Goal: Task Accomplishment & Management: Use online tool/utility

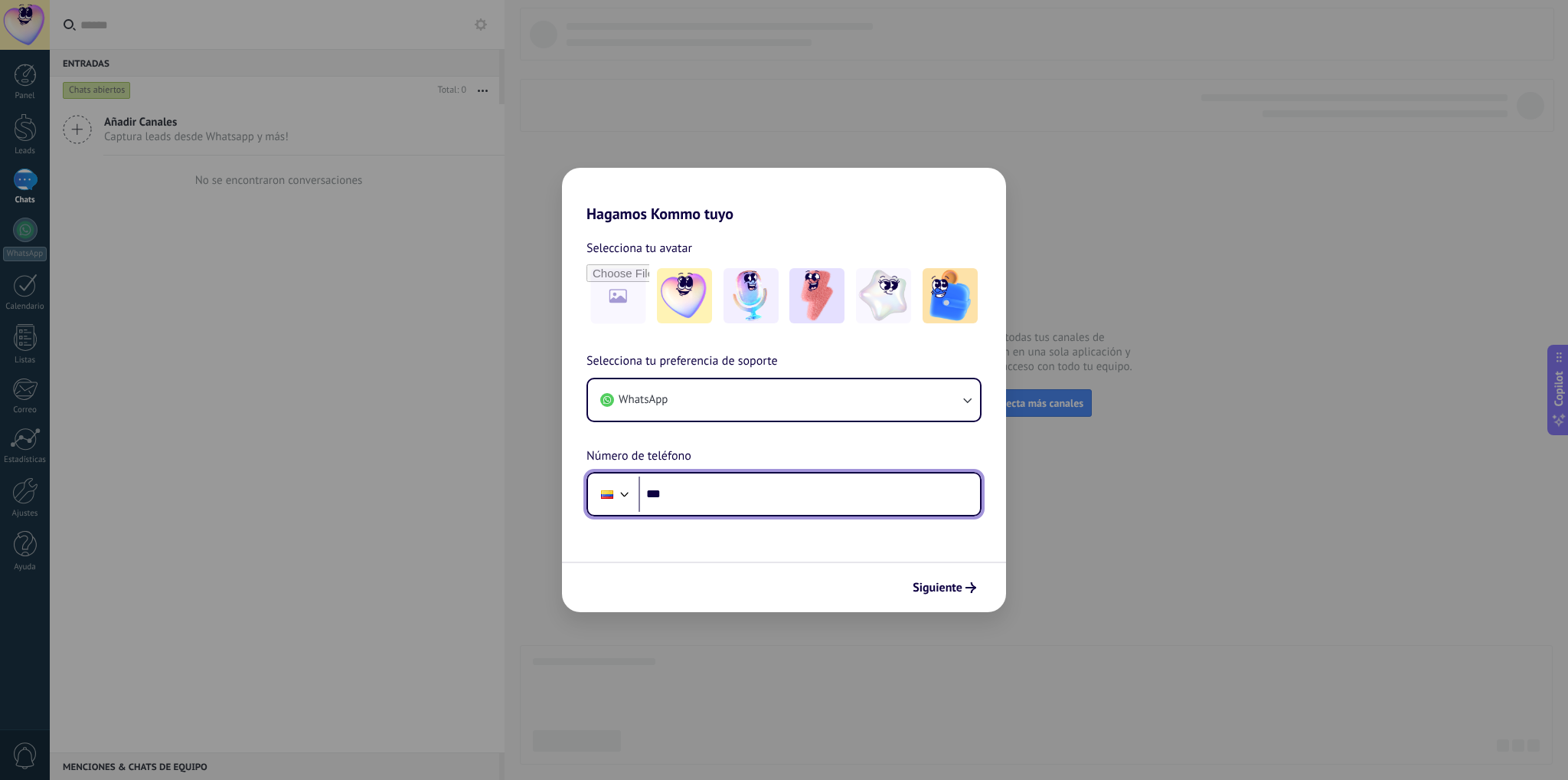
click at [694, 489] on input "***" at bounding box center [809, 494] width 342 height 35
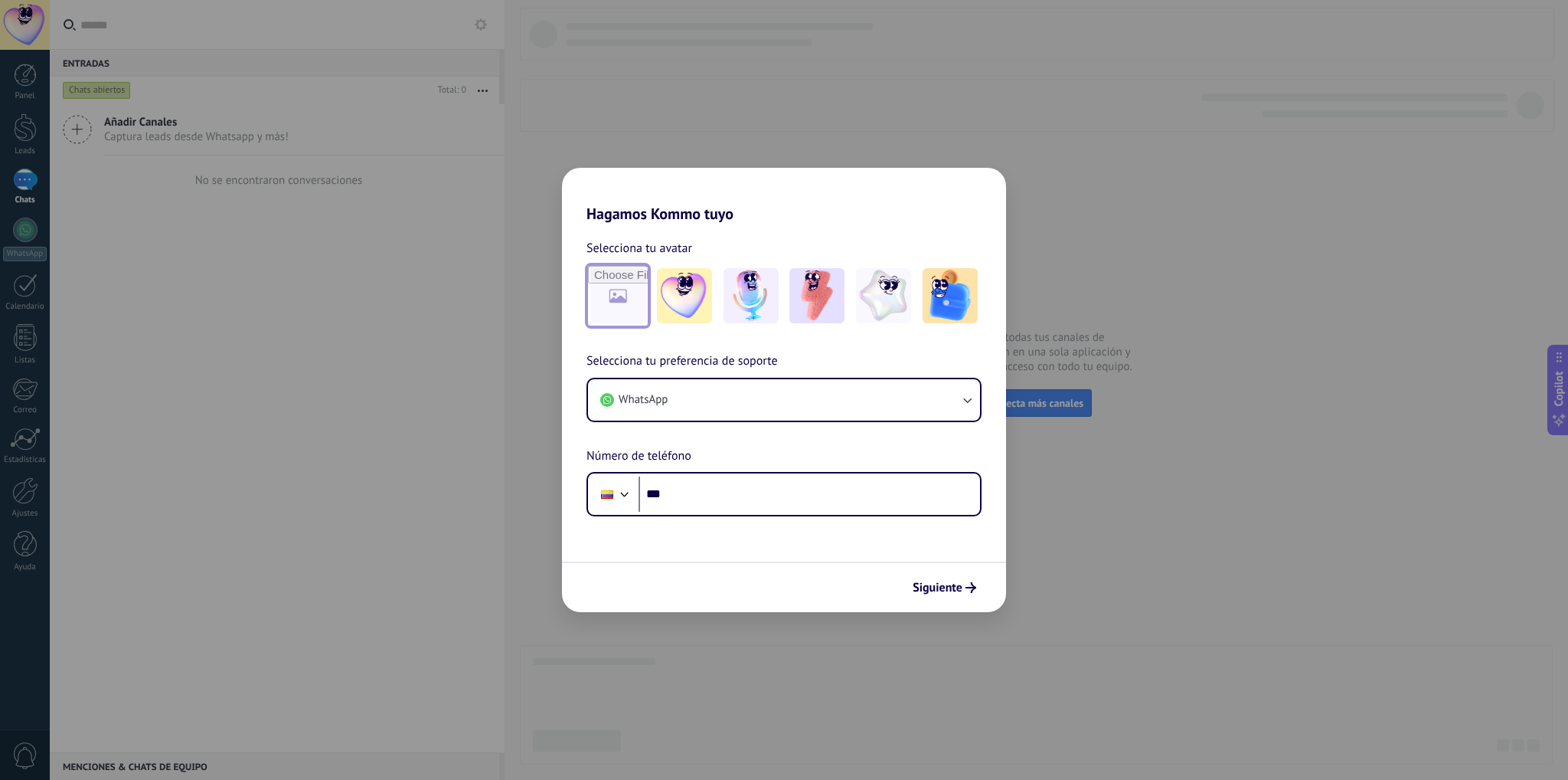
click at [606, 290] on input "file" at bounding box center [617, 295] width 60 height 60
type input "**********"
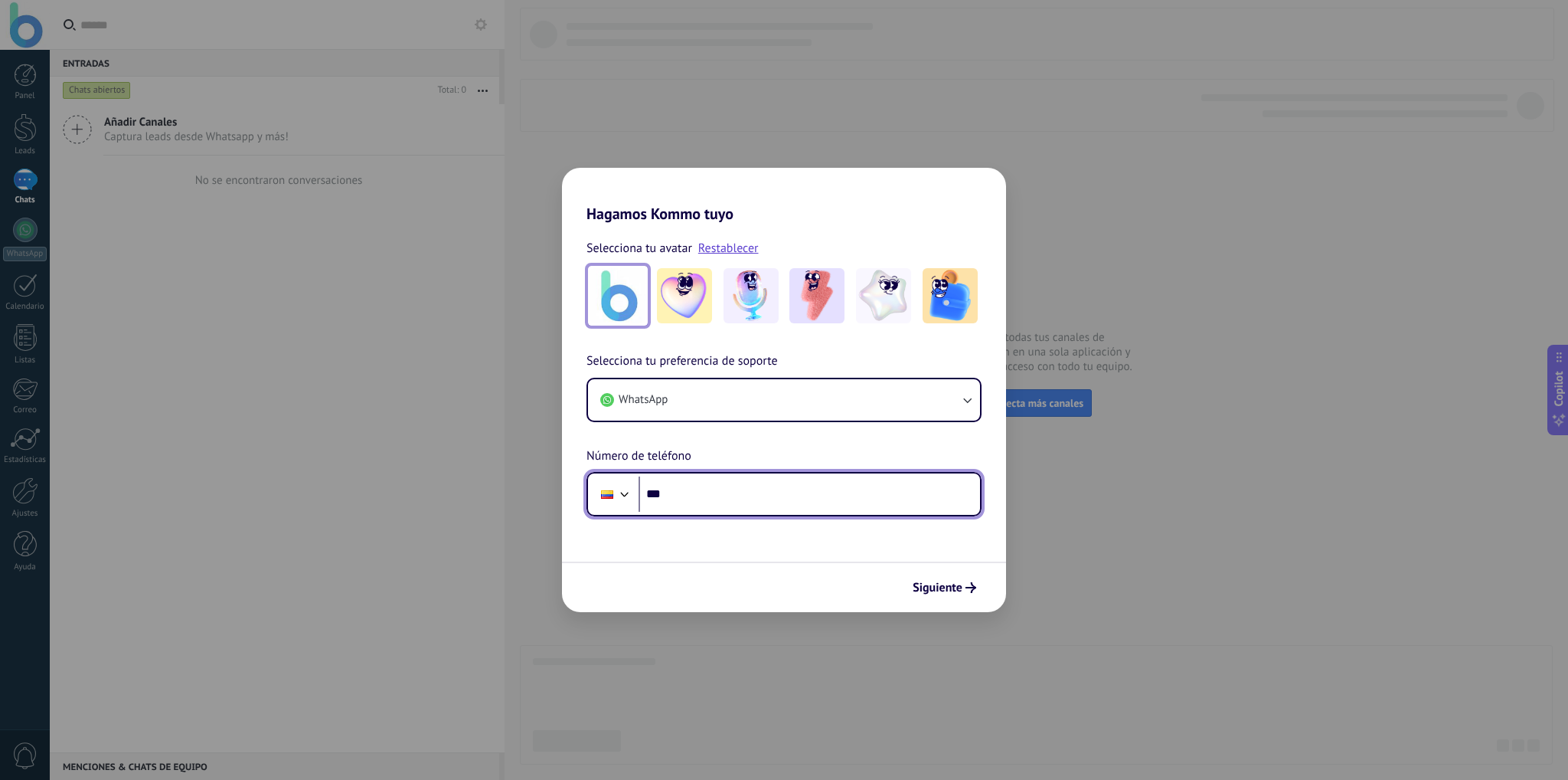
click at [729, 494] on input "***" at bounding box center [809, 494] width 342 height 35
paste input "**********"
type input "**********"
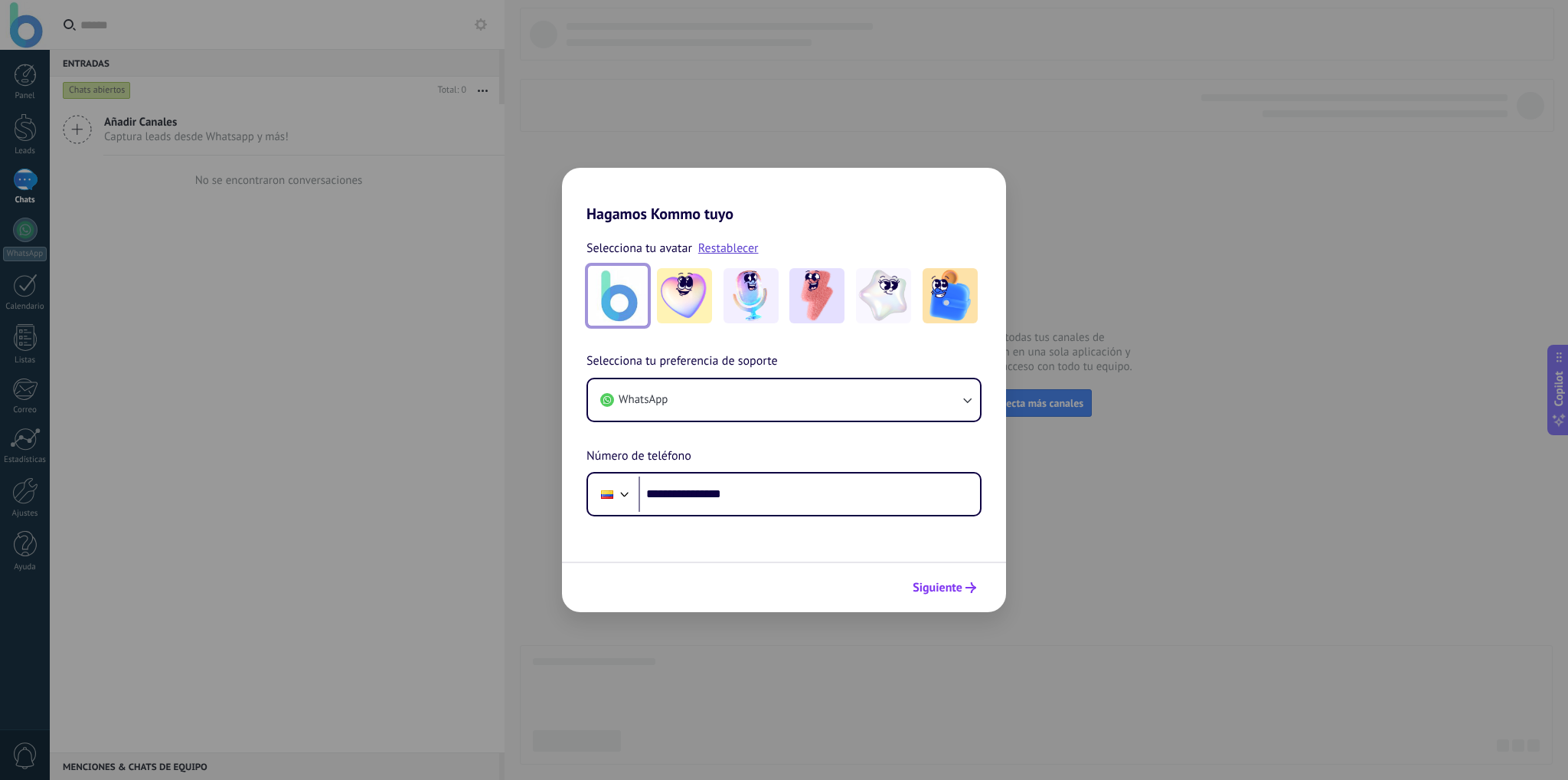
click at [958, 586] on span "Siguiente" at bounding box center [937, 587] width 50 height 11
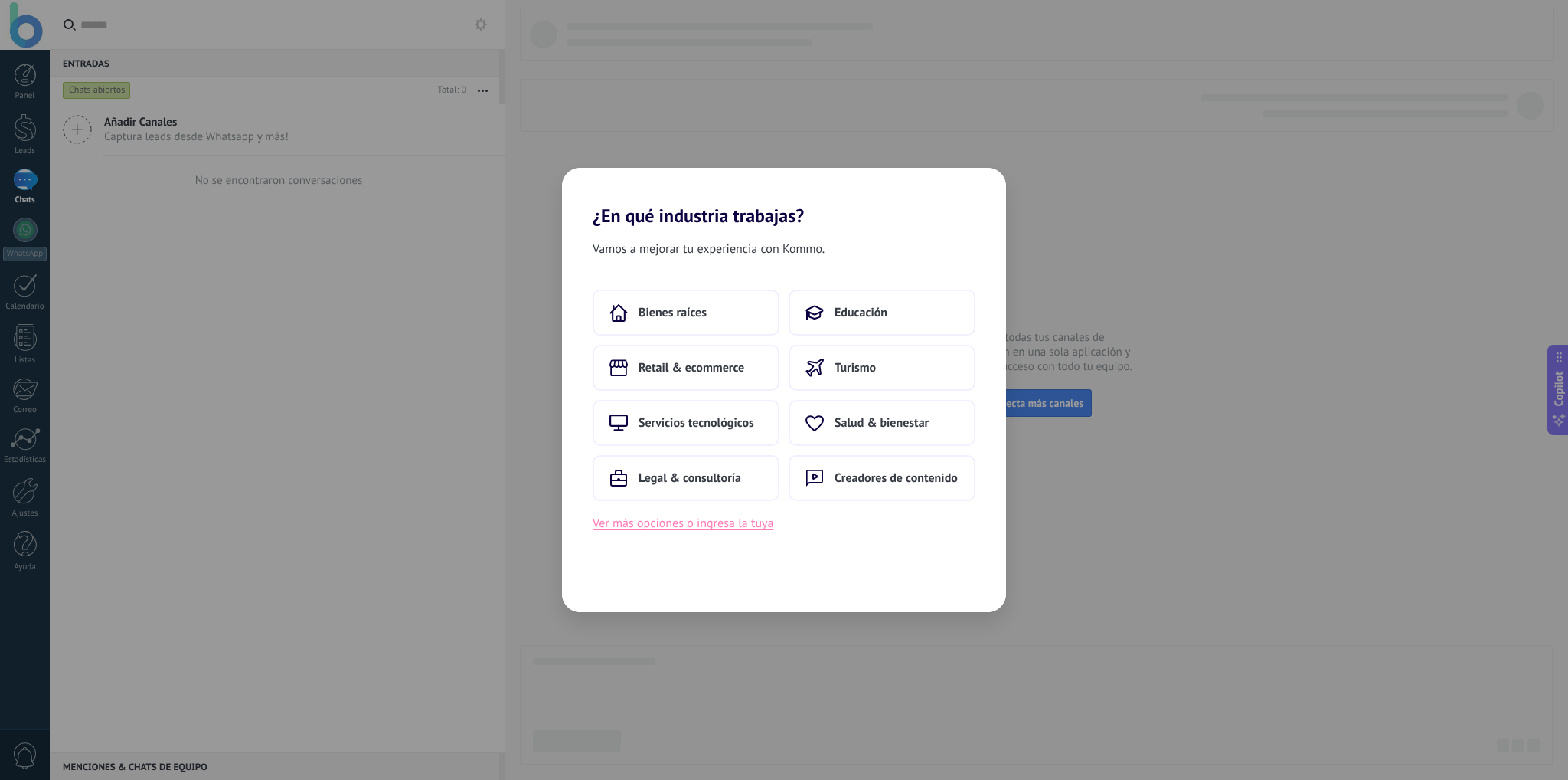
click at [651, 527] on button "Ver más opciones o ingresa la tuya" at bounding box center [682, 522] width 180 height 20
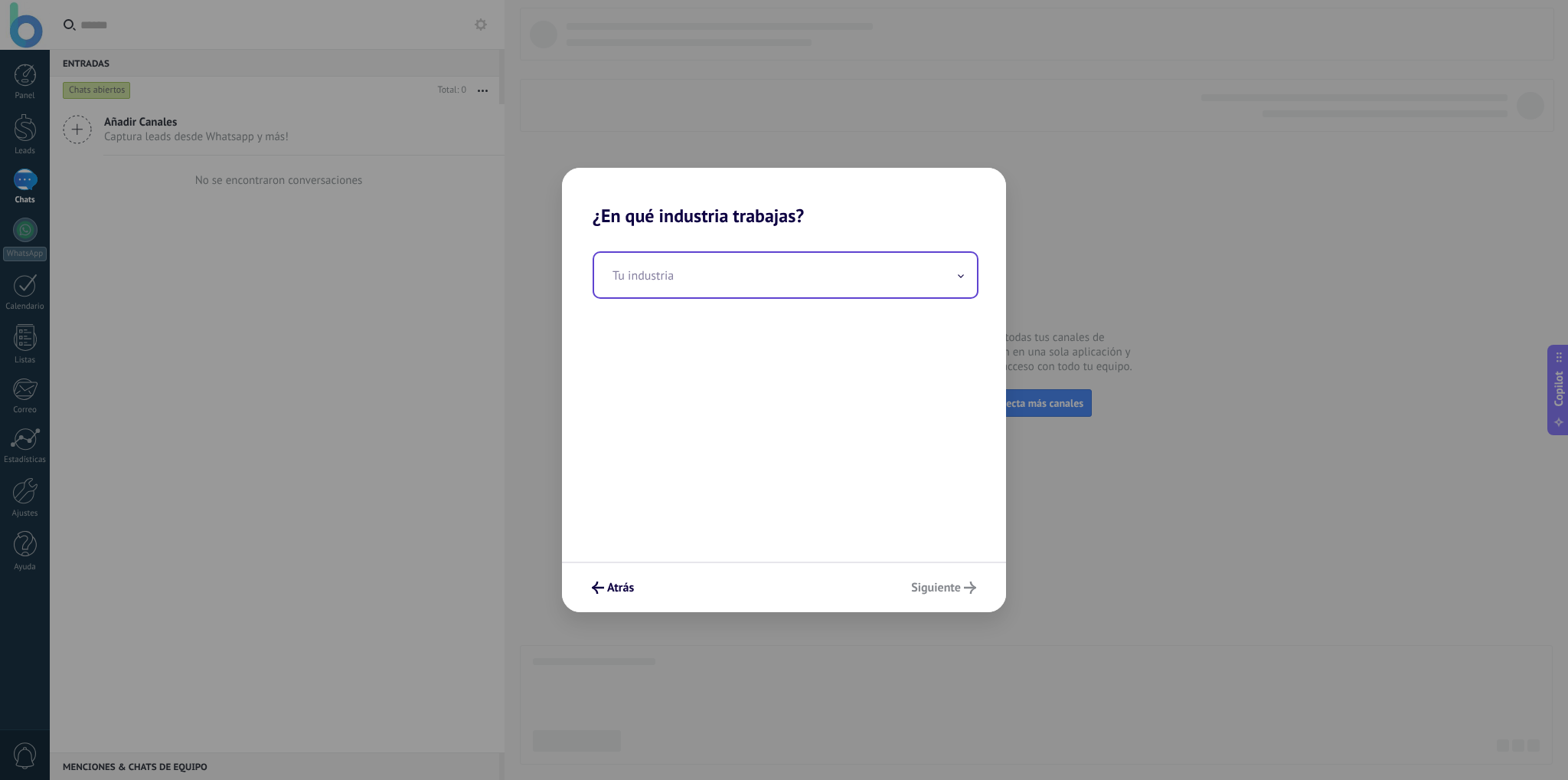
click at [682, 269] on input "text" at bounding box center [784, 275] width 383 height 45
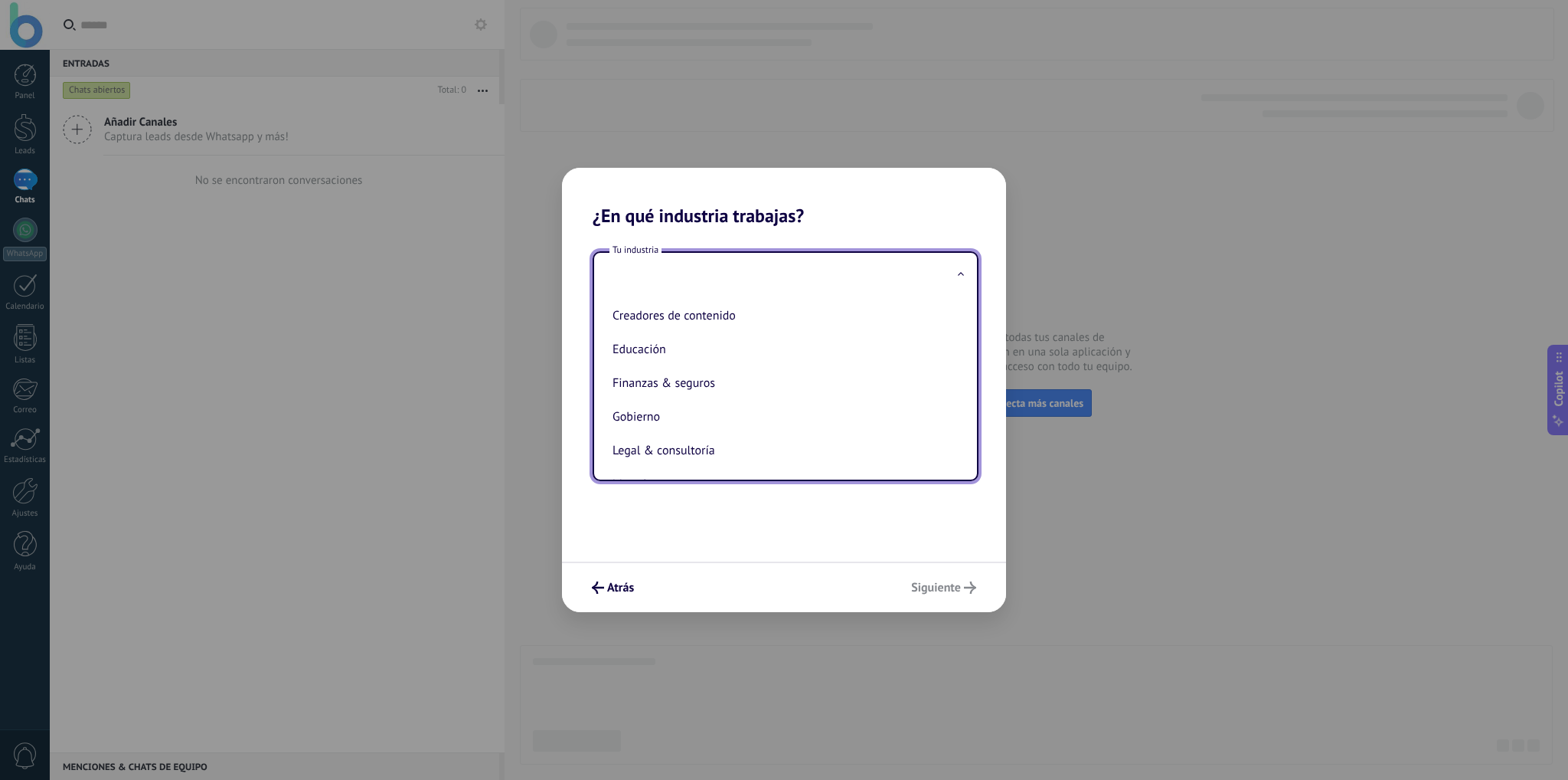
scroll to position [33, 0]
click at [806, 553] on div "Tu industria Automotriz Bienes raíces Creadores de contenido Educación Finanzas…" at bounding box center [784, 393] width 444 height 335
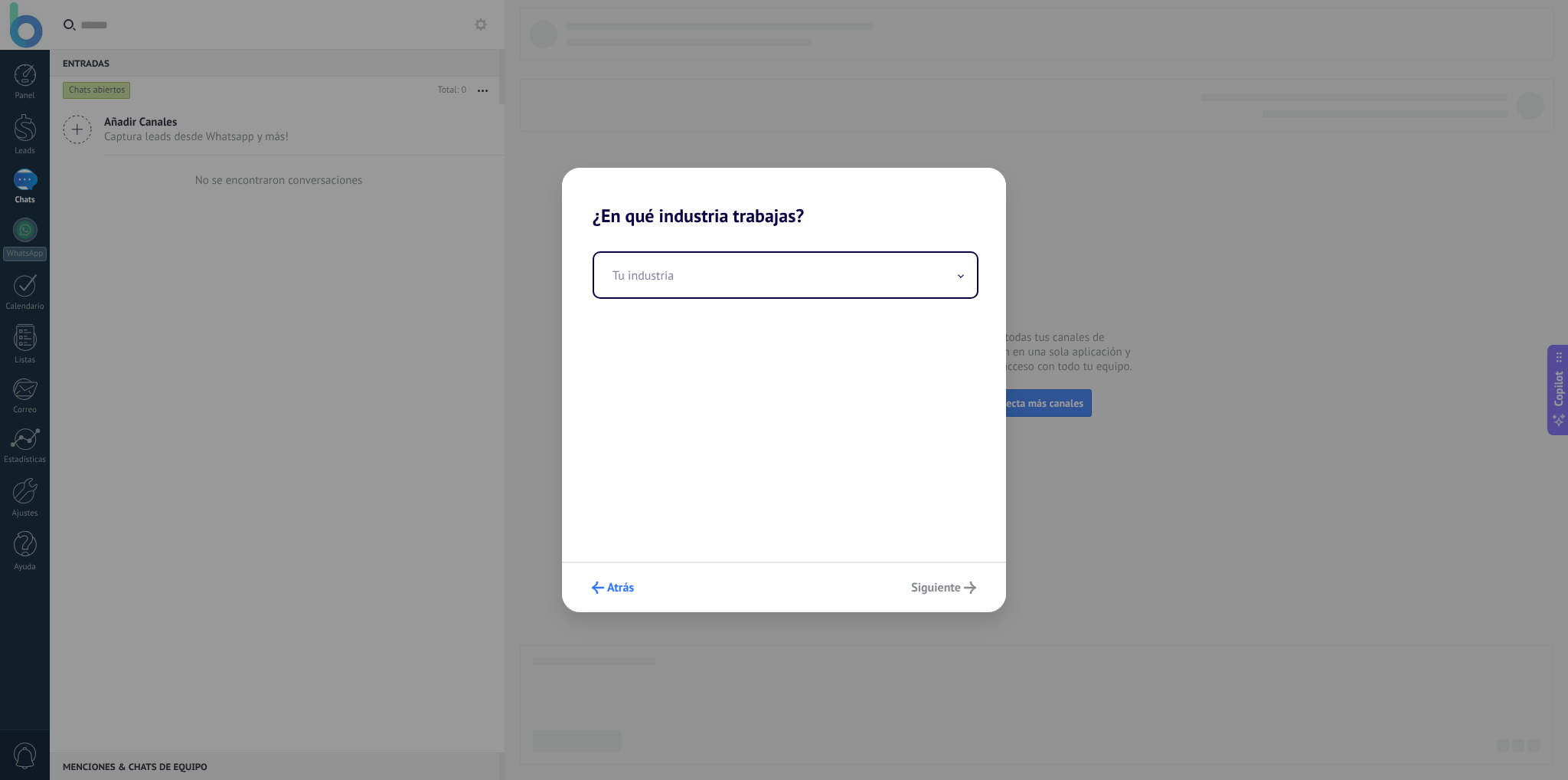
click at [609, 593] on span "Atrás" at bounding box center [620, 587] width 27 height 11
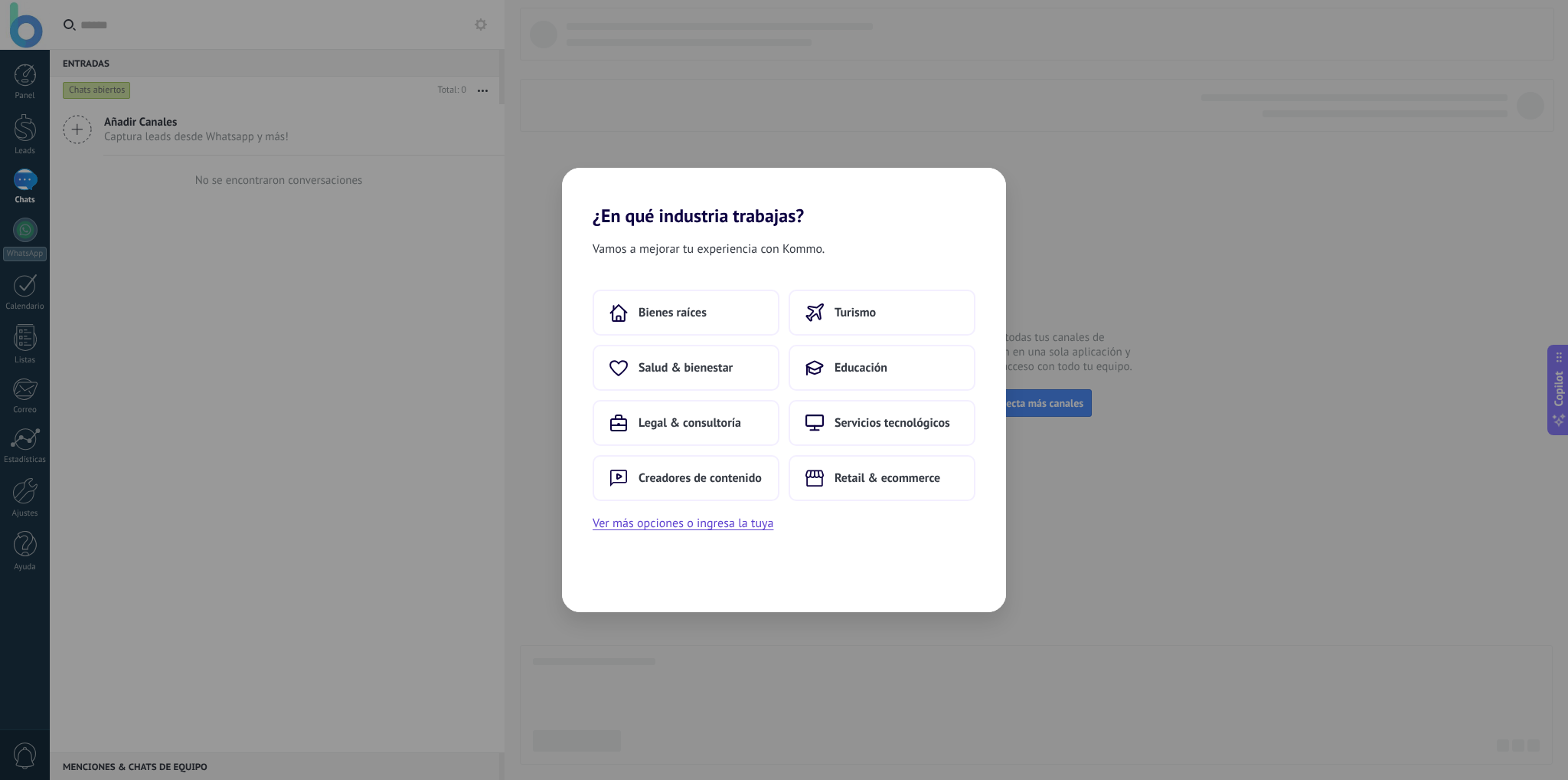
click at [900, 557] on div "Vamos a mejorar tu experiencia con Kommo. Bienes raíces Turismo Salud & bienest…" at bounding box center [784, 418] width 444 height 385
click at [1225, 575] on div "¿En qué industria trabajas? Vamos a mejorar tu experiencia con Kommo. Bienes ra…" at bounding box center [784, 390] width 1568 height 780
click at [707, 528] on button "Ver más opciones o ingresa la tuya" at bounding box center [682, 522] width 180 height 20
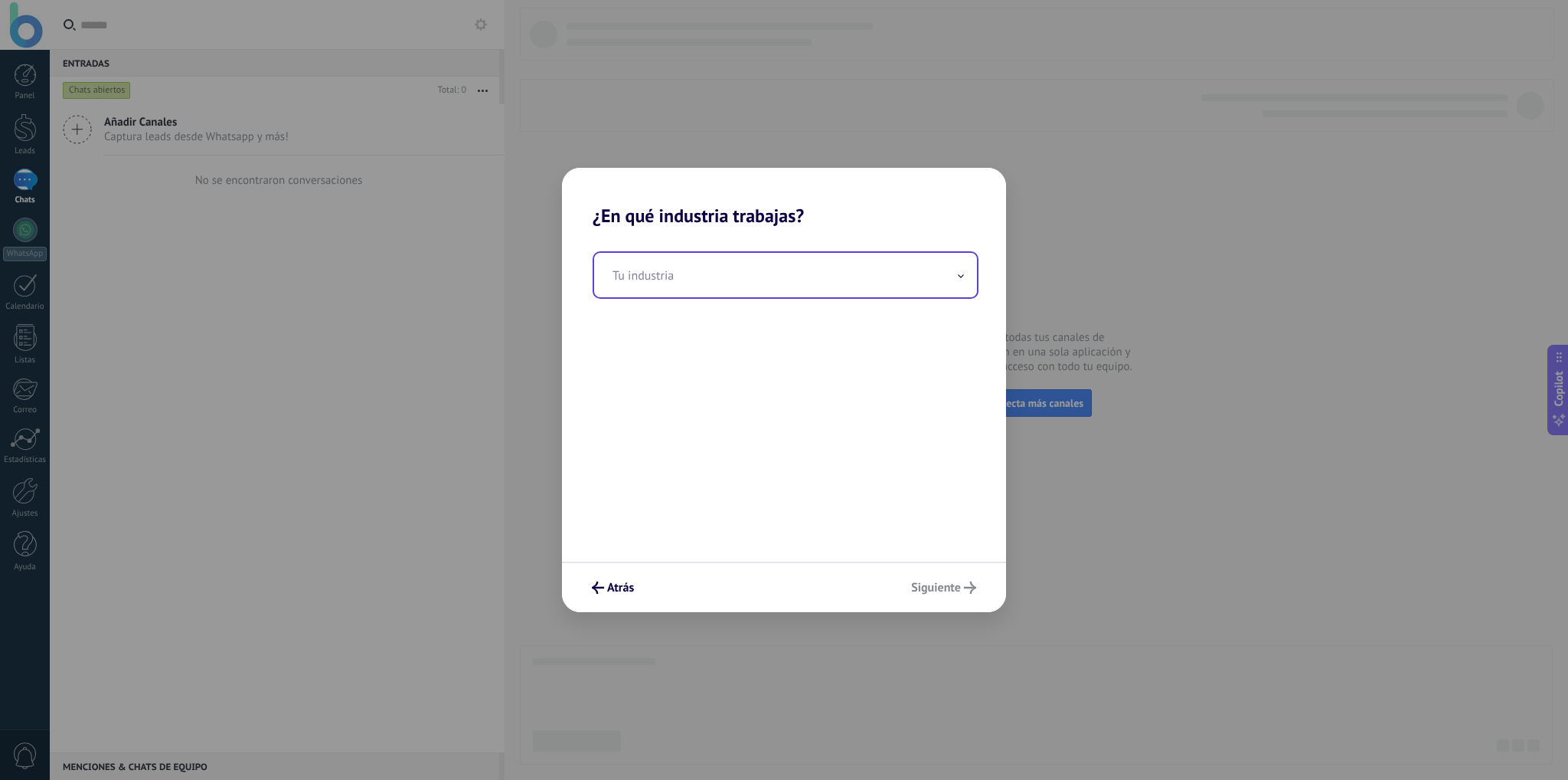
click at [934, 273] on input "text" at bounding box center [784, 275] width 383 height 45
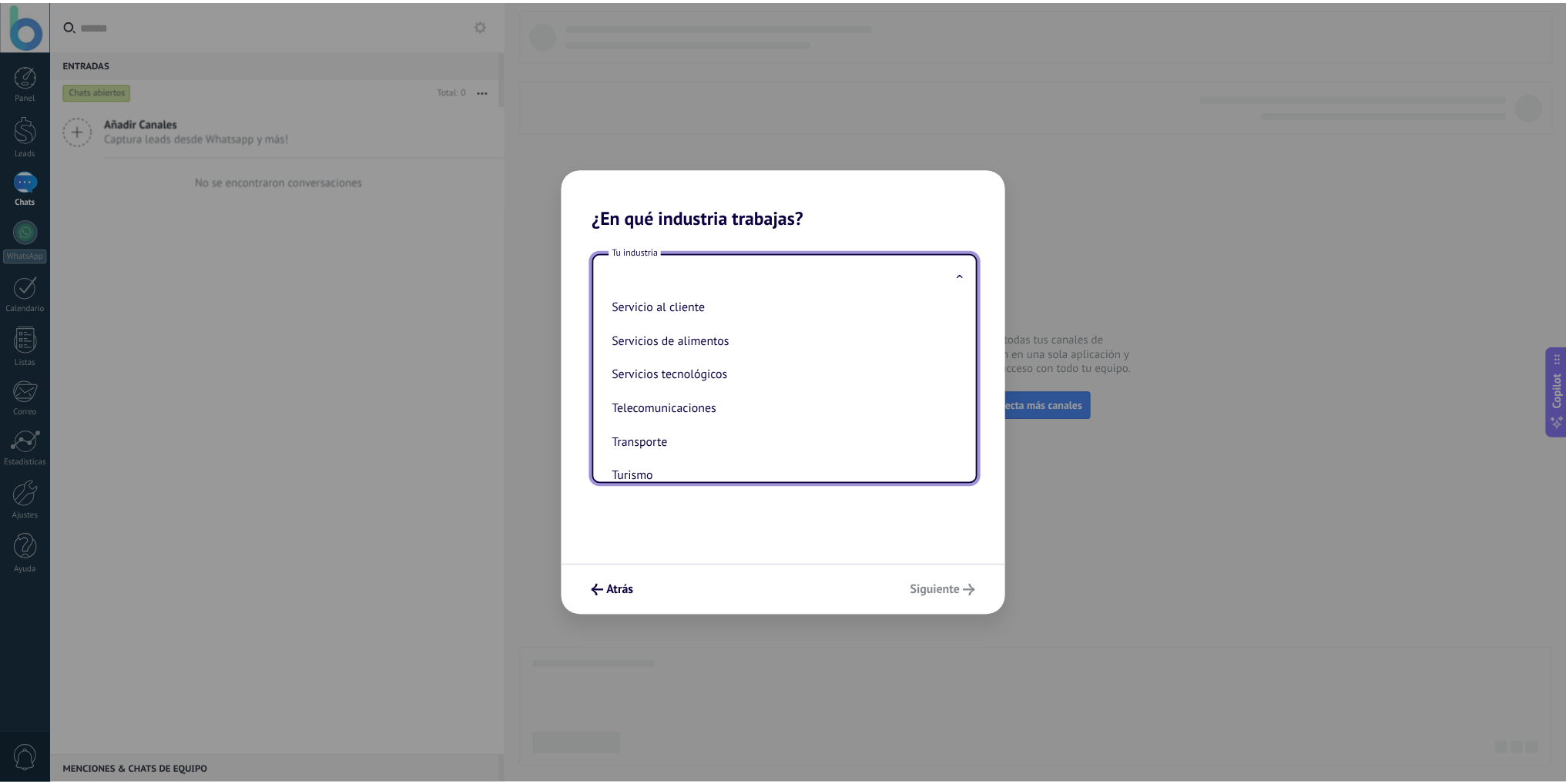
scroll to position [418, 0]
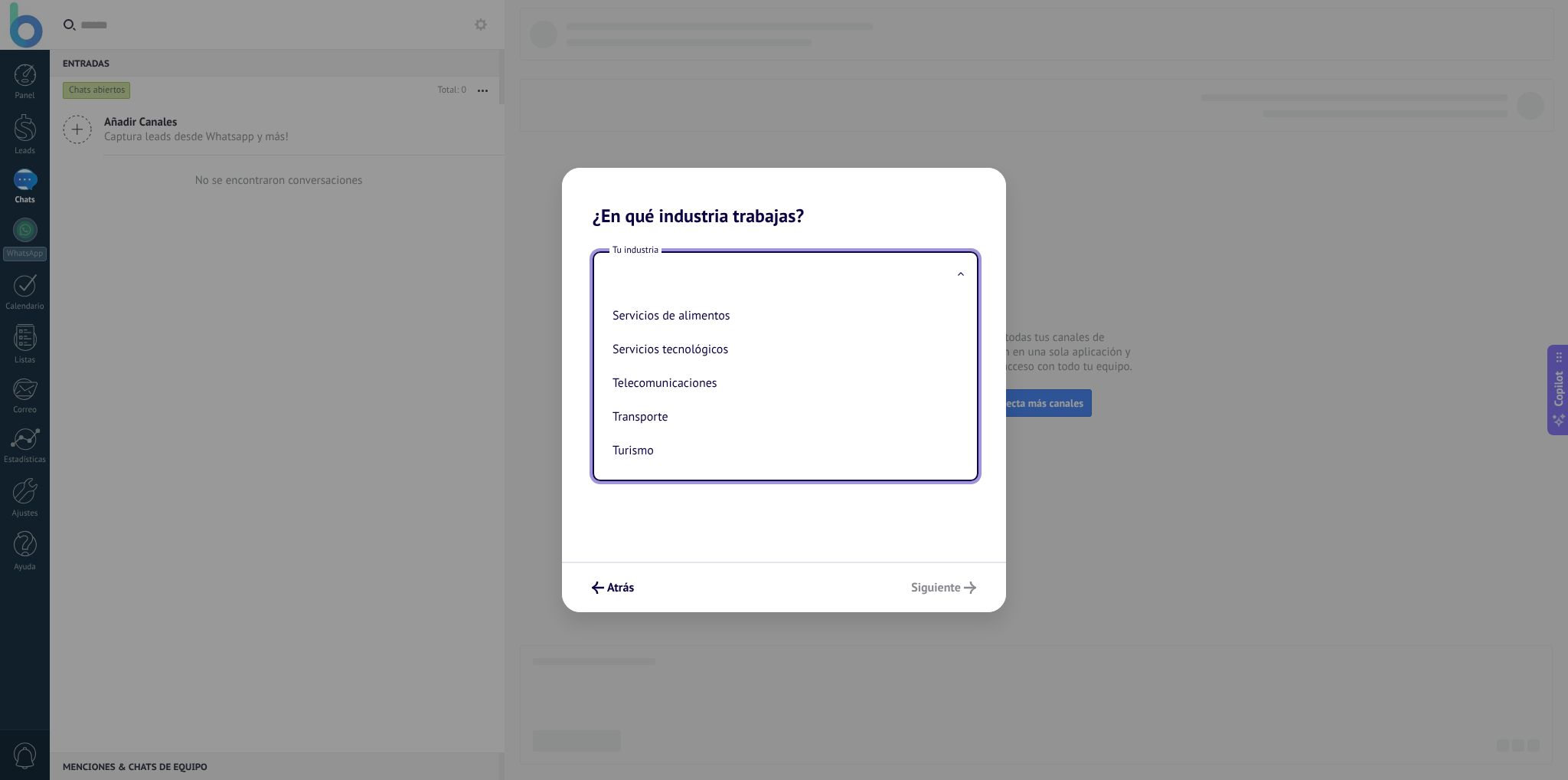
click at [707, 534] on div "Tu industria Automotriz Bienes raíces Creadores de contenido Educación Finanzas…" at bounding box center [784, 393] width 444 height 335
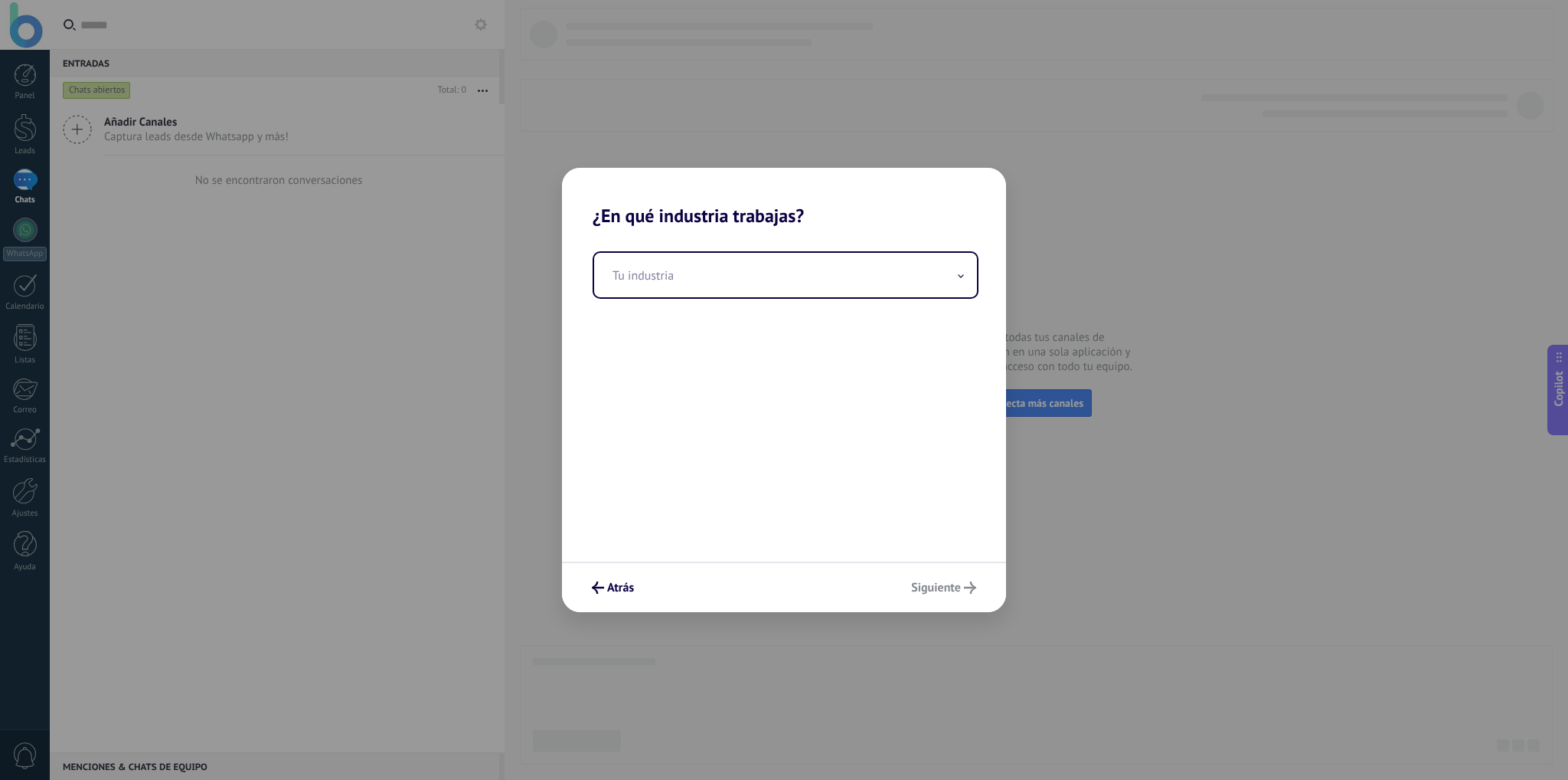
click at [839, 104] on div "¿En qué industria trabajas? Tu industria Atrás [GEOGRAPHIC_DATA]" at bounding box center [784, 390] width 1568 height 780
click at [601, 585] on icon "submit" at bounding box center [597, 587] width 12 height 12
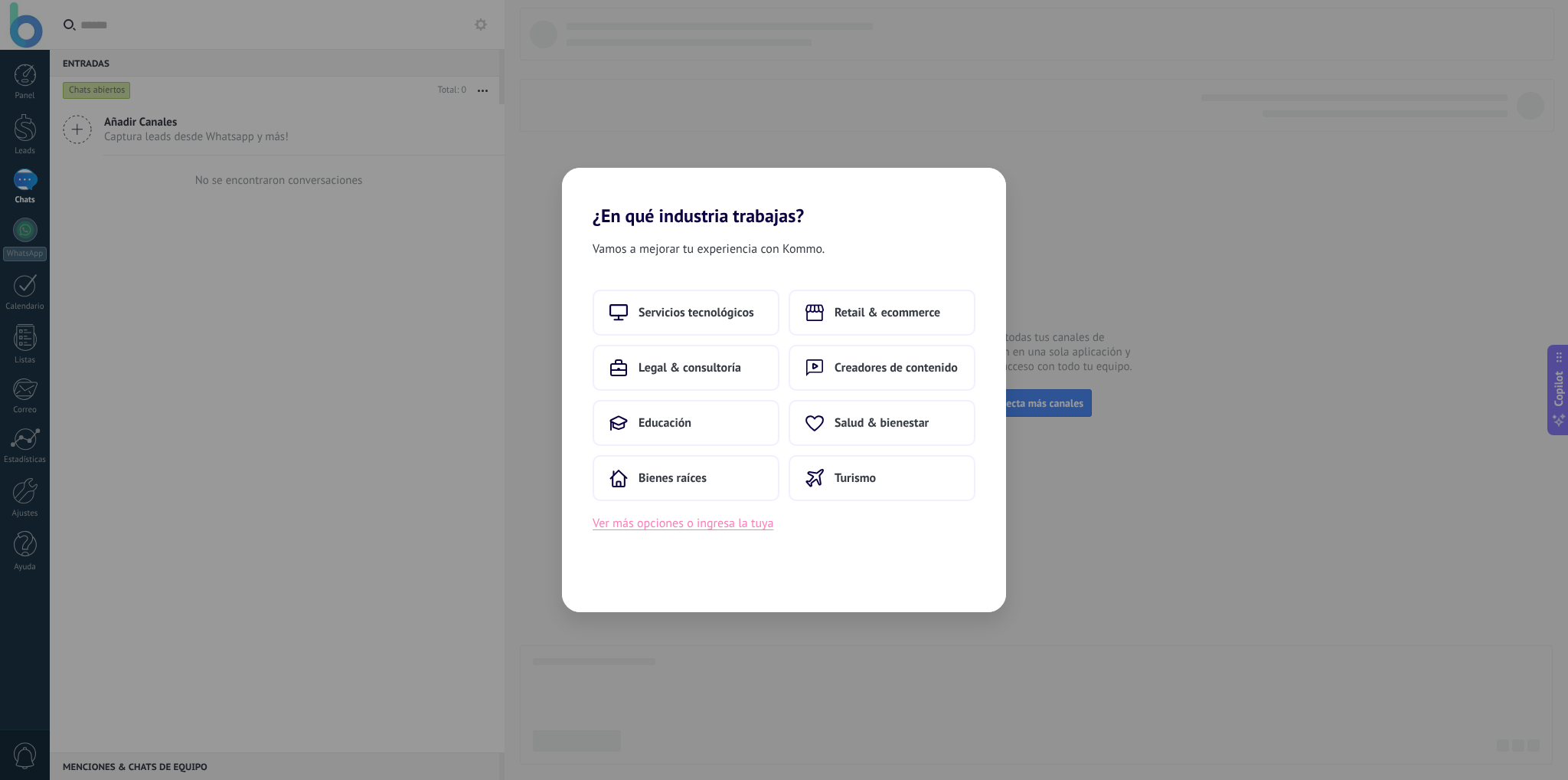
click at [696, 524] on button "Ver más opciones o ingresa la tuya" at bounding box center [682, 522] width 180 height 20
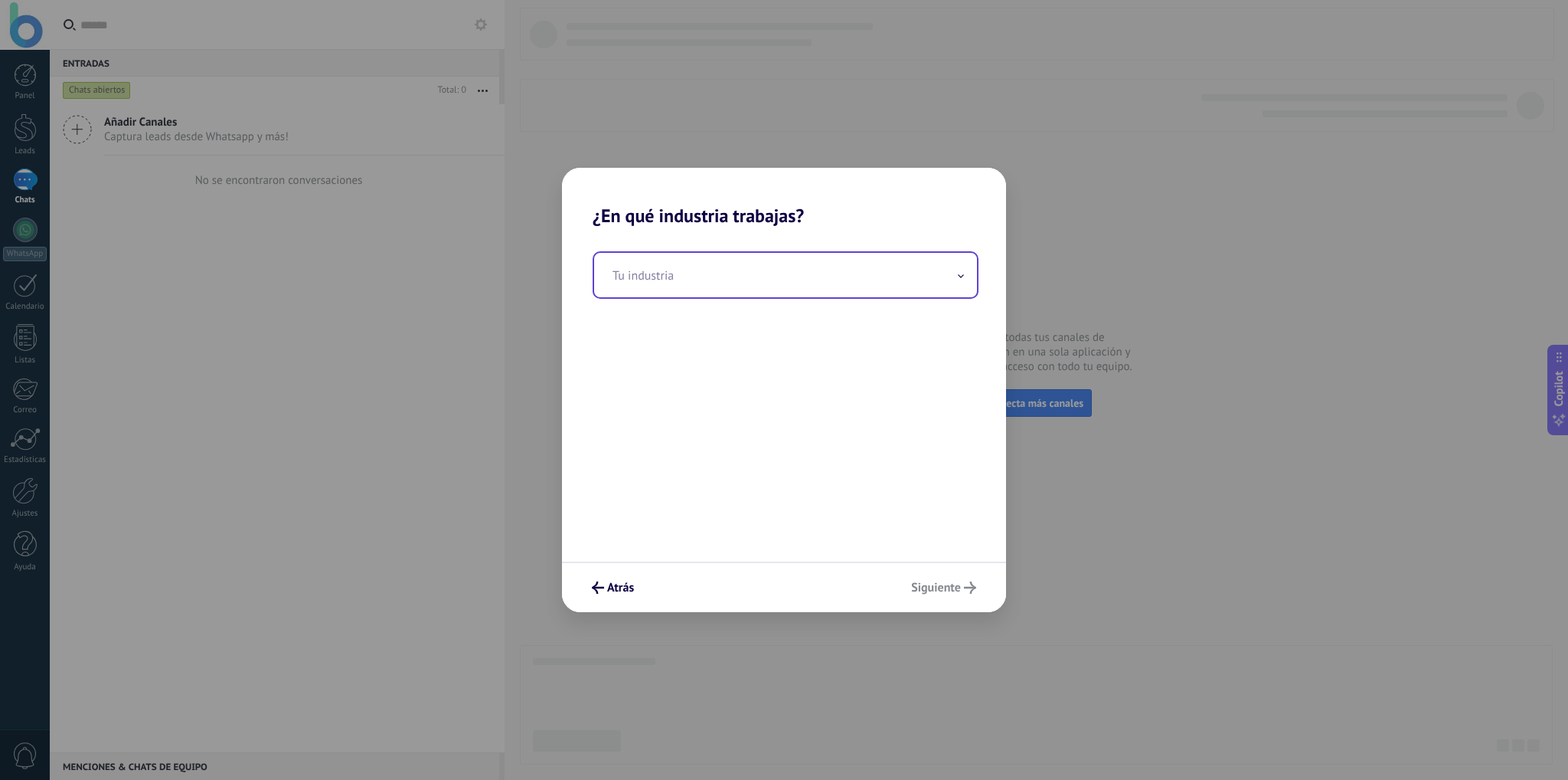
click at [739, 276] on input "text" at bounding box center [784, 275] width 383 height 45
type input "*********"
click at [953, 582] on span "Siguiente" at bounding box center [936, 587] width 50 height 11
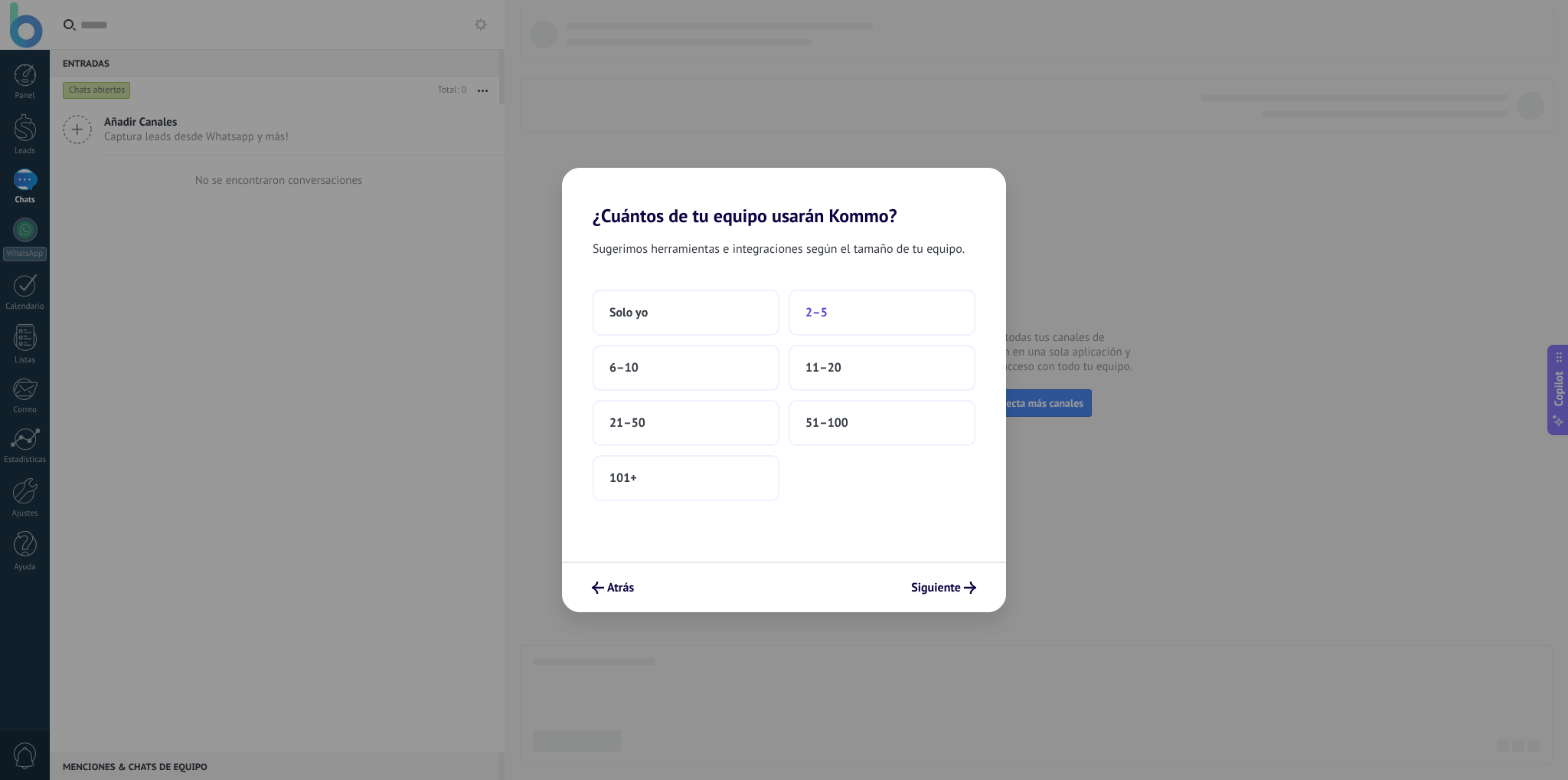
click at [809, 303] on button "2–5" at bounding box center [882, 312] width 187 height 46
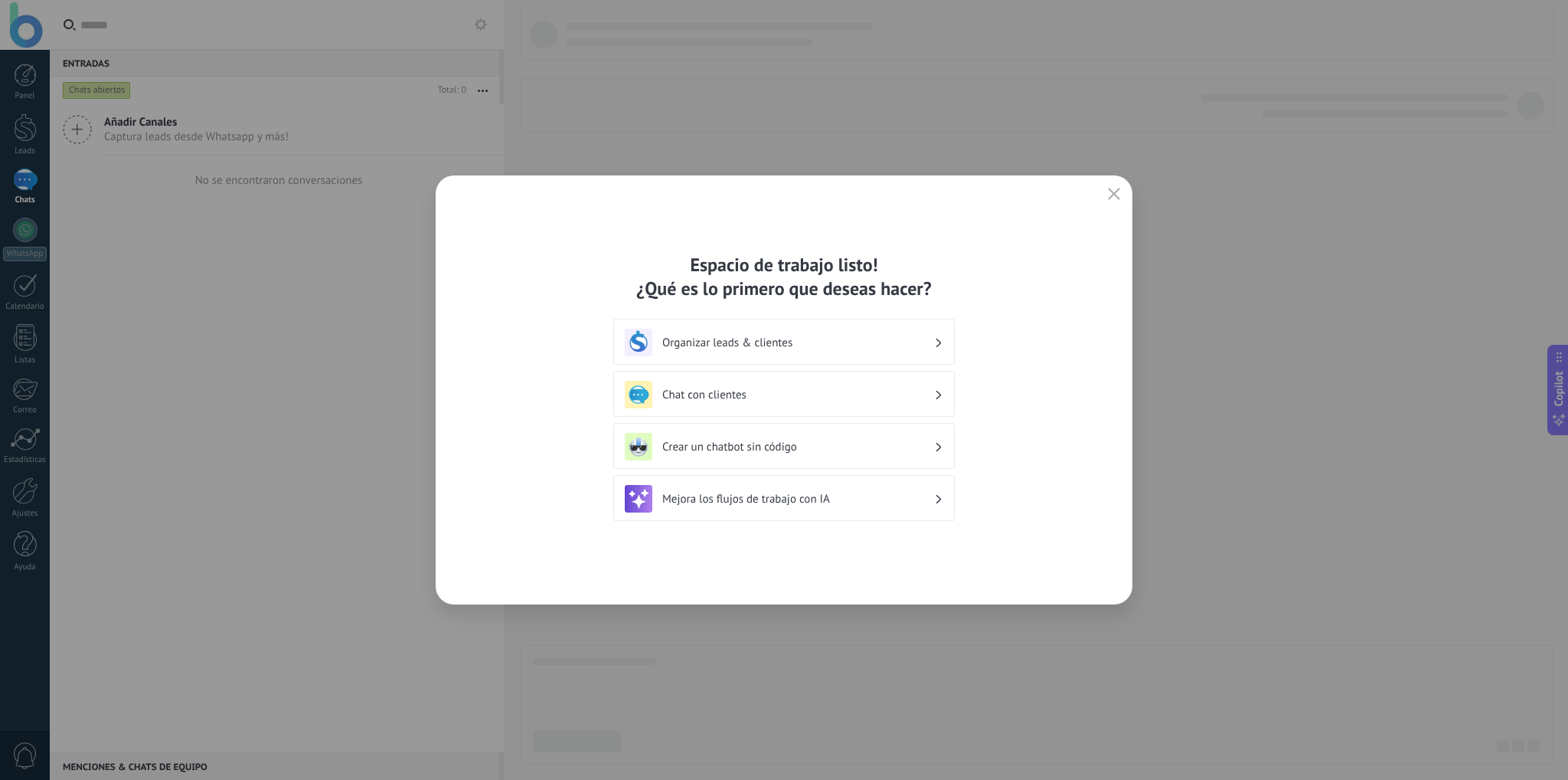
click at [790, 345] on h3 "Organizar leads & clientes" at bounding box center [798, 342] width 272 height 14
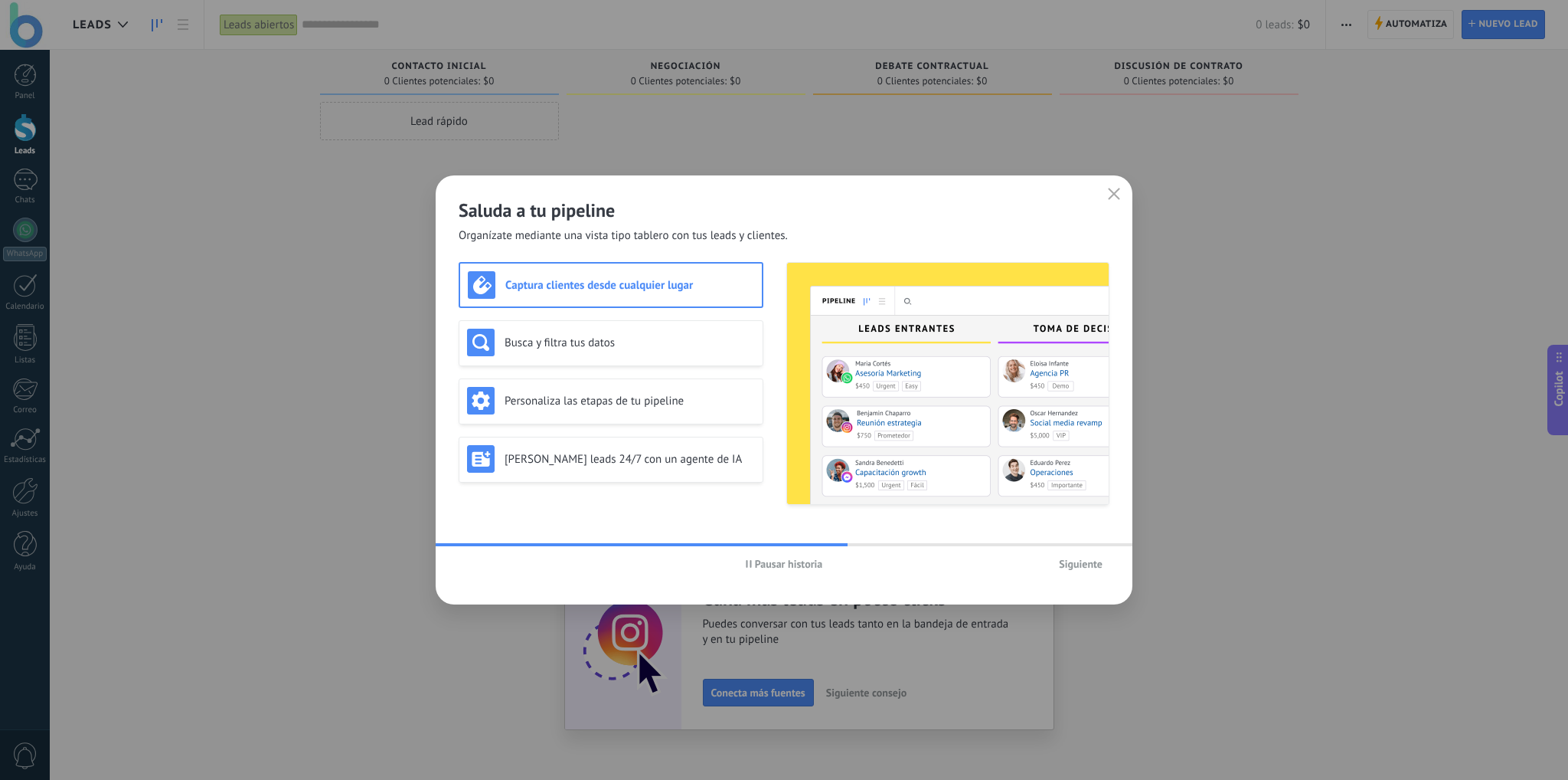
click at [1081, 561] on span "Siguiente" at bounding box center [1080, 563] width 44 height 11
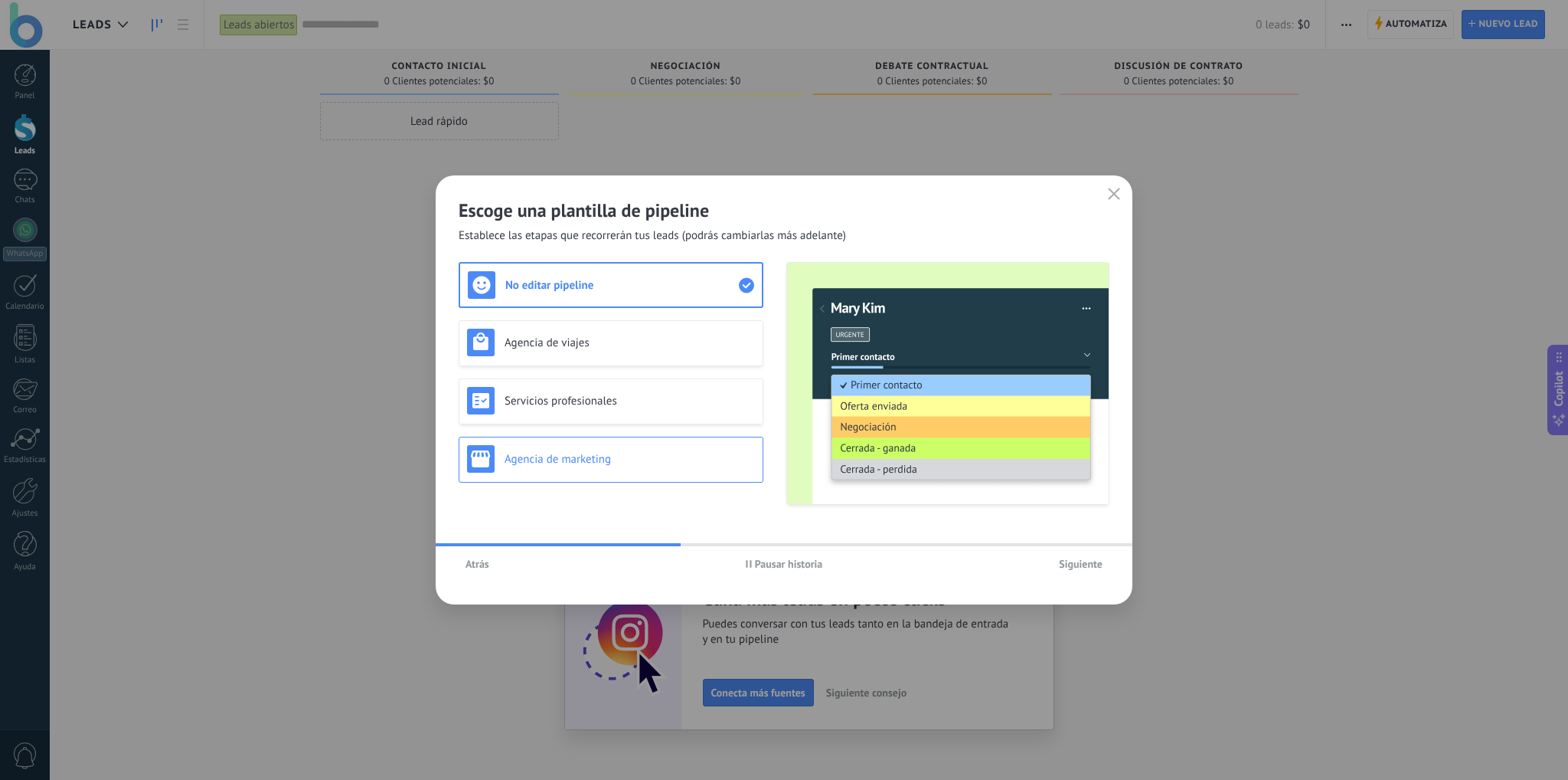
click at [571, 470] on div "Agencia de marketing" at bounding box center [611, 458] width 288 height 28
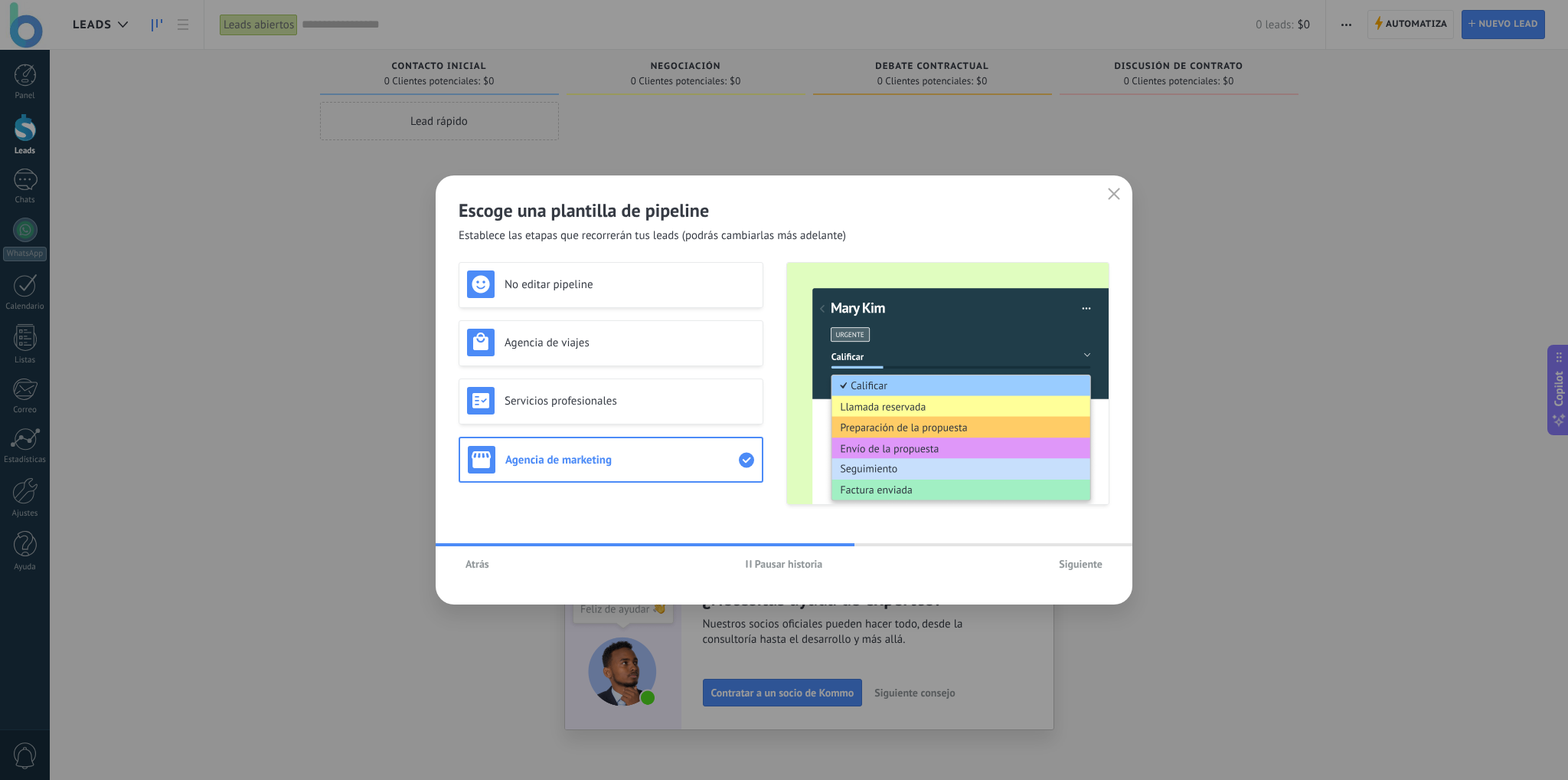
click at [1081, 563] on span "Siguiente" at bounding box center [1080, 563] width 44 height 11
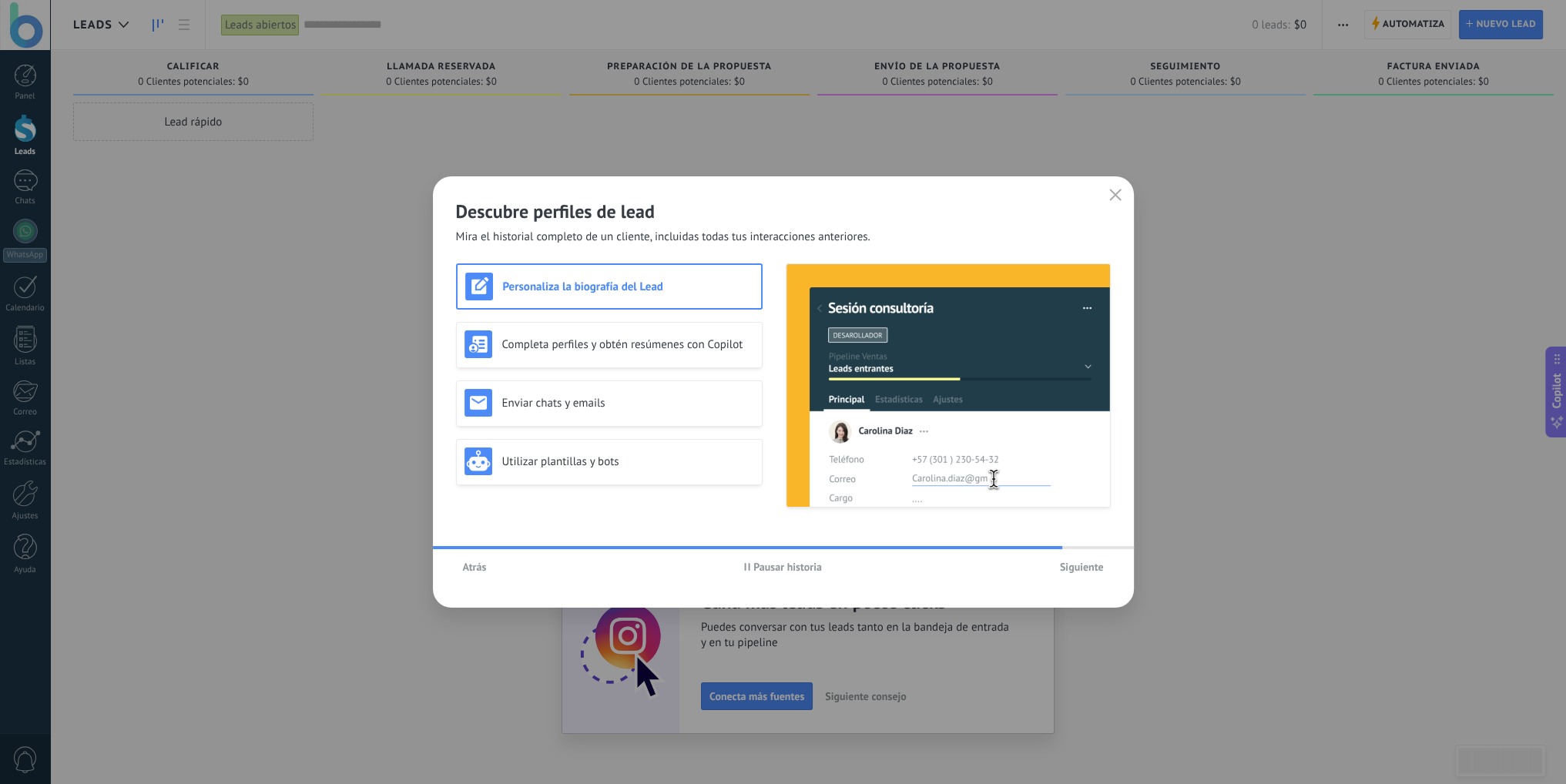
click at [1084, 570] on span "Siguiente" at bounding box center [1082, 566] width 44 height 11
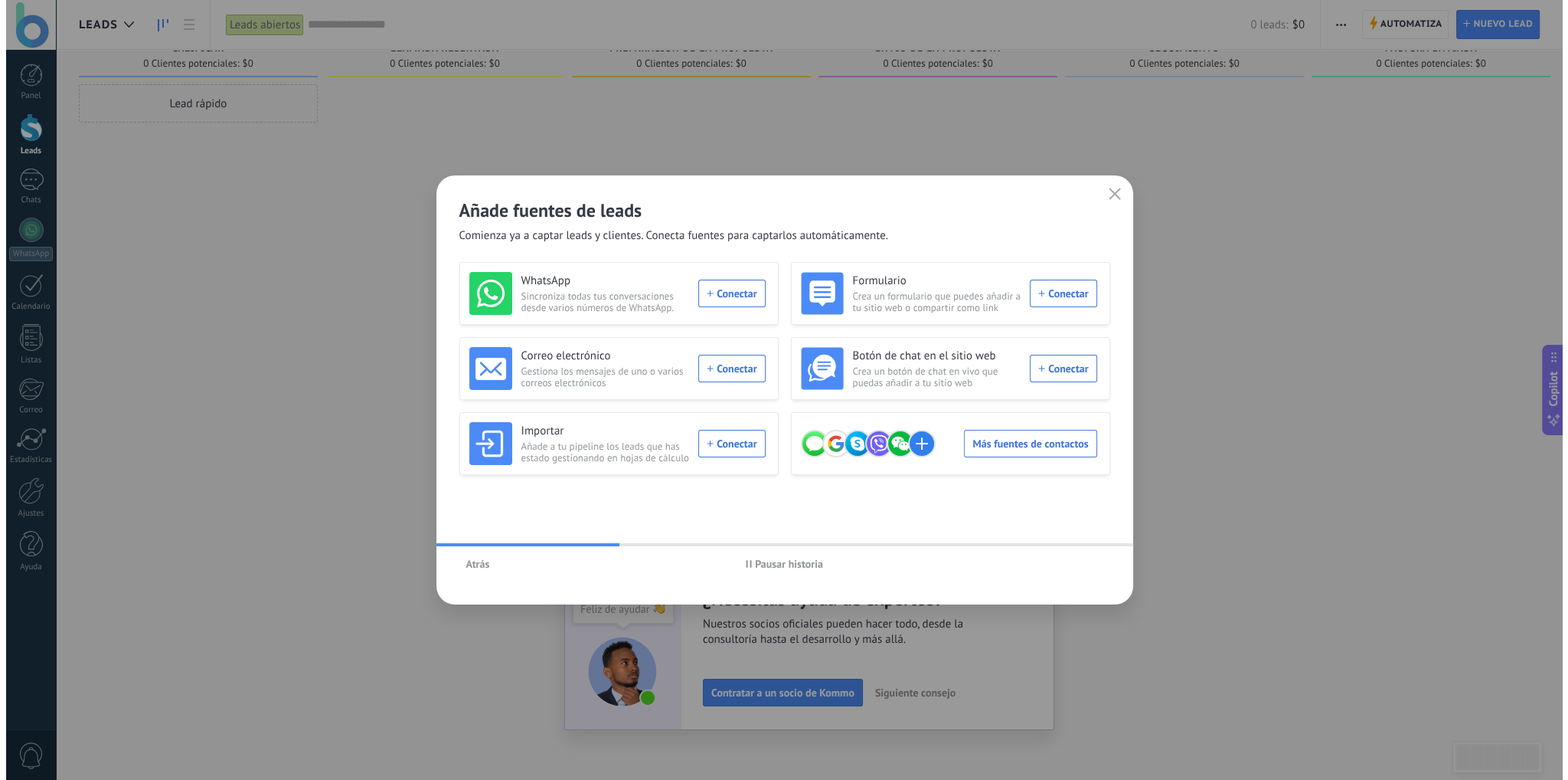
scroll to position [26, 0]
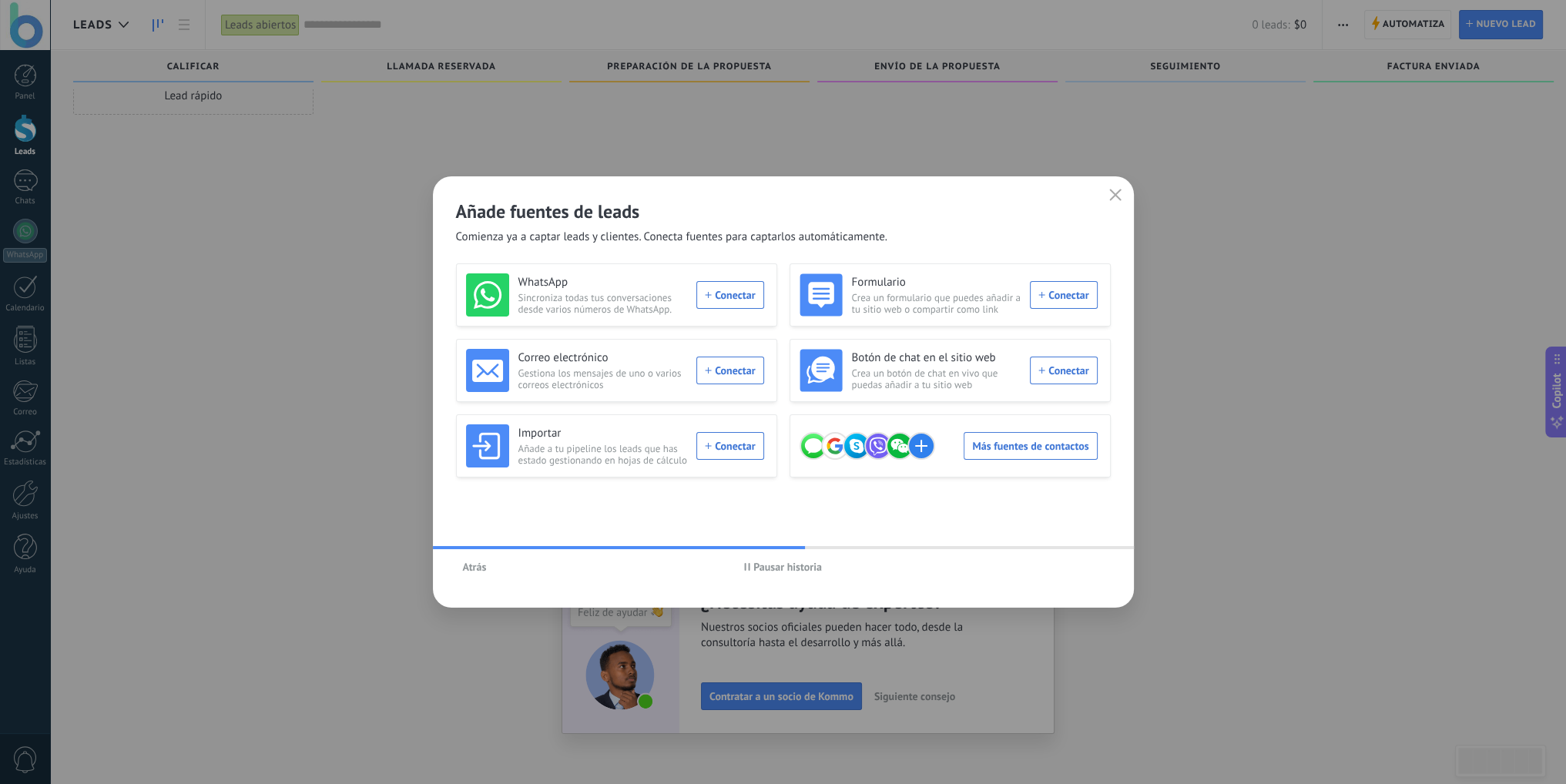
click at [1052, 371] on div "Botón de chat en el sitio web Crea un botón de chat en vivo que puedas añadir a…" at bounding box center [949, 369] width 298 height 43
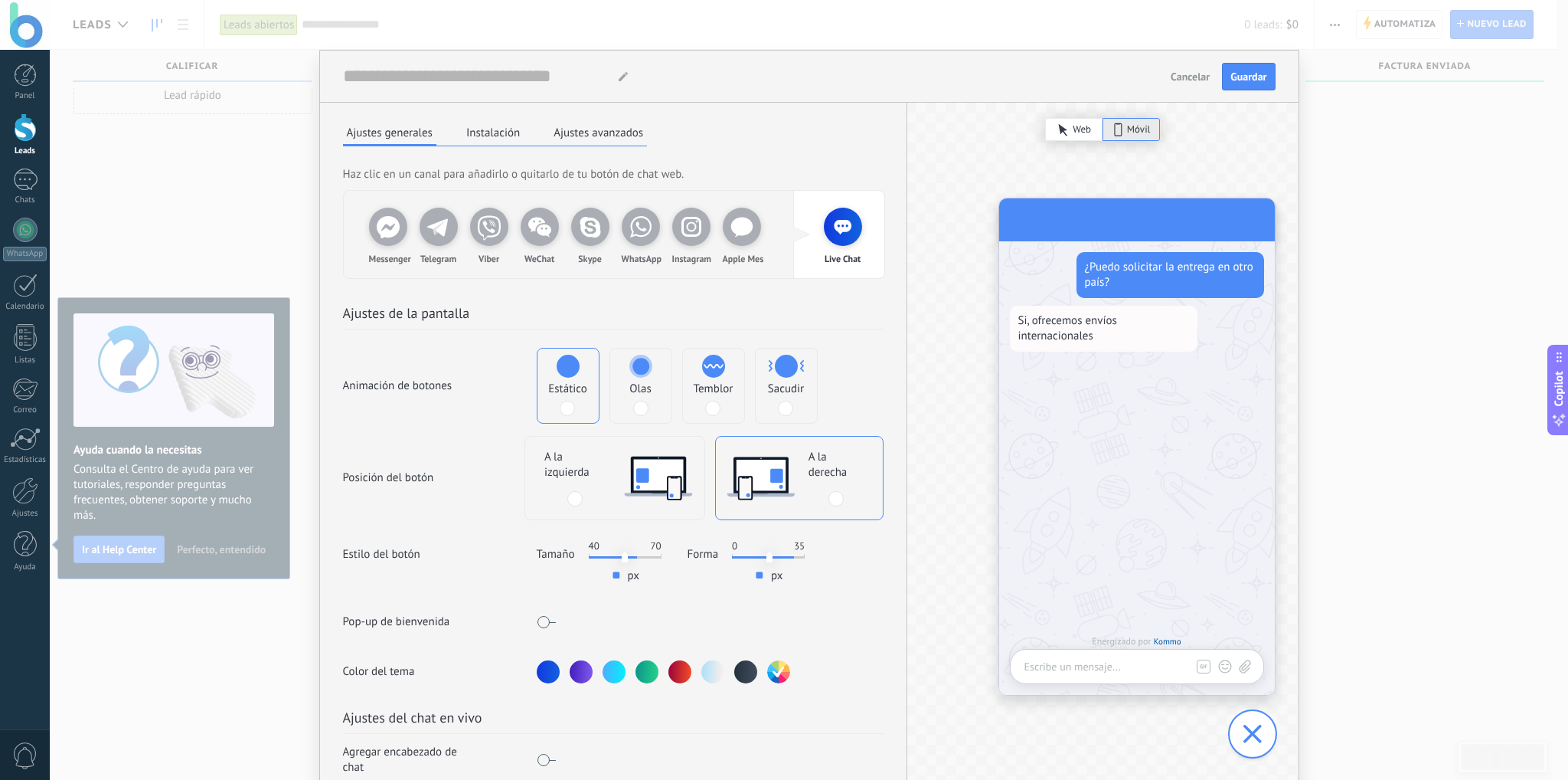
click at [1183, 76] on span "Cancelar" at bounding box center [1189, 76] width 39 height 11
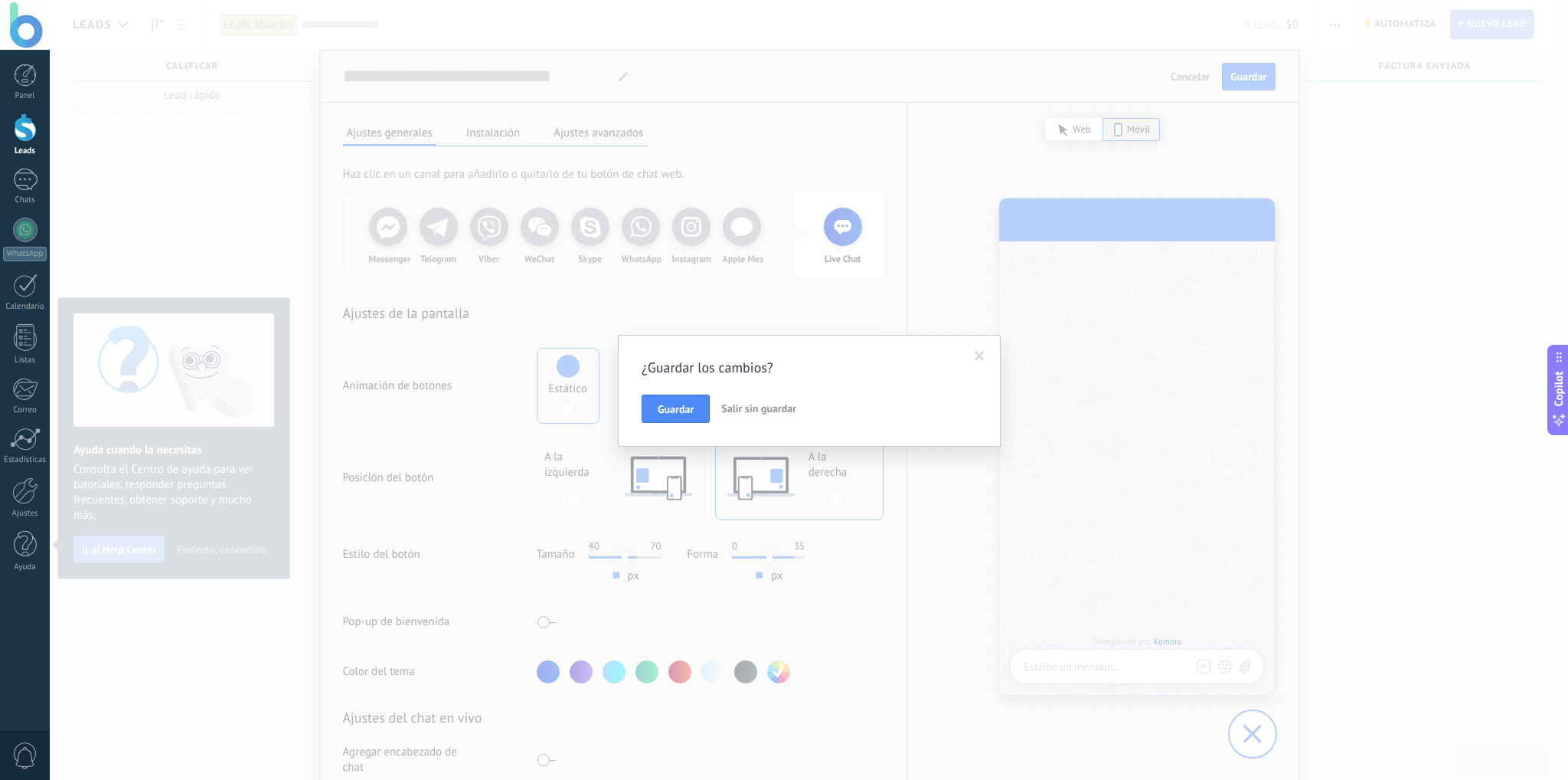
click at [750, 405] on span "Salir sin guardar" at bounding box center [759, 408] width 75 height 13
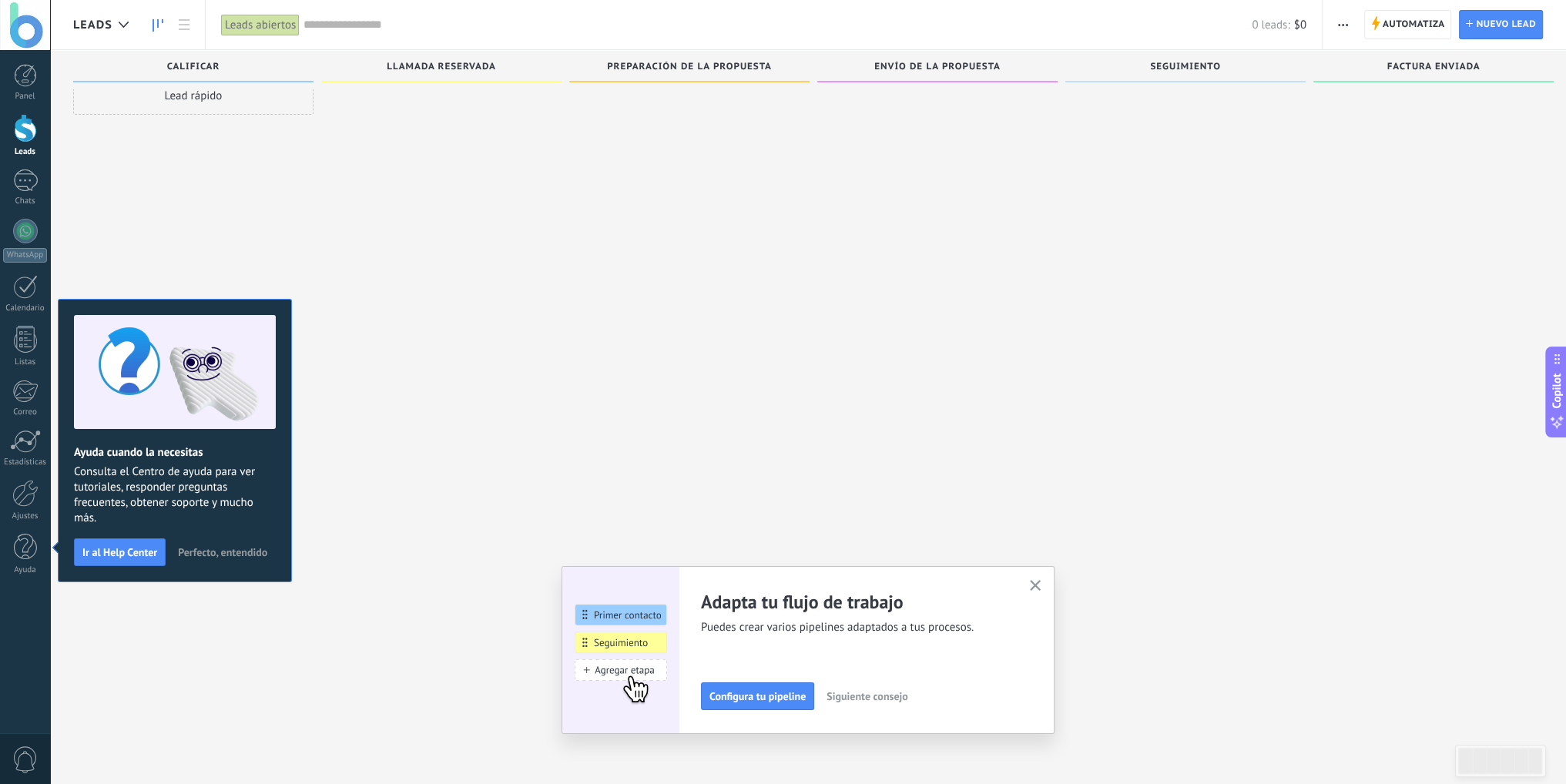
click at [1053, 584] on div "Adapta tu flujo de trabajo Puedes crear varios pipelines adaptados a tus proces…" at bounding box center [807, 650] width 493 height 168
click at [769, 690] on span "Conecta más fuentes" at bounding box center [757, 695] width 95 height 11
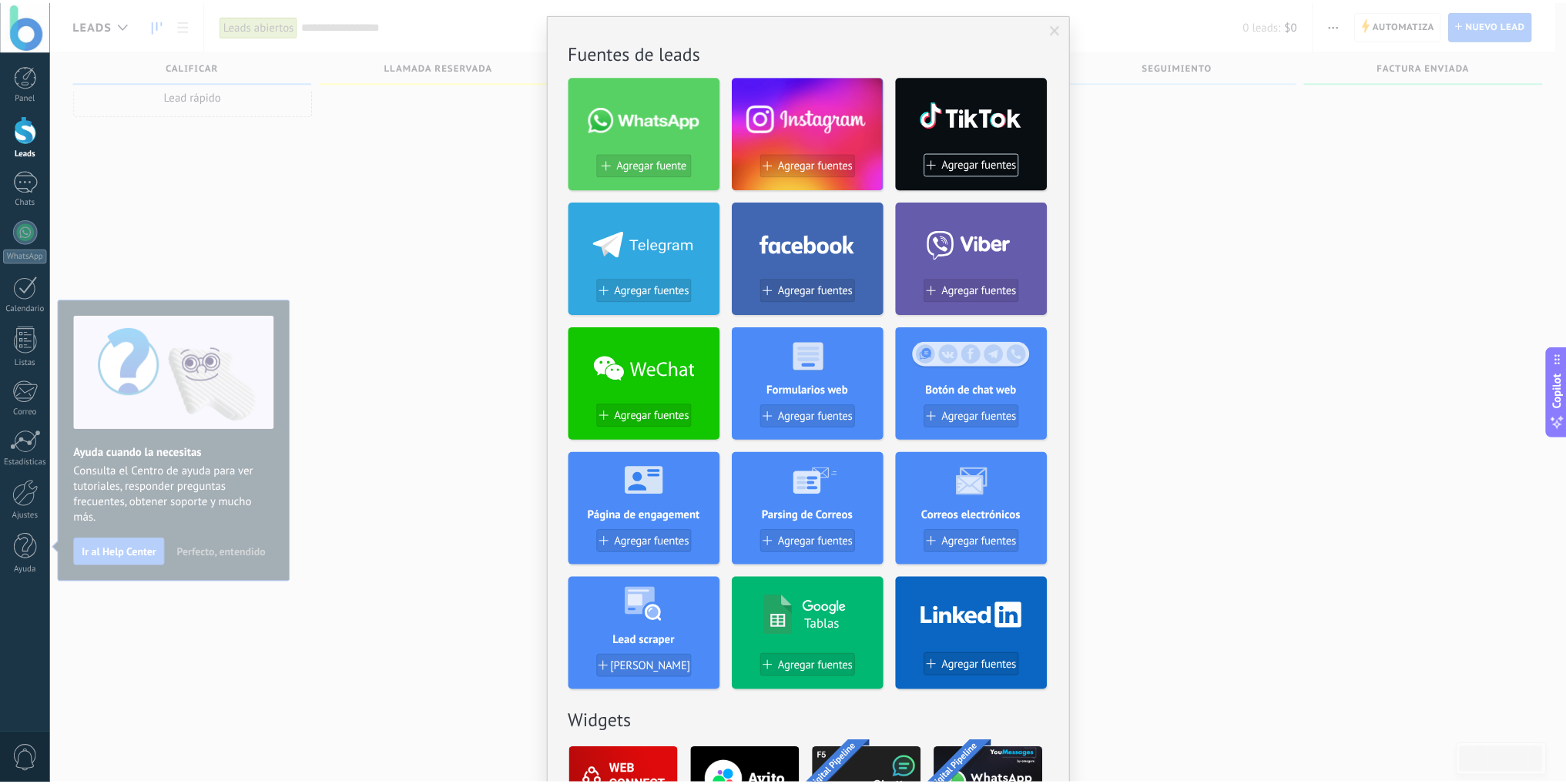
scroll to position [0, 0]
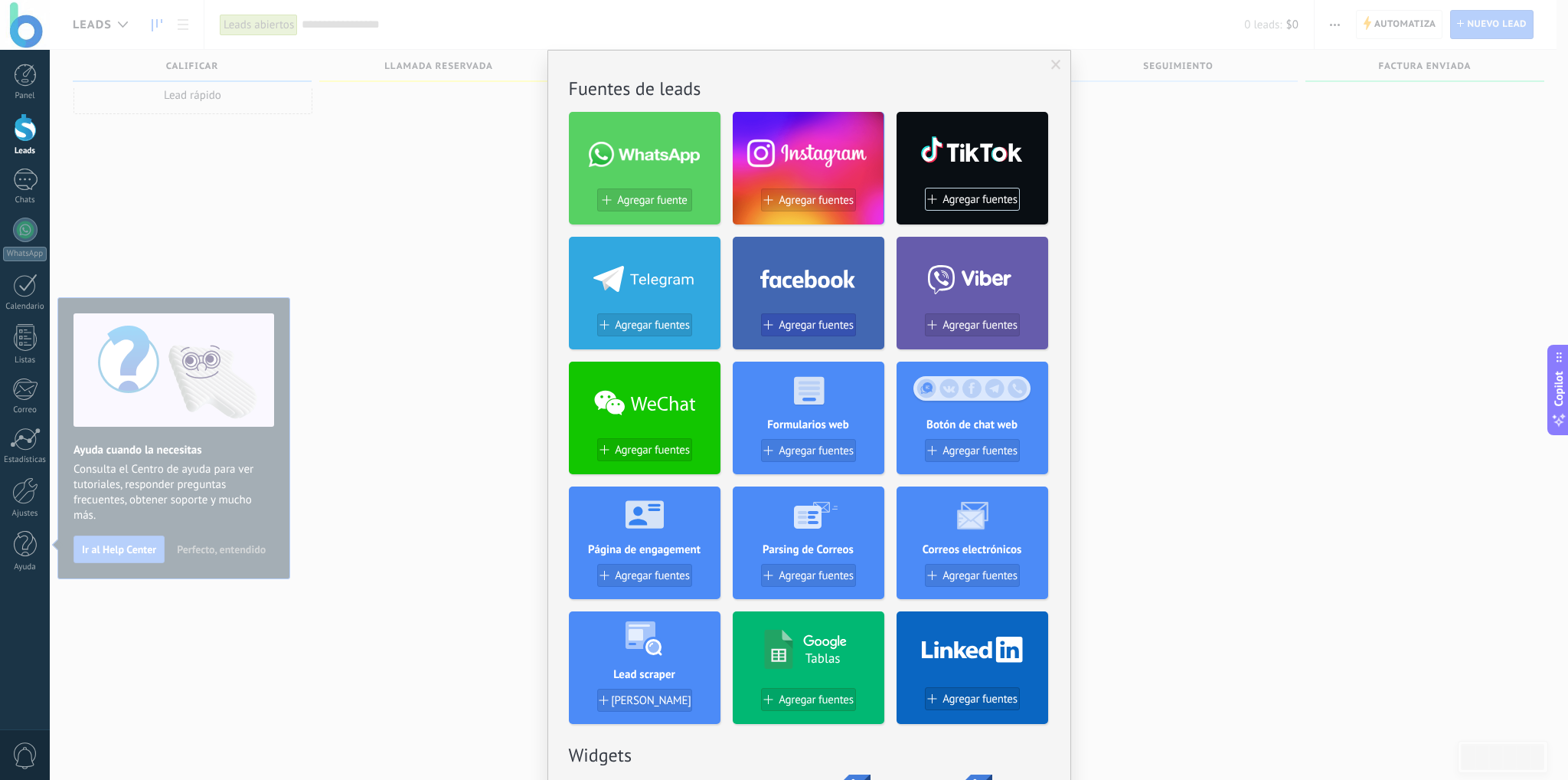
click at [796, 329] on span "Agregar fuentes" at bounding box center [816, 326] width 75 height 13
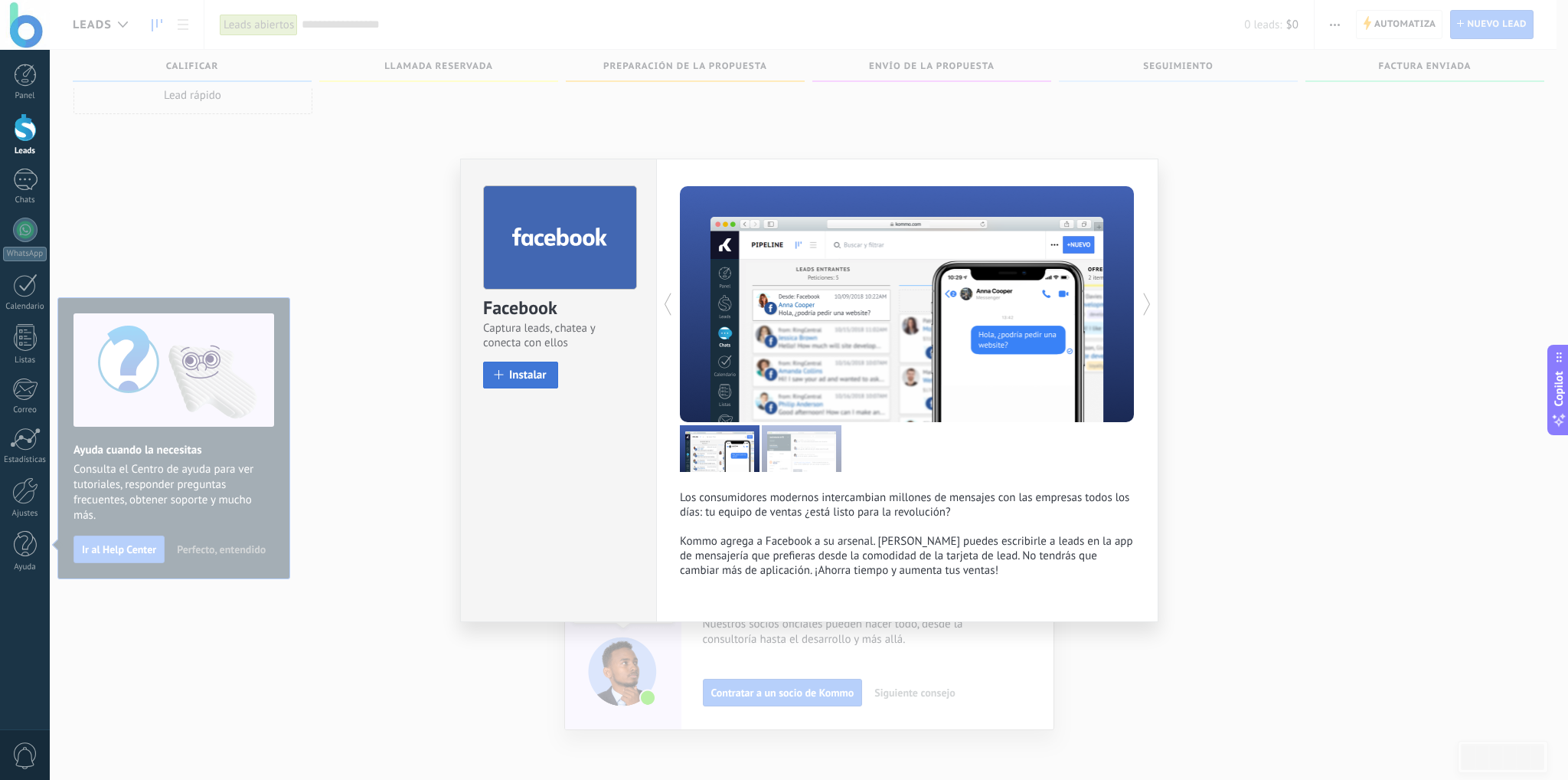
click at [519, 374] on span "Instalar" at bounding box center [527, 375] width 37 height 11
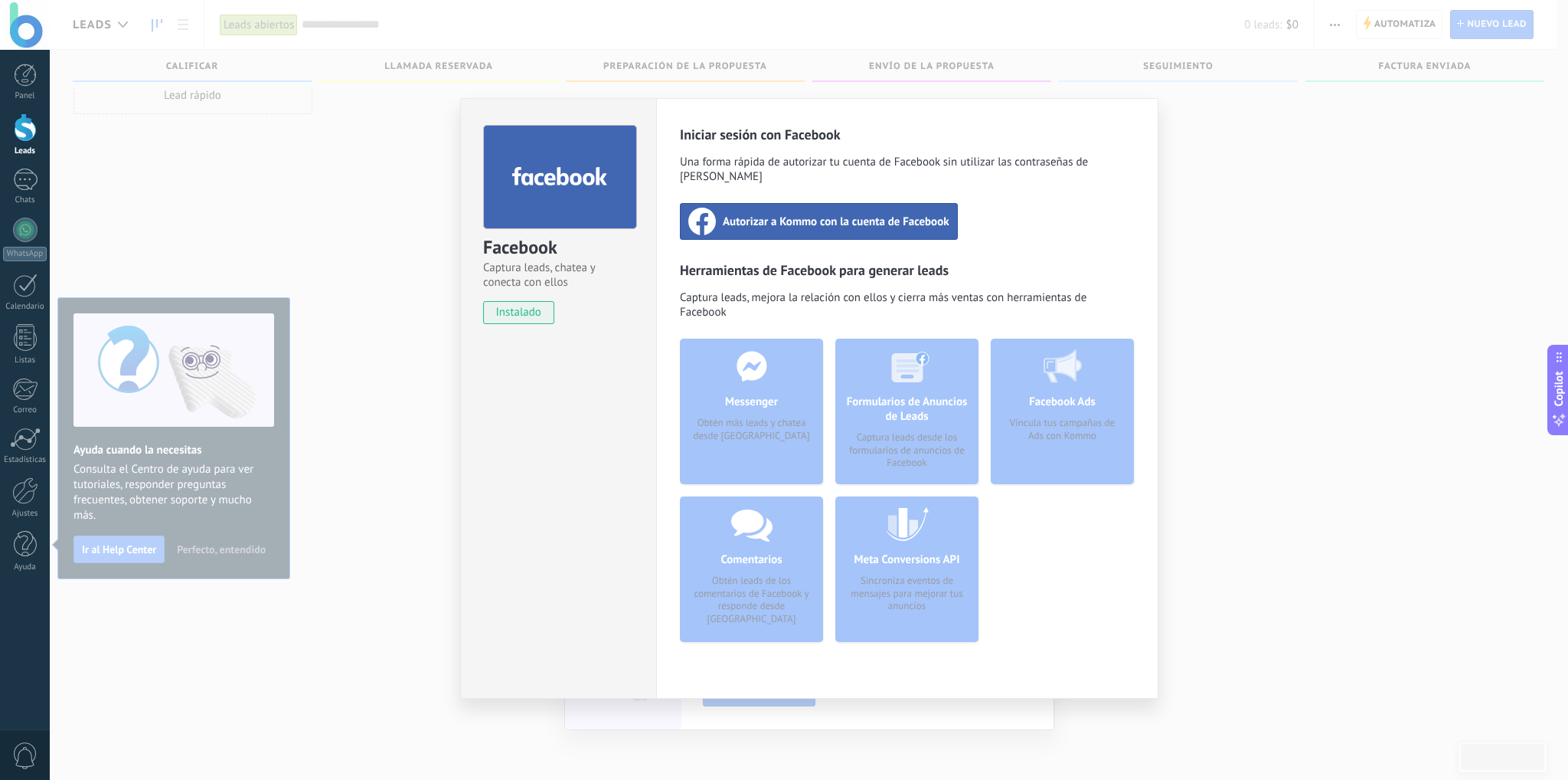
click at [803, 214] on span "Autorizar a Kommo con la cuenta de Facebook" at bounding box center [835, 221] width 226 height 15
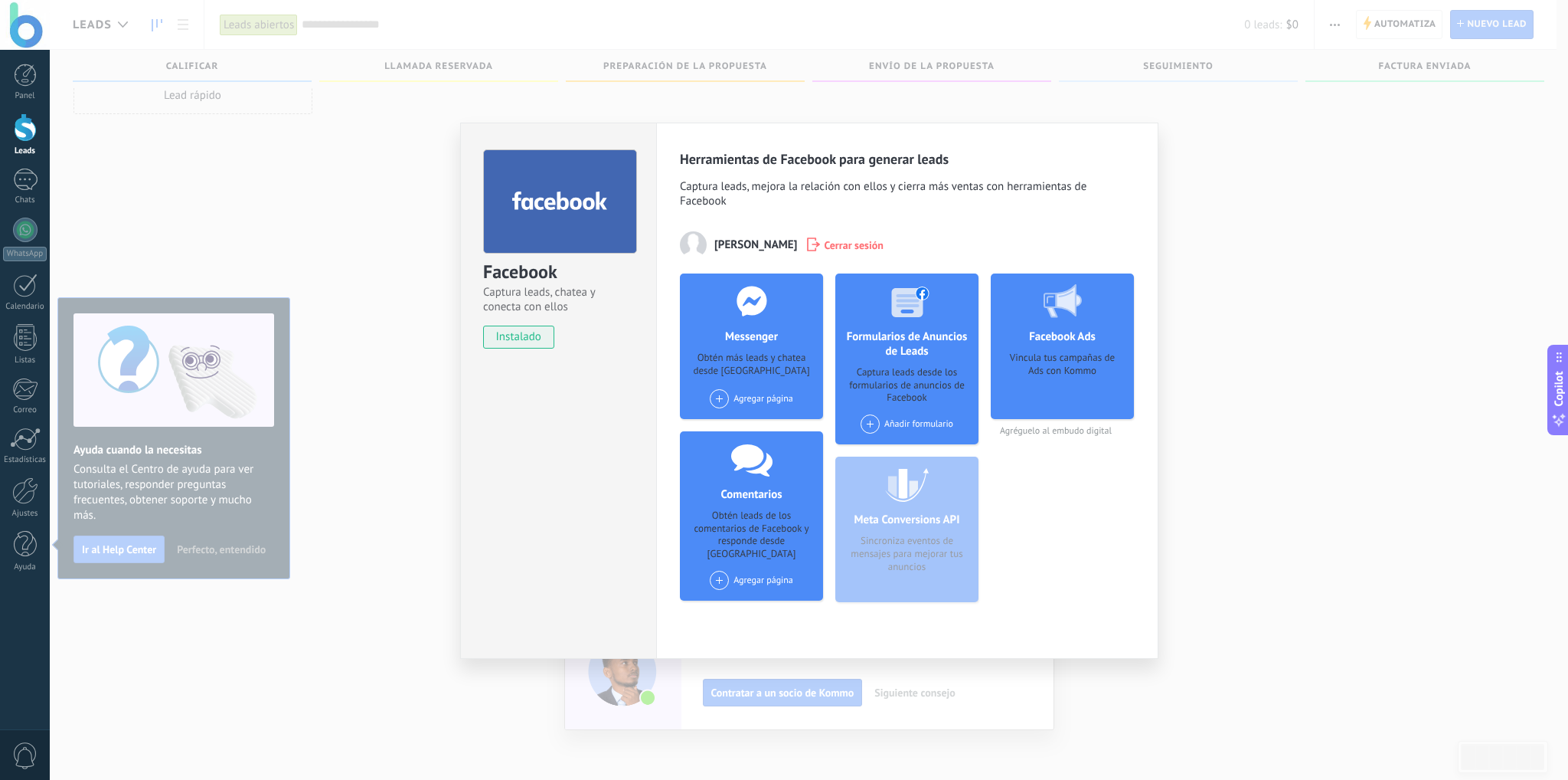
click at [720, 395] on span at bounding box center [720, 398] width 19 height 19
click at [755, 424] on div "Best Medical Care" at bounding box center [760, 427] width 104 height 33
click at [718, 571] on span at bounding box center [720, 580] width 19 height 19
click at [748, 592] on div "Best Medical Care" at bounding box center [760, 608] width 104 height 33
click at [1232, 141] on div "Facebook Captura leads, chatea y conecta con ellos instalado Desinstalar Herram…" at bounding box center [808, 390] width 1518 height 780
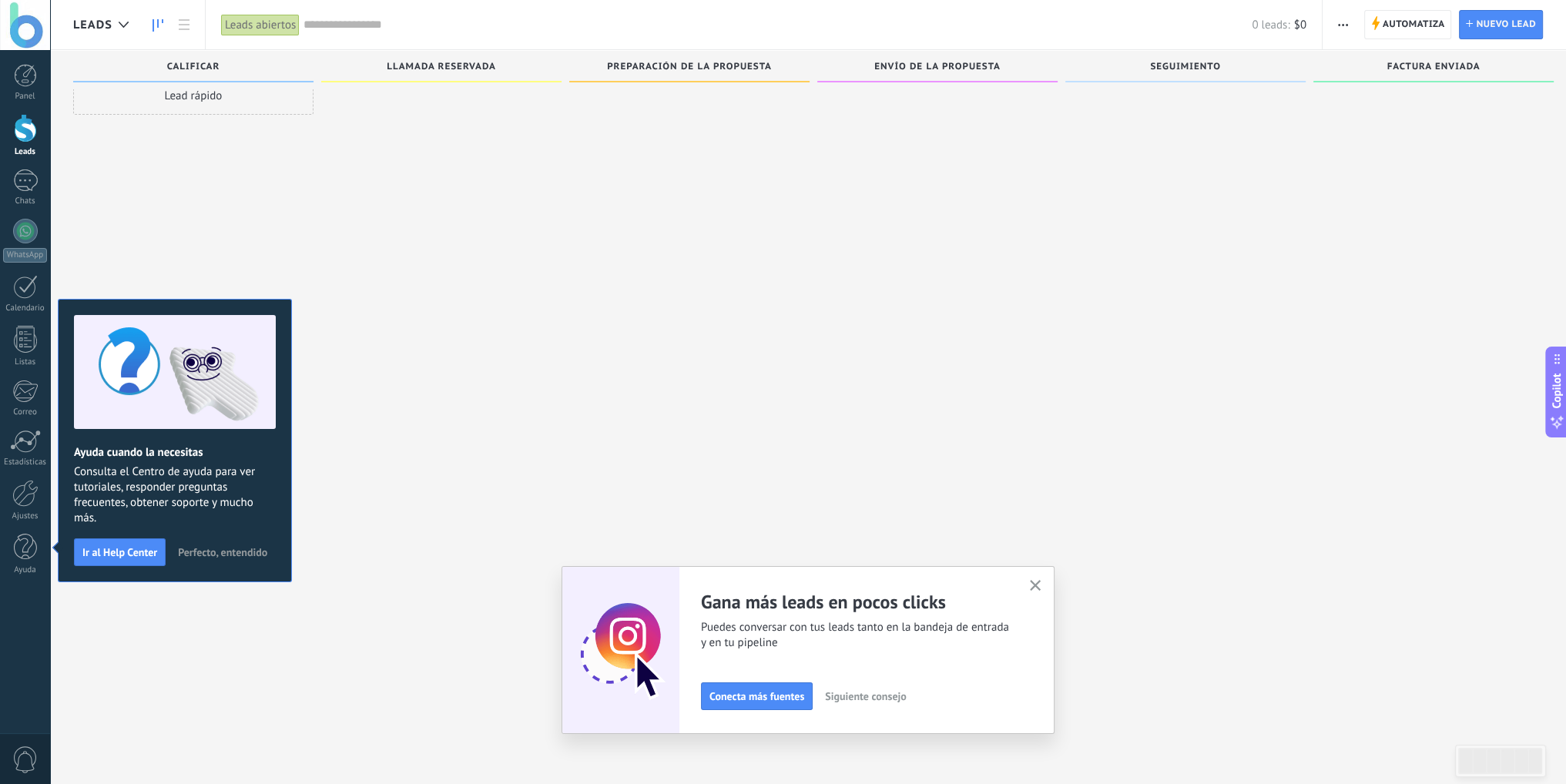
click at [210, 553] on span "Perfecto, entendido" at bounding box center [222, 551] width 89 height 11
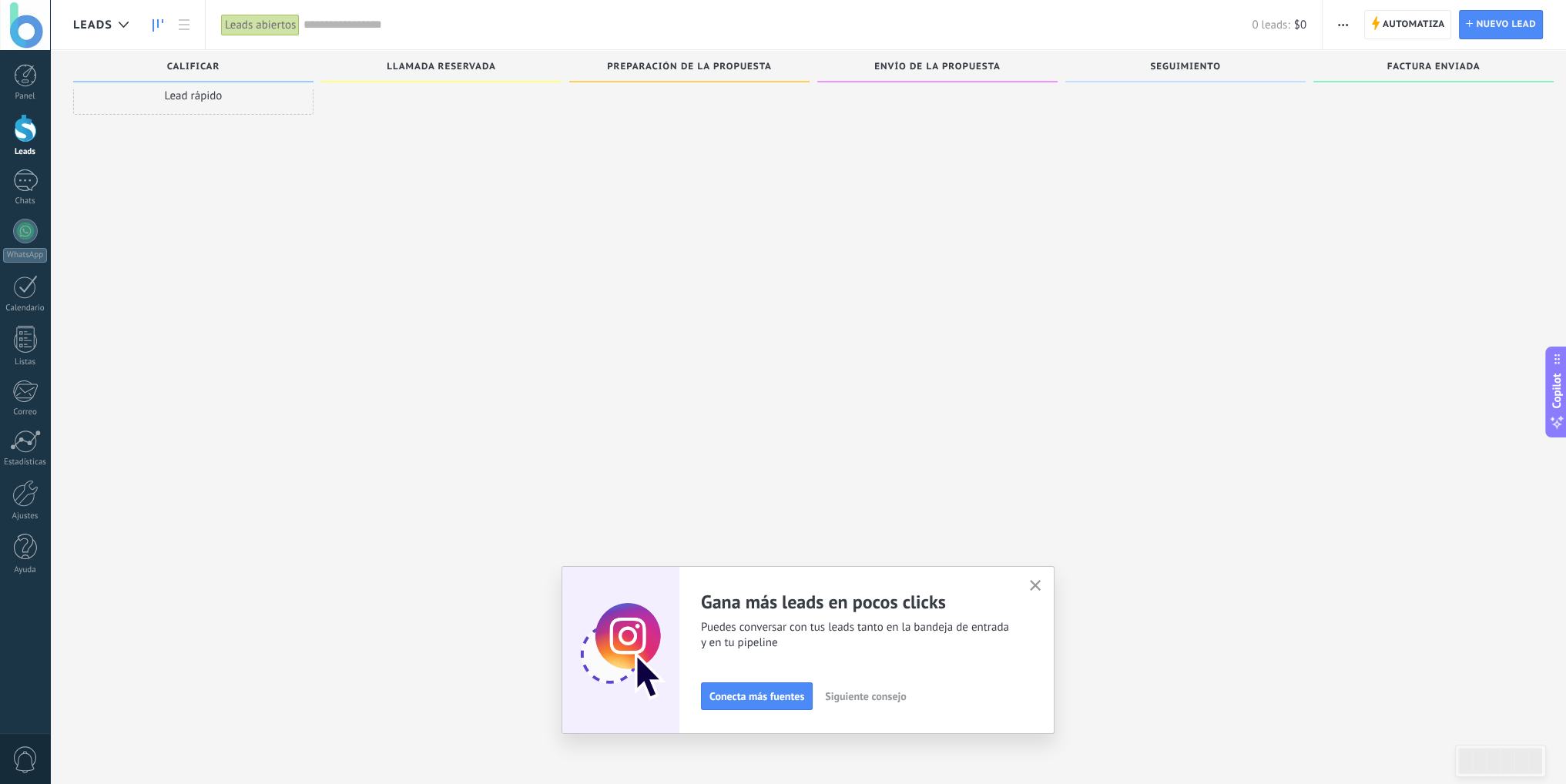
click at [1041, 582] on use "button" at bounding box center [1035, 585] width 12 height 12
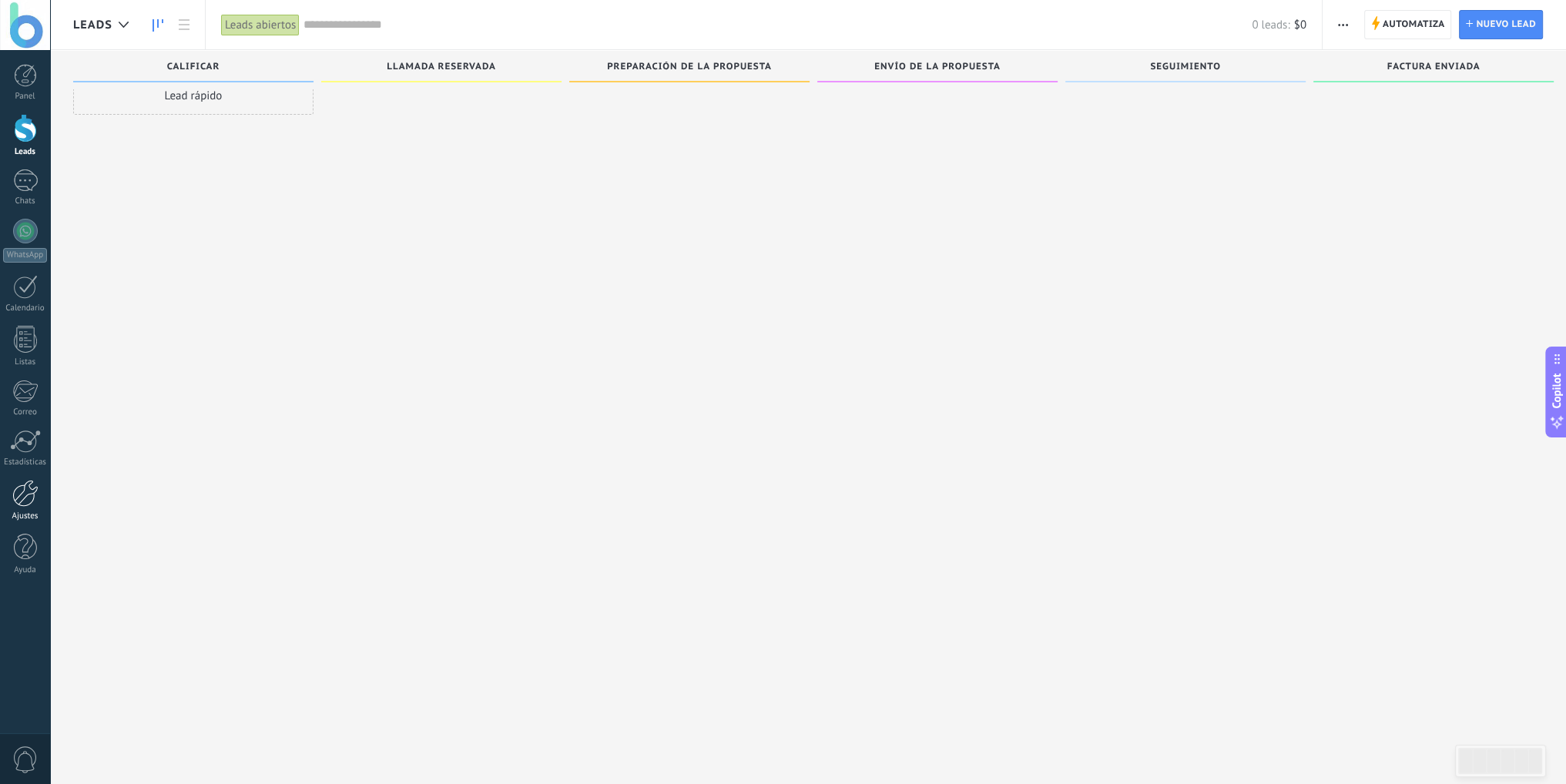
click at [32, 490] on div at bounding box center [25, 493] width 26 height 27
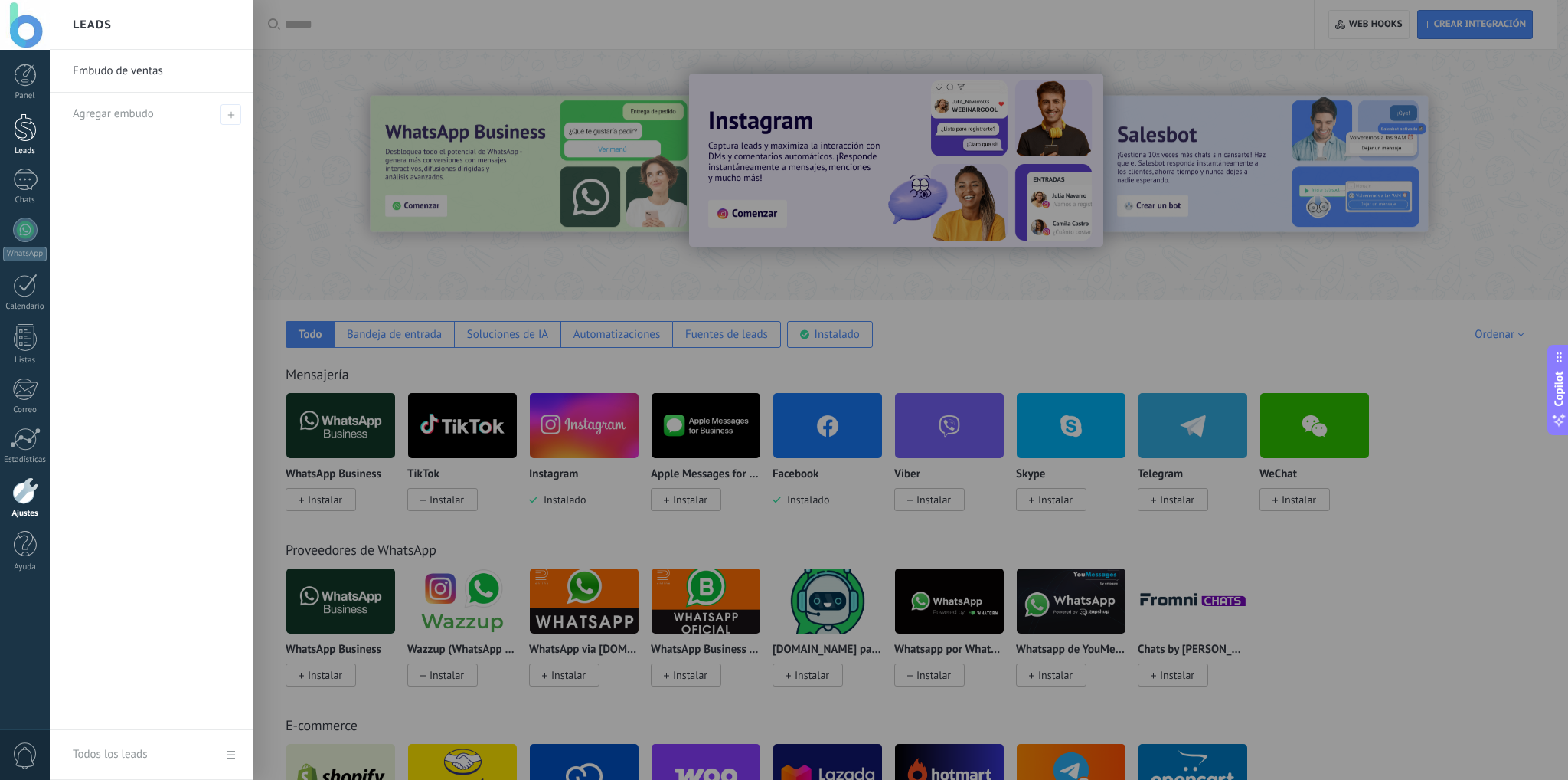
click at [25, 136] on div at bounding box center [25, 128] width 23 height 29
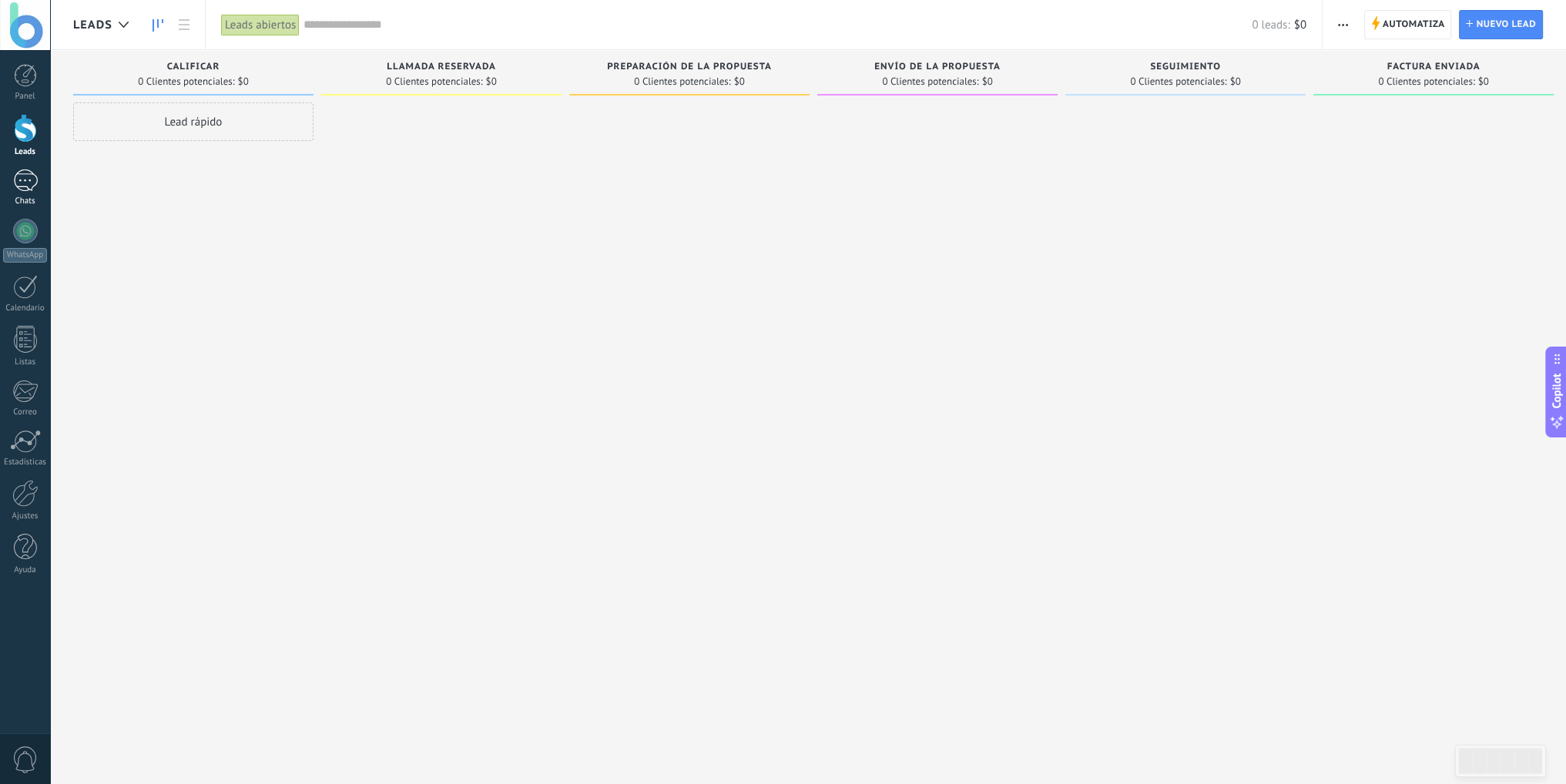
click at [22, 185] on div at bounding box center [26, 179] width 25 height 22
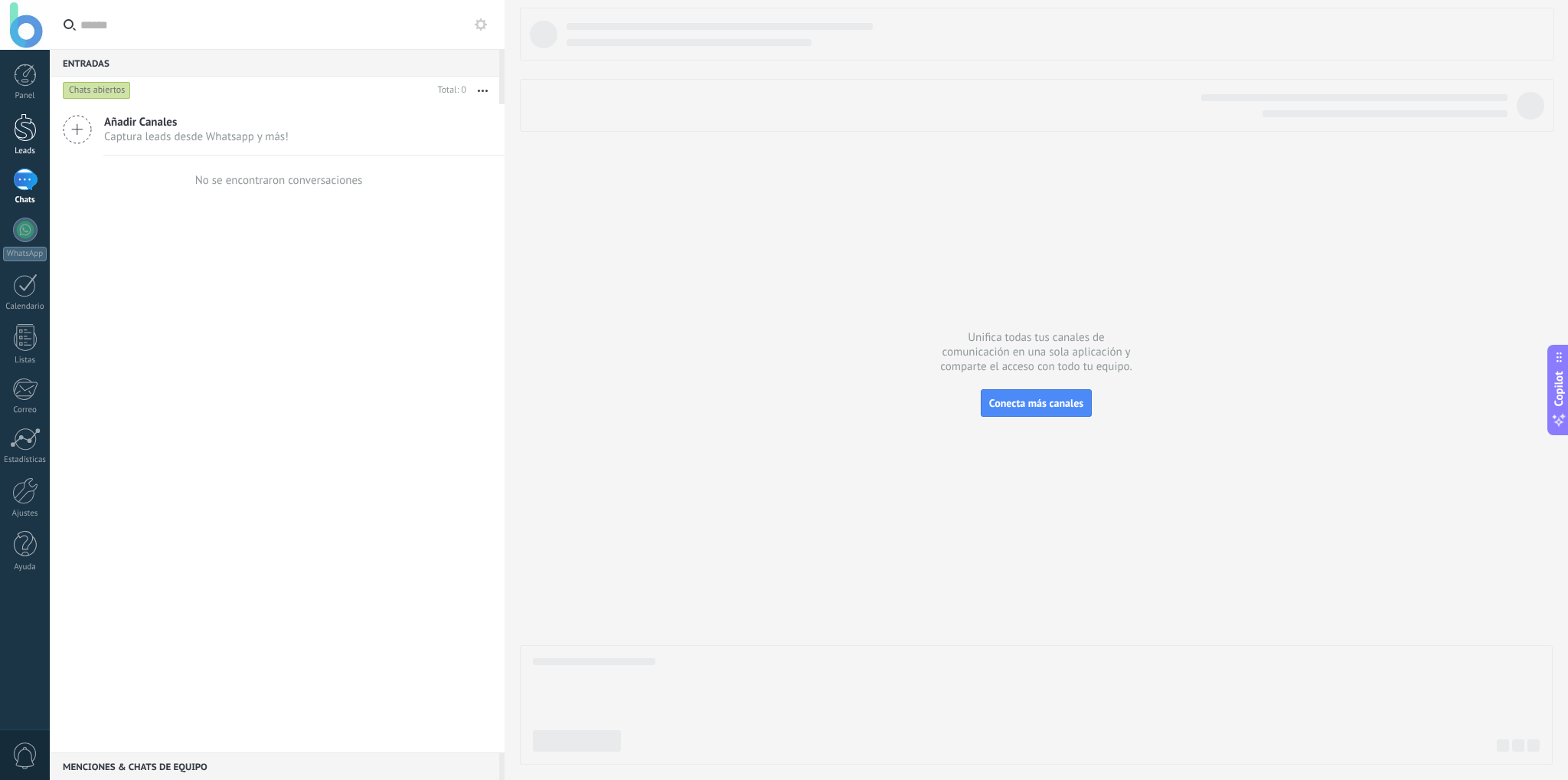
click at [15, 117] on div at bounding box center [25, 128] width 23 height 29
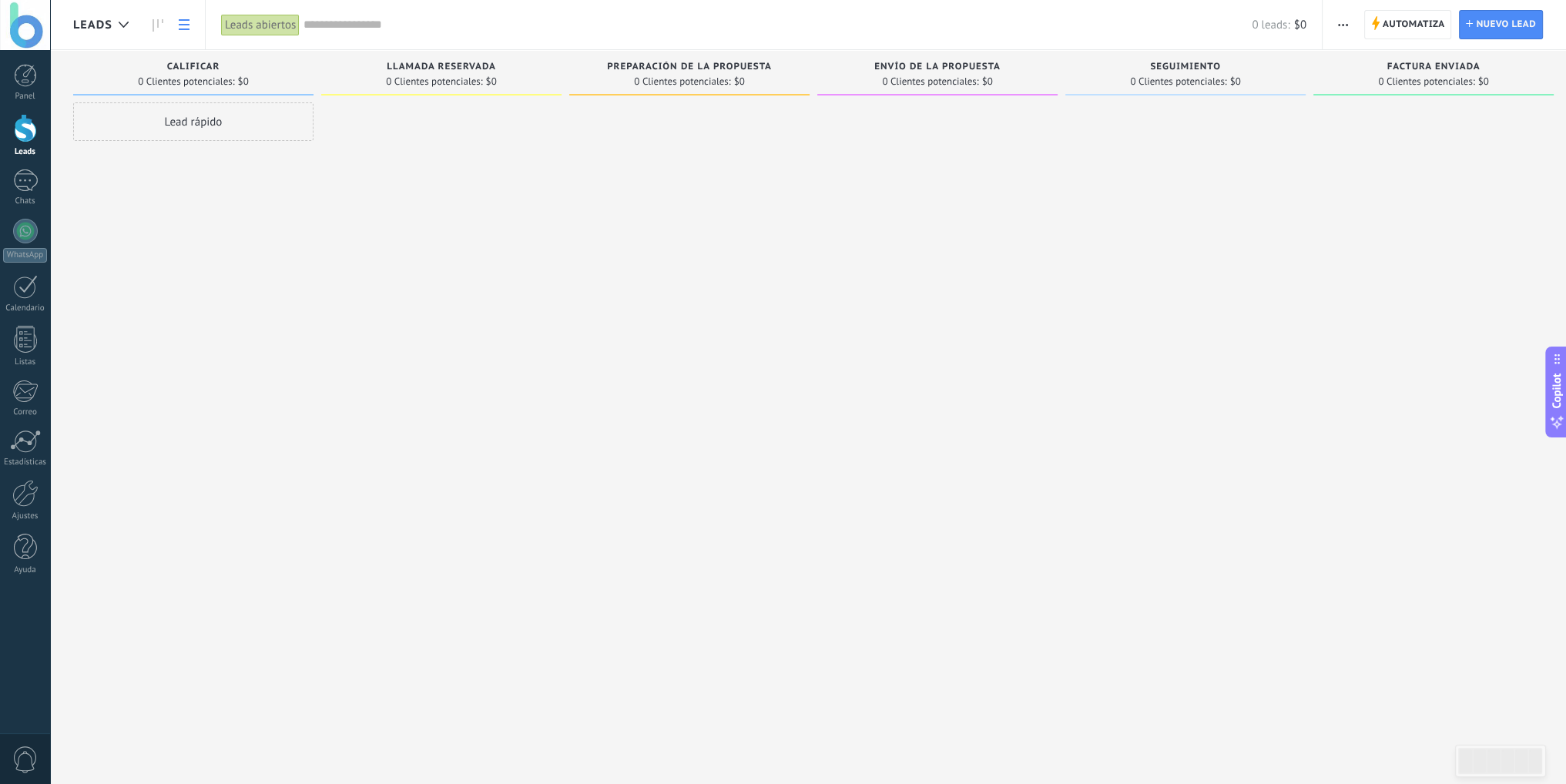
click at [185, 32] on link at bounding box center [183, 24] width 26 height 30
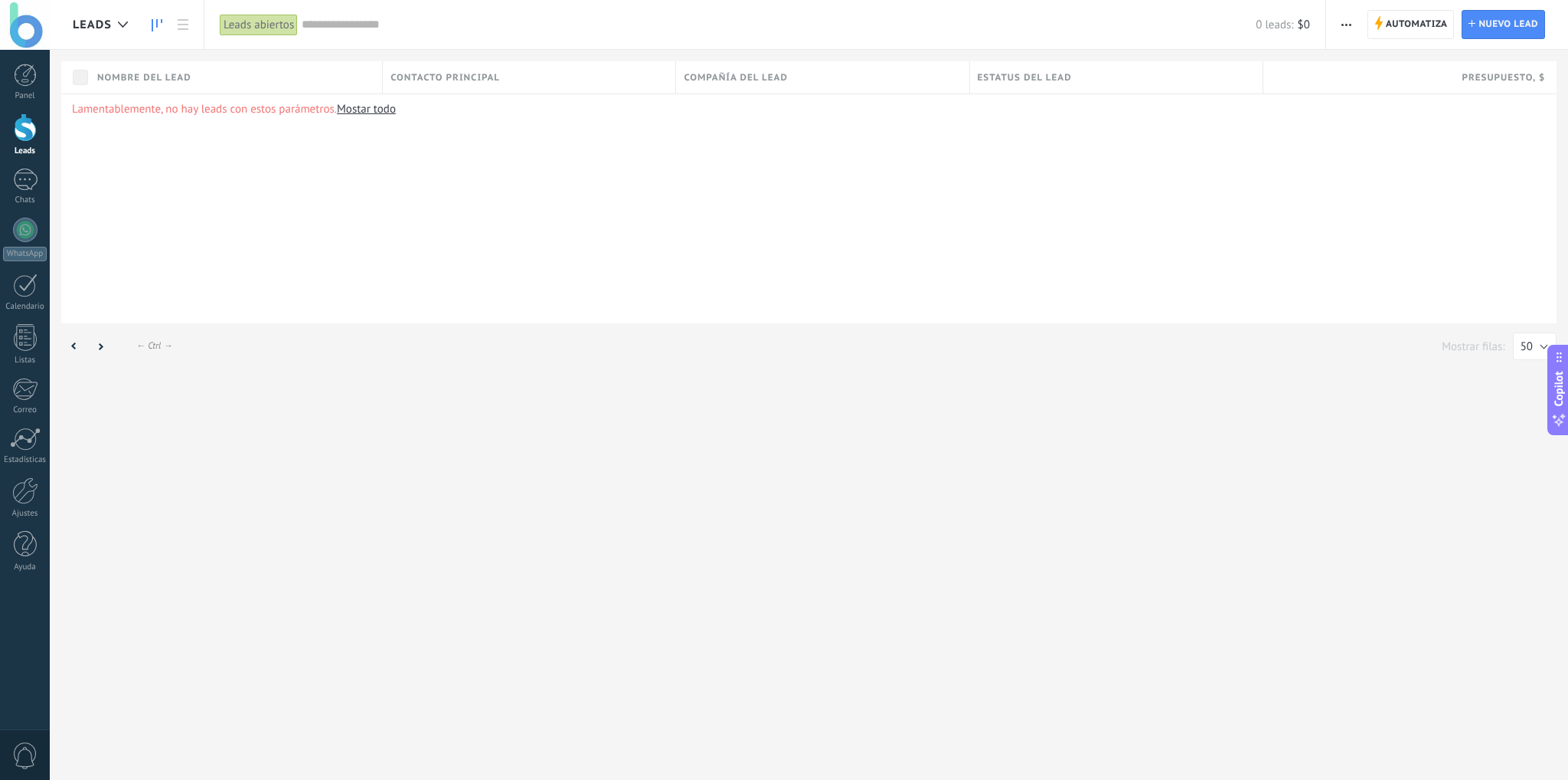
click at [157, 26] on use at bounding box center [157, 25] width 10 height 12
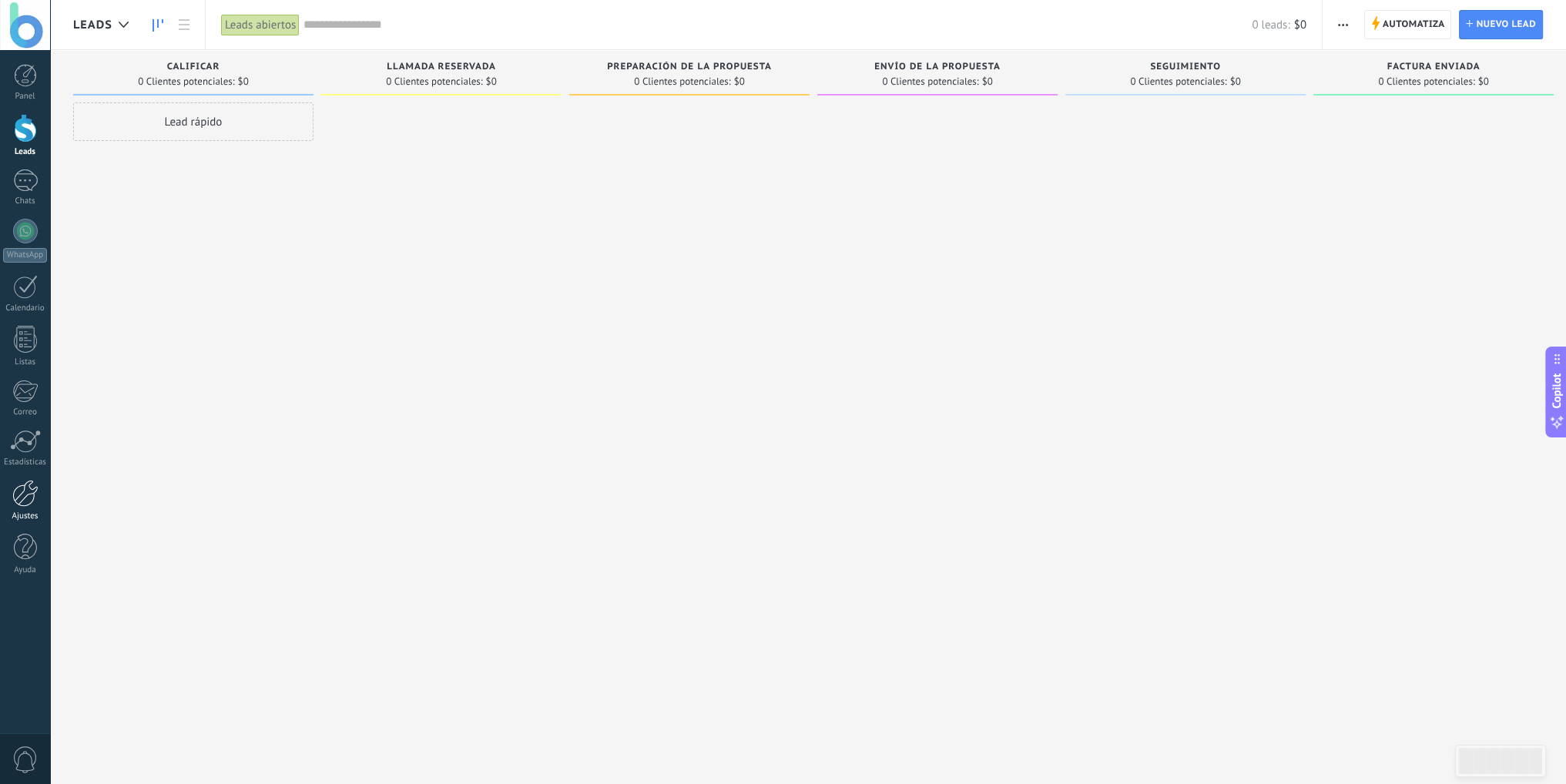
click at [10, 491] on link "Ajustes" at bounding box center [25, 500] width 50 height 41
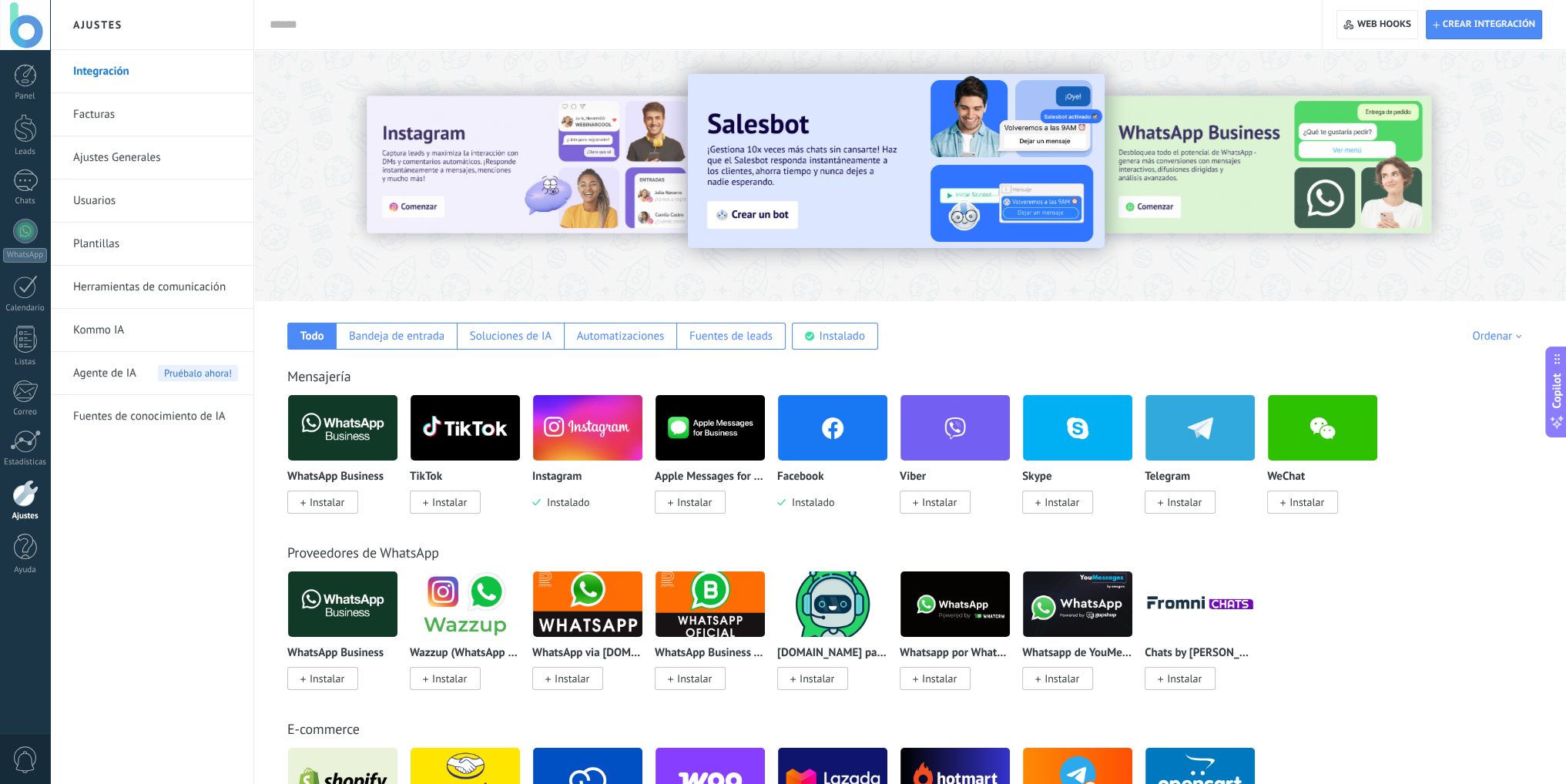
click at [764, 216] on img at bounding box center [896, 160] width 417 height 174
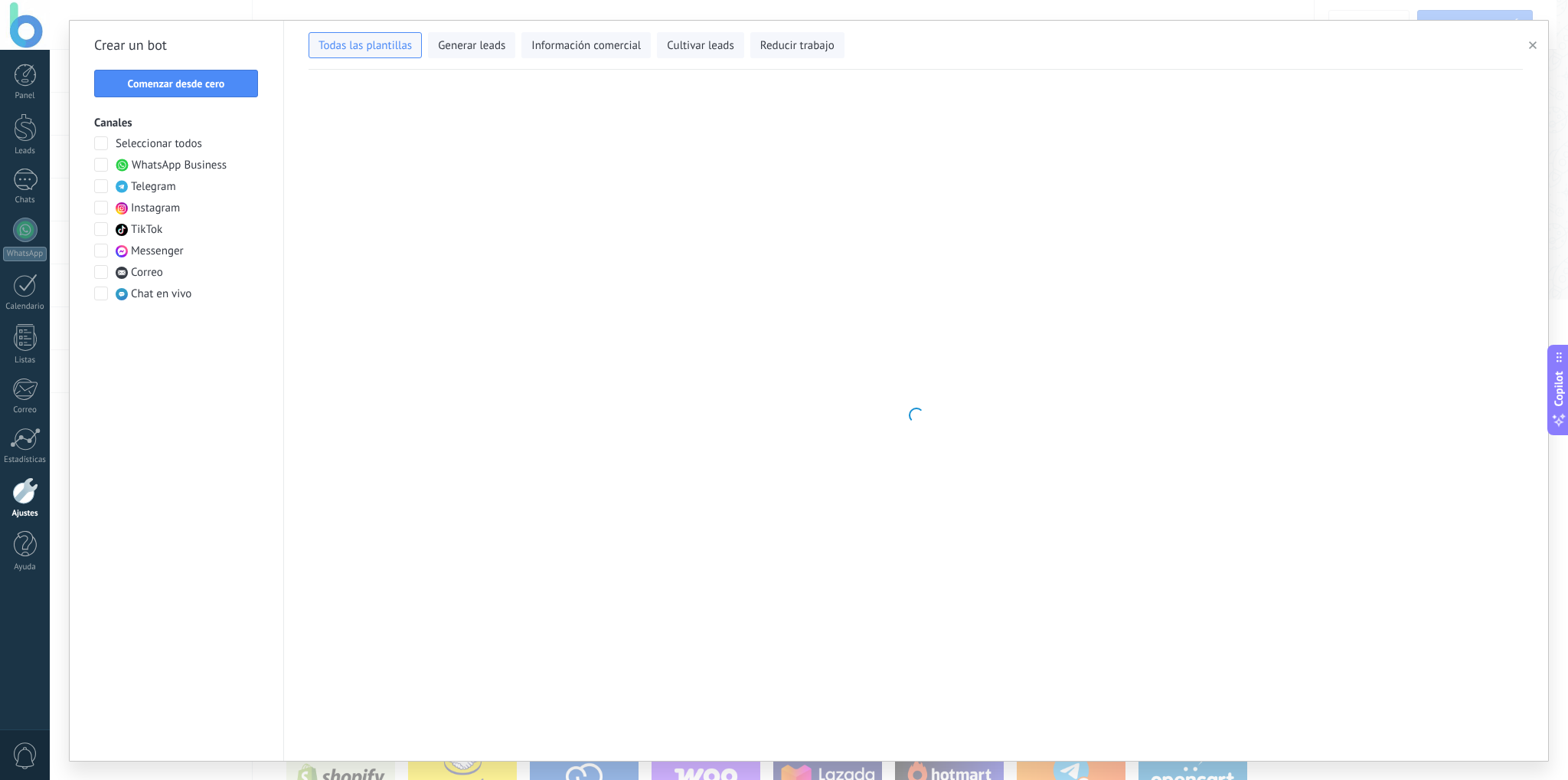
type input "**********"
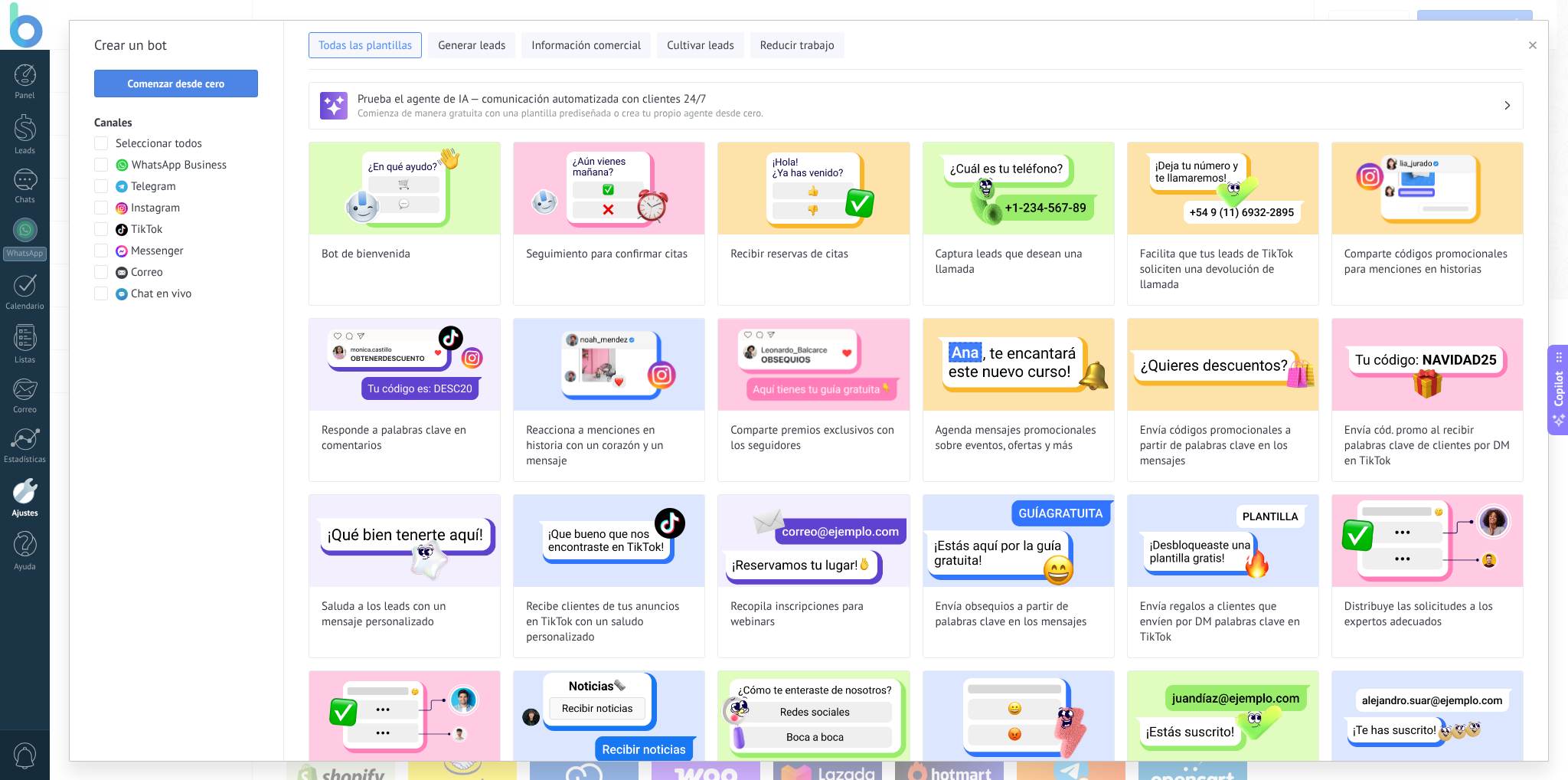
click at [203, 83] on span "Comenzar desde cero" at bounding box center [177, 83] width 97 height 11
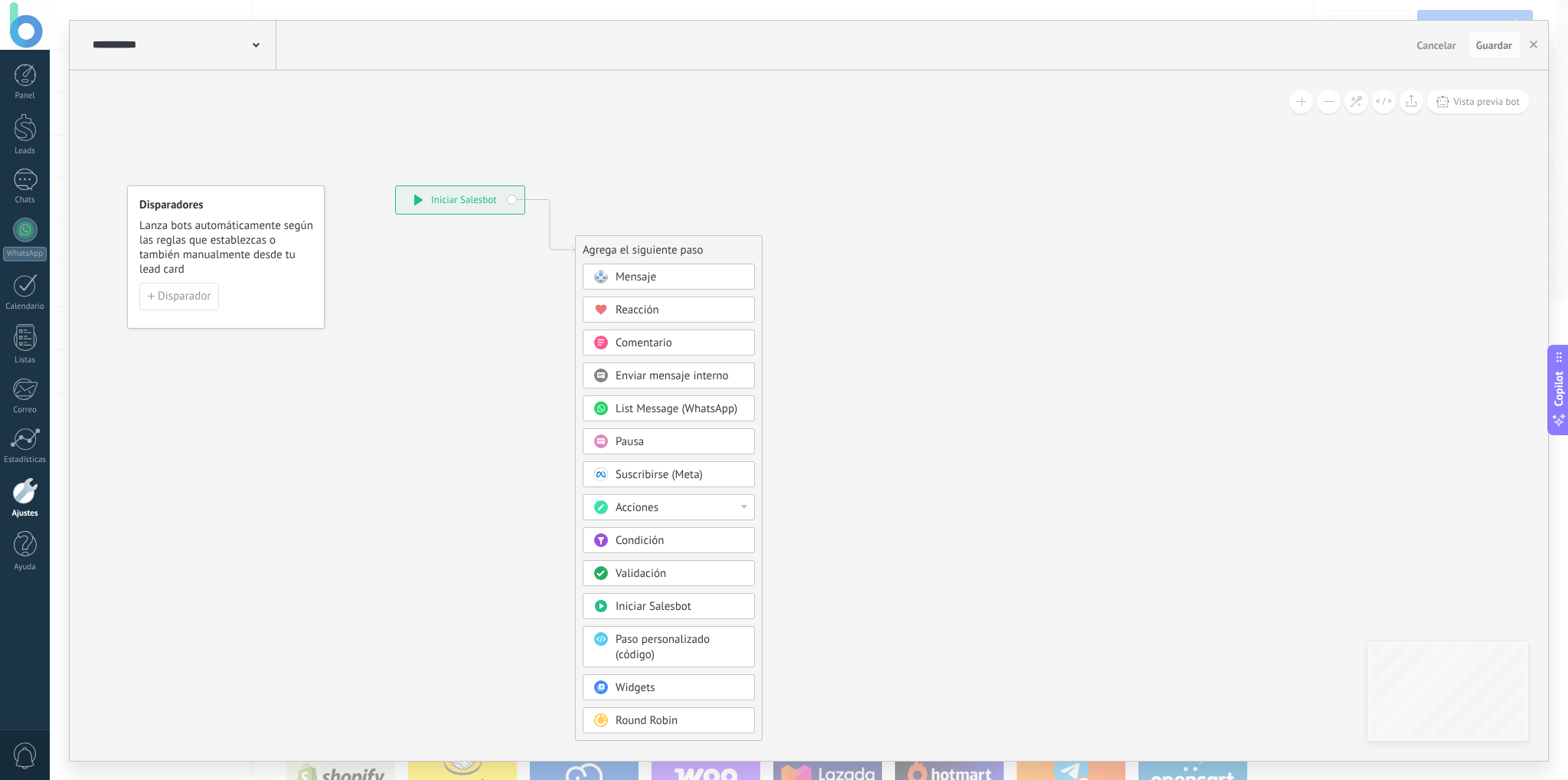
click at [747, 505] on div "Acciones" at bounding box center [668, 506] width 172 height 26
click at [663, 570] on div "Establecer campo" at bounding box center [668, 564] width 171 height 26
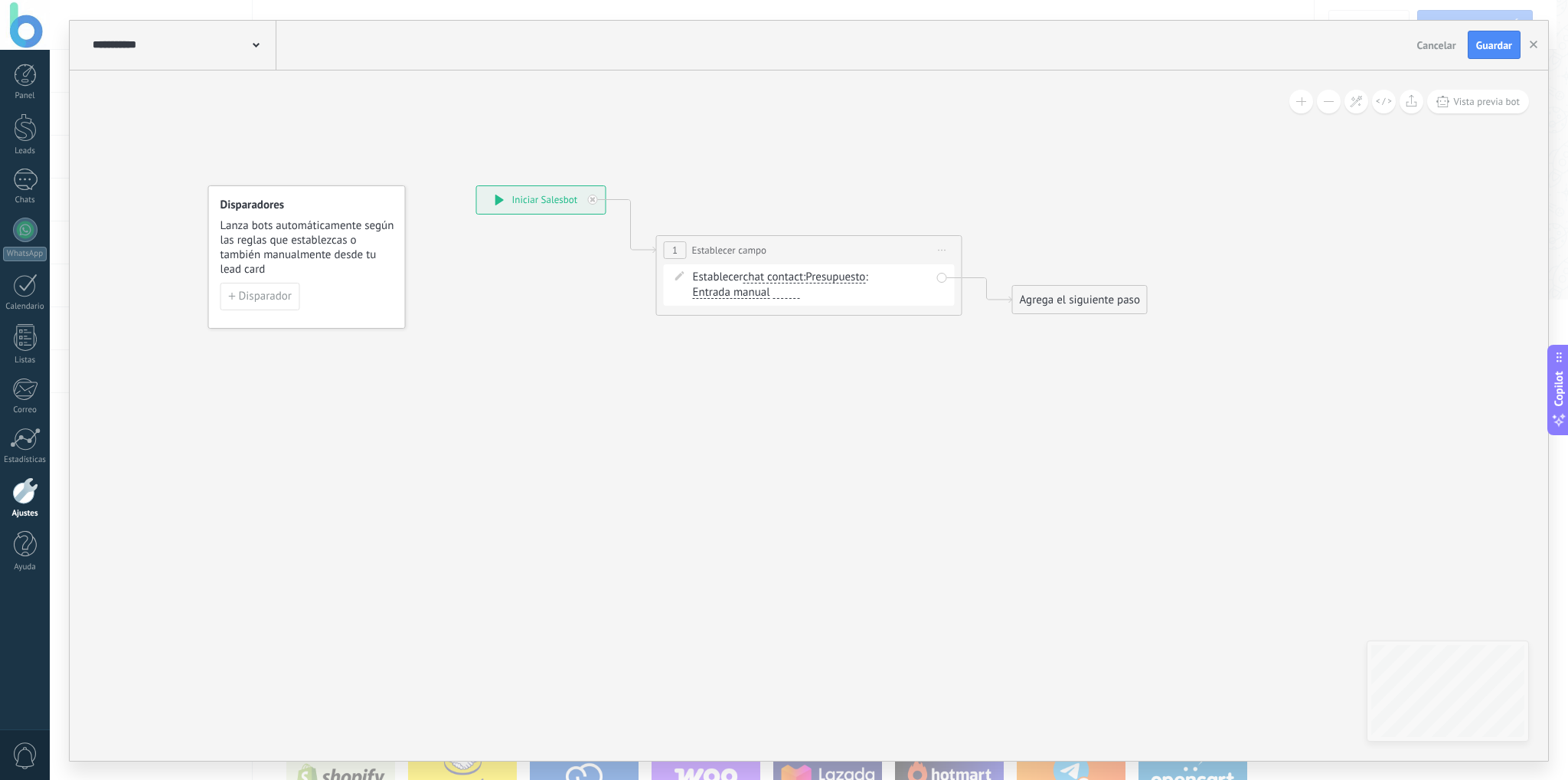
click at [760, 273] on span "chat contact" at bounding box center [772, 277] width 60 height 12
click at [760, 273] on button "chat contact" at bounding box center [830, 277] width 192 height 28
click at [789, 350] on span "lead" at bounding box center [818, 358] width 185 height 15
click at [794, 275] on span "Presupuesto" at bounding box center [796, 277] width 60 height 12
click at [794, 275] on button "Presupuesto" at bounding box center [854, 277] width 192 height 28
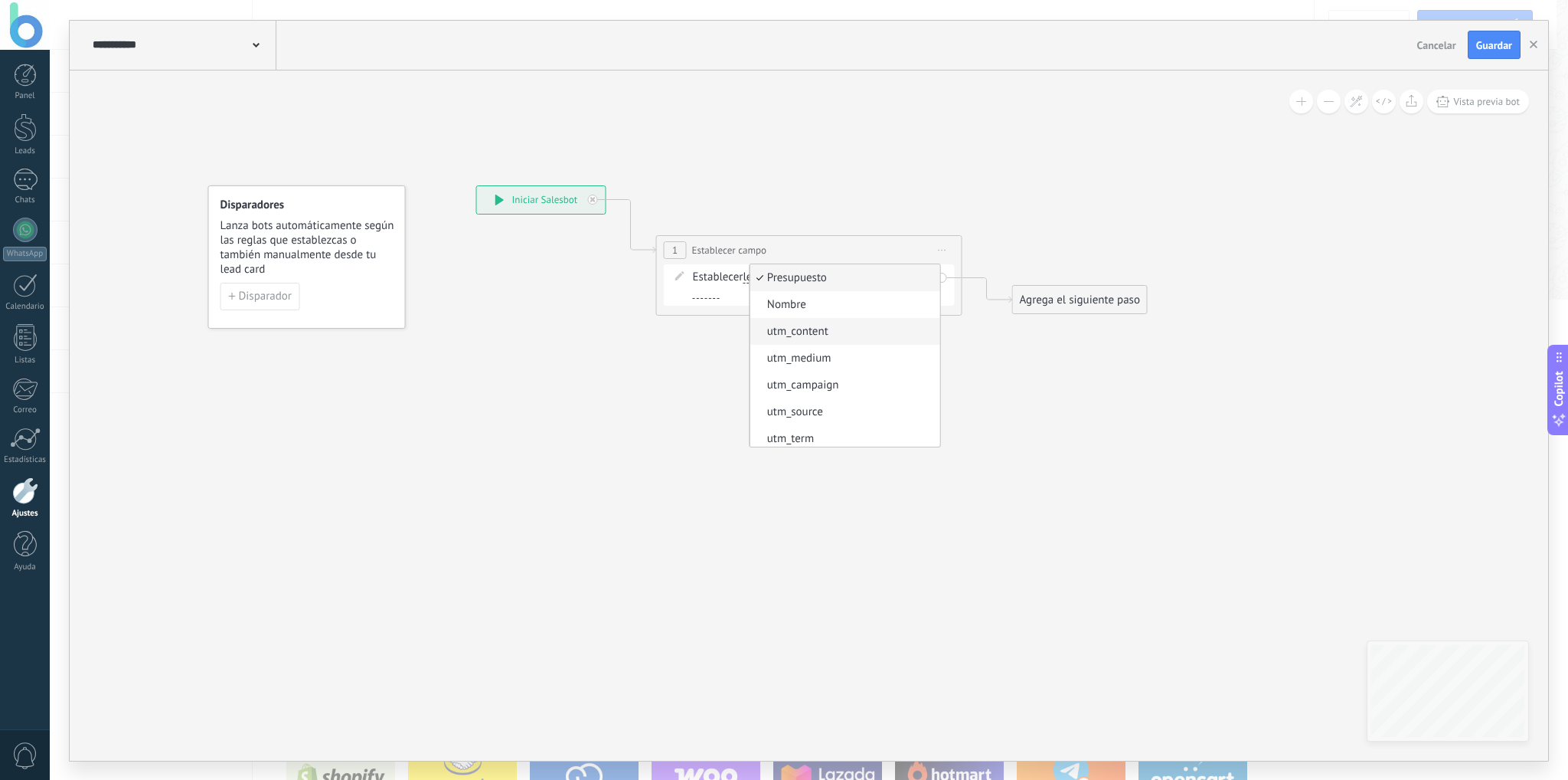
scroll to position [0, 0]
click at [671, 306] on div "**********" at bounding box center [808, 275] width 306 height 80
click at [748, 276] on span "lead" at bounding box center [753, 277] width 21 height 12
click at [748, 276] on button "lead" at bounding box center [830, 277] width 192 height 28
click at [708, 295] on div at bounding box center [706, 292] width 27 height 11
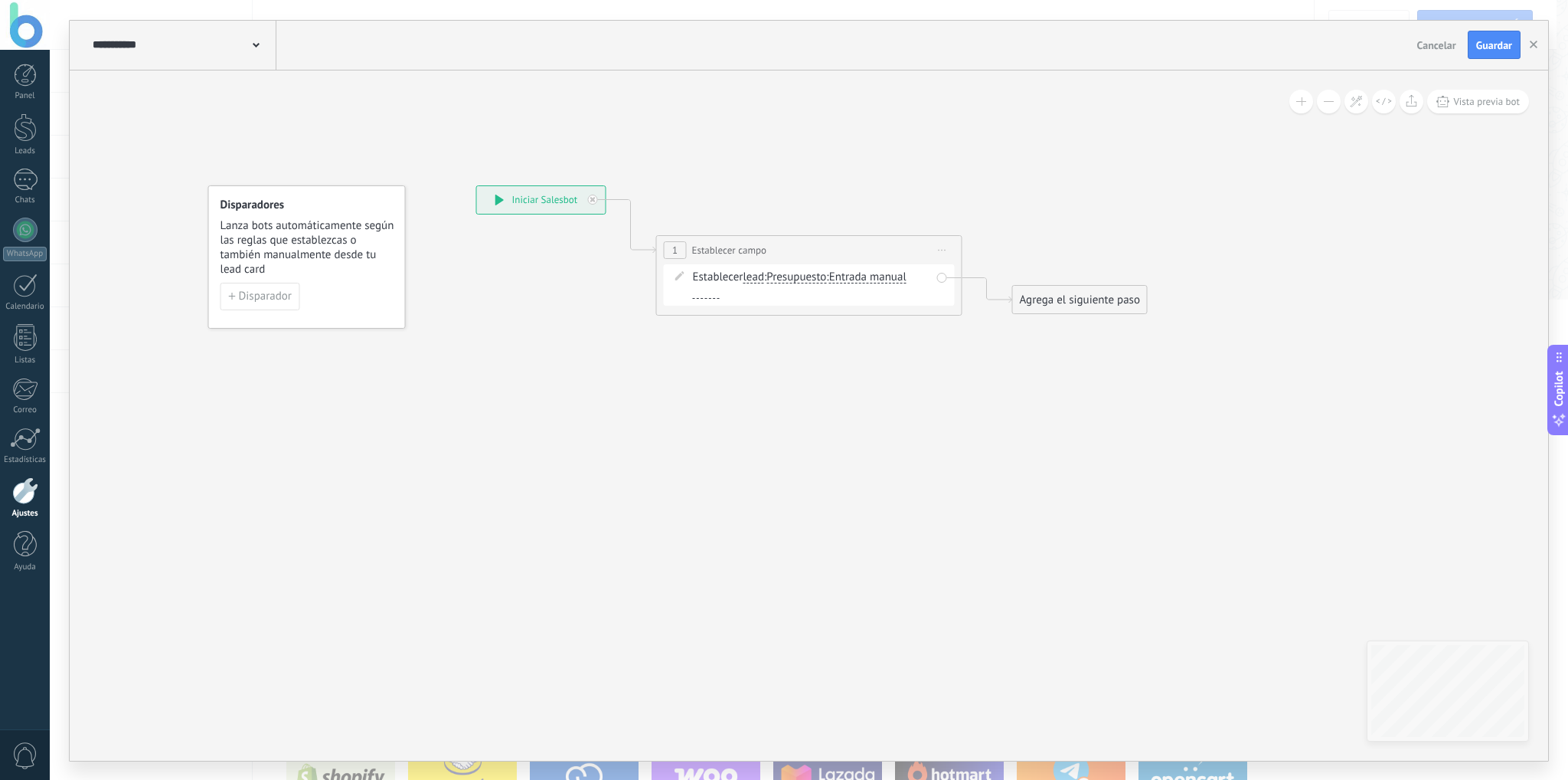
click at [881, 276] on span "Entrada manual" at bounding box center [868, 277] width 77 height 12
click at [881, 276] on button "Entrada manual" at bounding box center [917, 277] width 192 height 28
click at [799, 277] on span "Presupuesto" at bounding box center [796, 277] width 60 height 12
click at [799, 277] on button "Presupuesto" at bounding box center [854, 277] width 192 height 28
click at [806, 304] on span "Nombre" at bounding box center [842, 305] width 185 height 15
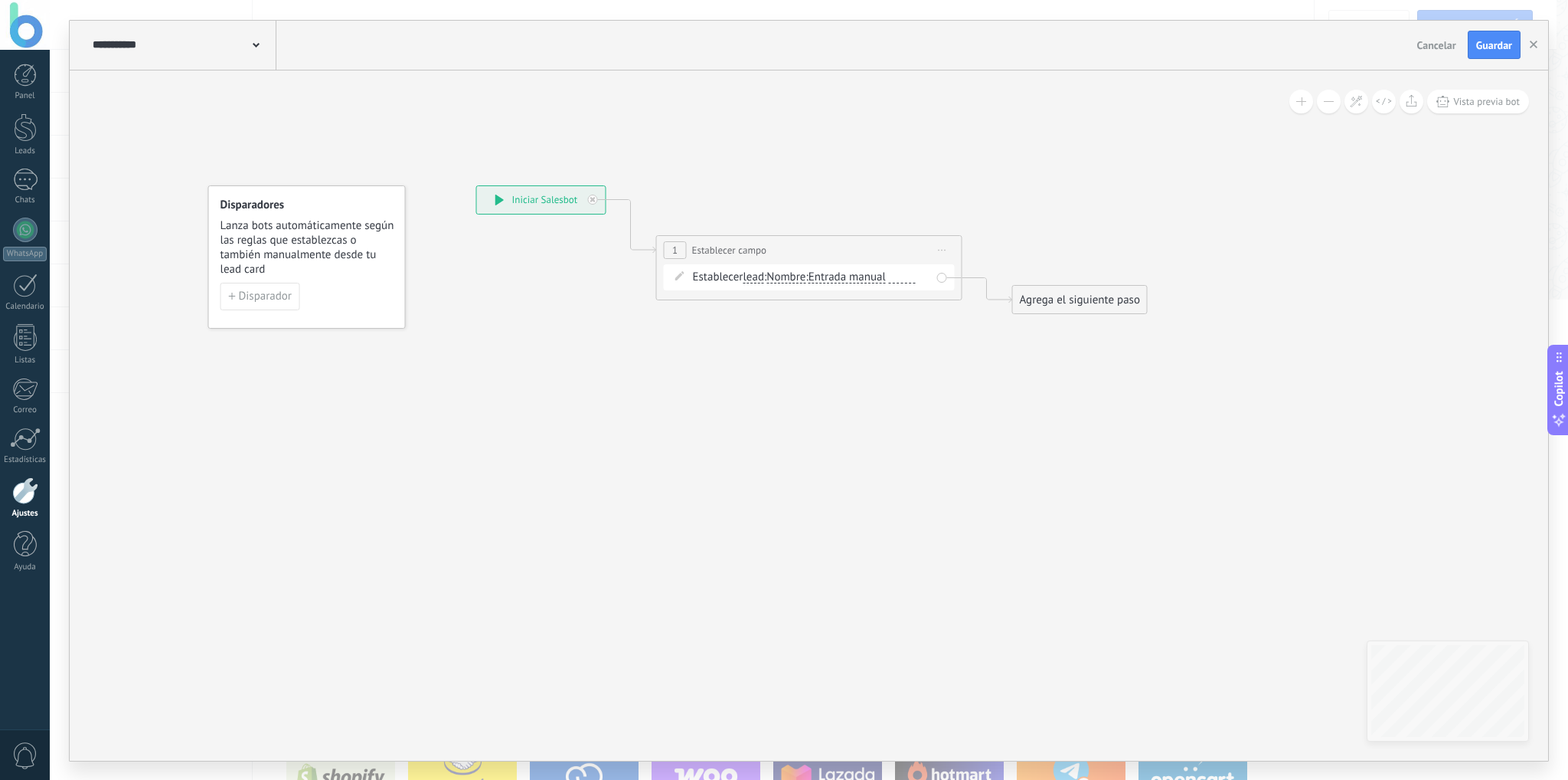
click at [876, 277] on span "Entrada manual" at bounding box center [847, 277] width 77 height 12
click at [876, 277] on button "Entrada manual" at bounding box center [896, 277] width 192 height 28
click at [871, 247] on div "**********" at bounding box center [808, 250] width 304 height 29
click at [780, 271] on span "Nombre" at bounding box center [785, 277] width 39 height 12
click at [780, 271] on button "Nombre" at bounding box center [854, 277] width 192 height 28
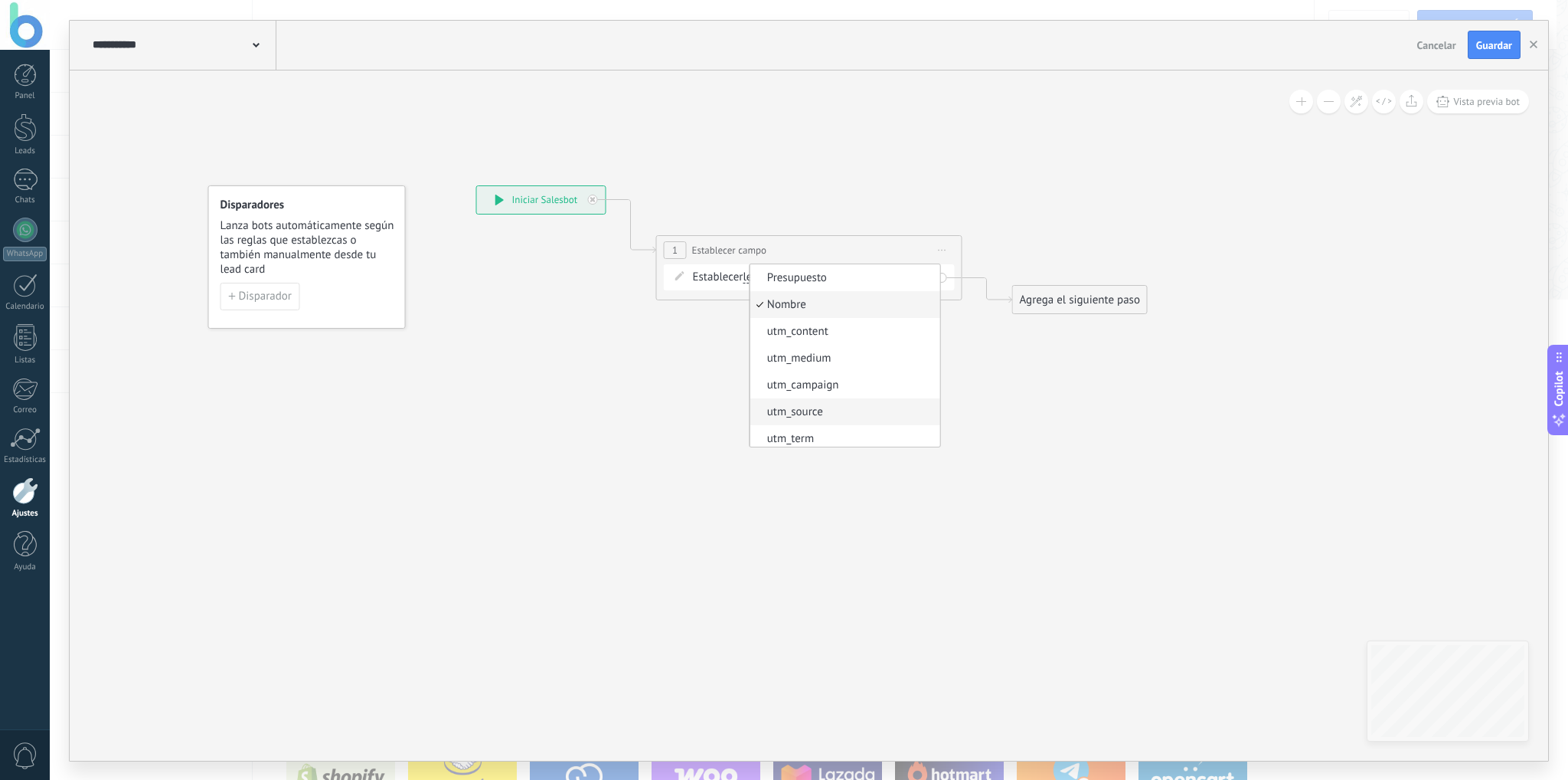
click at [842, 406] on span "utm_source" at bounding box center [842, 412] width 185 height 15
click at [880, 277] on span "Entrada manual" at bounding box center [864, 277] width 77 height 12
click at [880, 277] on button "Entrada manual" at bounding box center [913, 277] width 192 height 28
click at [868, 245] on div "**********" at bounding box center [808, 250] width 304 height 29
click at [1070, 298] on div "Agrega el siguiente paso" at bounding box center [1079, 300] width 134 height 25
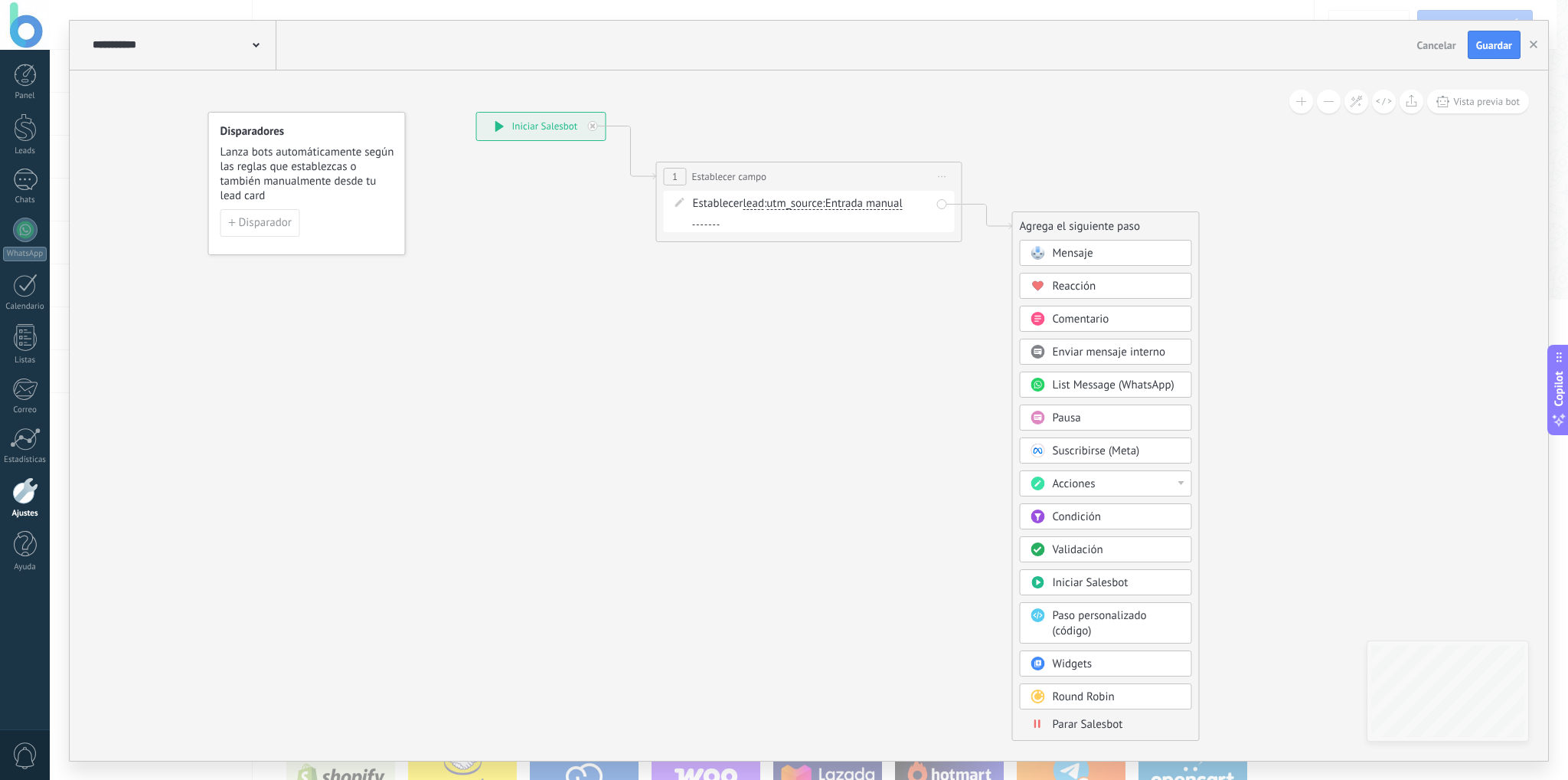
click at [885, 425] on icon at bounding box center [785, 177] width 1385 height 896
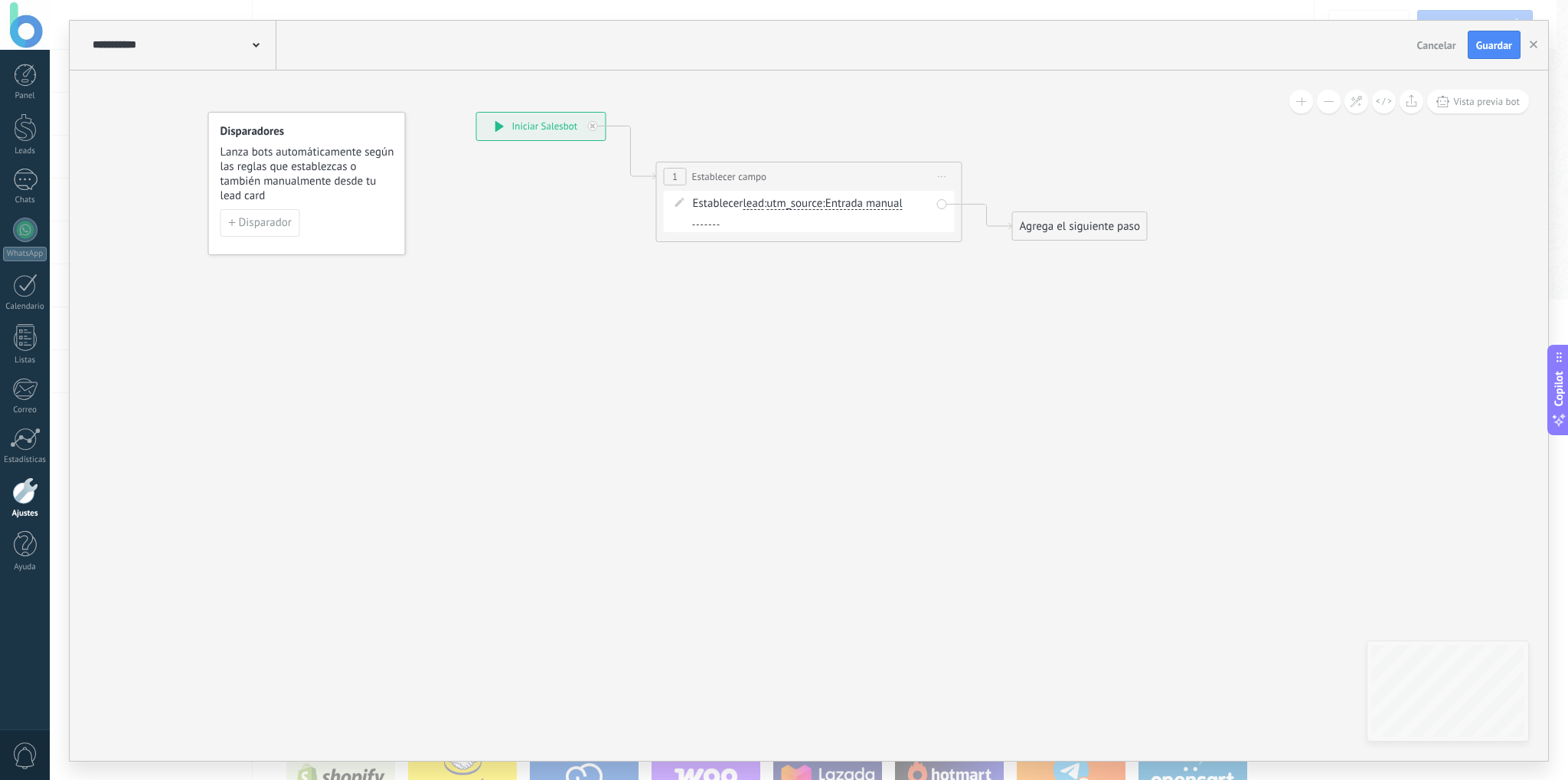
drag, startPoint x: 717, startPoint y: 205, endPoint x: 785, endPoint y: 200, distance: 68.2
click at [721, 205] on div "Establecer lead chat contact all contacts main contact lead empresa conversatio…" at bounding box center [811, 211] width 238 height 31
click at [763, 200] on span "lead" at bounding box center [753, 203] width 21 height 12
click at [763, 200] on button "lead" at bounding box center [830, 203] width 192 height 28
click at [822, 208] on span "chat contact" at bounding box center [818, 204] width 185 height 15
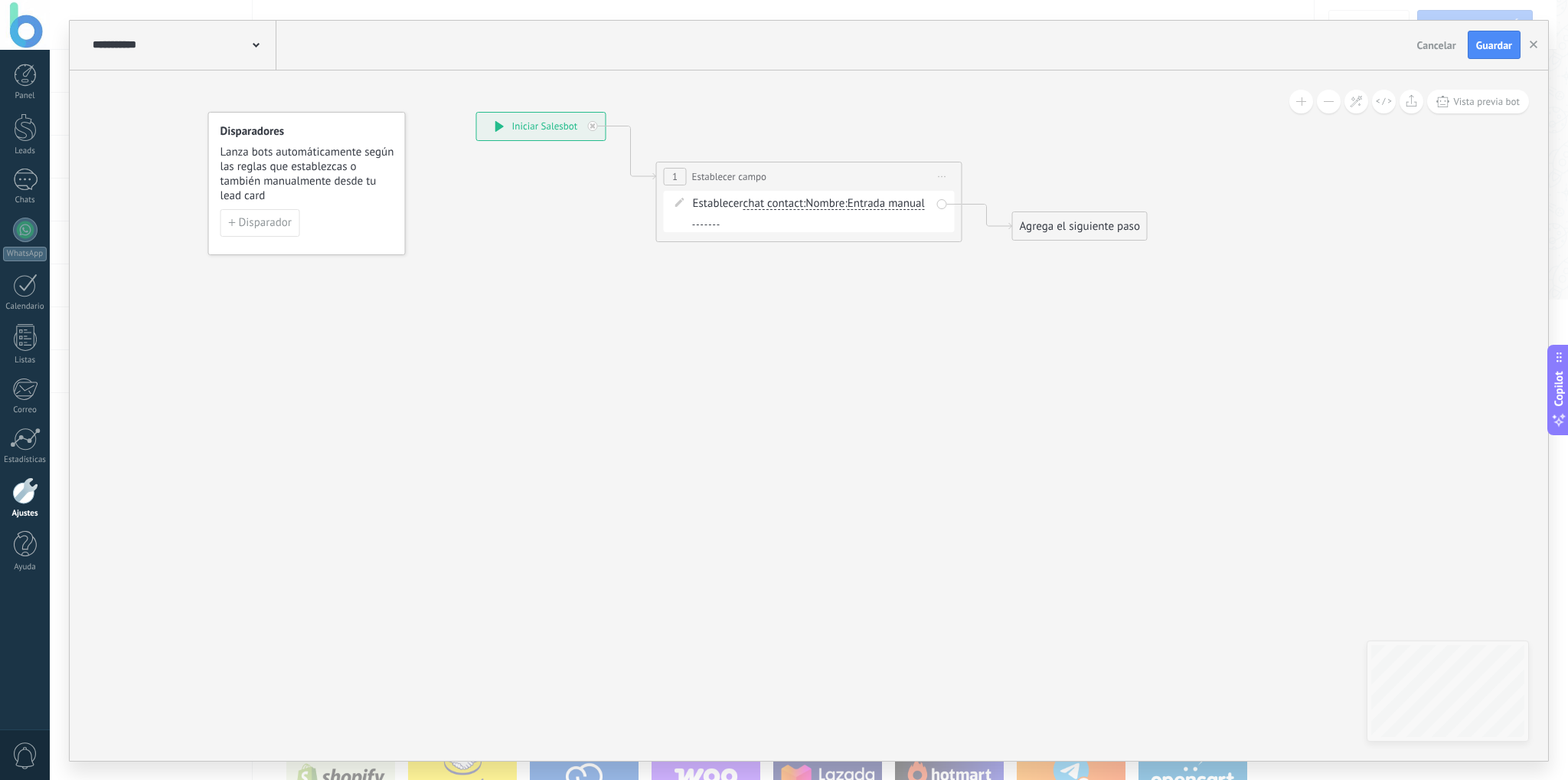
click at [840, 204] on span "Nombre" at bounding box center [825, 203] width 39 height 12
click at [840, 204] on button "Nombre" at bounding box center [893, 203] width 192 height 28
click at [847, 210] on span "Entrada manual" at bounding box center [886, 203] width 77 height 12
click at [840, 215] on button "Entrada manual" at bounding box center [935, 203] width 192 height 28
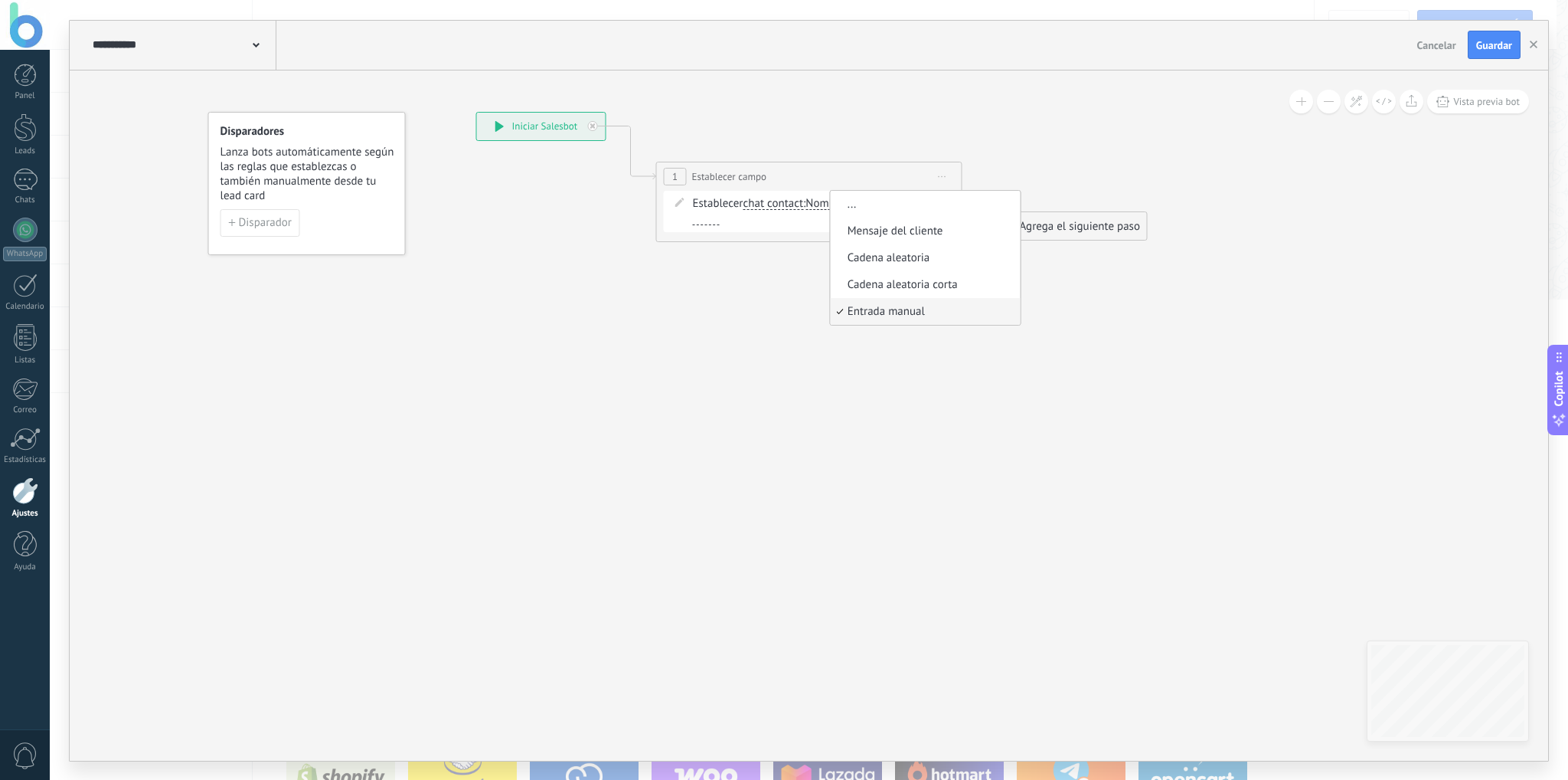
click at [742, 197] on div "Establecer chat contact chat contact all contacts main contact lead empresa con…" at bounding box center [811, 211] width 238 height 31
click at [772, 199] on span "chat contact" at bounding box center [772, 203] width 60 height 12
click at [772, 199] on button "chat contact" at bounding box center [830, 203] width 192 height 28
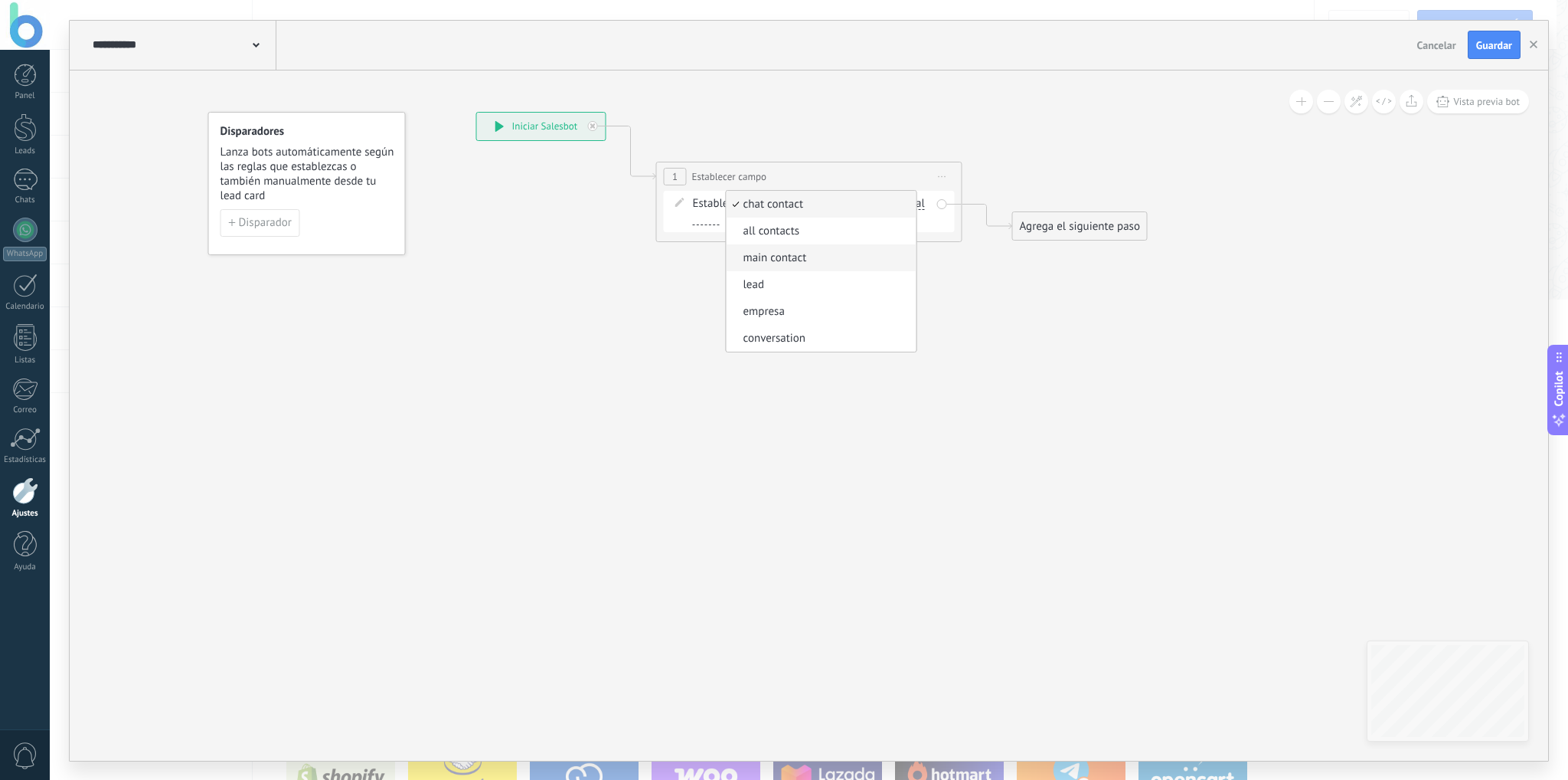
click at [833, 250] on span "main contact" at bounding box center [818, 258] width 185 height 15
click at [838, 203] on span "Nombre" at bounding box center [828, 203] width 39 height 12
click at [838, 203] on button "Nombre" at bounding box center [897, 203] width 192 height 28
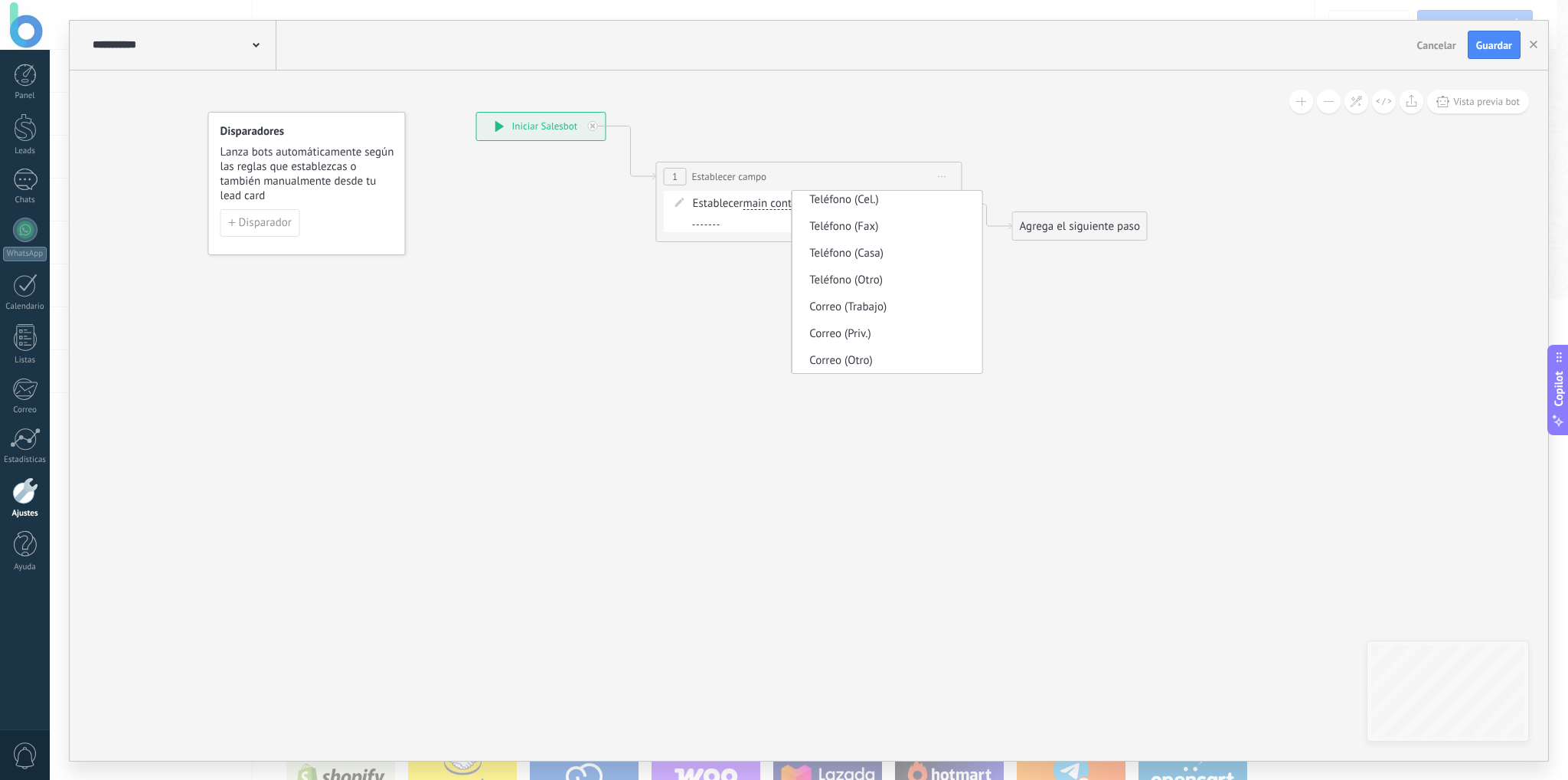
click at [763, 204] on span "main contact" at bounding box center [774, 203] width 64 height 12
click at [763, 204] on button "main contact" at bounding box center [830, 203] width 192 height 28
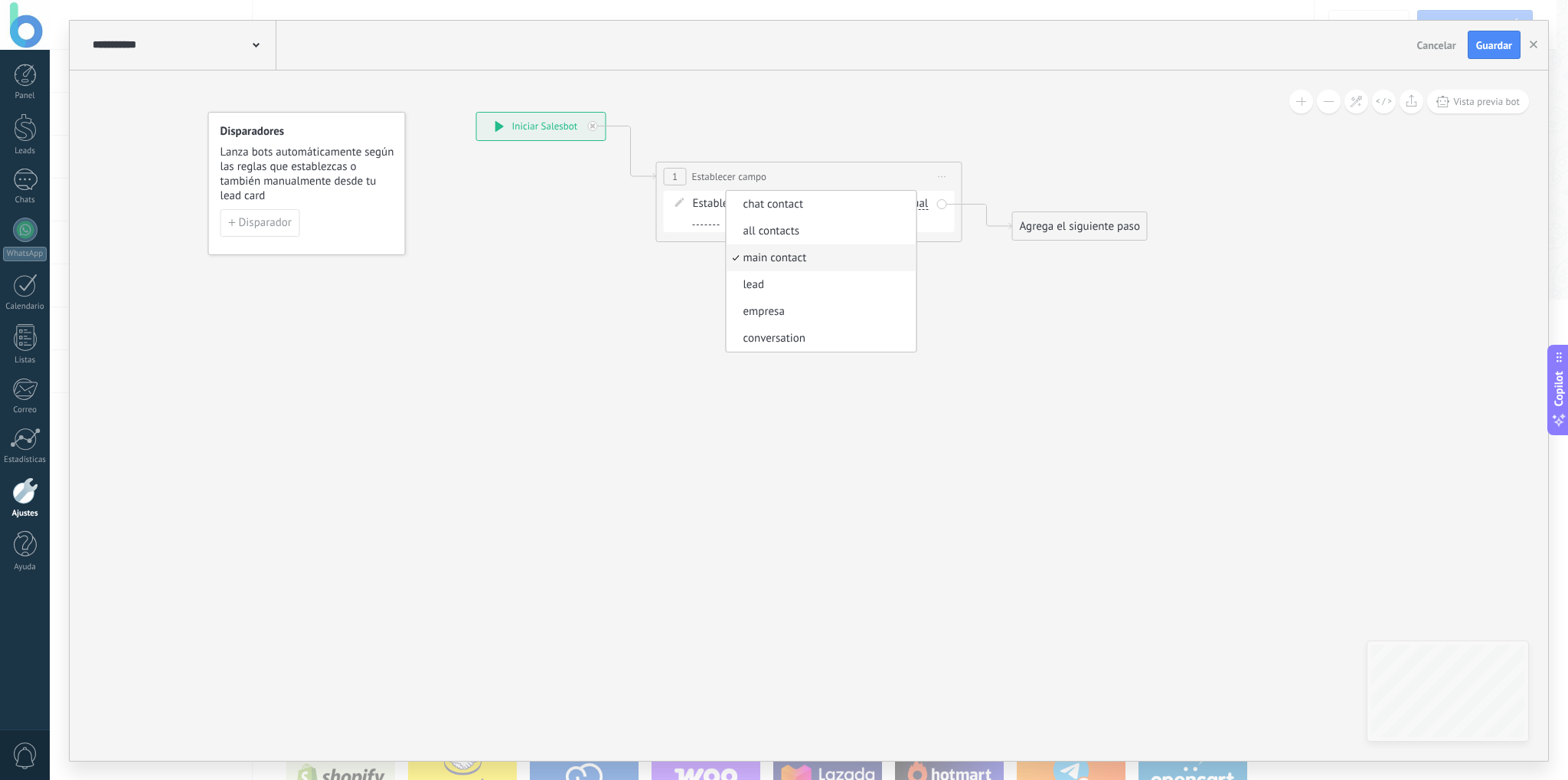
click at [670, 210] on div "Establecer main contact chat contact all contacts main contact lead empresa con…" at bounding box center [808, 211] width 291 height 41
click at [582, 127] on div "**********" at bounding box center [541, 126] width 129 height 28
click at [591, 127] on icon at bounding box center [593, 126] width 6 height 6
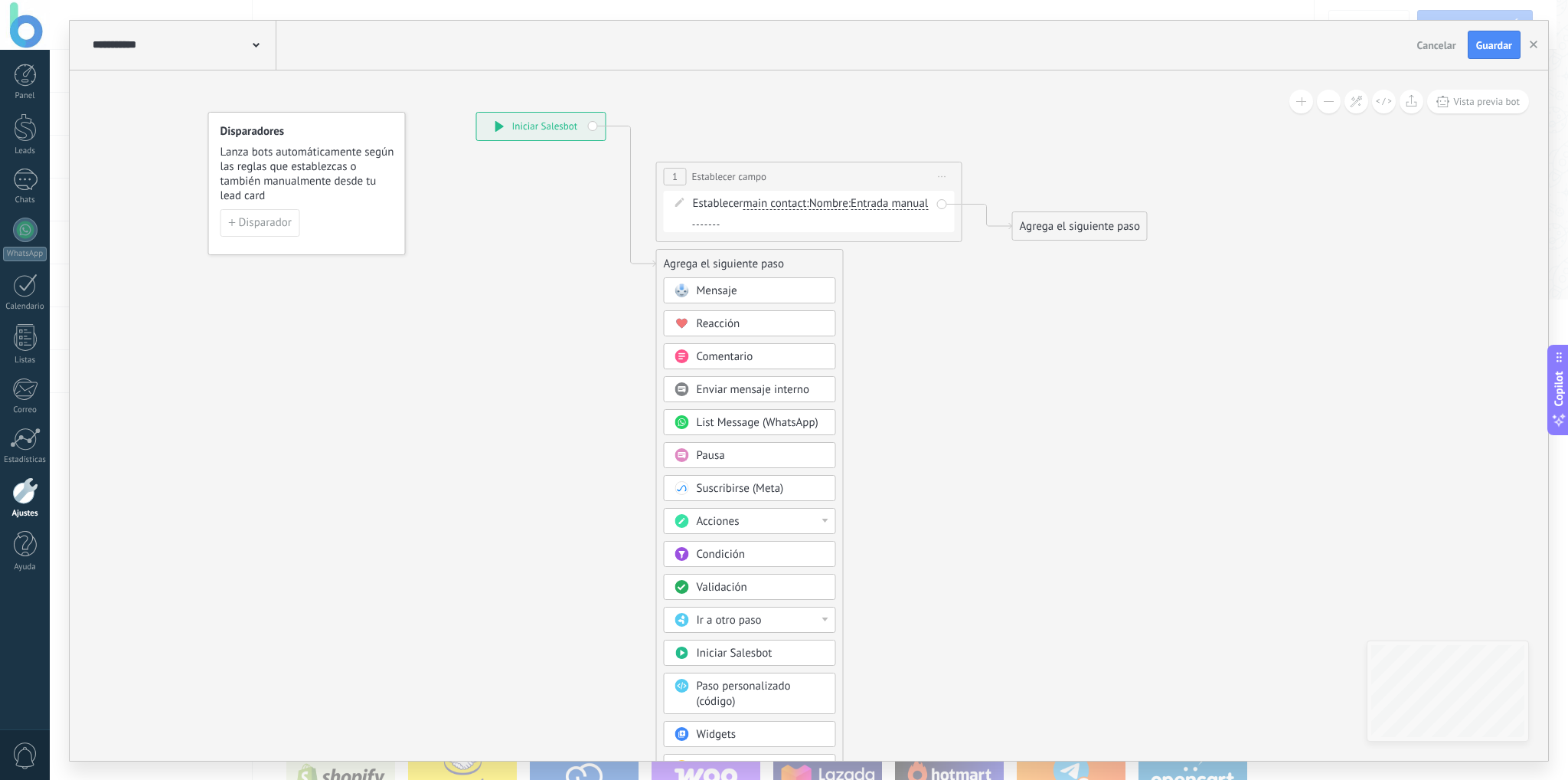
click at [934, 179] on span "Iniciar vista previa aquí Cambiar nombre Duplicar [GEOGRAPHIC_DATA]" at bounding box center [943, 176] width 25 height 22
click at [983, 273] on div "Borrar" at bounding box center [1012, 276] width 152 height 26
click at [757, 509] on div "Acciones" at bounding box center [749, 520] width 172 height 26
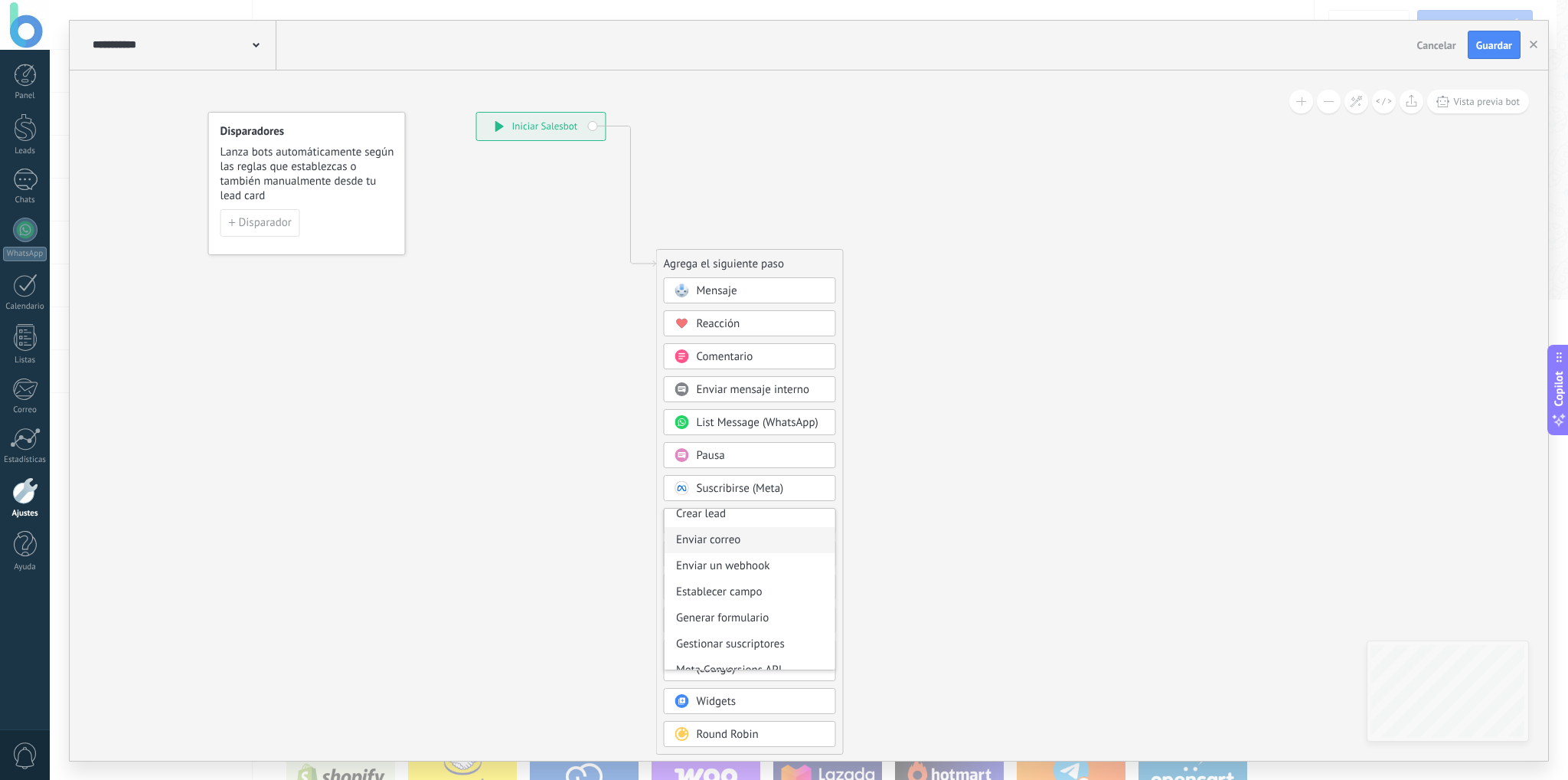
scroll to position [203, 0]
click at [787, 654] on div "Meta Conversions API" at bounding box center [749, 657] width 171 height 26
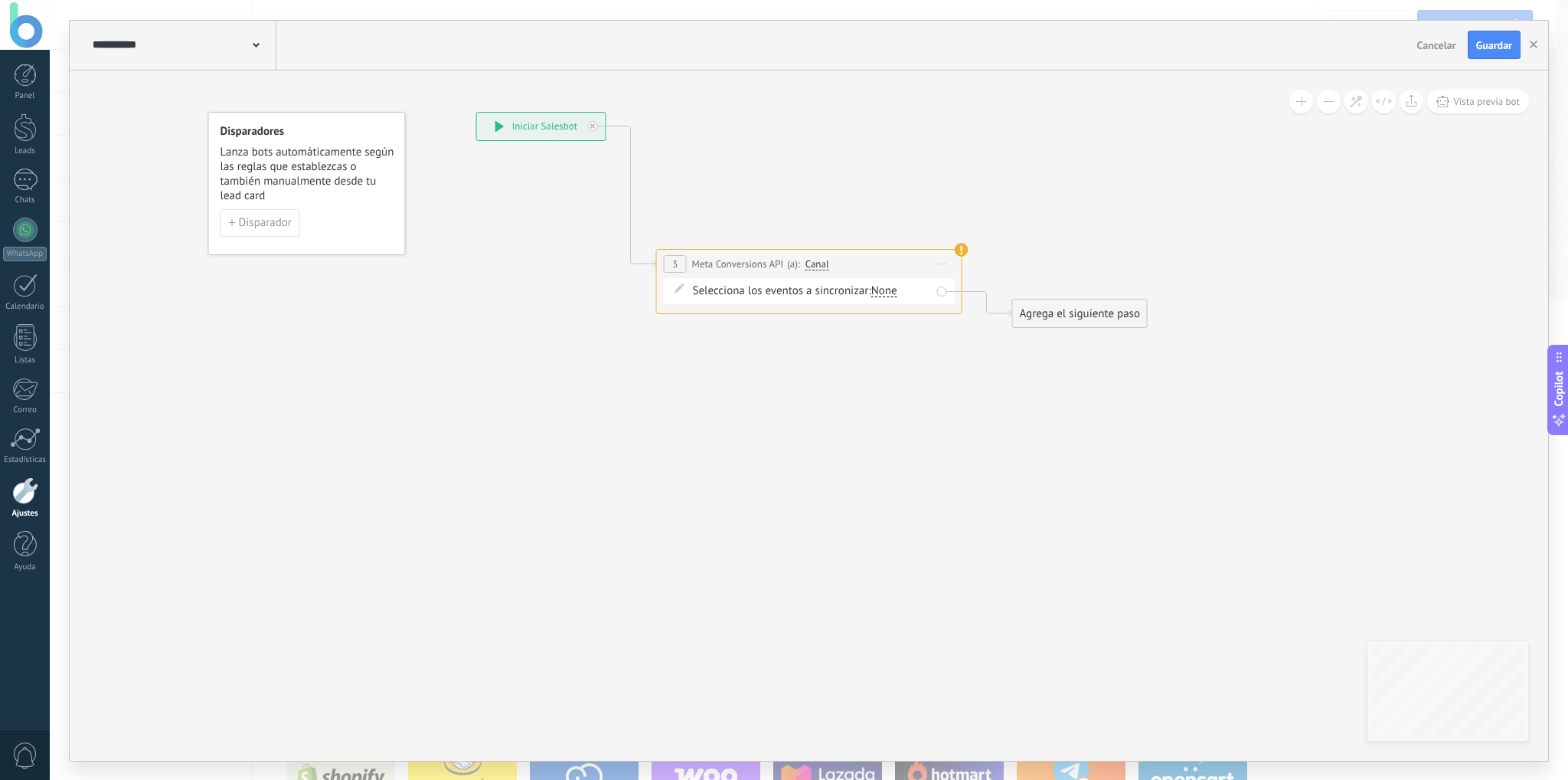
click at [888, 293] on div "None" at bounding box center [884, 290] width 26 height 12
click at [903, 333] on div "Lead" at bounding box center [909, 327] width 23 height 15
click at [947, 264] on span "Iniciar vista previa aquí Cambiar nombre Duplicar [GEOGRAPHIC_DATA]" at bounding box center [943, 264] width 25 height 22
click at [987, 289] on div "Iniciar vista previa aquí" at bounding box center [1012, 285] width 152 height 26
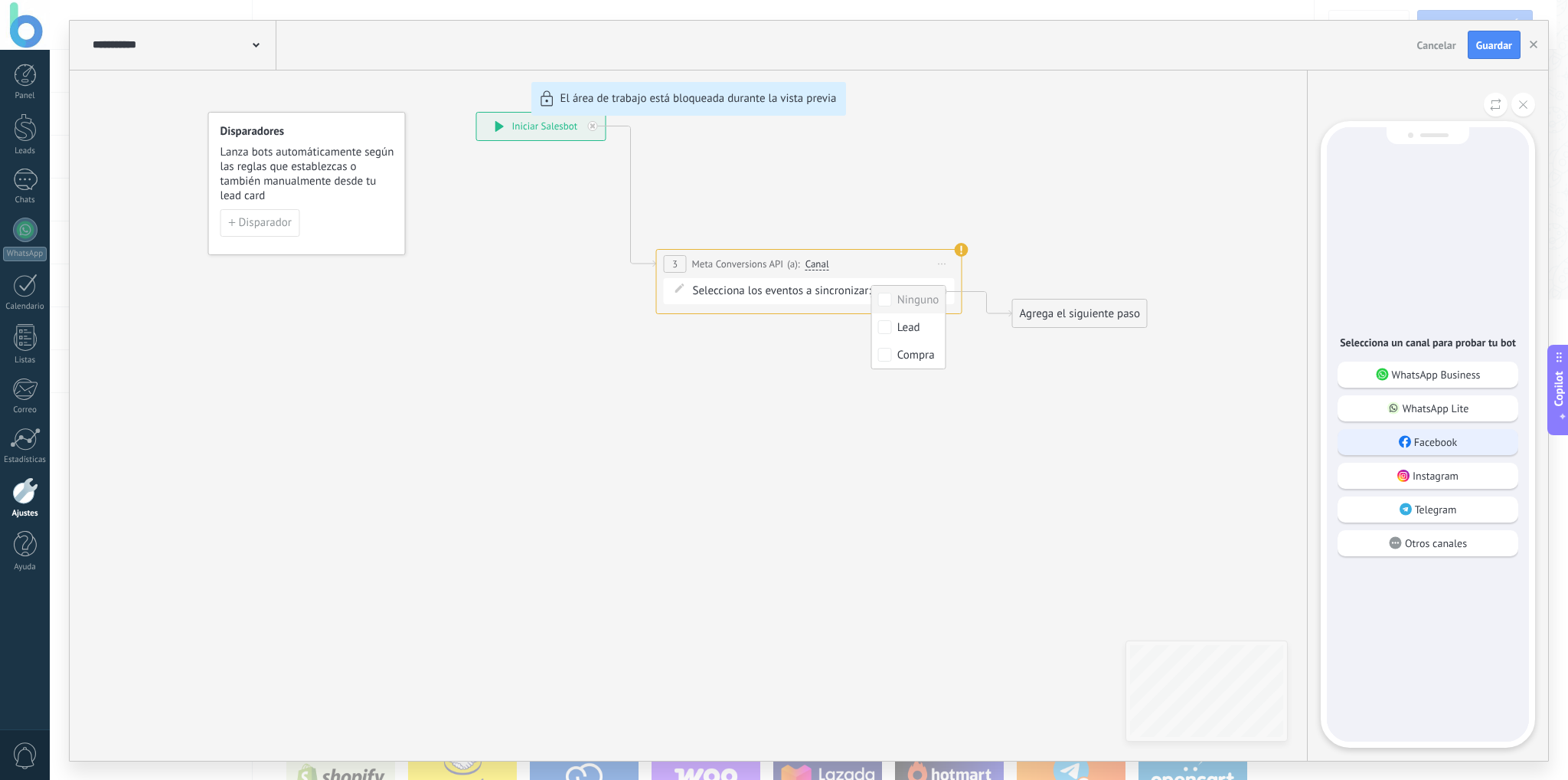
click at [1396, 439] on div "Facebook" at bounding box center [1427, 441] width 180 height 26
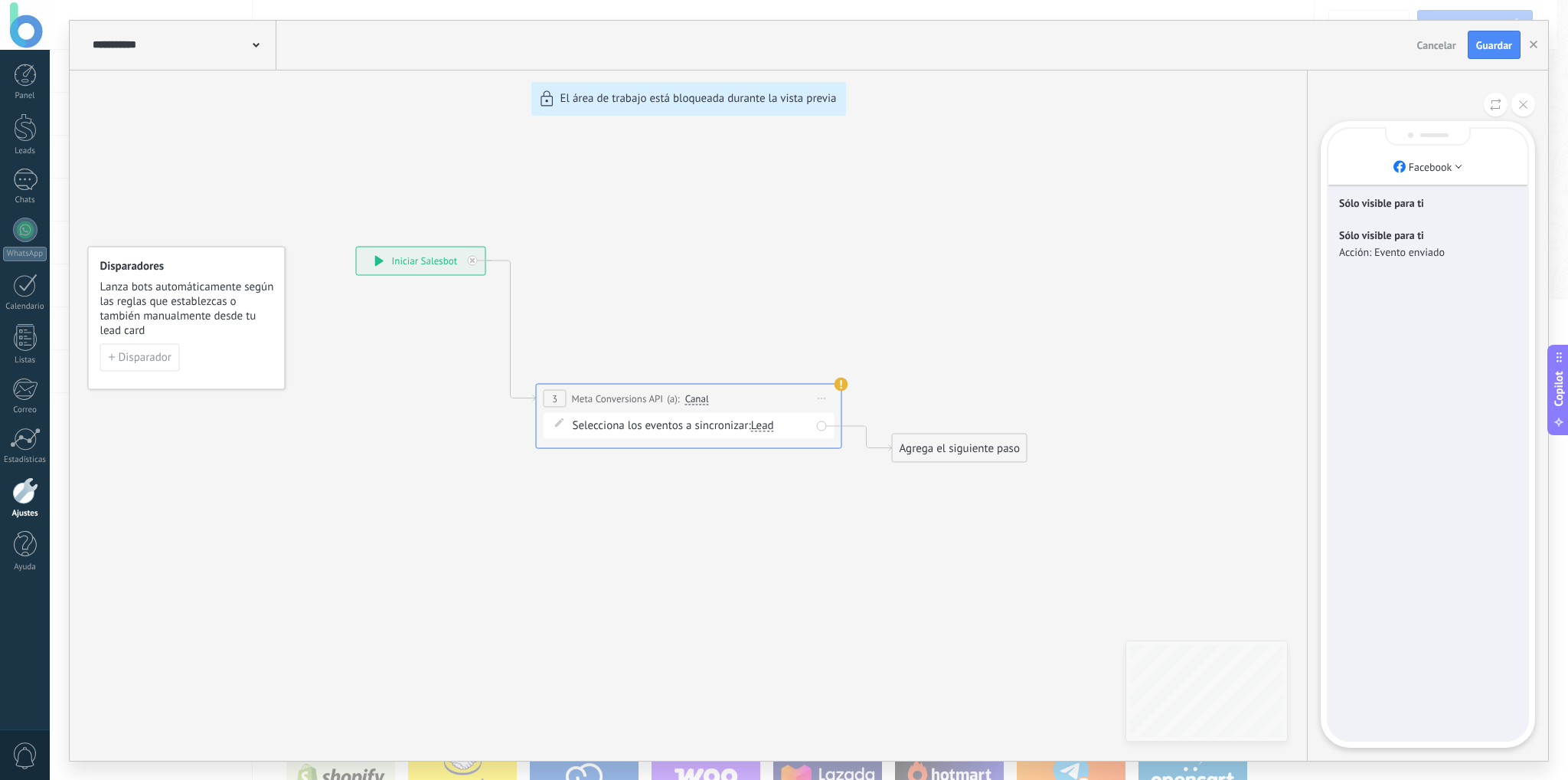
click at [836, 387] on div "**********" at bounding box center [808, 390] width 1478 height 740
click at [818, 396] on div "**********" at bounding box center [808, 390] width 1478 height 740
click at [822, 396] on div "**********" at bounding box center [808, 390] width 1478 height 740
click at [1493, 106] on icon at bounding box center [1495, 105] width 11 height 13
click at [1390, 245] on p "Acción: Evento enviado" at bounding box center [1428, 252] width 178 height 13
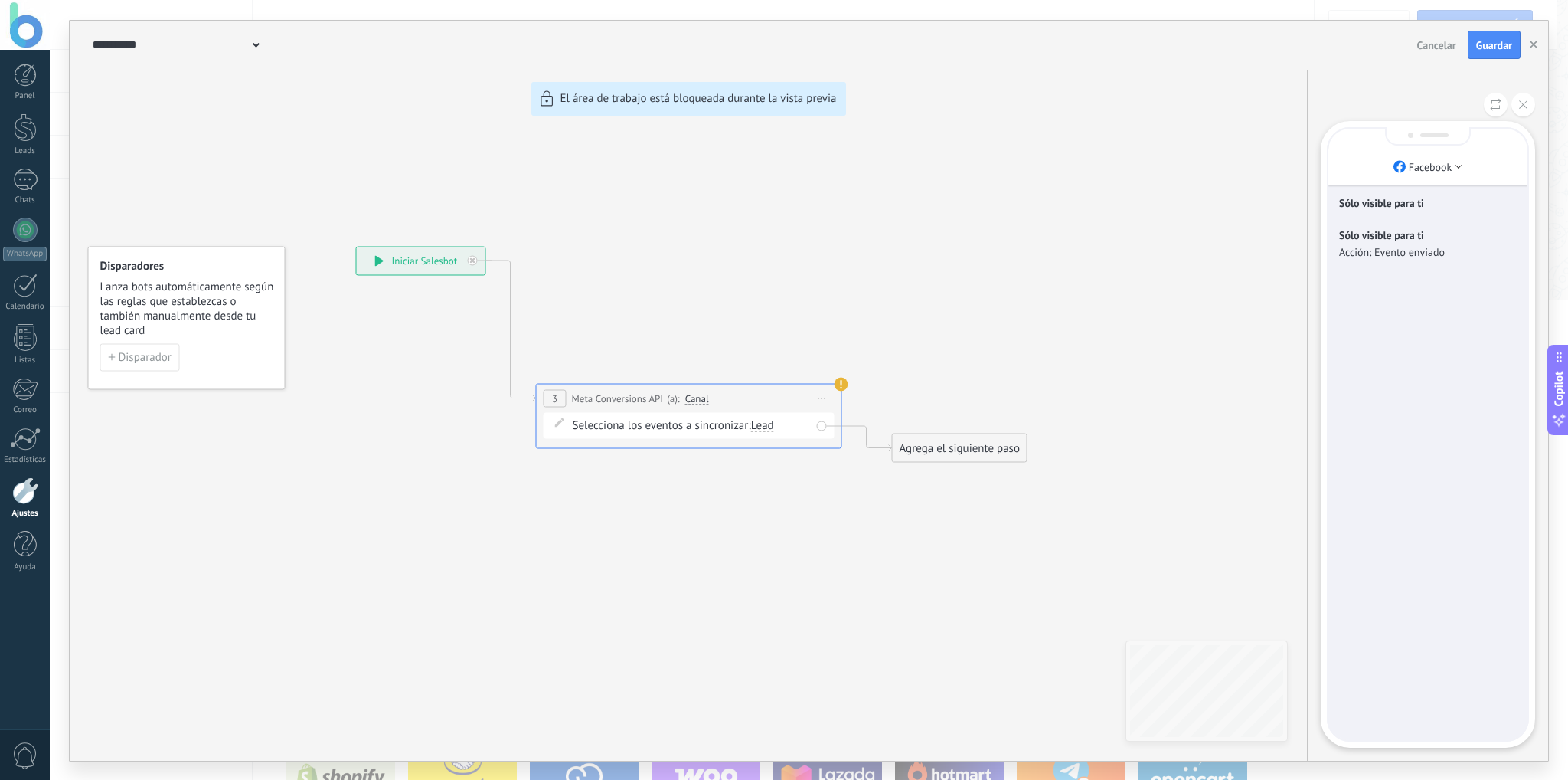
click at [1390, 246] on p "Acción: Evento enviado" at bounding box center [1428, 252] width 178 height 13
click at [1528, 97] on button at bounding box center [1522, 104] width 24 height 24
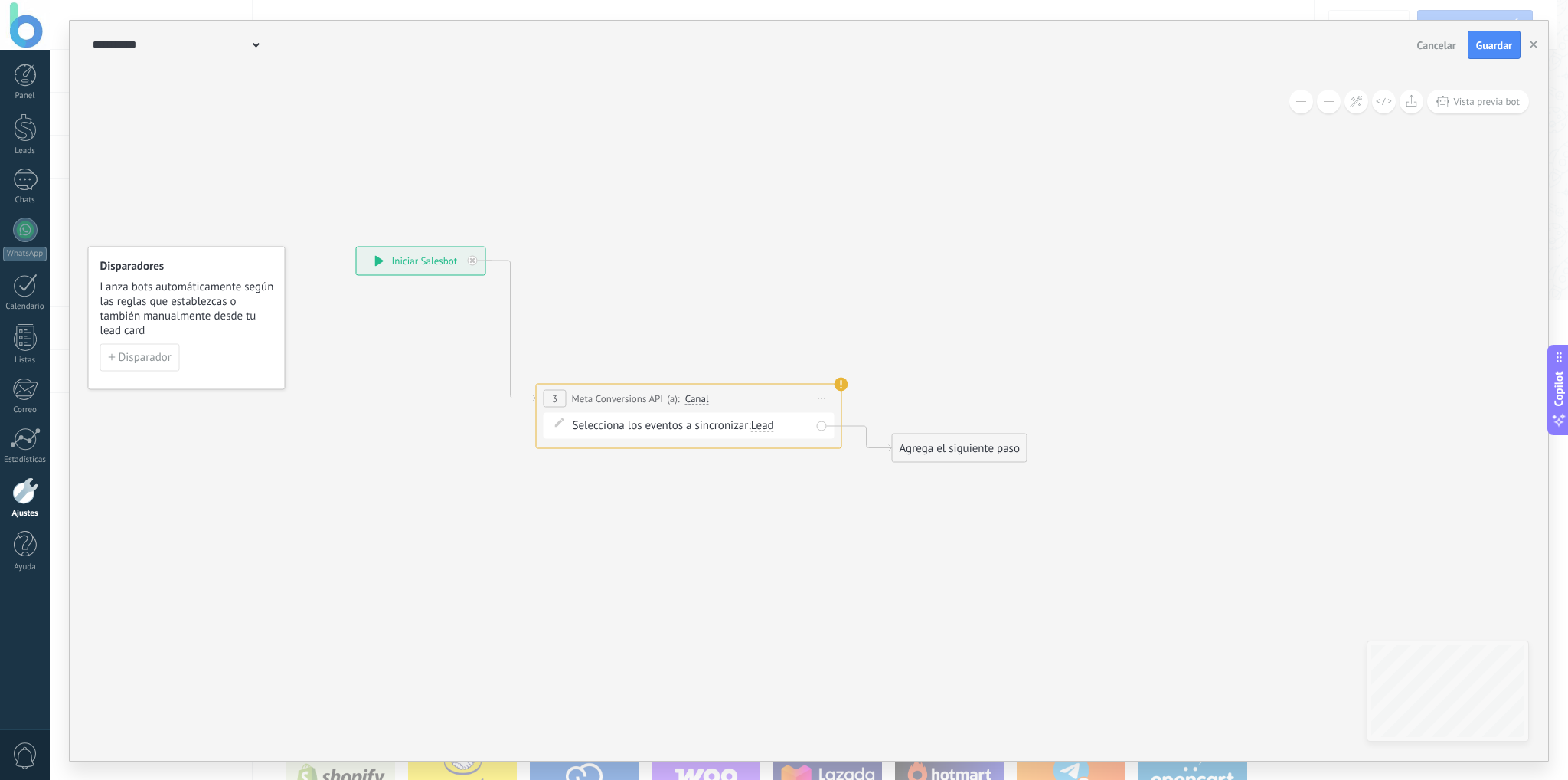
click at [699, 398] on span "Canal" at bounding box center [697, 398] width 24 height 12
click at [699, 398] on button "Canal" at bounding box center [773, 398] width 192 height 28
click at [622, 392] on span "Meta Conversions API" at bounding box center [617, 397] width 92 height 14
click at [636, 420] on span "Selecciona los eventos a sincronizar:" at bounding box center [661, 424] width 178 height 14
click at [768, 421] on div "Lead" at bounding box center [763, 425] width 23 height 11
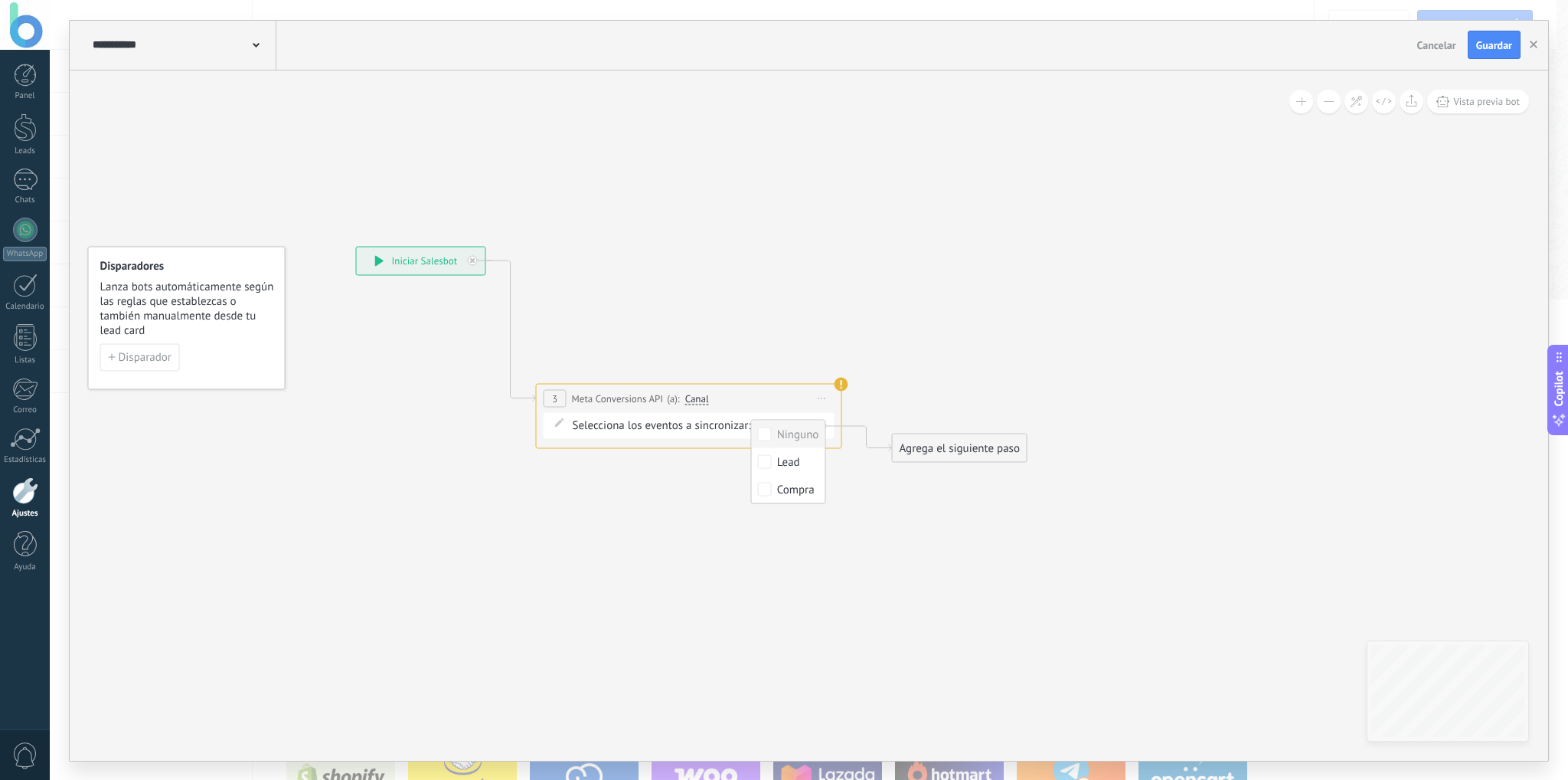
click at [748, 387] on div "**********" at bounding box center [688, 398] width 304 height 29
click at [819, 399] on span "Iniciar vista previa aquí Cambiar nombre Duplicar [GEOGRAPHIC_DATA]" at bounding box center [823, 397] width 25 height 22
click at [814, 393] on span "Iniciar vista previa aquí Cambiar nombre Duplicar [GEOGRAPHIC_DATA]" at bounding box center [823, 397] width 25 height 22
drag, startPoint x: 845, startPoint y: 382, endPoint x: 787, endPoint y: 390, distance: 58.5
click at [787, 390] on div "**********" at bounding box center [688, 415] width 306 height 65
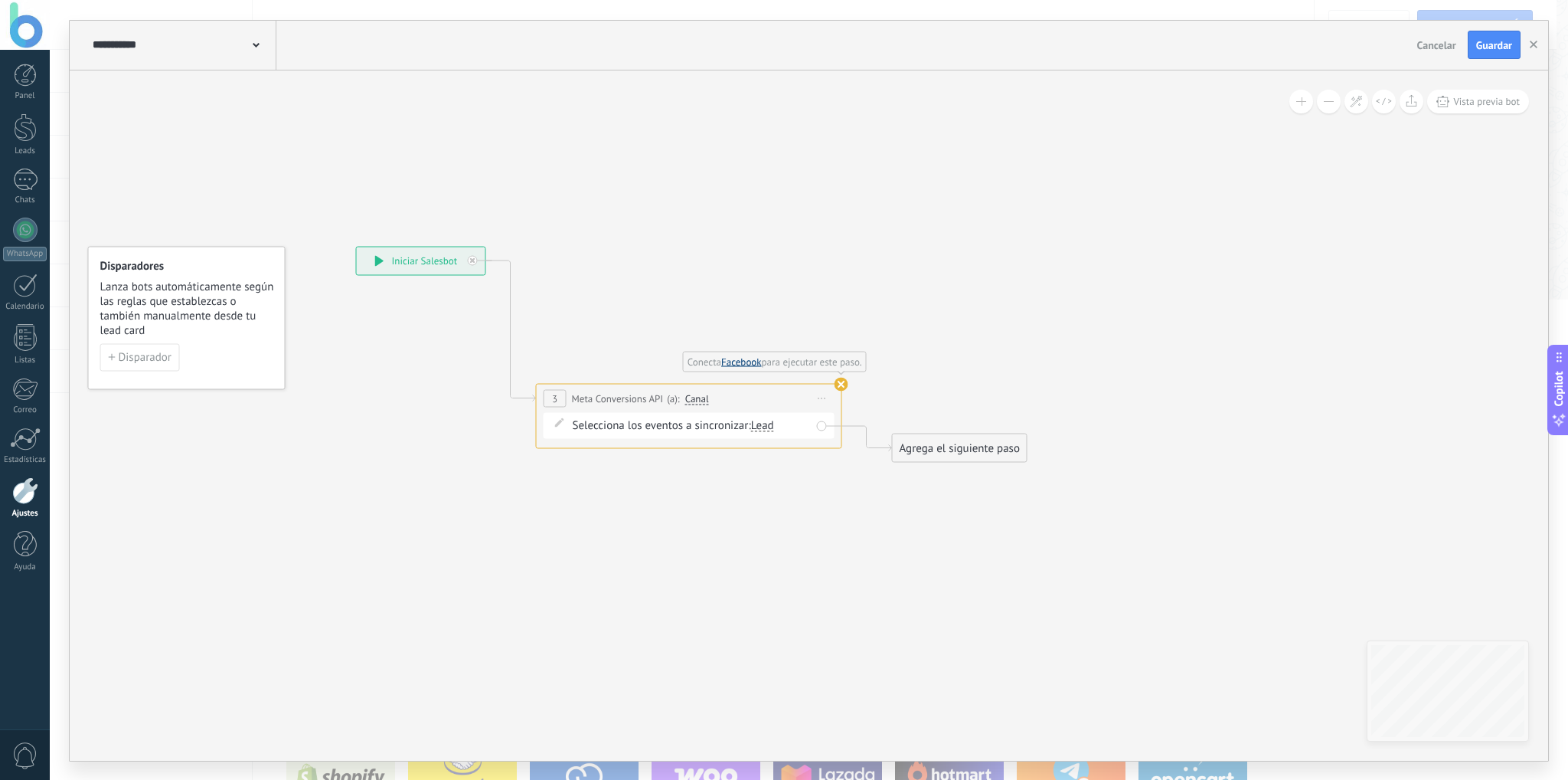
click at [747, 362] on link "Facebook" at bounding box center [742, 361] width 41 height 13
click at [808, 424] on div "Selecciona los eventos a sincronizar: Ninguno Lead Compra Lead" at bounding box center [691, 425] width 238 height 15
click at [821, 392] on span "Iniciar vista previa aquí Cambiar nombre Duplicar [GEOGRAPHIC_DATA]" at bounding box center [823, 397] width 25 height 22
click at [888, 423] on div "Iniciar vista previa aquí" at bounding box center [891, 419] width 152 height 26
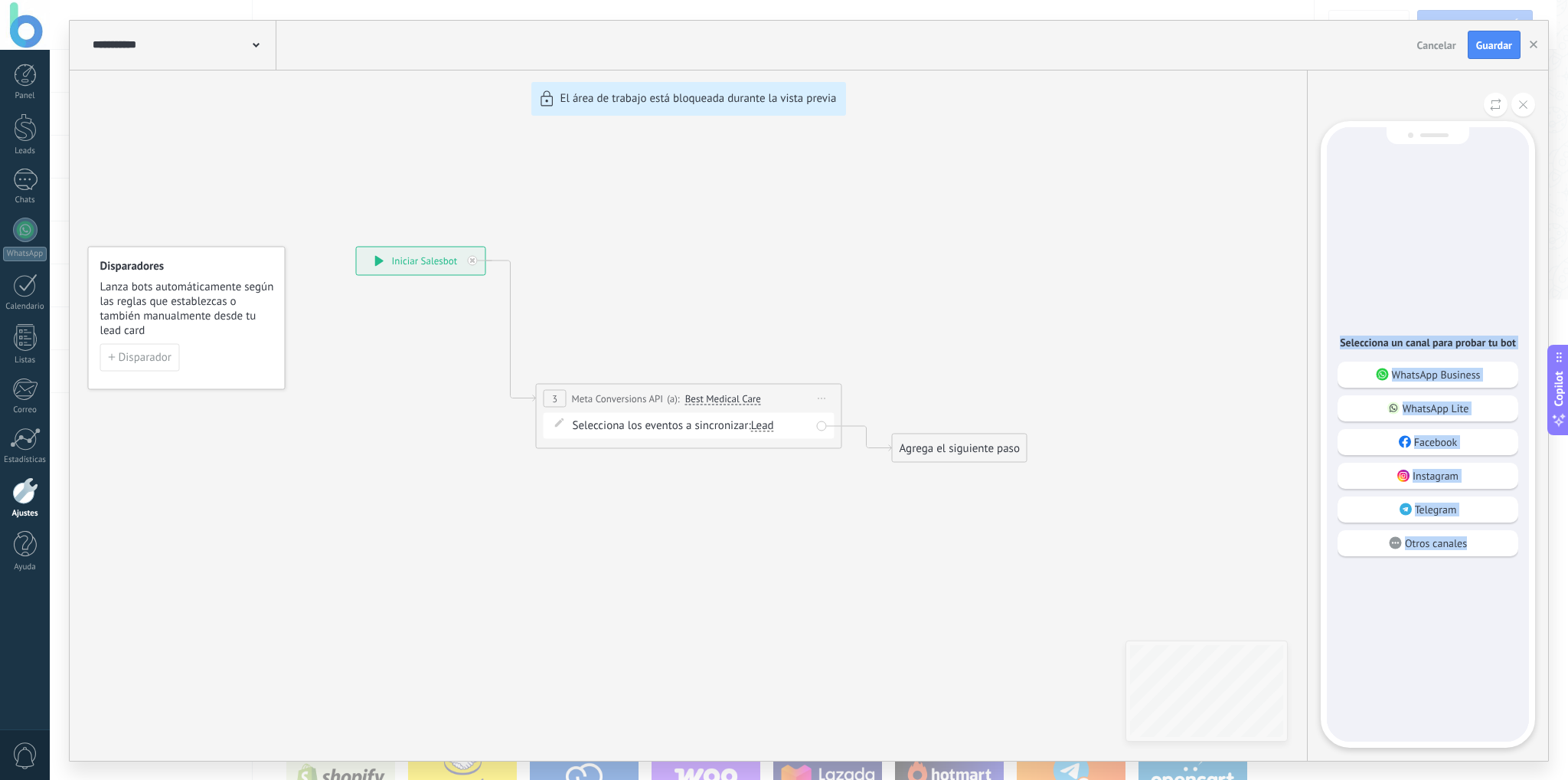
click at [1503, 652] on div "Selecciona un canal para probar tu bot WhatsApp Business WhatsApp Lite Facebook…" at bounding box center [1428, 433] width 202 height 614
click at [1451, 447] on p "Facebook" at bounding box center [1435, 442] width 44 height 13
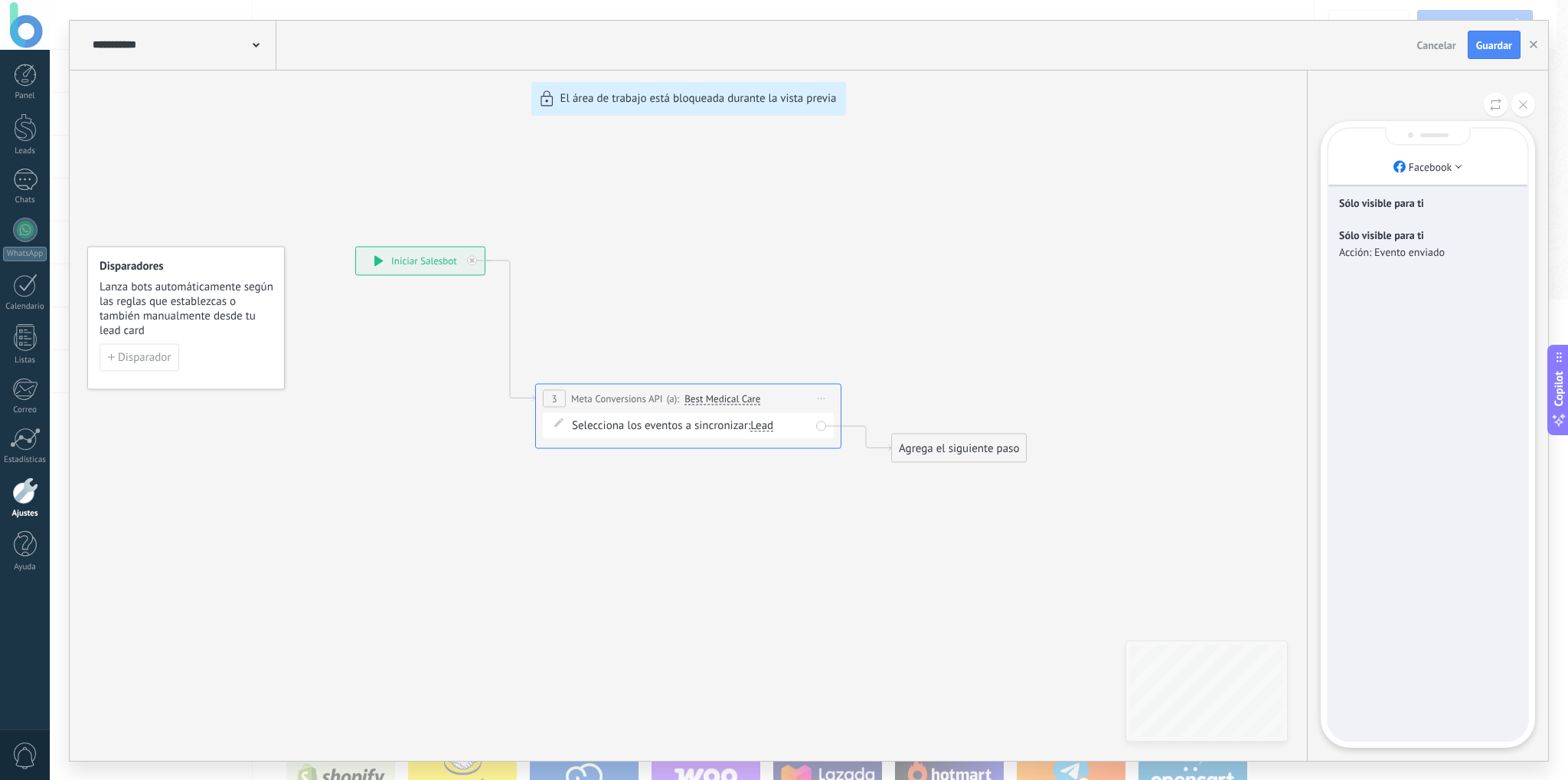
click at [772, 424] on div "**********" at bounding box center [808, 390] width 1478 height 740
click at [1448, 179] on div "Facebook" at bounding box center [1428, 157] width 199 height 56
click at [1452, 173] on li "Facebook" at bounding box center [1428, 167] width 199 height 23
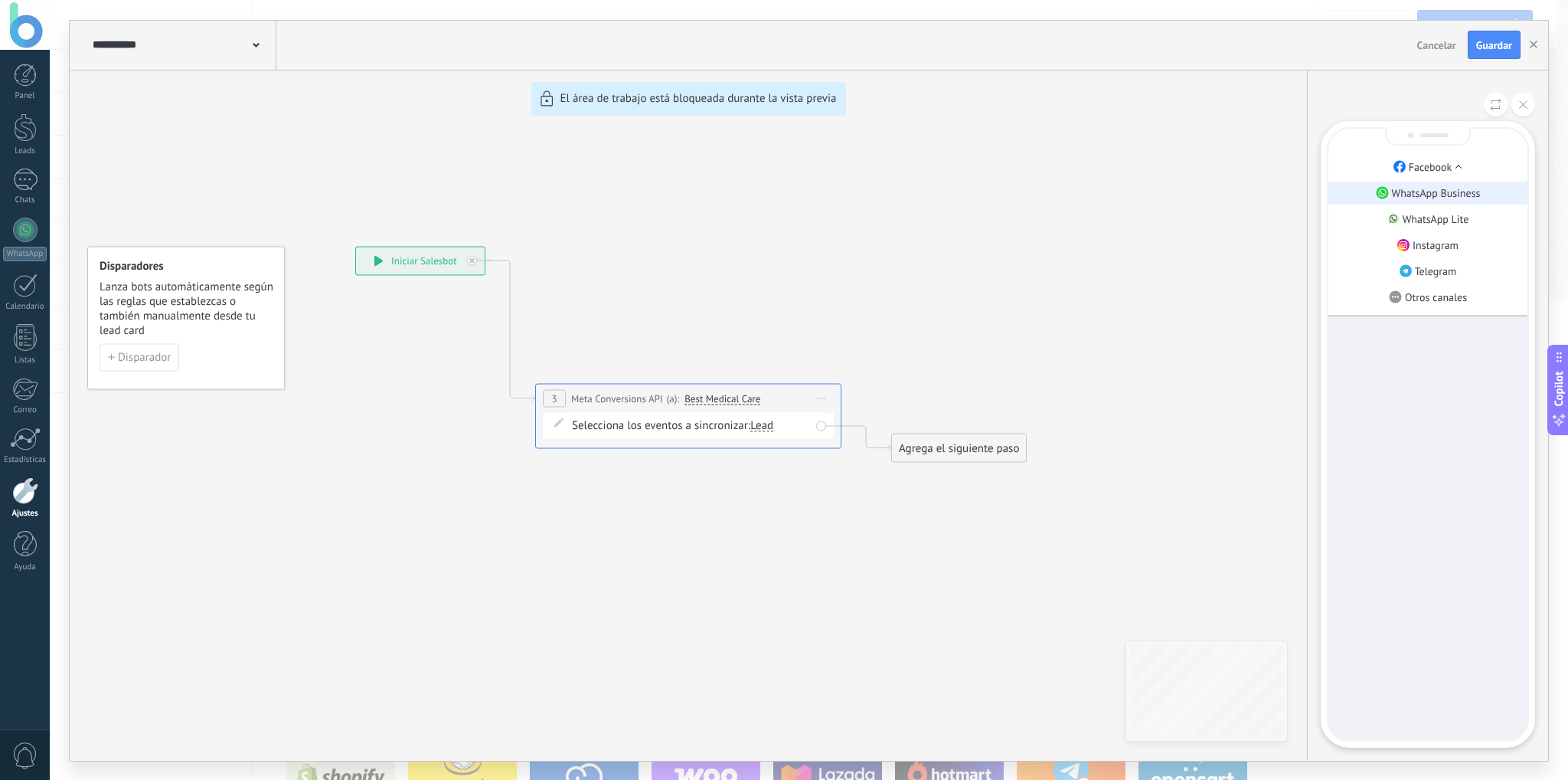
click at [1456, 198] on p "WhatsApp Business" at bounding box center [1435, 193] width 89 height 13
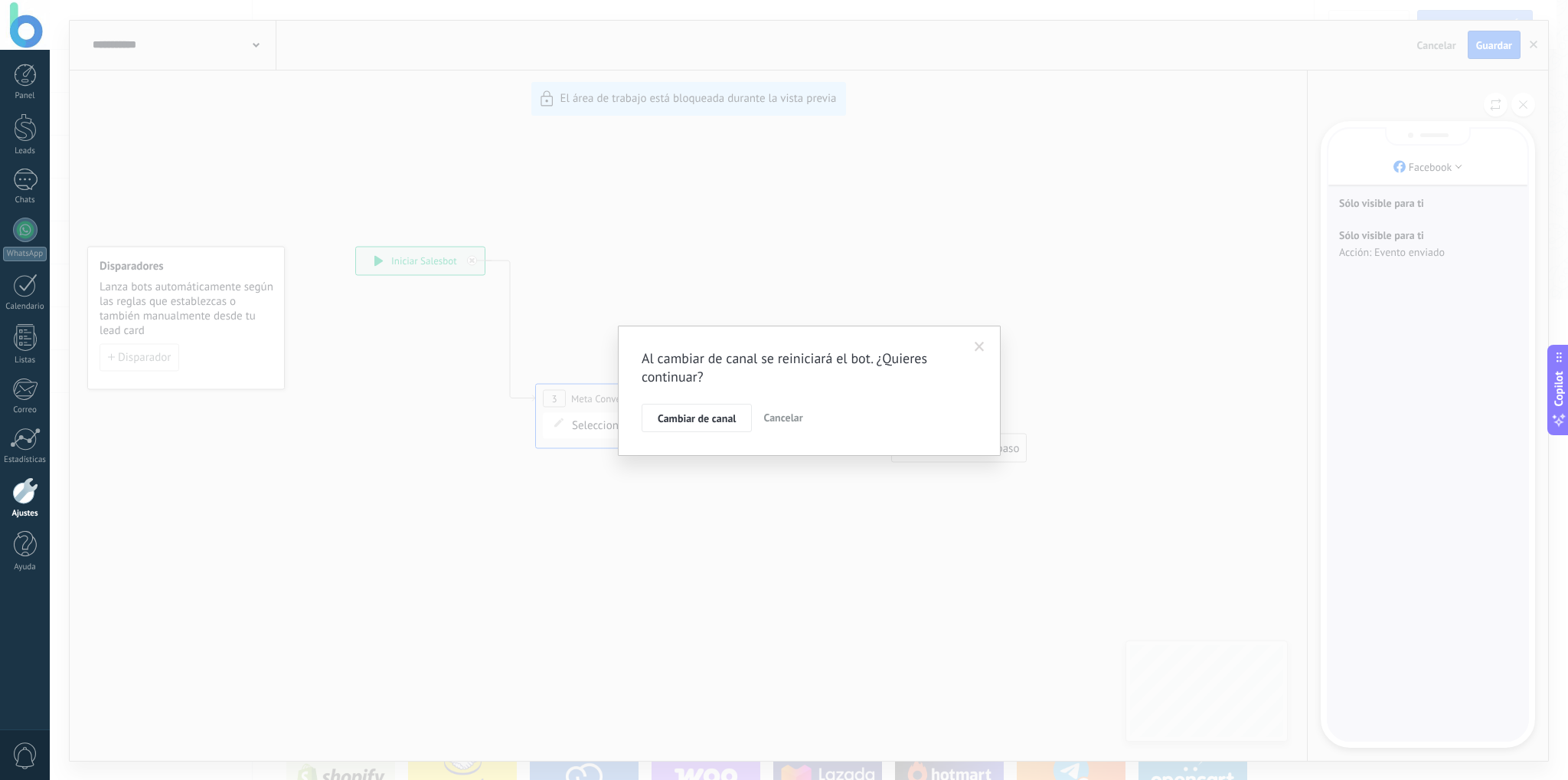
click at [770, 416] on span "Cancelar" at bounding box center [783, 417] width 39 height 13
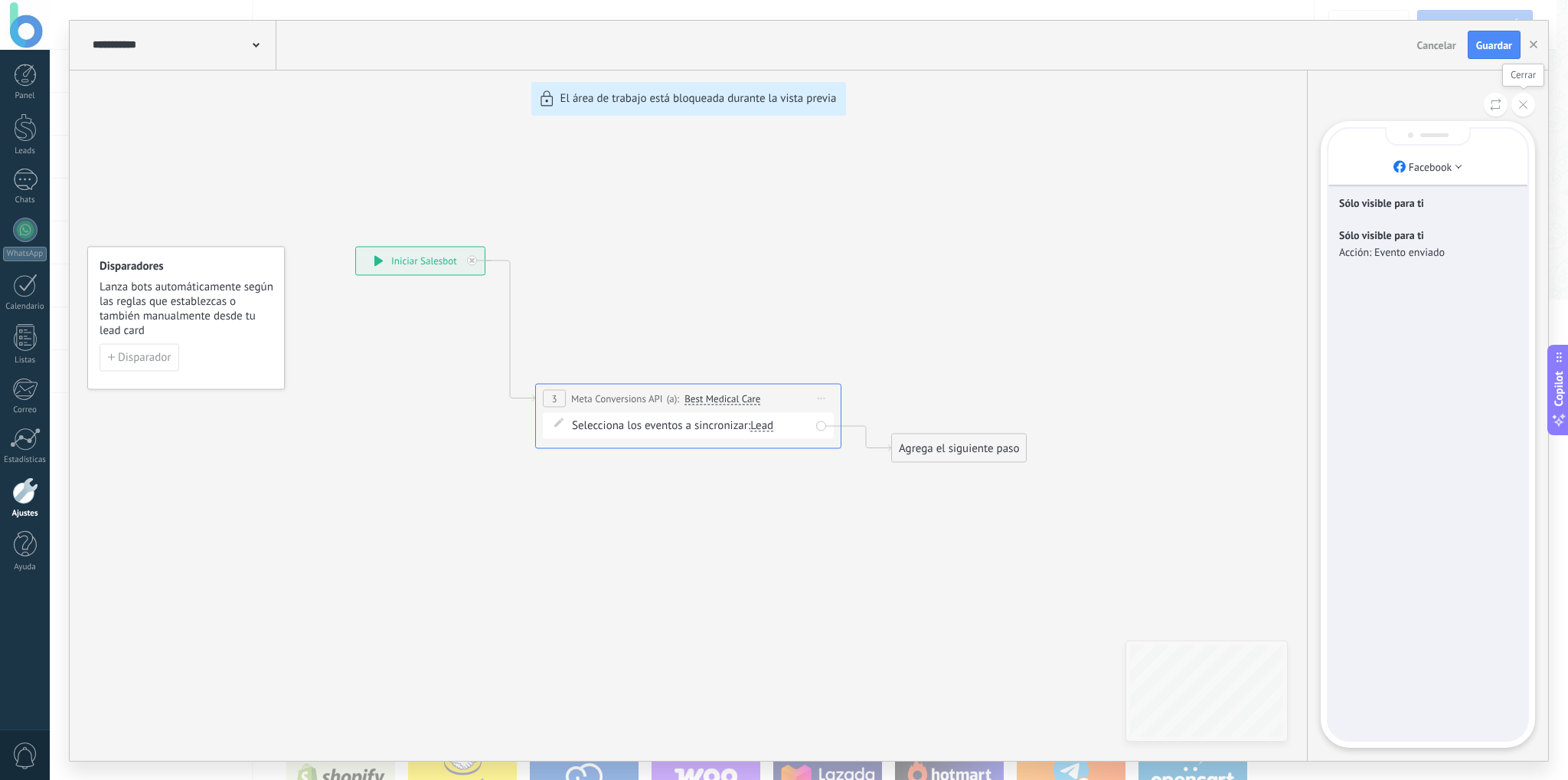
click at [1522, 98] on button at bounding box center [1522, 104] width 24 height 24
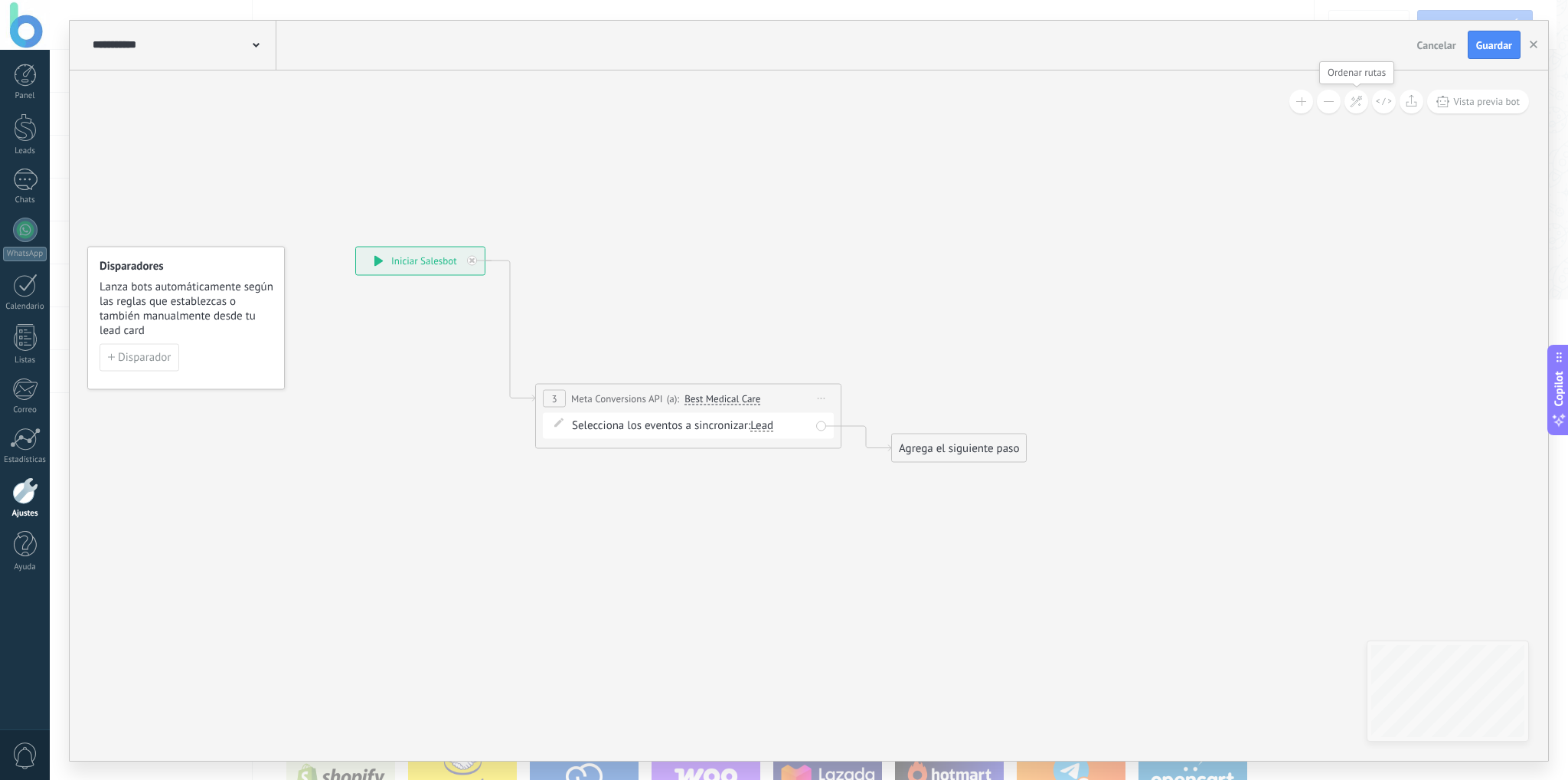
click at [1359, 106] on icon at bounding box center [1356, 101] width 13 height 13
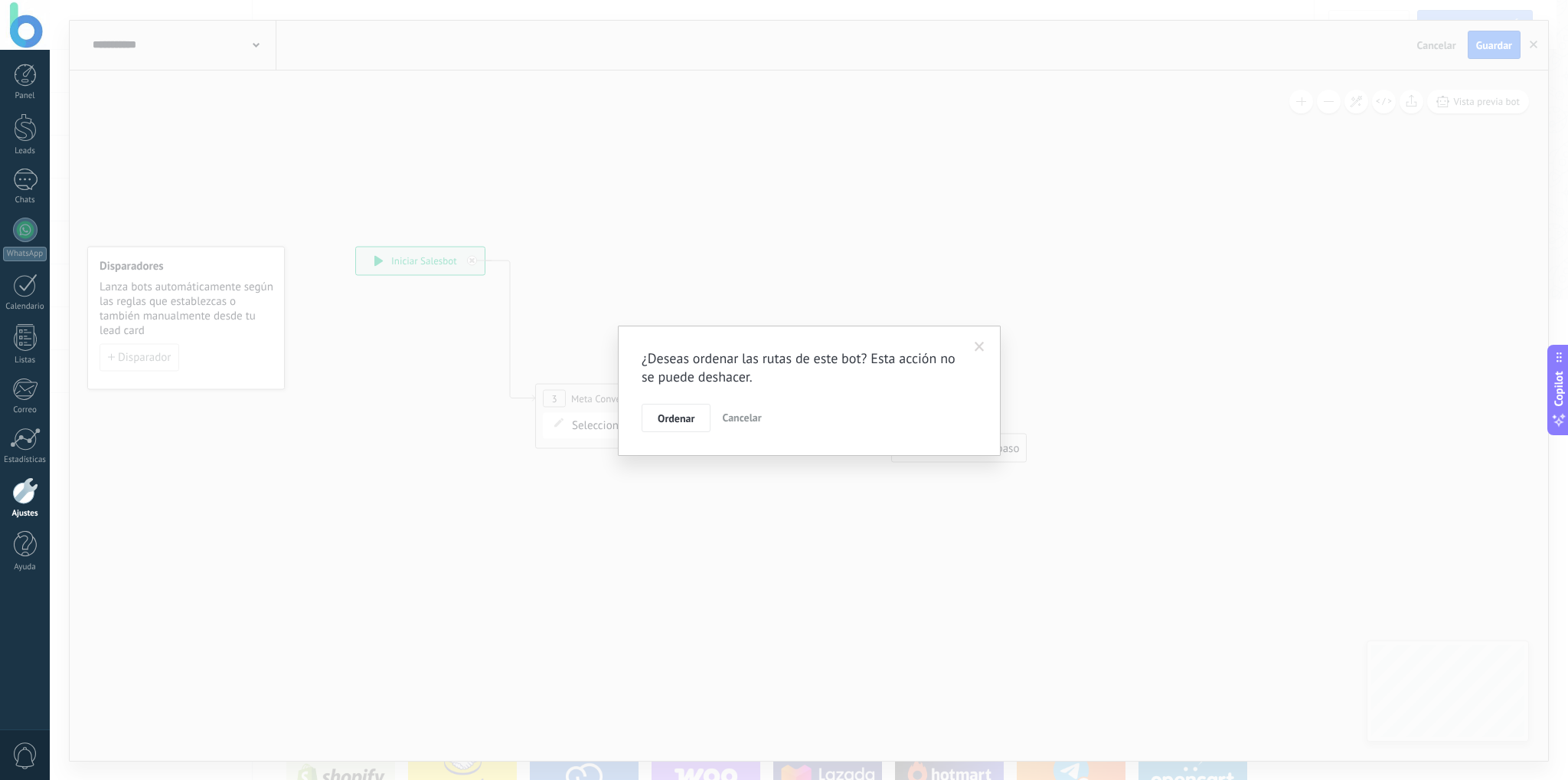
click at [757, 419] on span "Cancelar" at bounding box center [741, 417] width 39 height 13
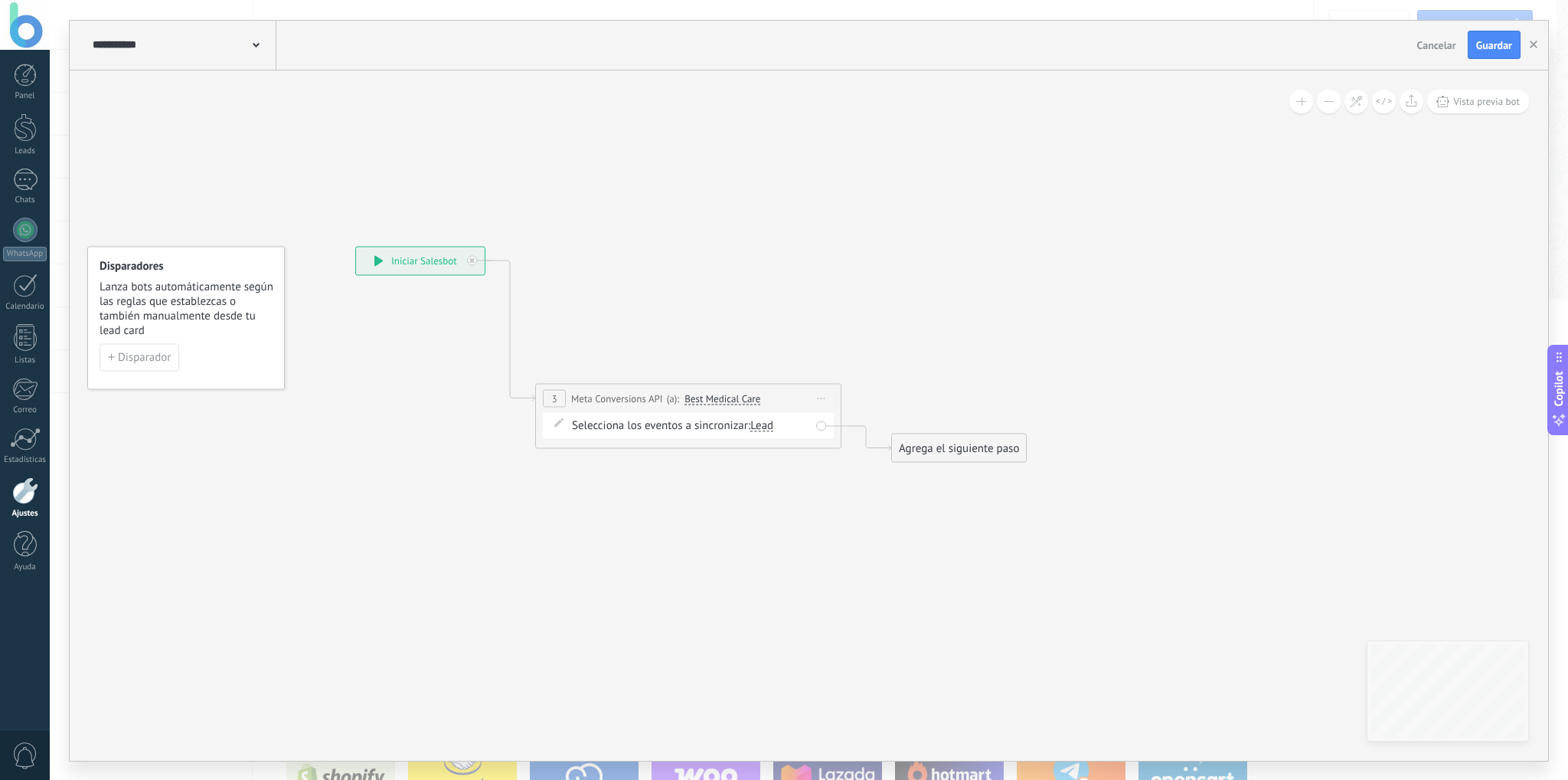
click at [760, 422] on div "Lead" at bounding box center [762, 425] width 23 height 11
click at [719, 399] on span "Best Medical Care" at bounding box center [721, 398] width 75 height 12
click at [719, 399] on button "Best Medical Care" at bounding box center [772, 398] width 192 height 28
drag, startPoint x: 756, startPoint y: 421, endPoint x: 775, endPoint y: 421, distance: 19.0
click at [761, 421] on div "Lead" at bounding box center [762, 425] width 23 height 11
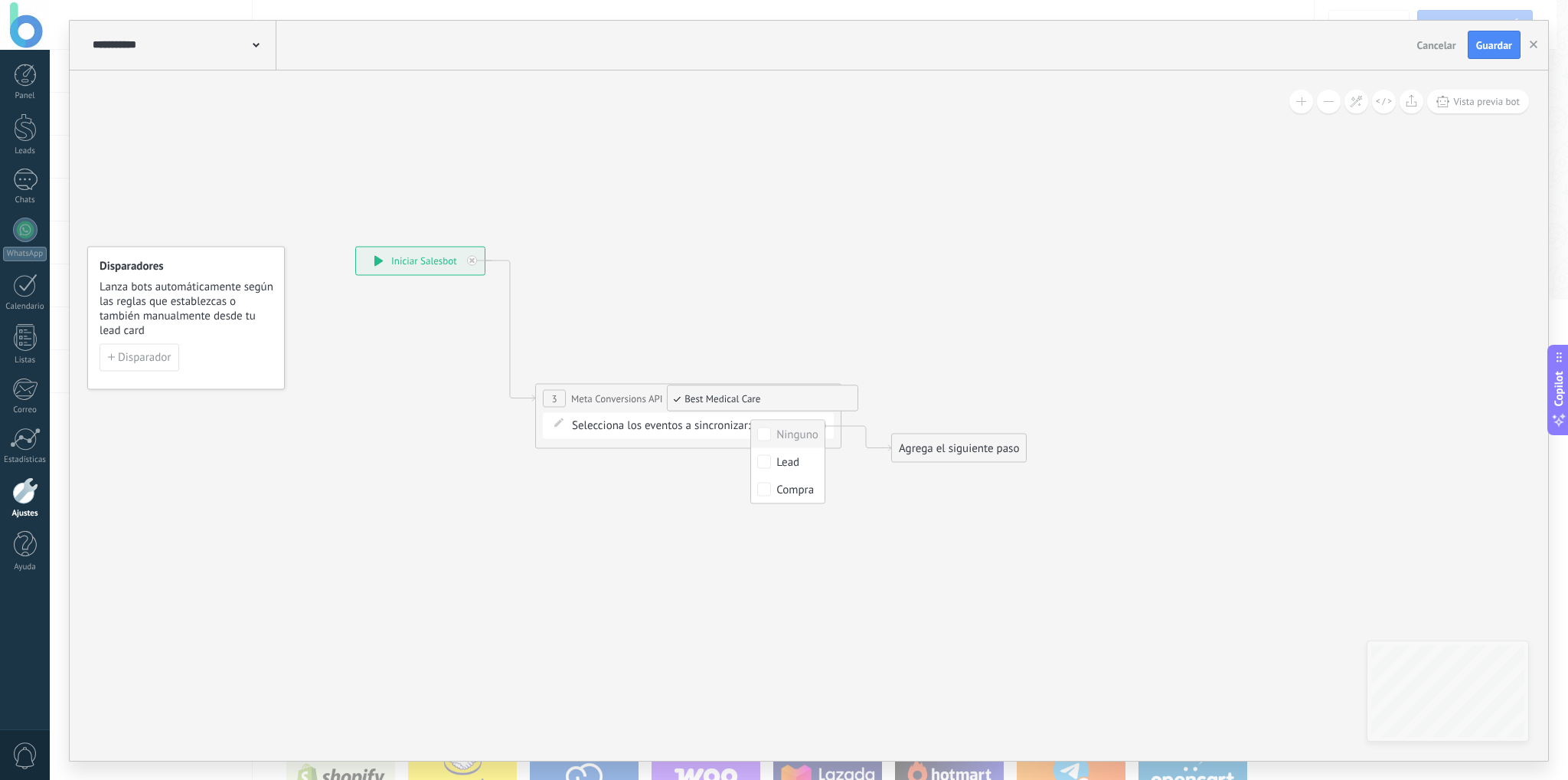
click at [617, 402] on span "Meta Conversions API" at bounding box center [617, 397] width 92 height 14
click at [965, 457] on div "Agrega el siguiente paso" at bounding box center [958, 448] width 134 height 25
click at [965, 457] on div "Agrega el siguiente paso" at bounding box center [984, 448] width 186 height 25
click at [823, 399] on span "Iniciar vista previa aquí Cambiar nombre Duplicar [GEOGRAPHIC_DATA]" at bounding box center [822, 397] width 25 height 22
click at [844, 470] on div "Borrar" at bounding box center [890, 471] width 152 height 26
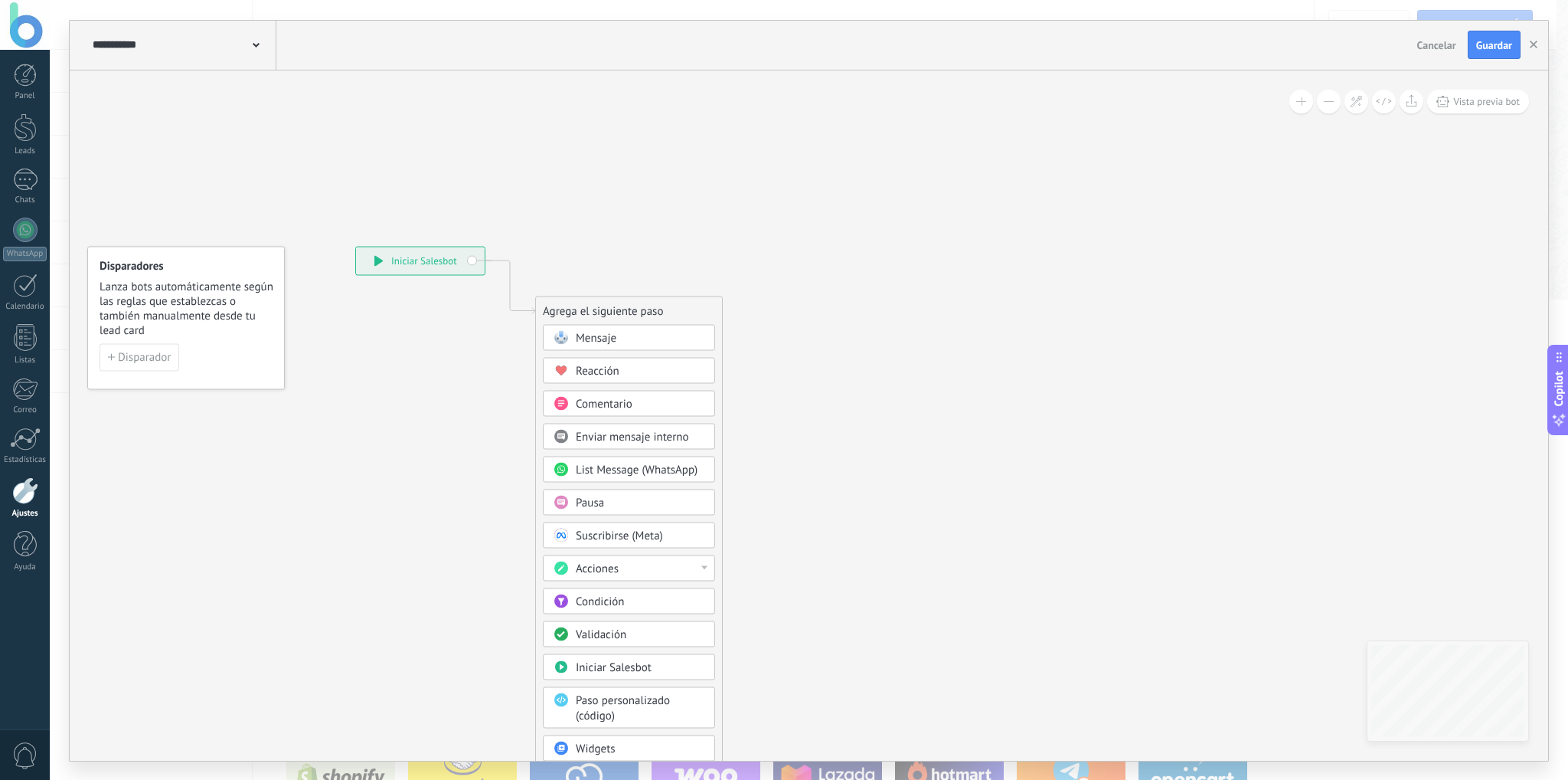
click at [616, 555] on div "Acciones" at bounding box center [629, 567] width 172 height 26
click at [634, 620] on div "Establecer campo" at bounding box center [628, 625] width 171 height 26
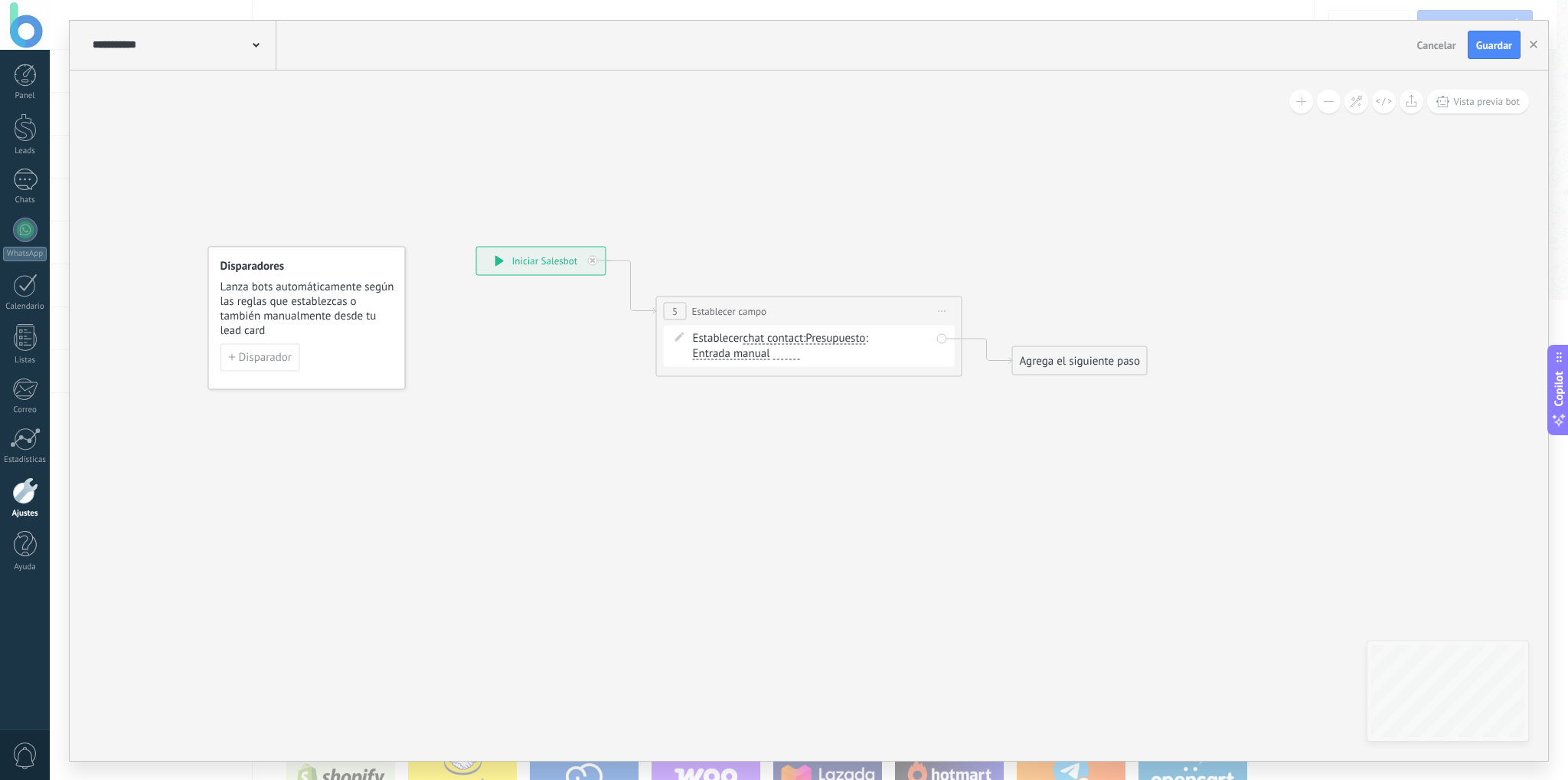
click at [768, 335] on span "chat contact" at bounding box center [772, 337] width 60 height 12
click at [768, 335] on button "chat contact" at bounding box center [830, 337] width 192 height 28
click at [787, 416] on span "lead" at bounding box center [818, 419] width 185 height 15
click at [859, 337] on span "Entrada manual" at bounding box center [868, 337] width 77 height 12
click at [859, 337] on button "Entrada manual" at bounding box center [917, 337] width 192 height 28
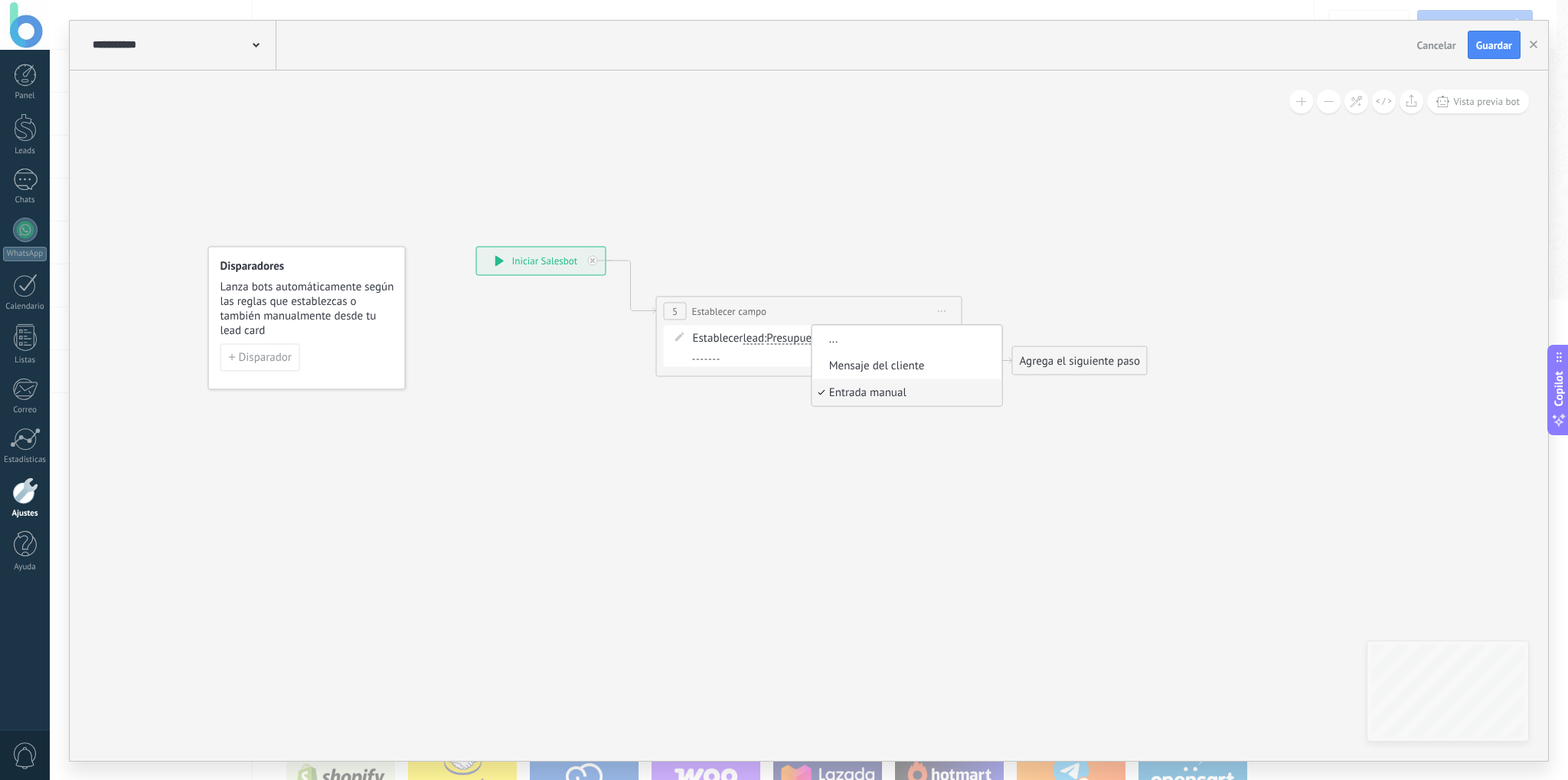
click at [783, 359] on div "Establecer lead chat contact all contacts main contact lead empresa conversatio…" at bounding box center [811, 346] width 238 height 31
click at [790, 343] on span "Presupuesto" at bounding box center [796, 337] width 60 height 12
click at [790, 343] on button "Presupuesto" at bounding box center [854, 337] width 192 height 28
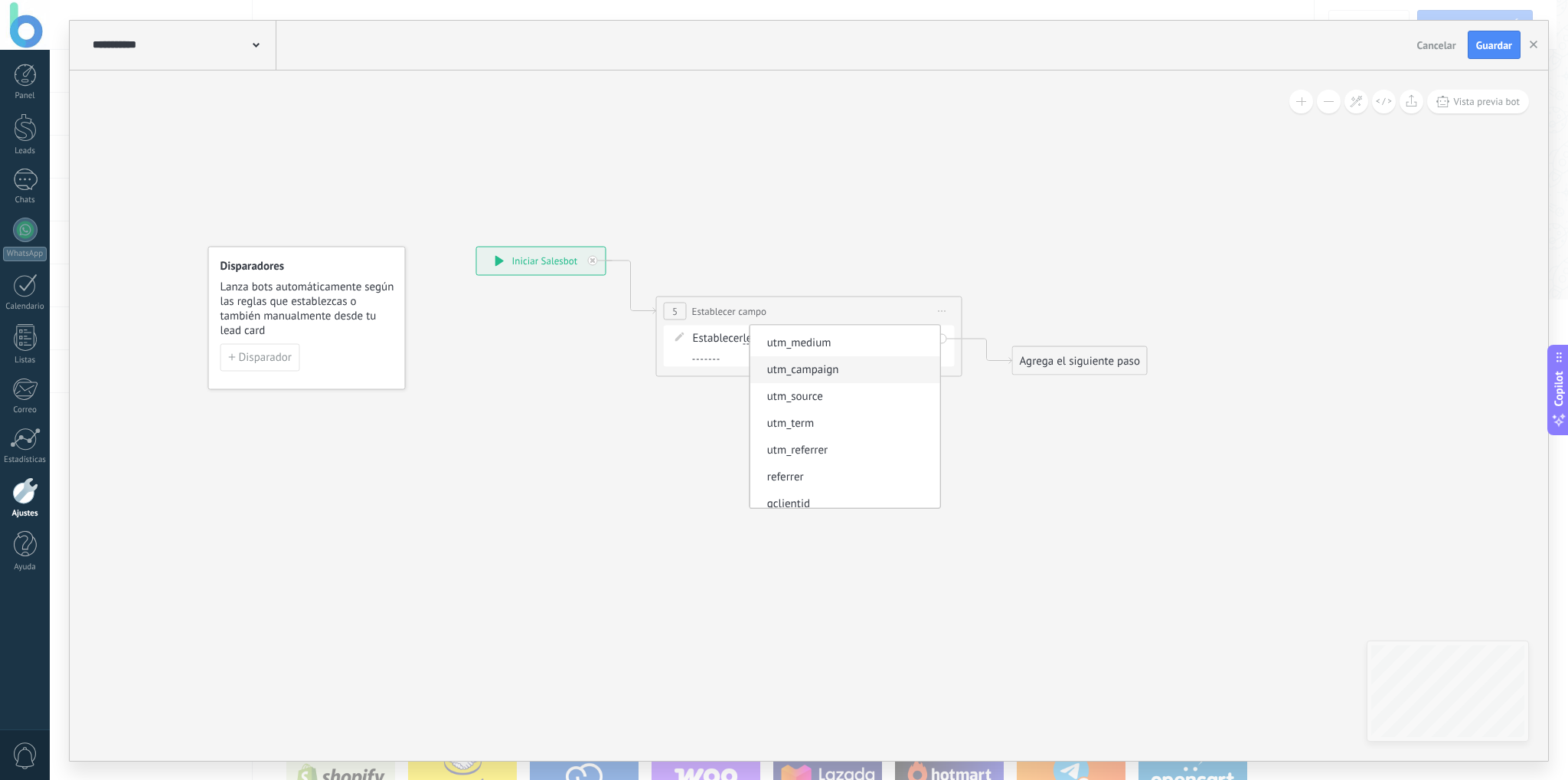
scroll to position [138, 0]
click at [831, 496] on span "fbclid" at bounding box center [842, 495] width 185 height 15
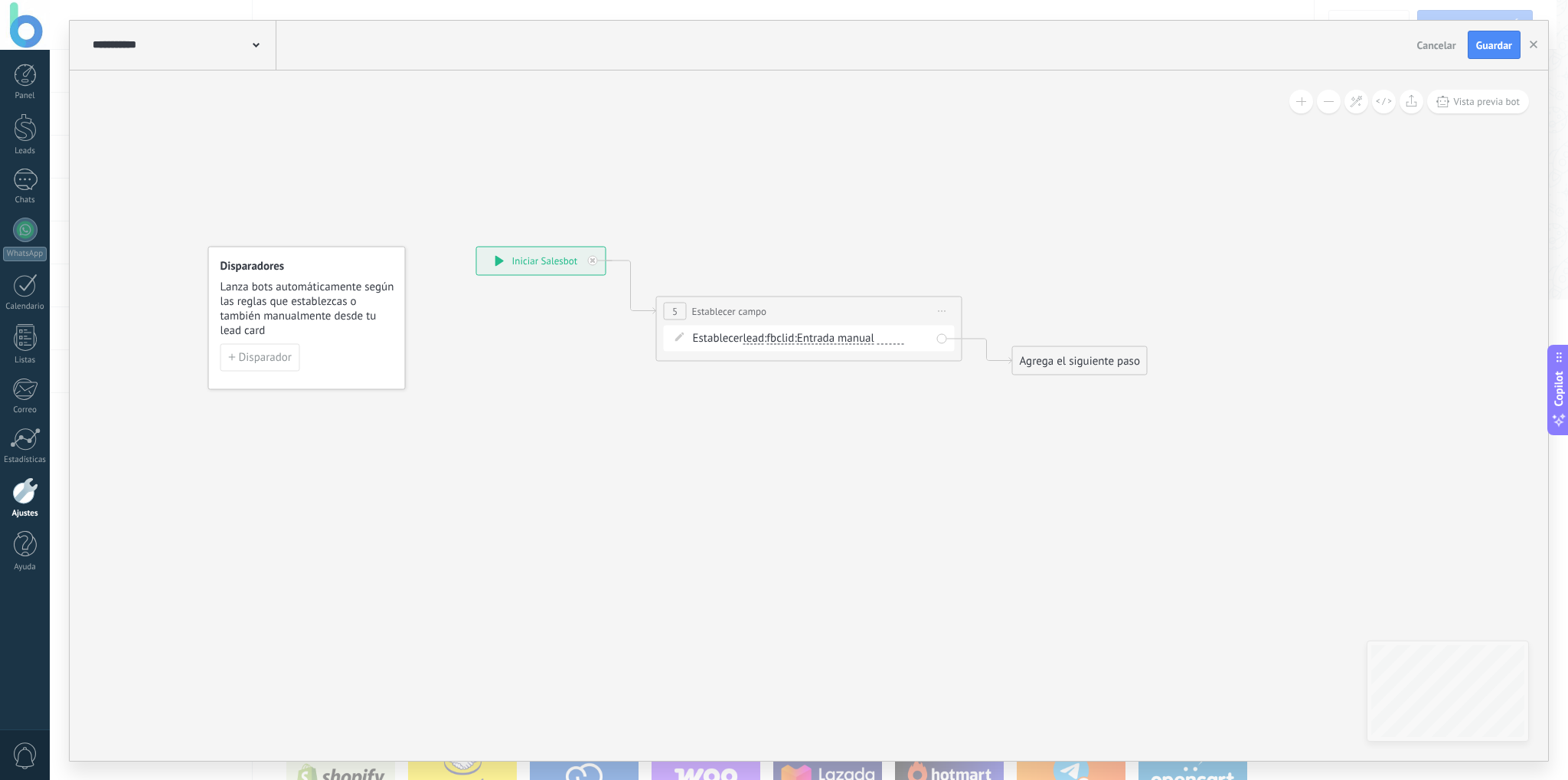
click at [869, 335] on span "Entrada manual" at bounding box center [835, 337] width 77 height 12
click at [869, 335] on button "Entrada manual" at bounding box center [885, 337] width 192 height 28
click at [759, 327] on div "Establecer lead chat contact all contacts main contact lead empresa conversatio…" at bounding box center [808, 337] width 291 height 26
click at [787, 335] on span "fbclid" at bounding box center [780, 337] width 28 height 12
click at [787, 335] on button "fbclid" at bounding box center [854, 337] width 192 height 28
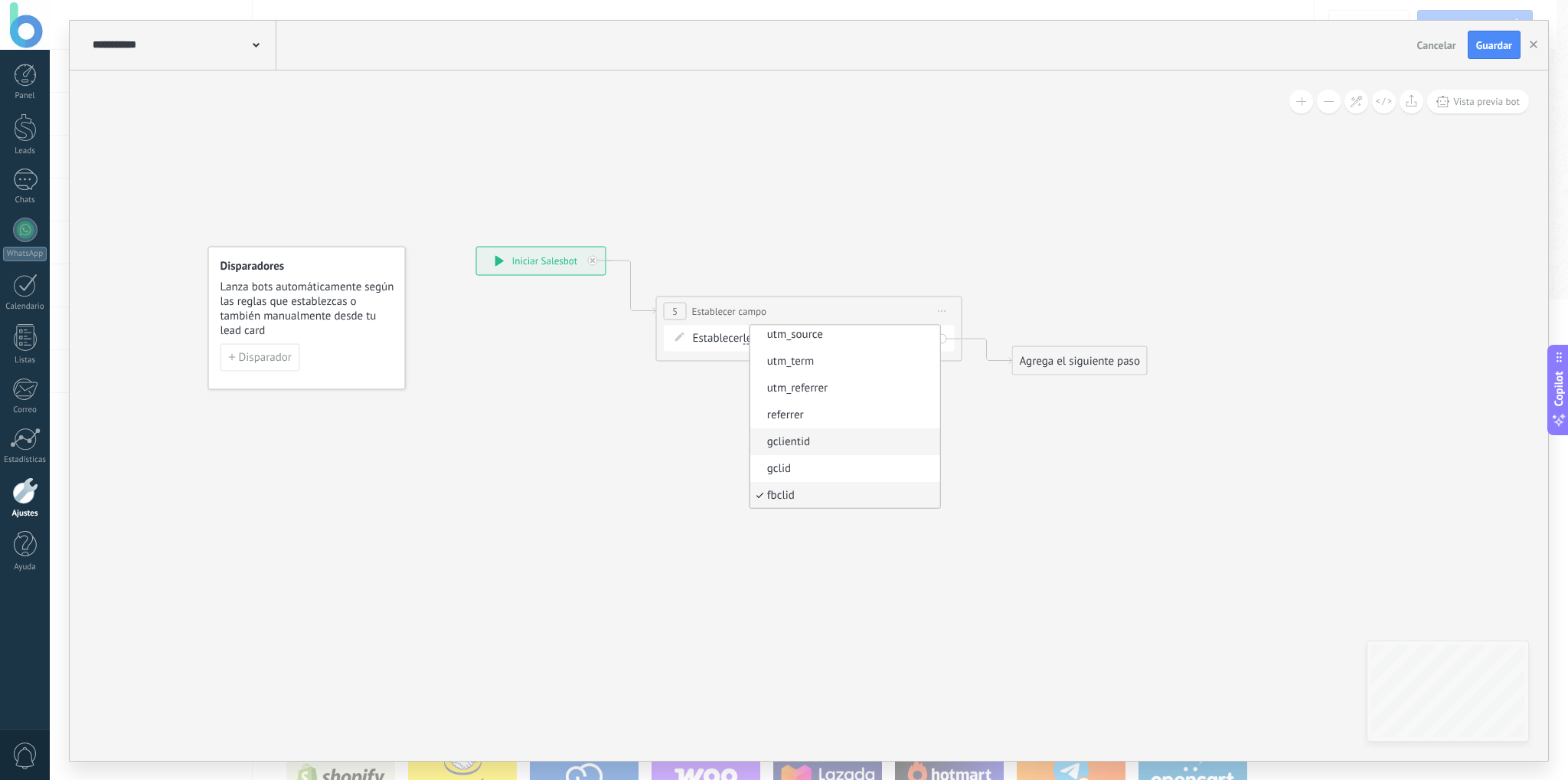
scroll to position [0, 0]
click at [814, 335] on span "Presupuesto" at bounding box center [842, 339] width 185 height 15
click at [876, 337] on span "Entrada manual" at bounding box center [868, 337] width 77 height 12
click at [876, 337] on button "Entrada manual" at bounding box center [917, 337] width 192 height 28
click at [798, 333] on span "Presupuesto" at bounding box center [796, 337] width 60 height 12
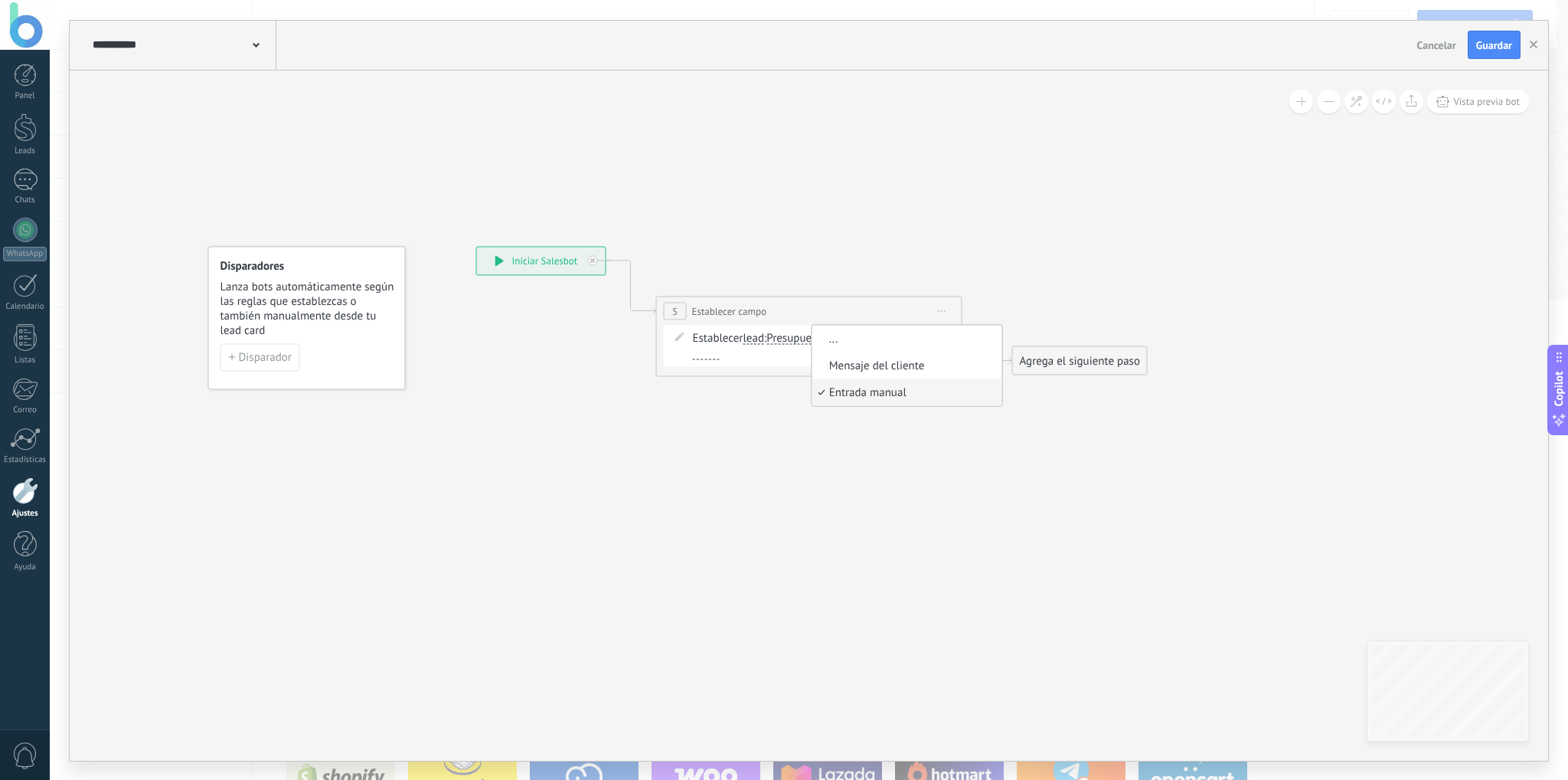
click at [798, 333] on button "Presupuesto" at bounding box center [854, 337] width 192 height 28
click at [818, 466] on span "utm_source" at bounding box center [842, 473] width 185 height 15
click at [865, 338] on span "Entrada manual" at bounding box center [864, 337] width 77 height 12
click at [865, 338] on button "Entrada manual" at bounding box center [913, 337] width 192 height 28
click at [862, 307] on div "**********" at bounding box center [808, 310] width 304 height 29
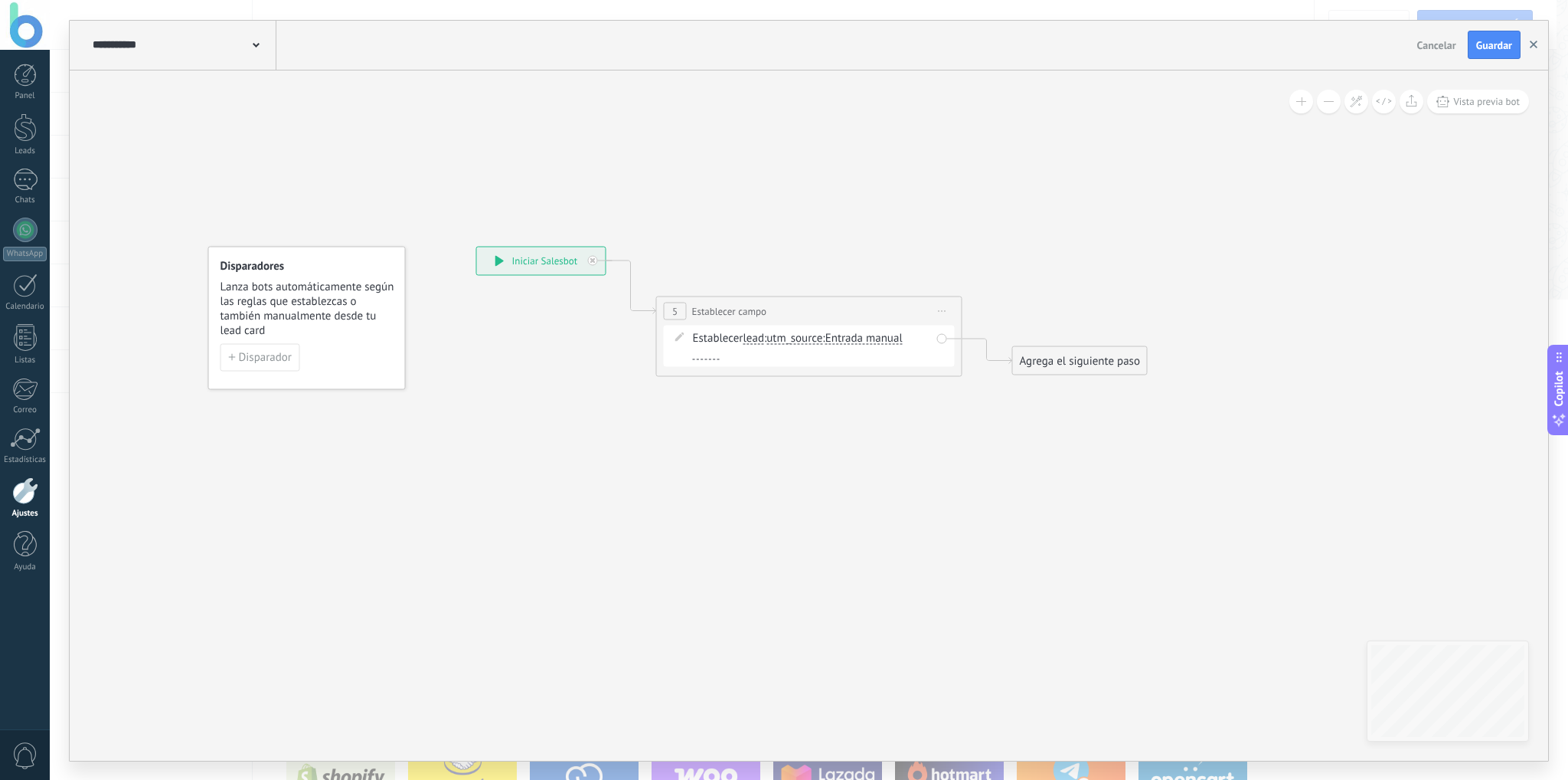
click at [1537, 43] on button "button" at bounding box center [1534, 45] width 23 height 29
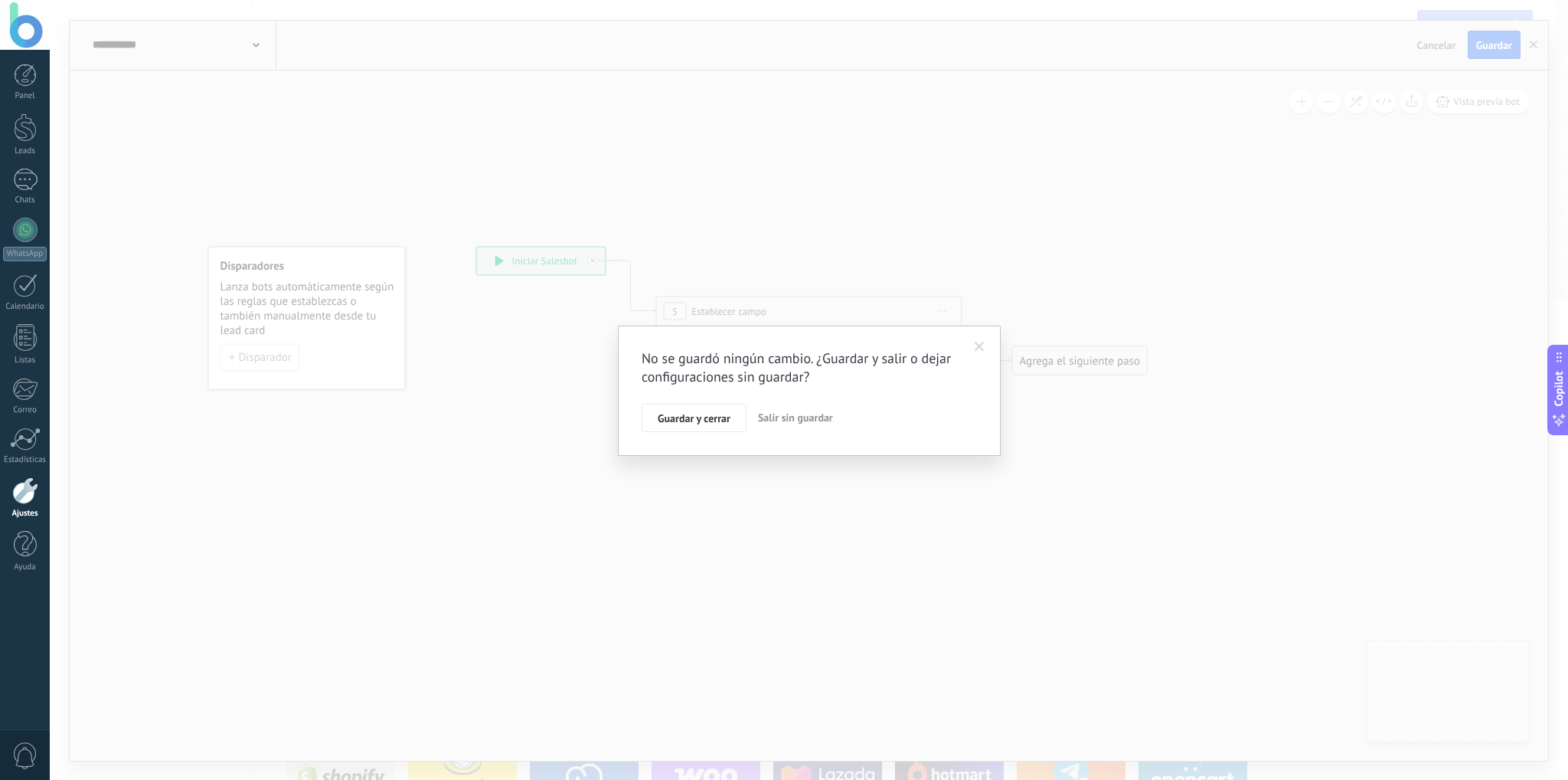
click at [799, 412] on span "Salir sin guardar" at bounding box center [795, 417] width 75 height 13
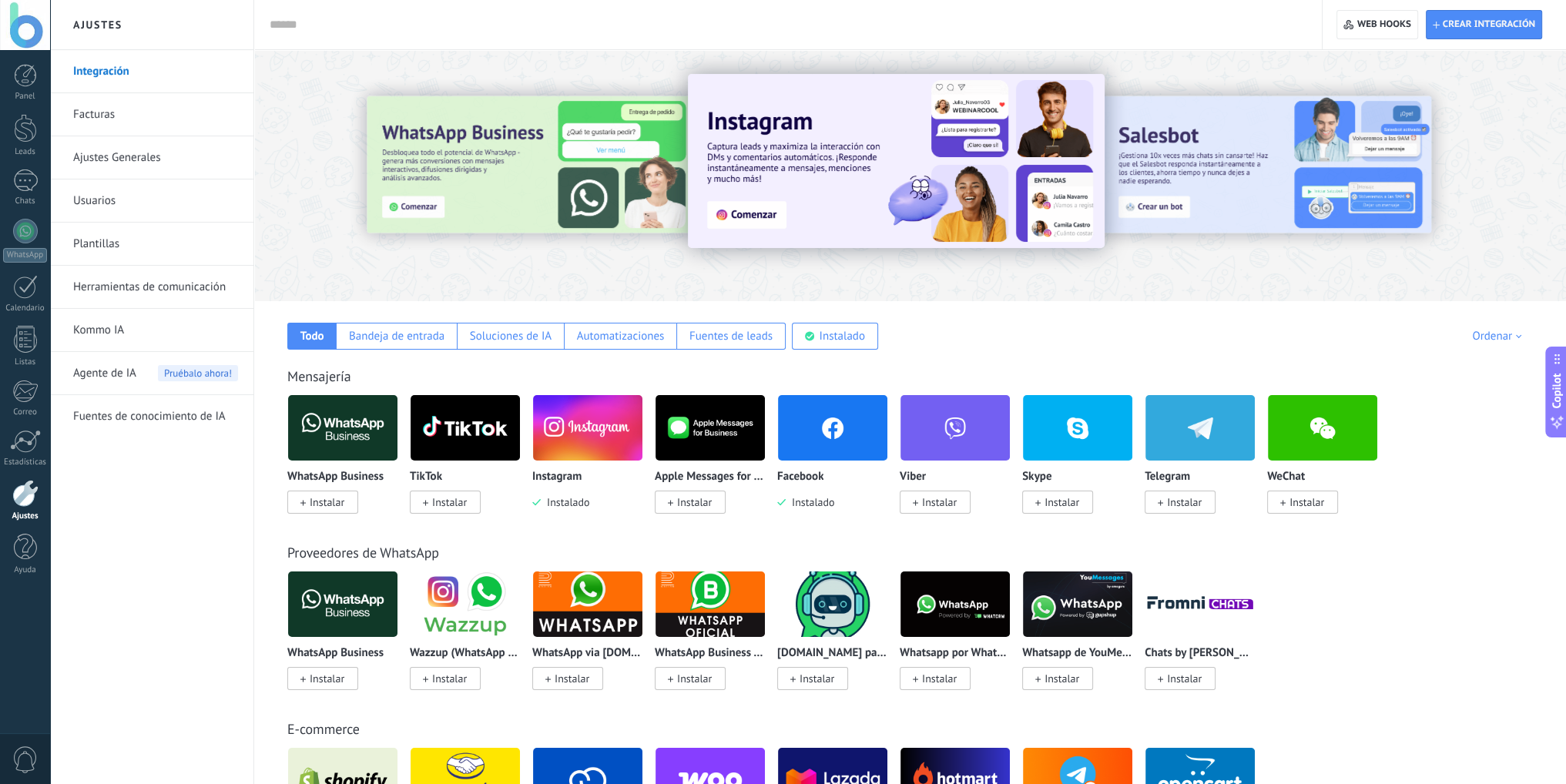
click at [1178, 175] on div at bounding box center [1291, 175] width 347 height 138
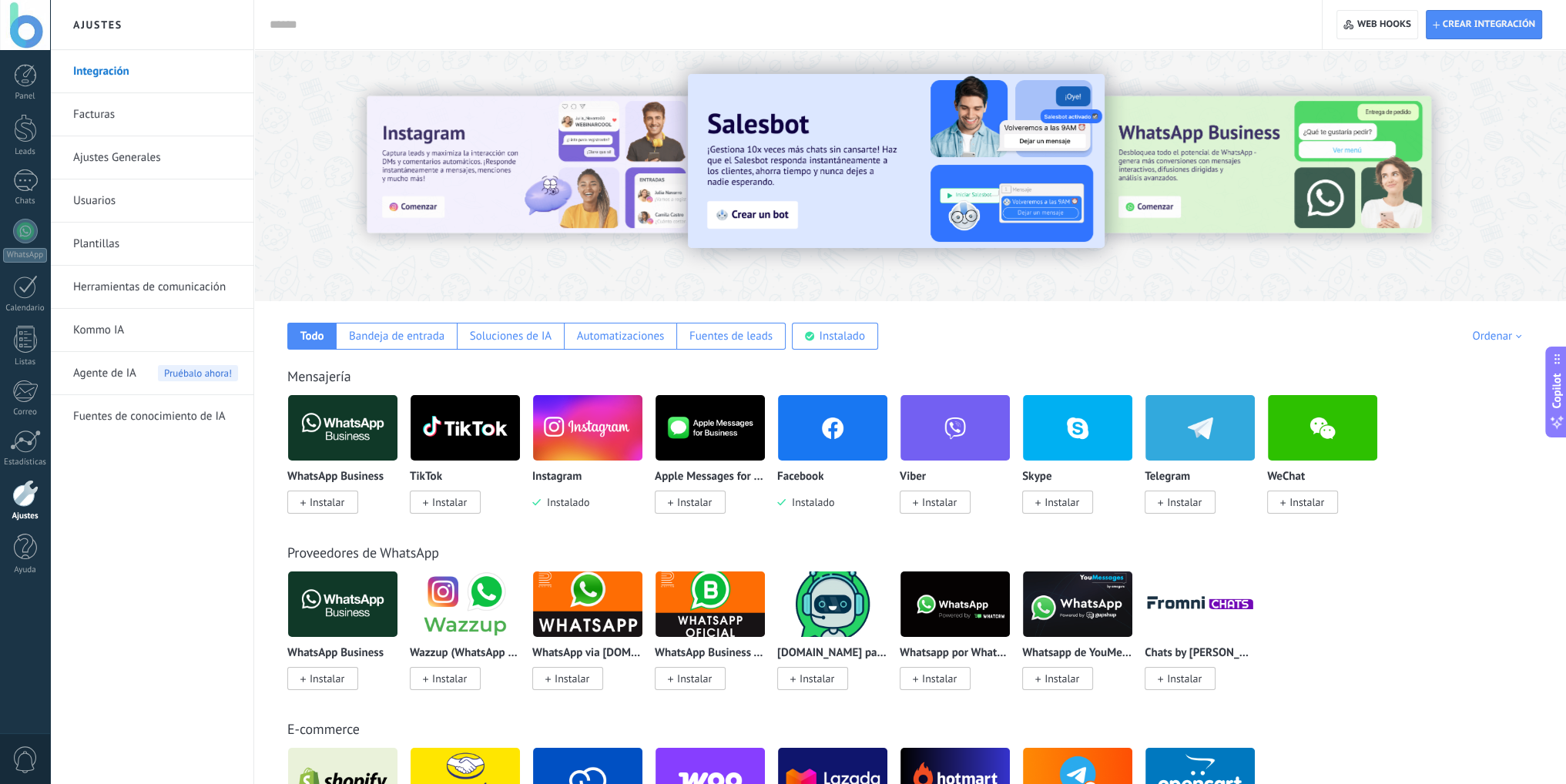
click at [743, 208] on img at bounding box center [896, 160] width 417 height 174
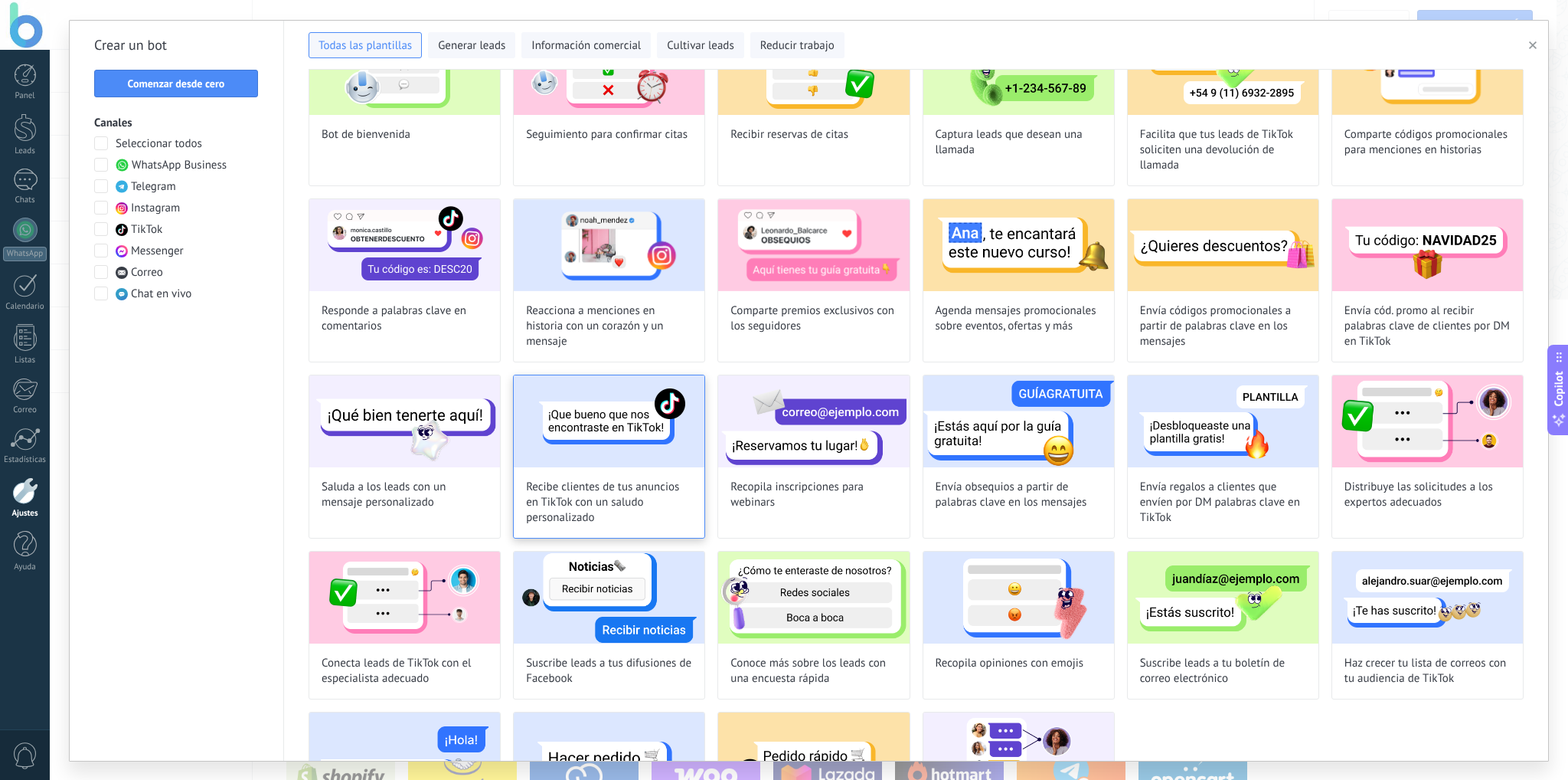
scroll to position [153, 0]
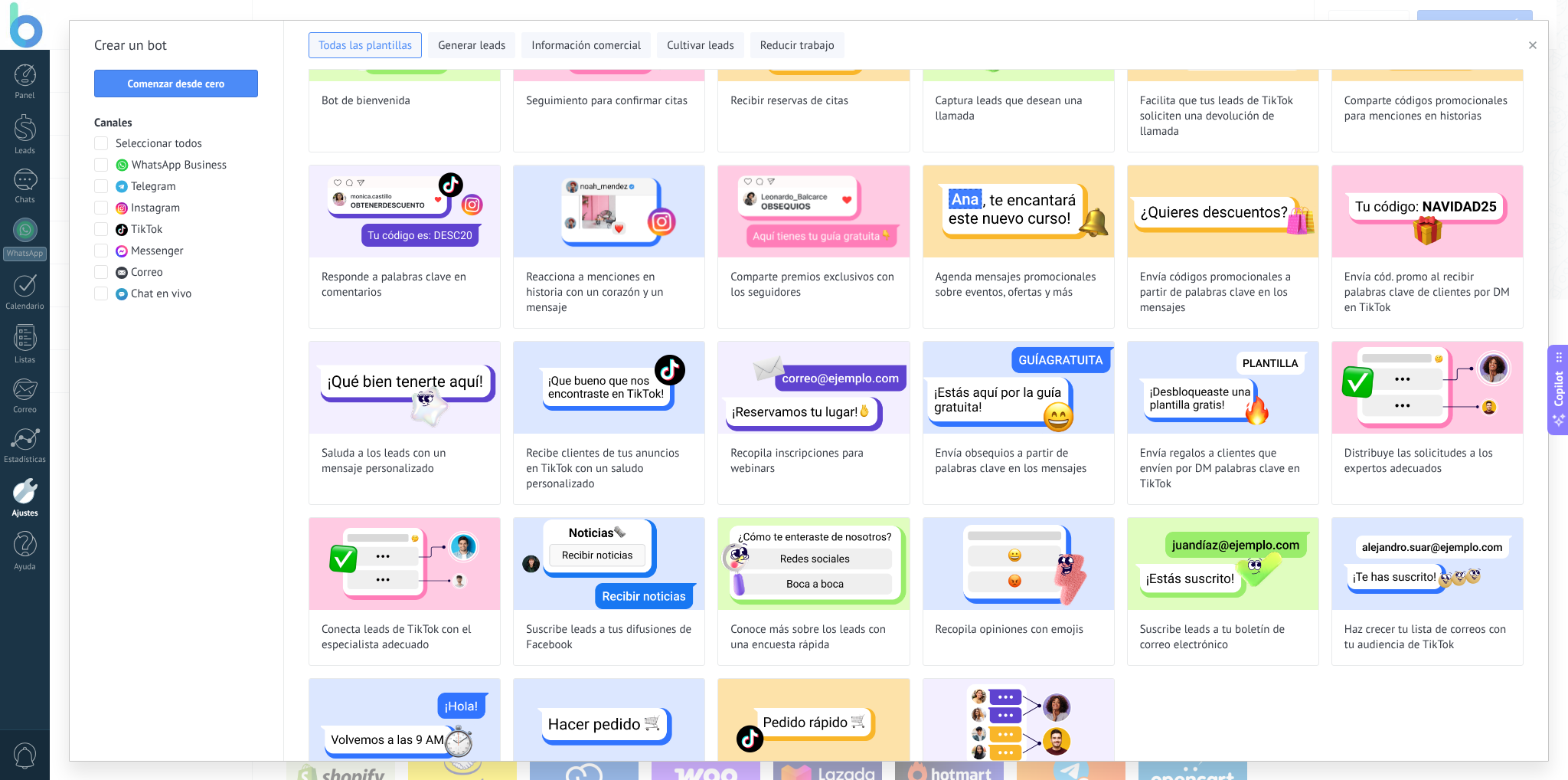
click at [159, 143] on span "Seleccionar todos" at bounding box center [158, 144] width 87 height 15
click at [496, 41] on span "Generar leads" at bounding box center [471, 46] width 68 height 15
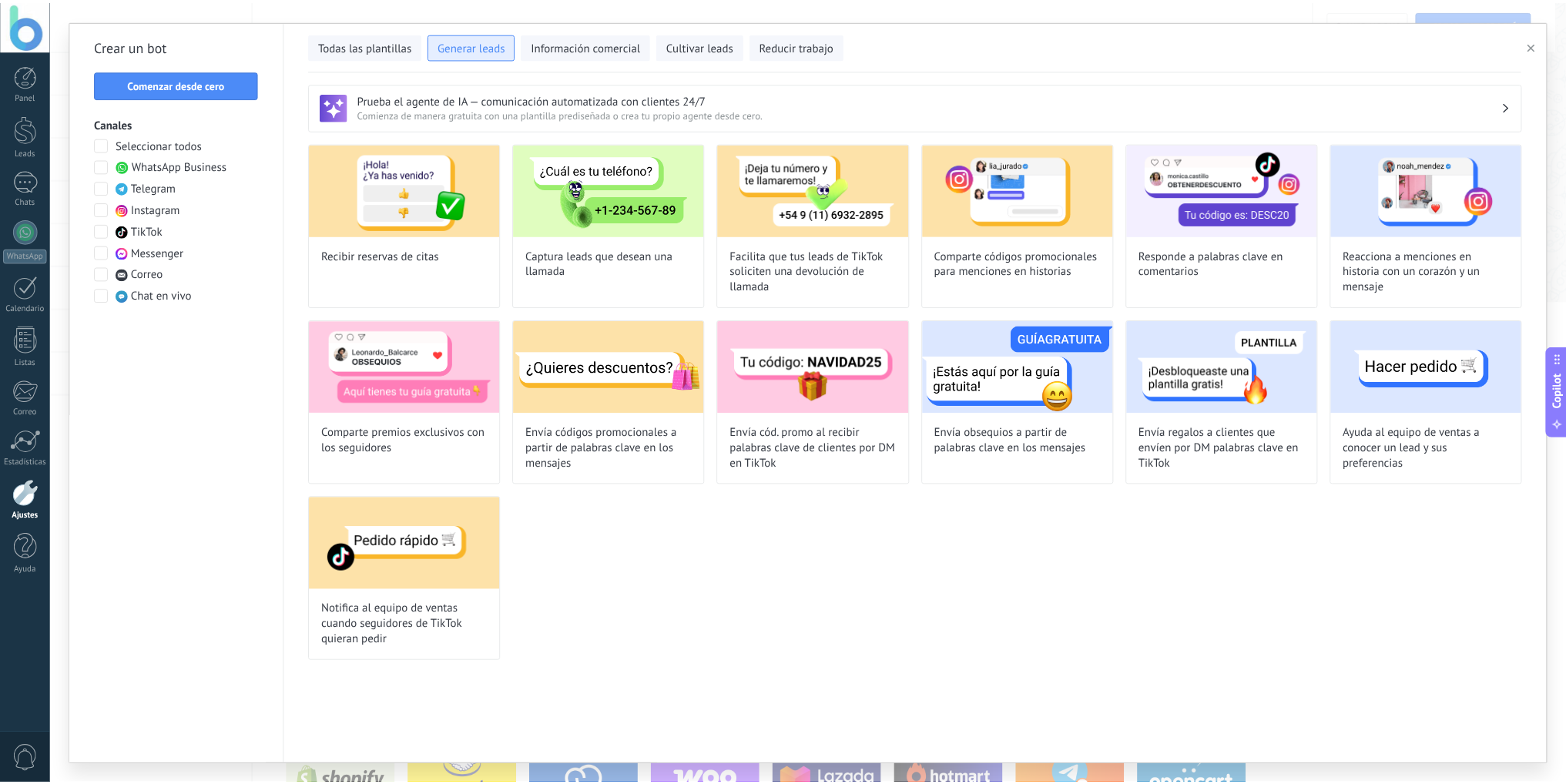
scroll to position [0, 0]
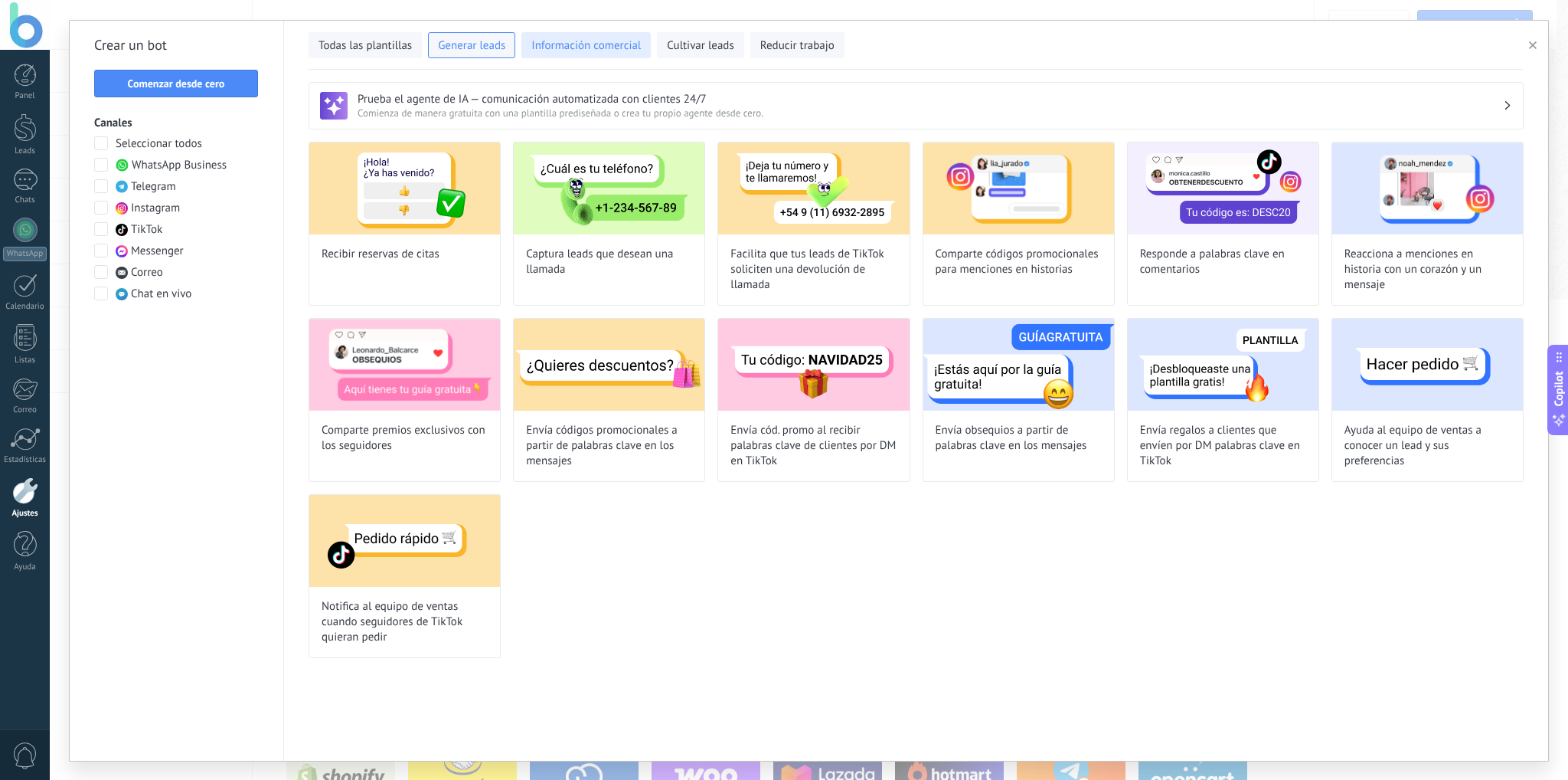
click at [562, 48] on span "Información comercial" at bounding box center [586, 46] width 110 height 15
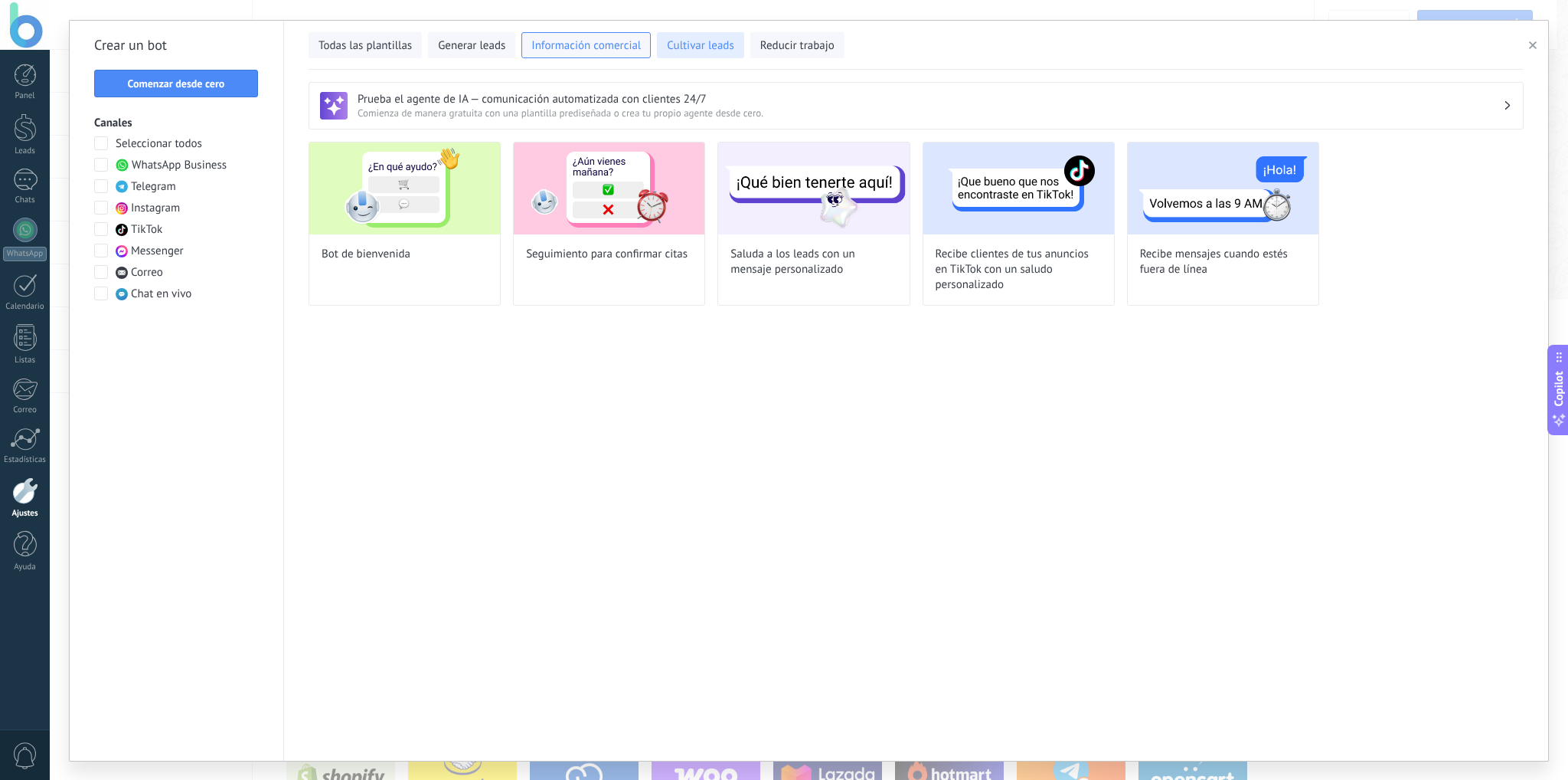
click at [704, 34] on button "Cultivar leads" at bounding box center [700, 45] width 87 height 26
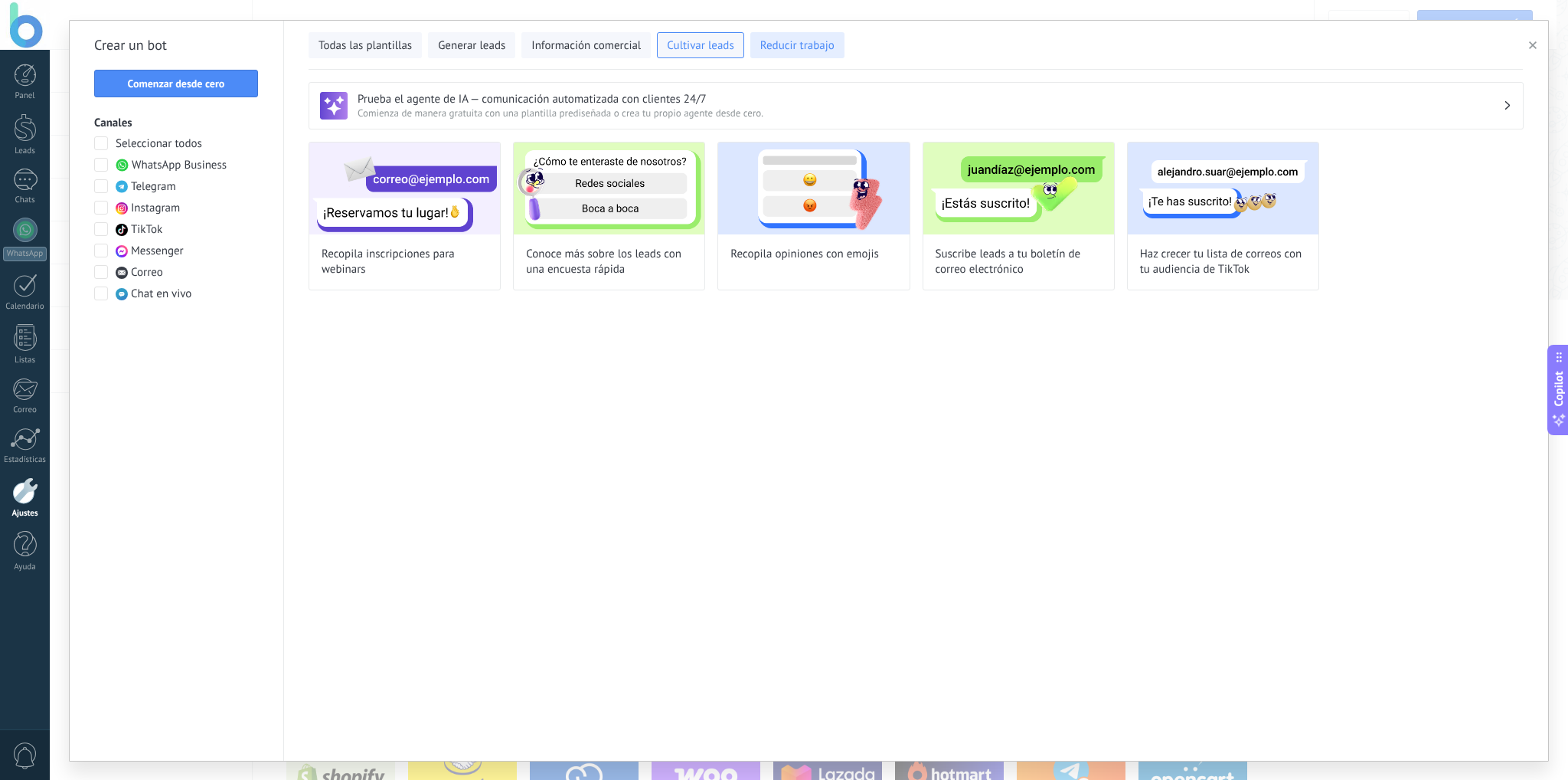
click at [772, 45] on span "Reducir trabajo" at bounding box center [797, 46] width 74 height 15
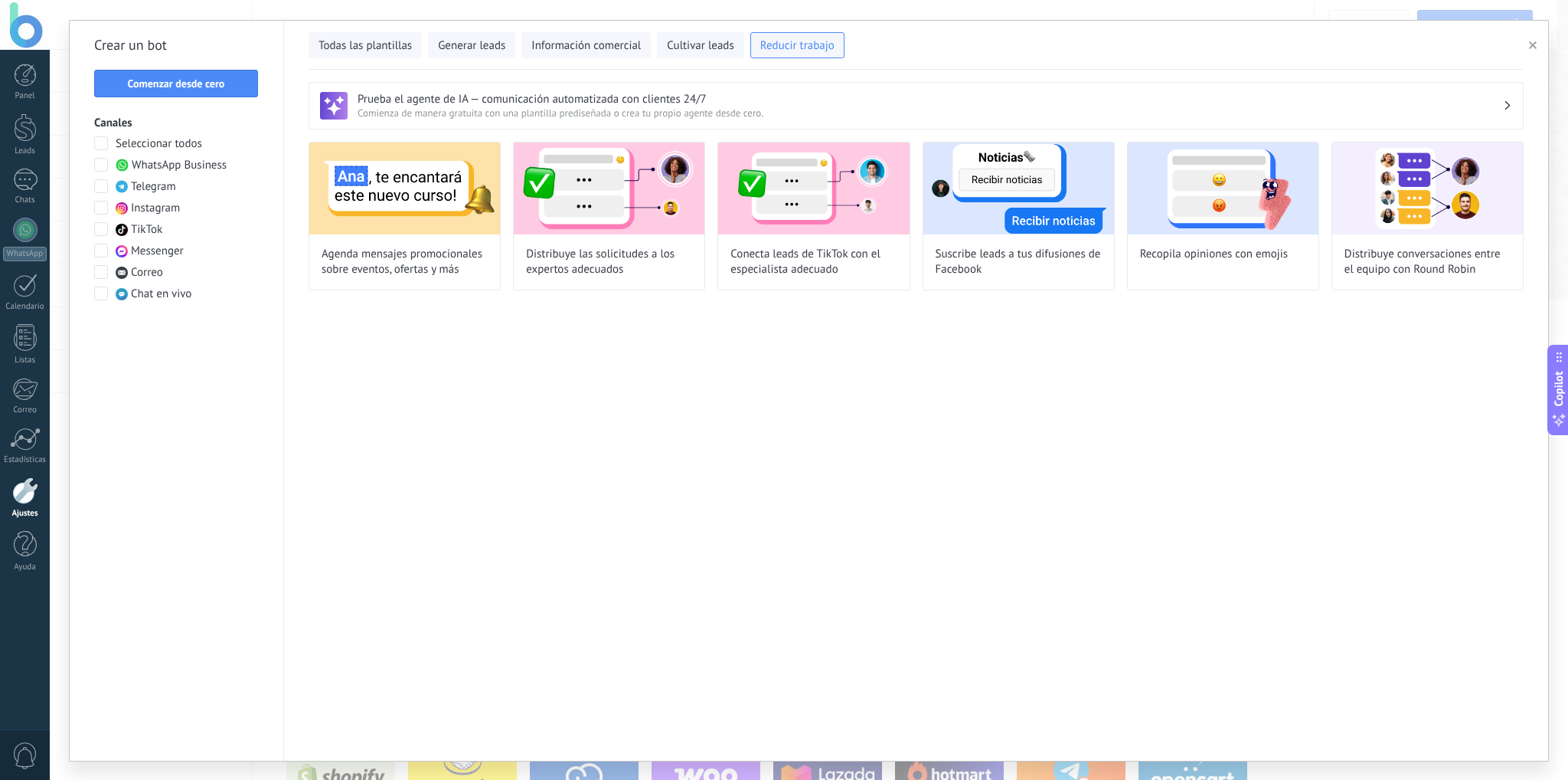
click at [1536, 38] on button "button" at bounding box center [1535, 45] width 25 height 18
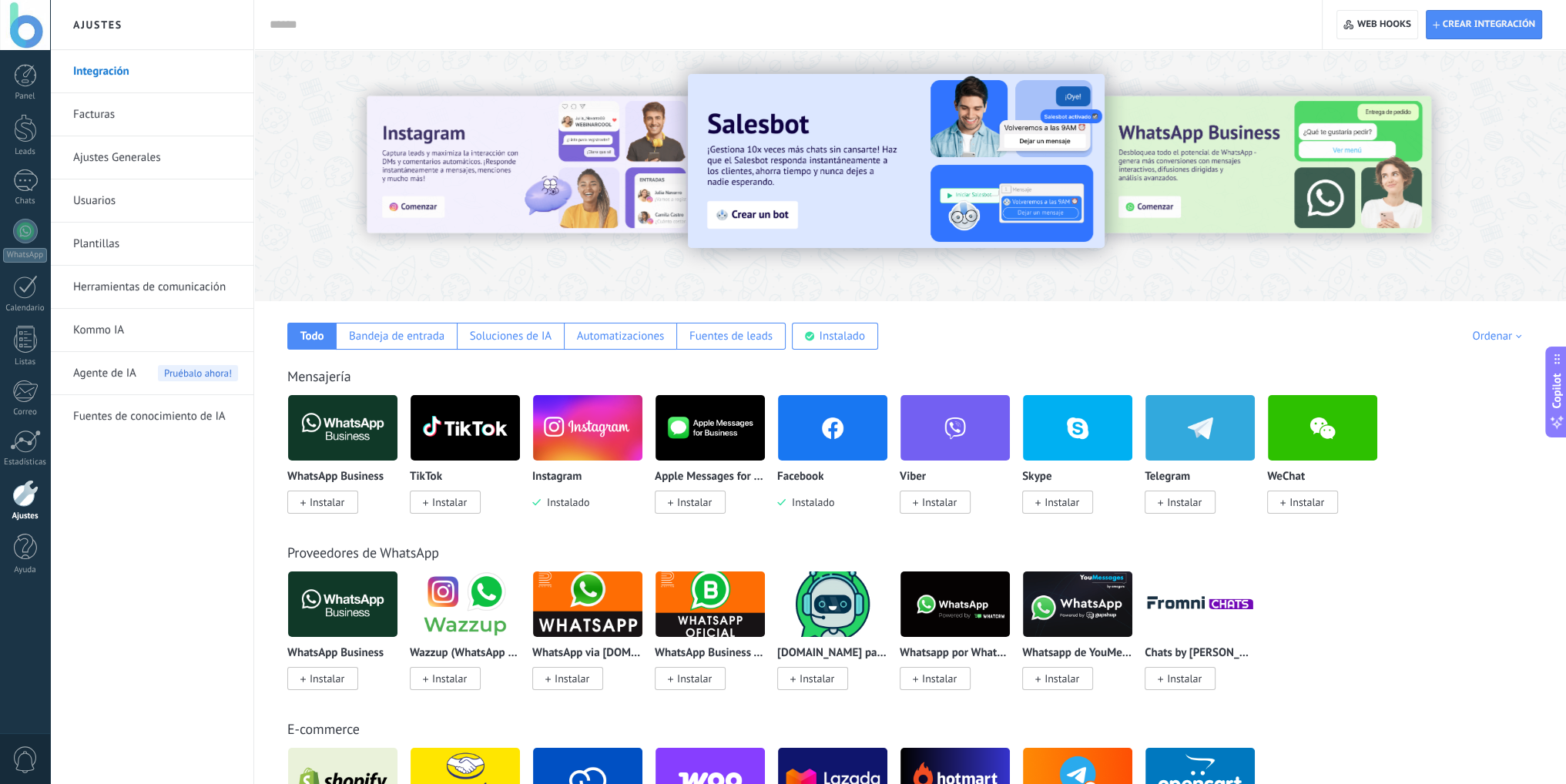
click at [798, 440] on img at bounding box center [832, 428] width 109 height 75
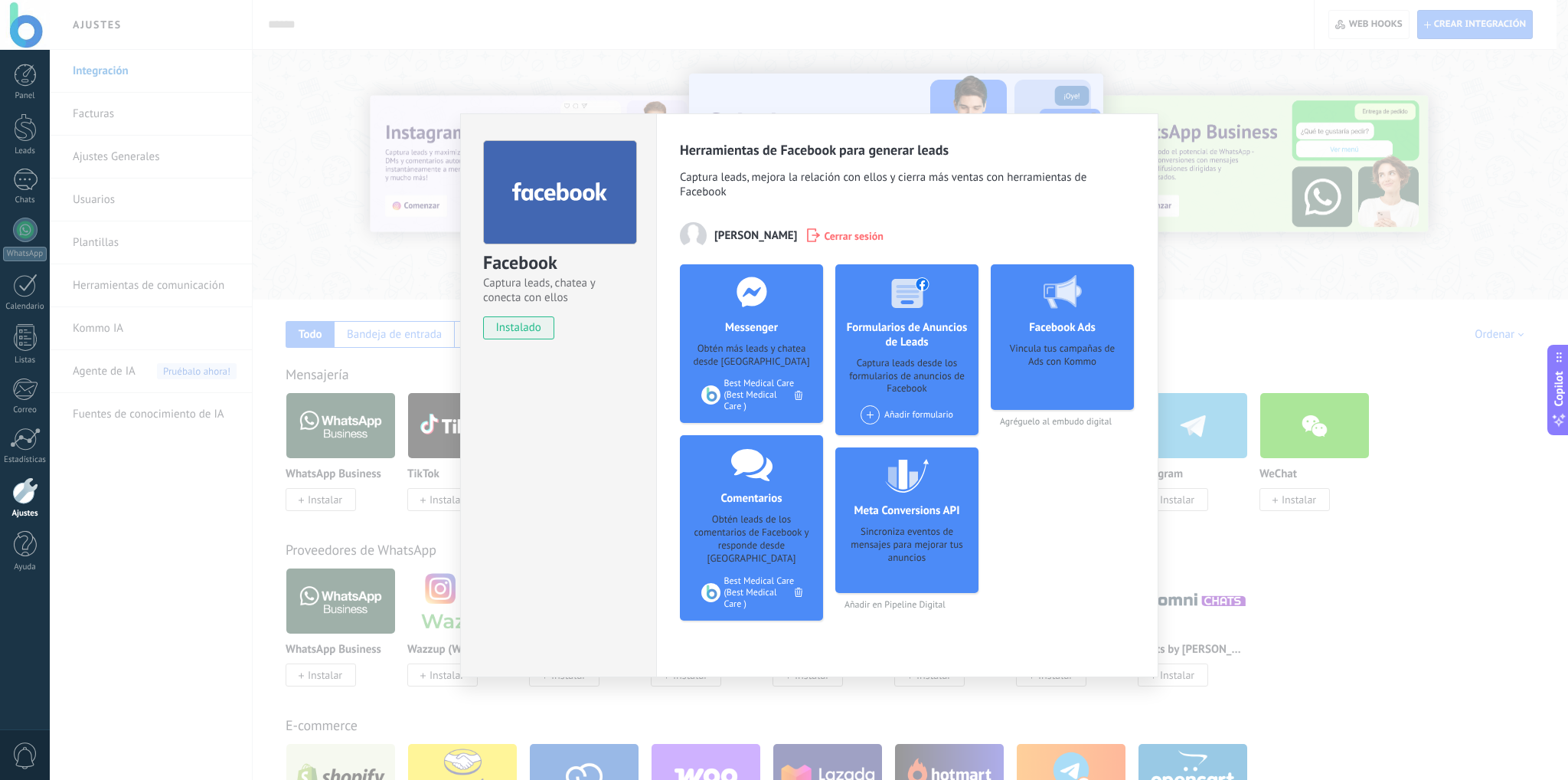
click at [1185, 102] on div "Facebook Captura leads, chatea y conecta con ellos instalado Desinstalar Herram…" at bounding box center [808, 390] width 1518 height 780
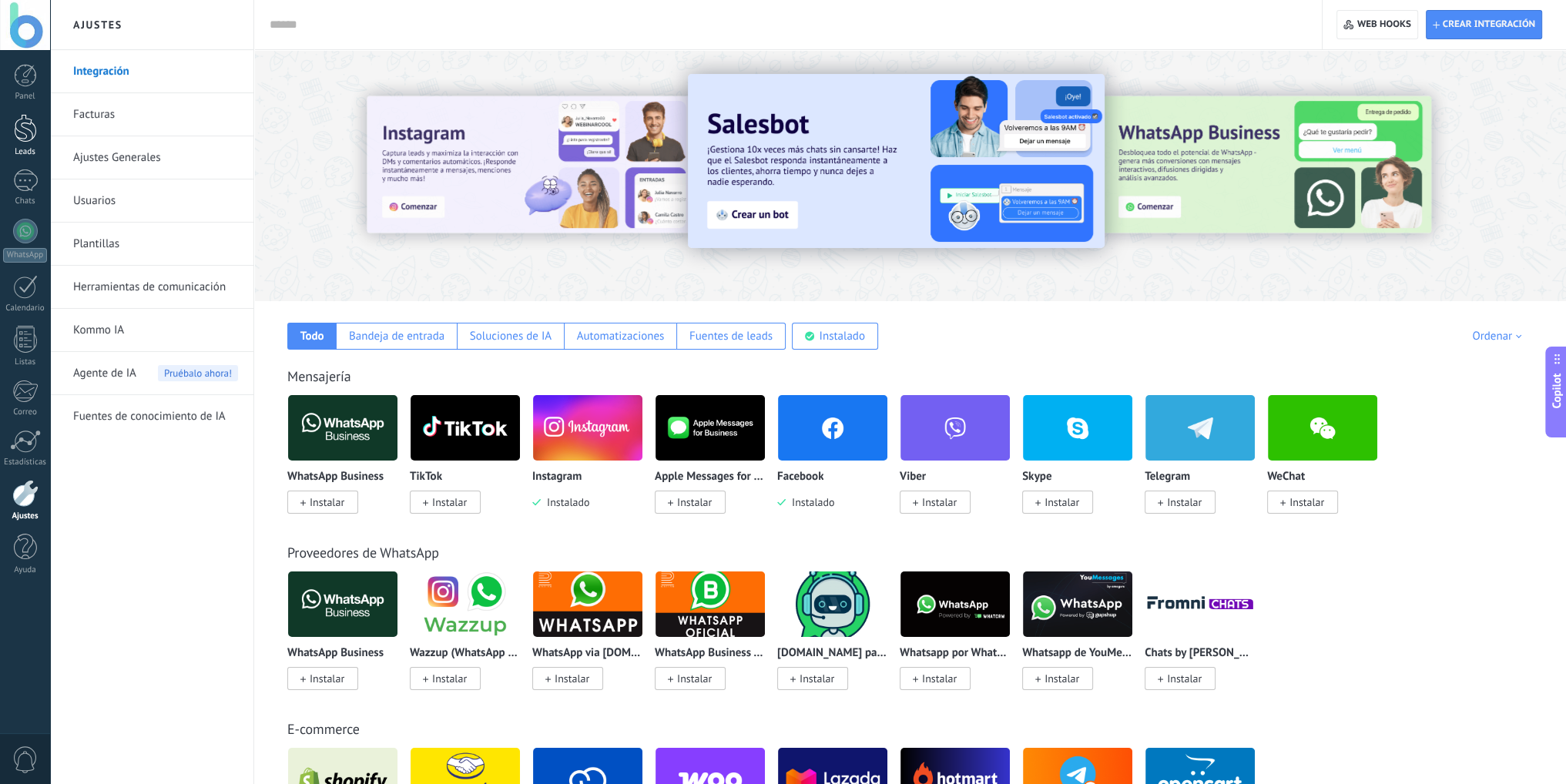
click at [19, 140] on div at bounding box center [25, 129] width 23 height 29
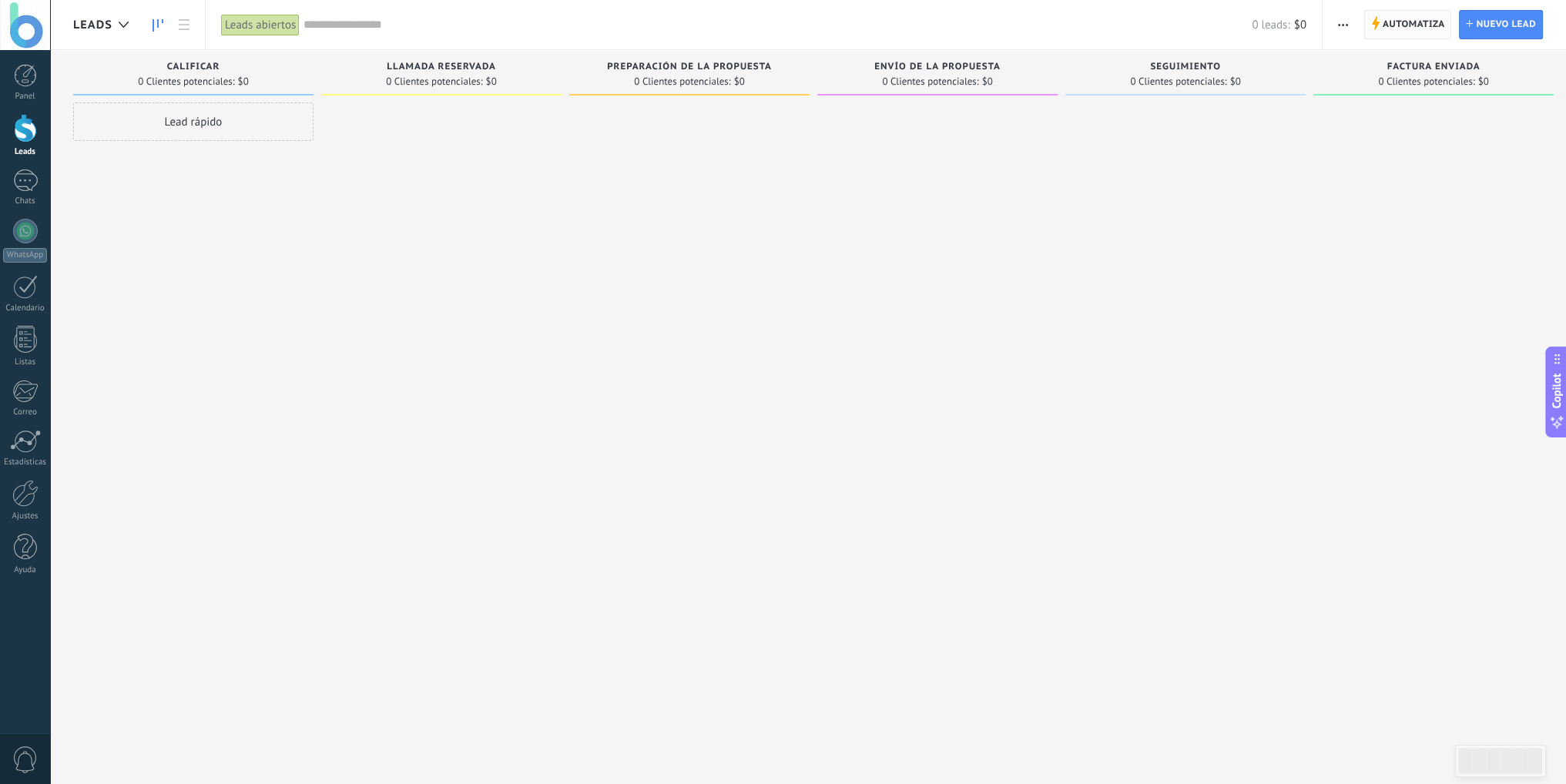
click at [1427, 12] on span "Automatiza" at bounding box center [1413, 24] width 62 height 28
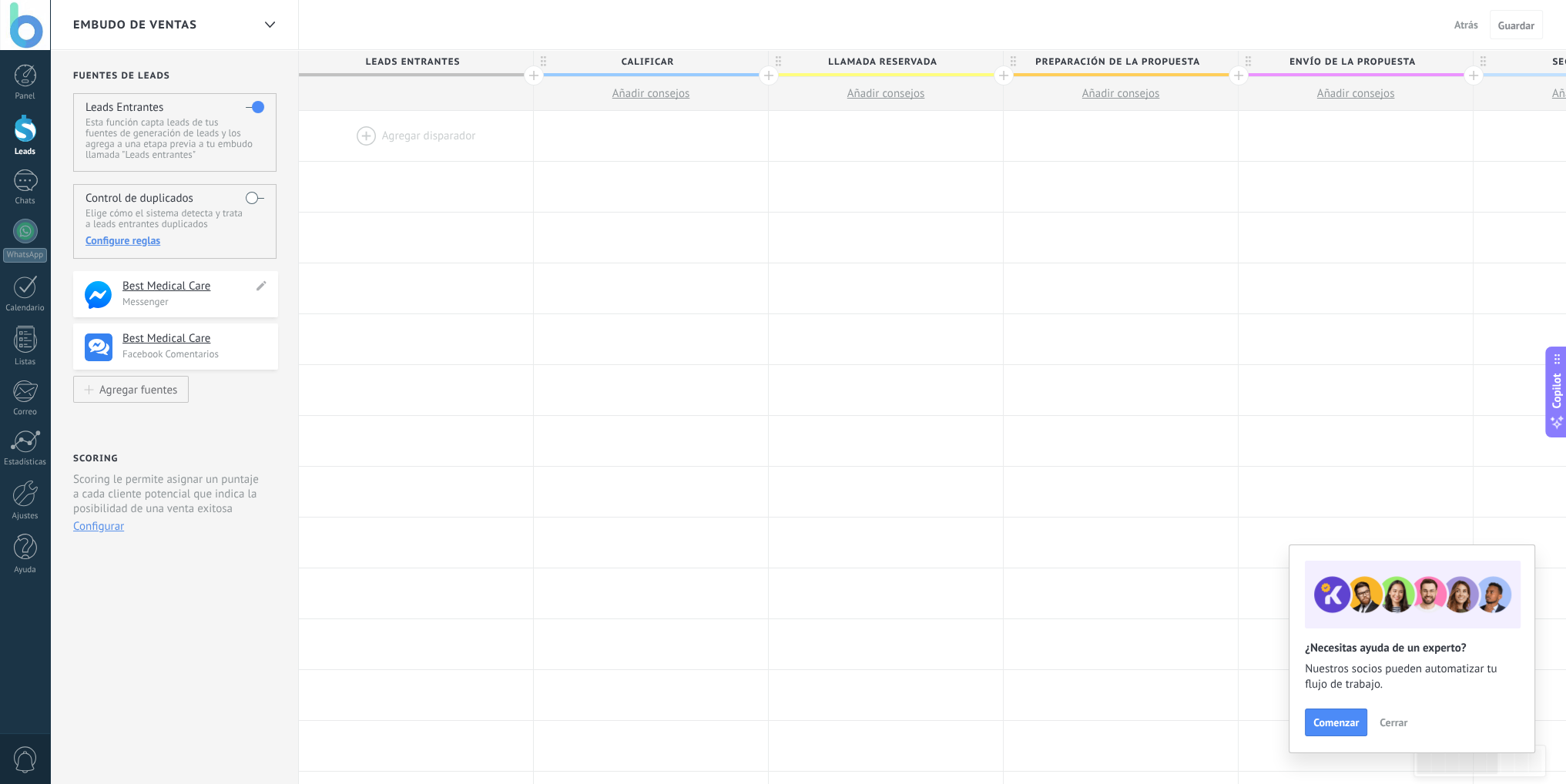
click at [224, 301] on p "Messenger" at bounding box center [196, 301] width 146 height 13
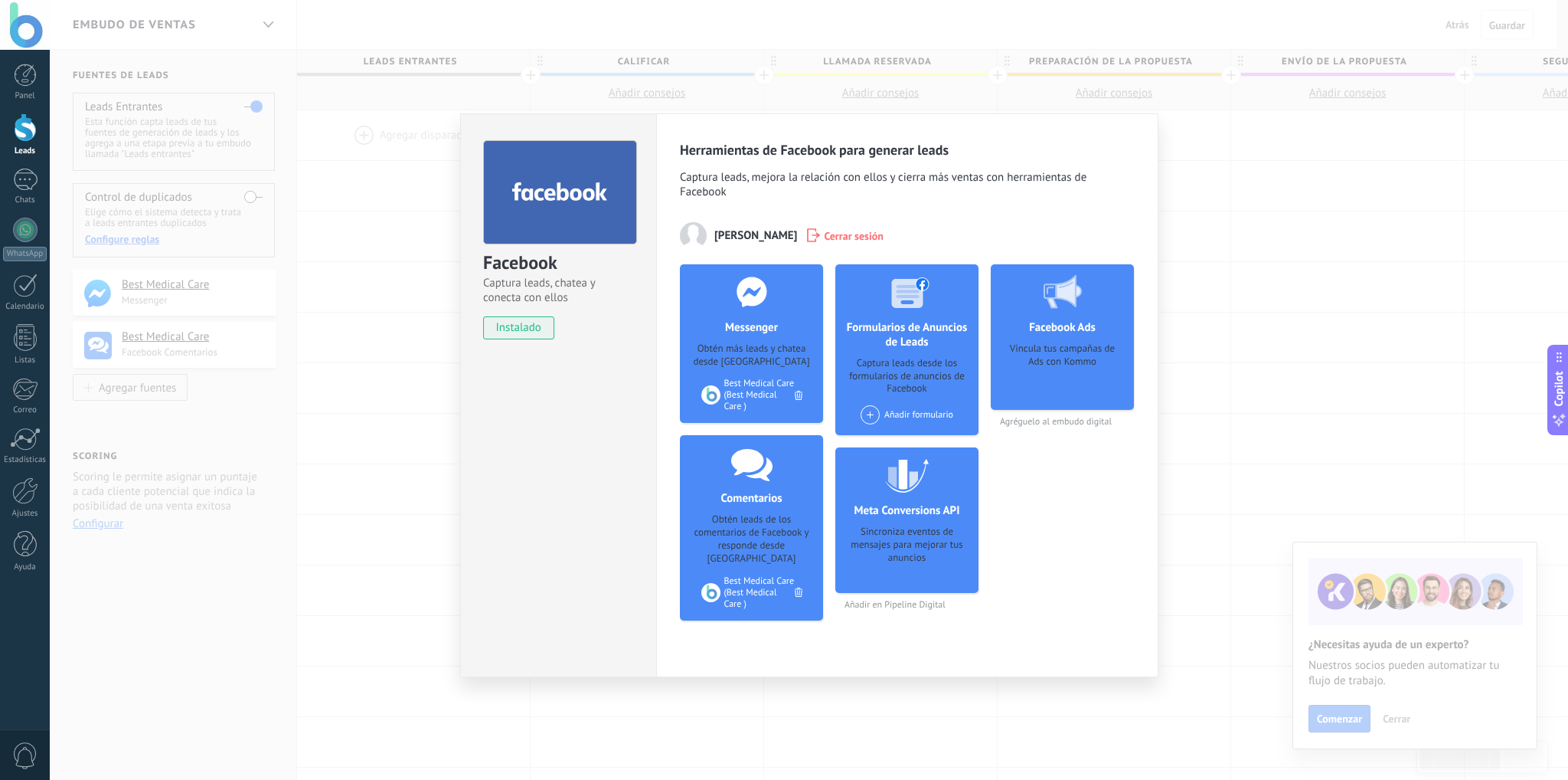
click at [1031, 341] on div "Facebook Ads Vincula tus campañas de Ads con Kommo" at bounding box center [1062, 337] width 143 height 145
click at [1077, 370] on div "Vincula tus campañas de Ads con Kommo" at bounding box center [1062, 371] width 118 height 57
copy div "Vincula tus campañas de Ads con Kommo"
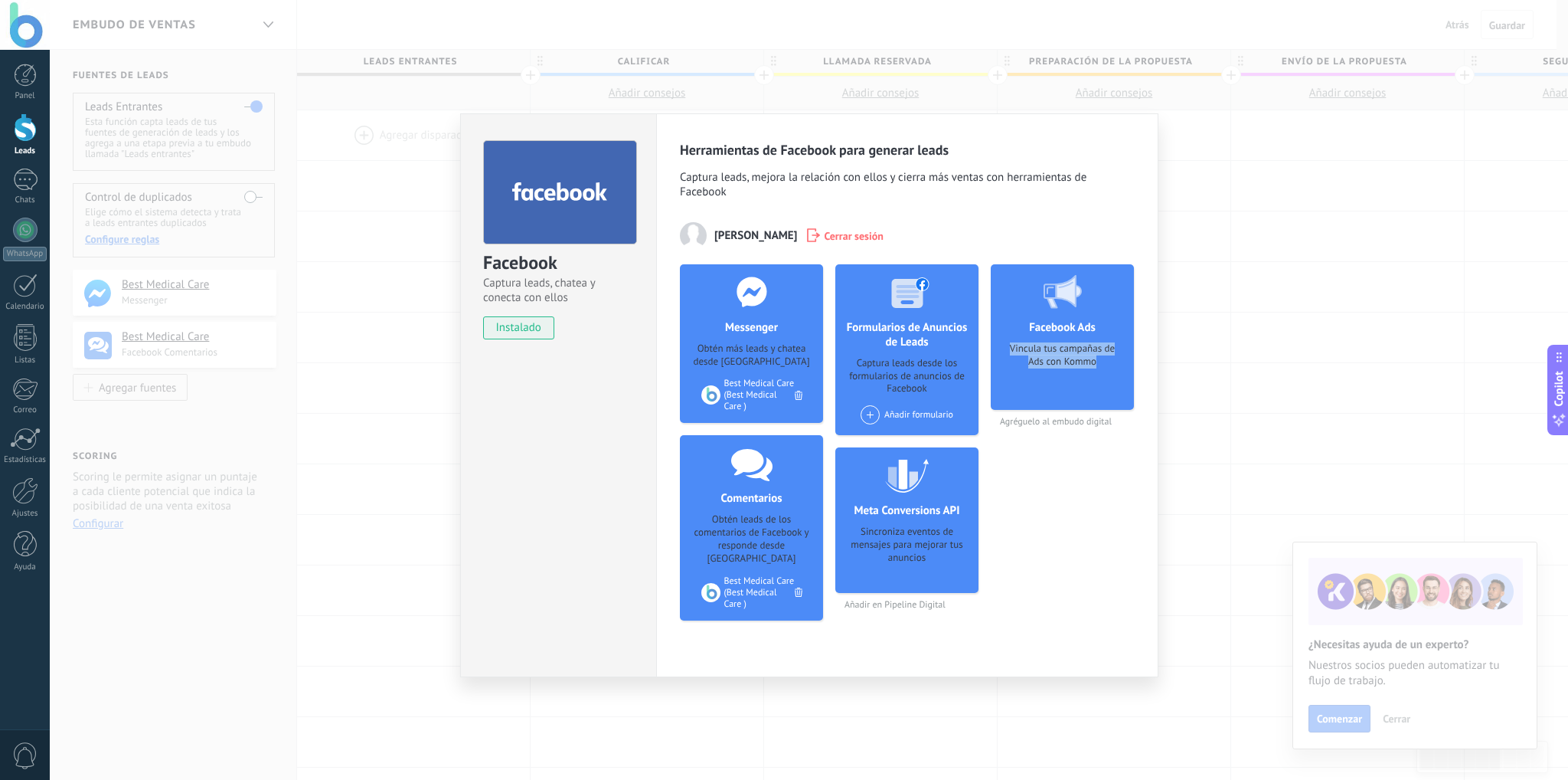
click at [1102, 371] on div "Vincula tus campañas de Ads con Kommo" at bounding box center [1062, 371] width 118 height 57
click at [1118, 346] on div "Vincula tus campañas de Ads con Kommo" at bounding box center [1062, 371] width 118 height 57
click at [1263, 292] on div "Facebook Captura leads, chatea y conecta con ellos instalado Desinstalar Herram…" at bounding box center [808, 390] width 1518 height 780
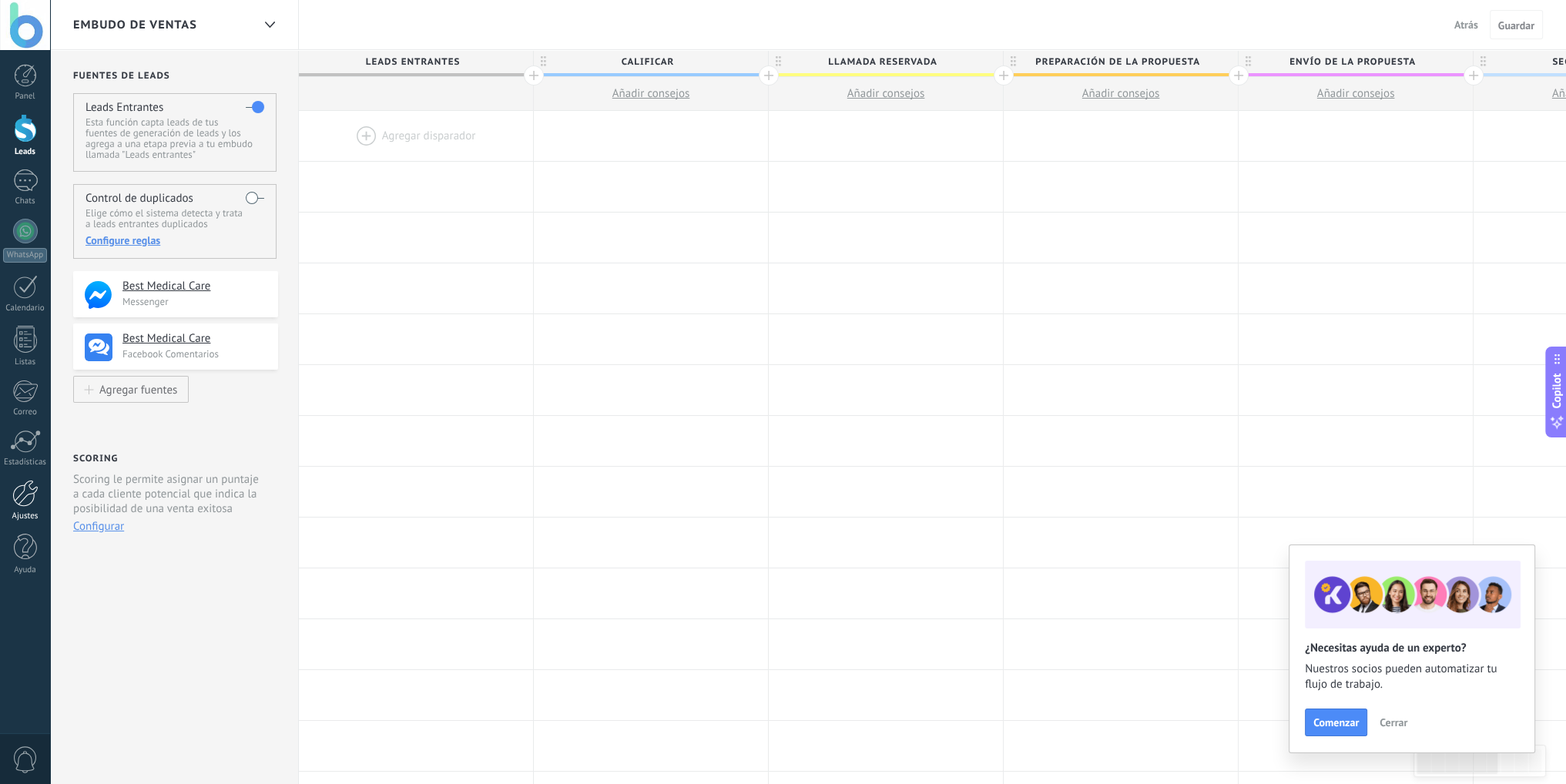
click at [21, 493] on div at bounding box center [25, 493] width 26 height 27
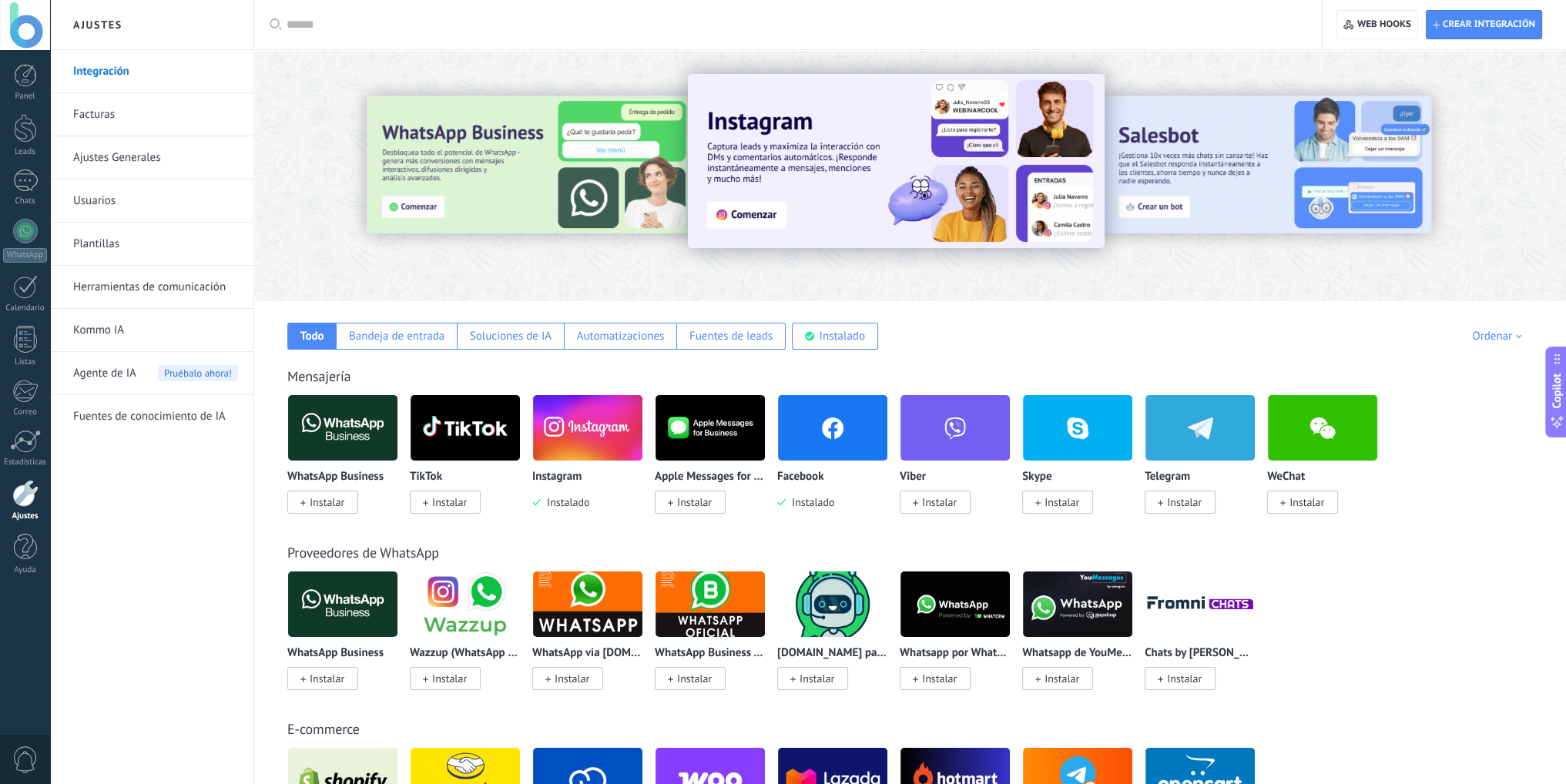
click at [17, 21] on div at bounding box center [25, 25] width 50 height 50
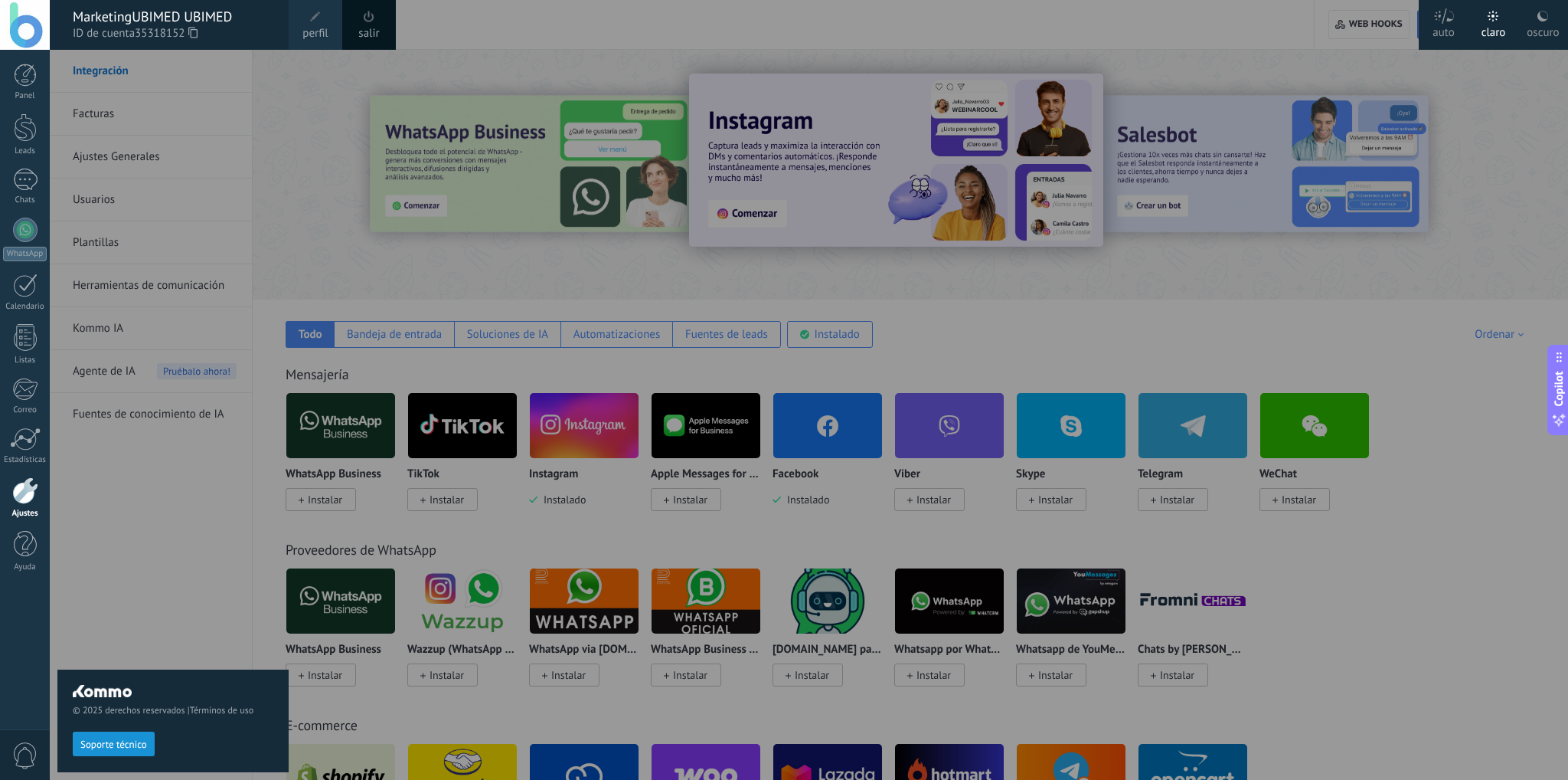
click at [17, 21] on div at bounding box center [25, 25] width 50 height 50
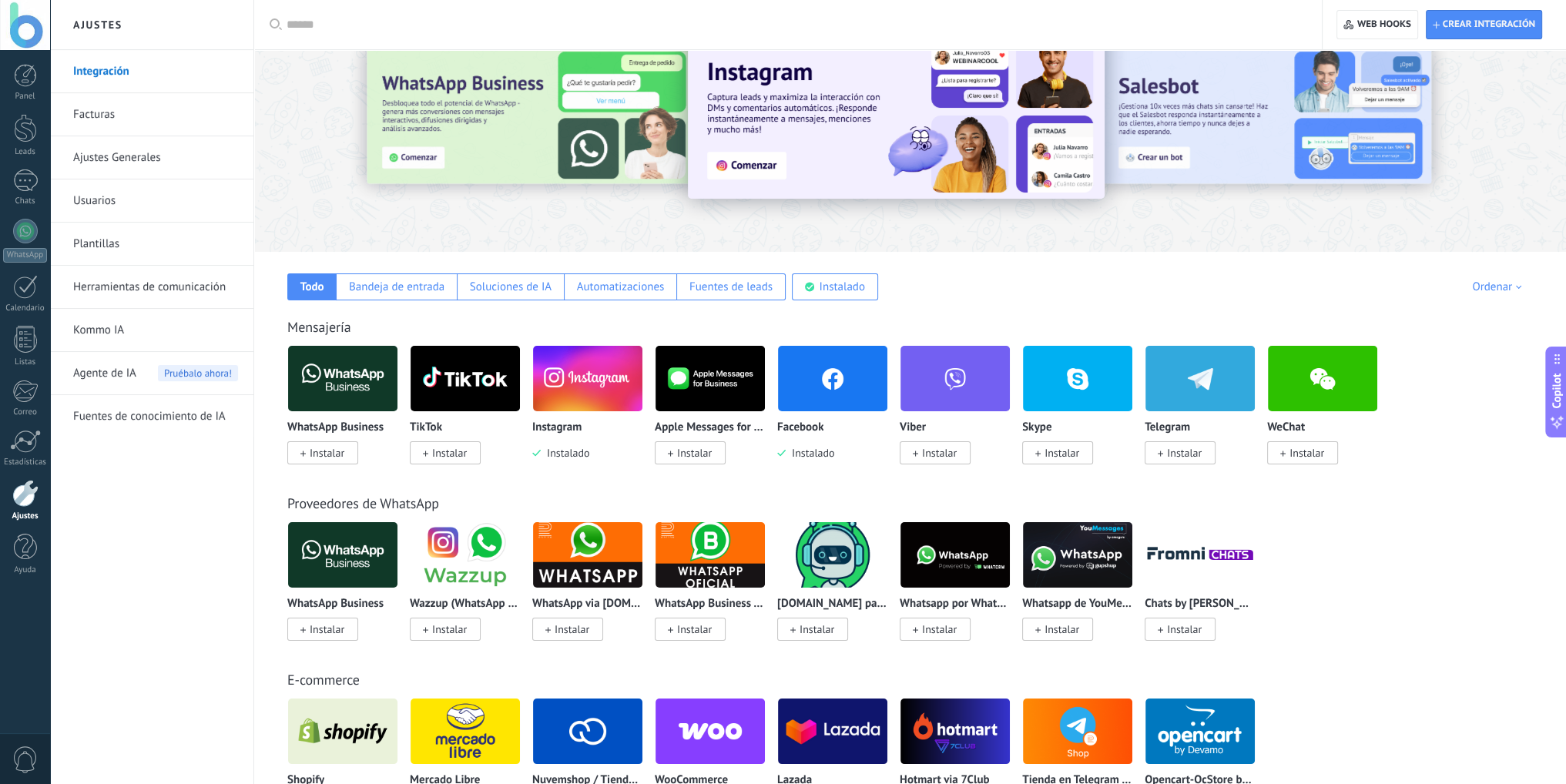
scroll to position [77, 0]
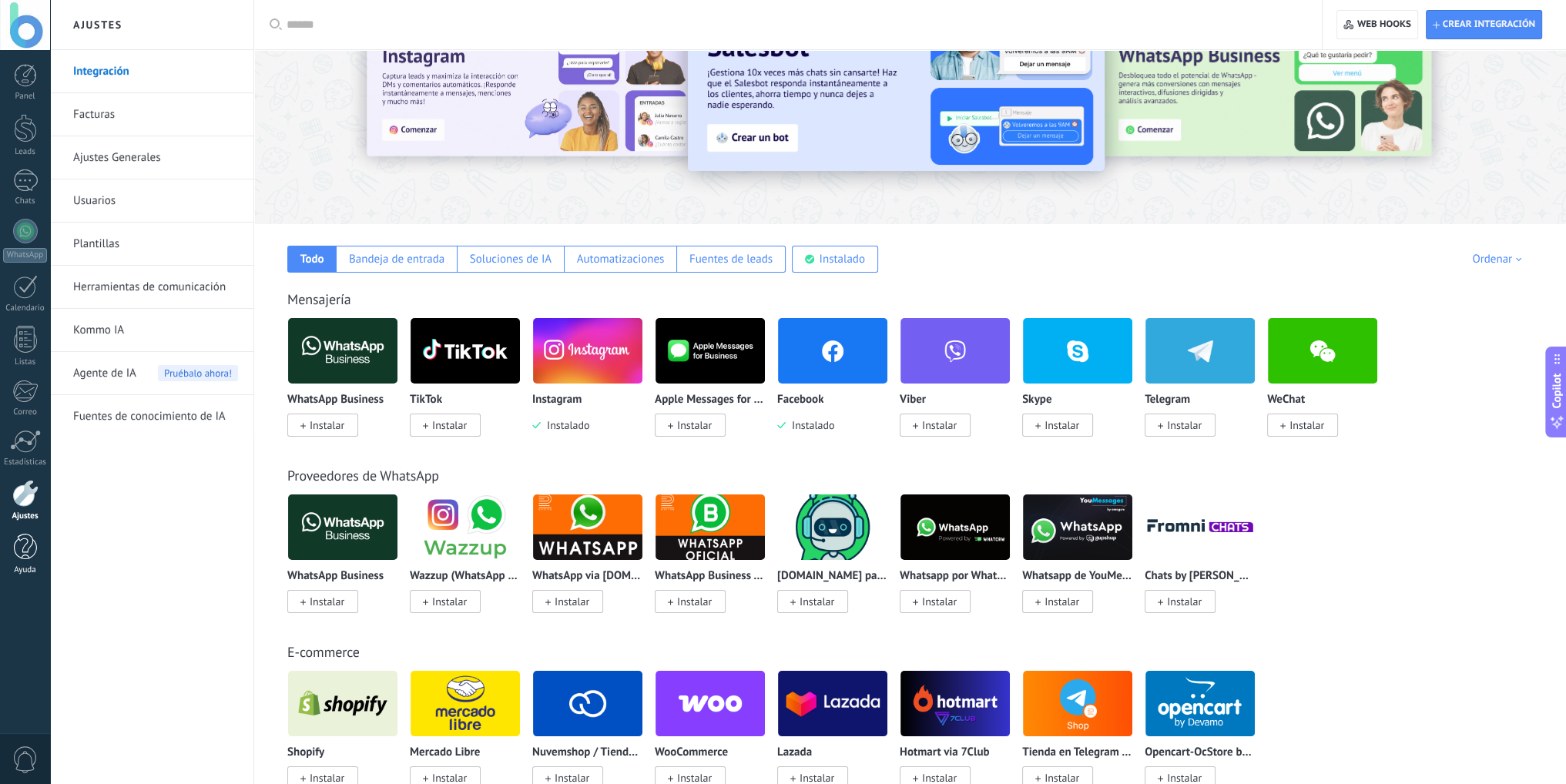
click at [22, 546] on div at bounding box center [25, 547] width 23 height 27
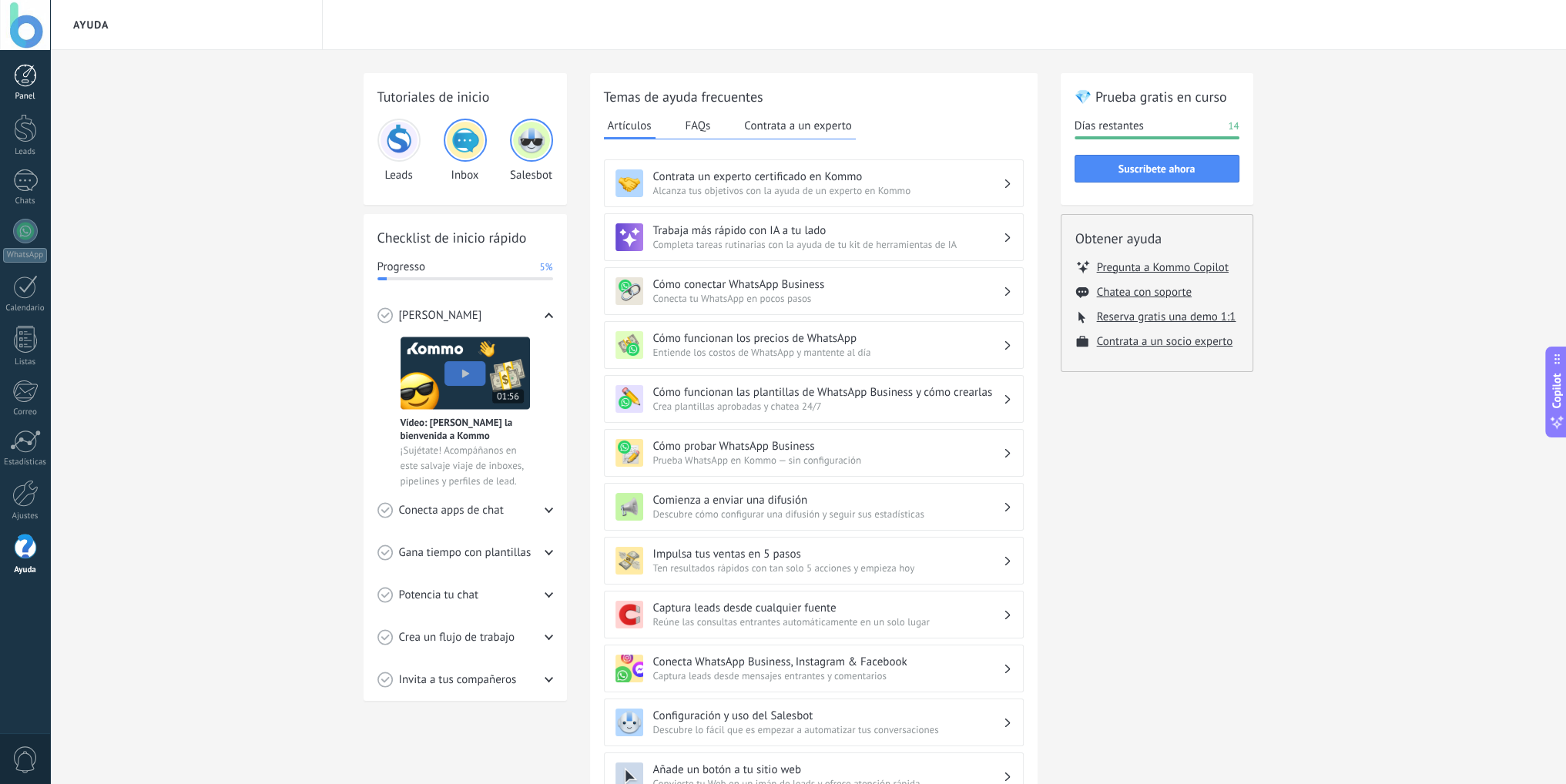
click at [25, 83] on div at bounding box center [25, 76] width 23 height 23
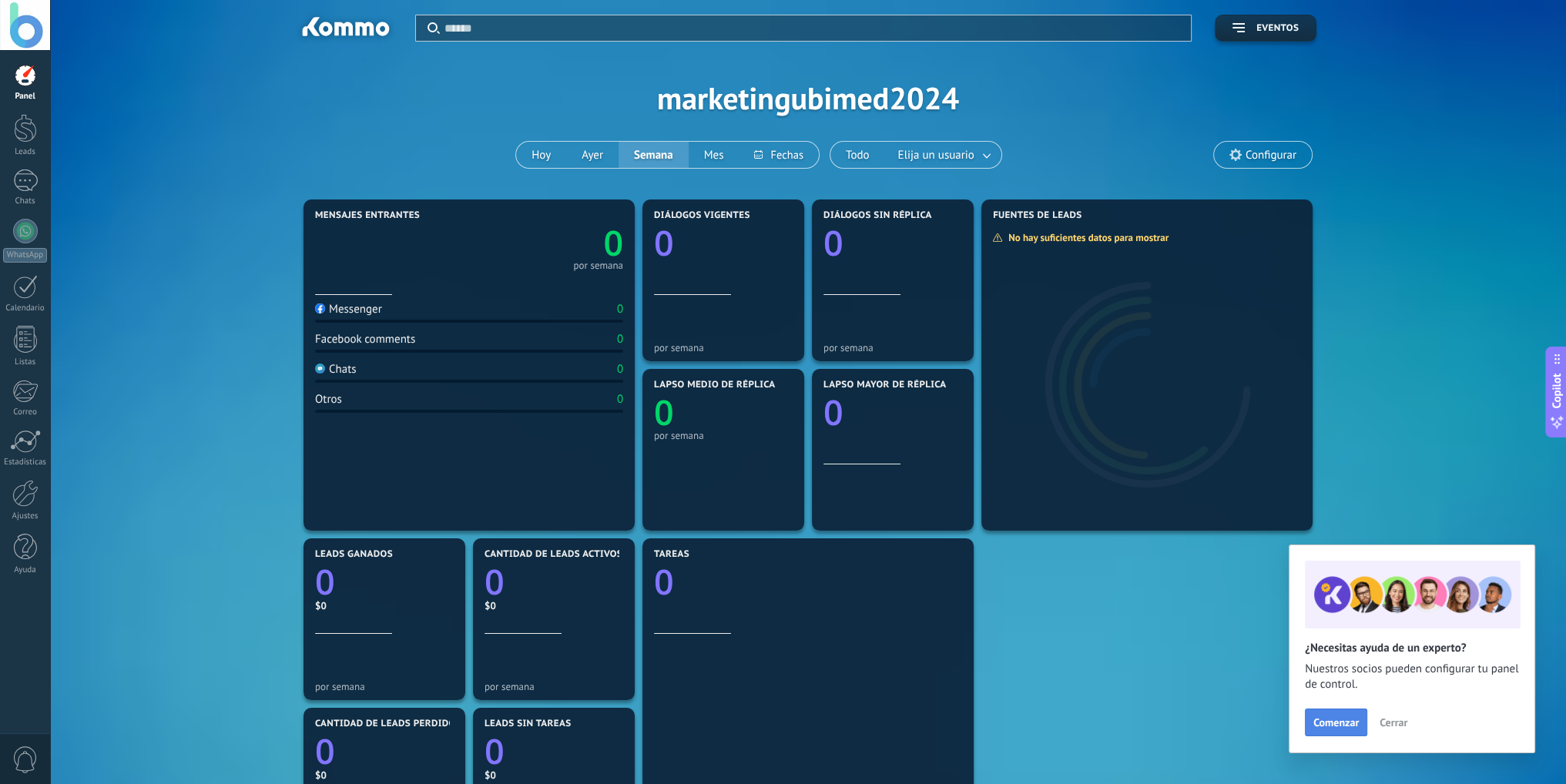
click at [1364, 728] on button "Comenzar" at bounding box center [1336, 722] width 62 height 28
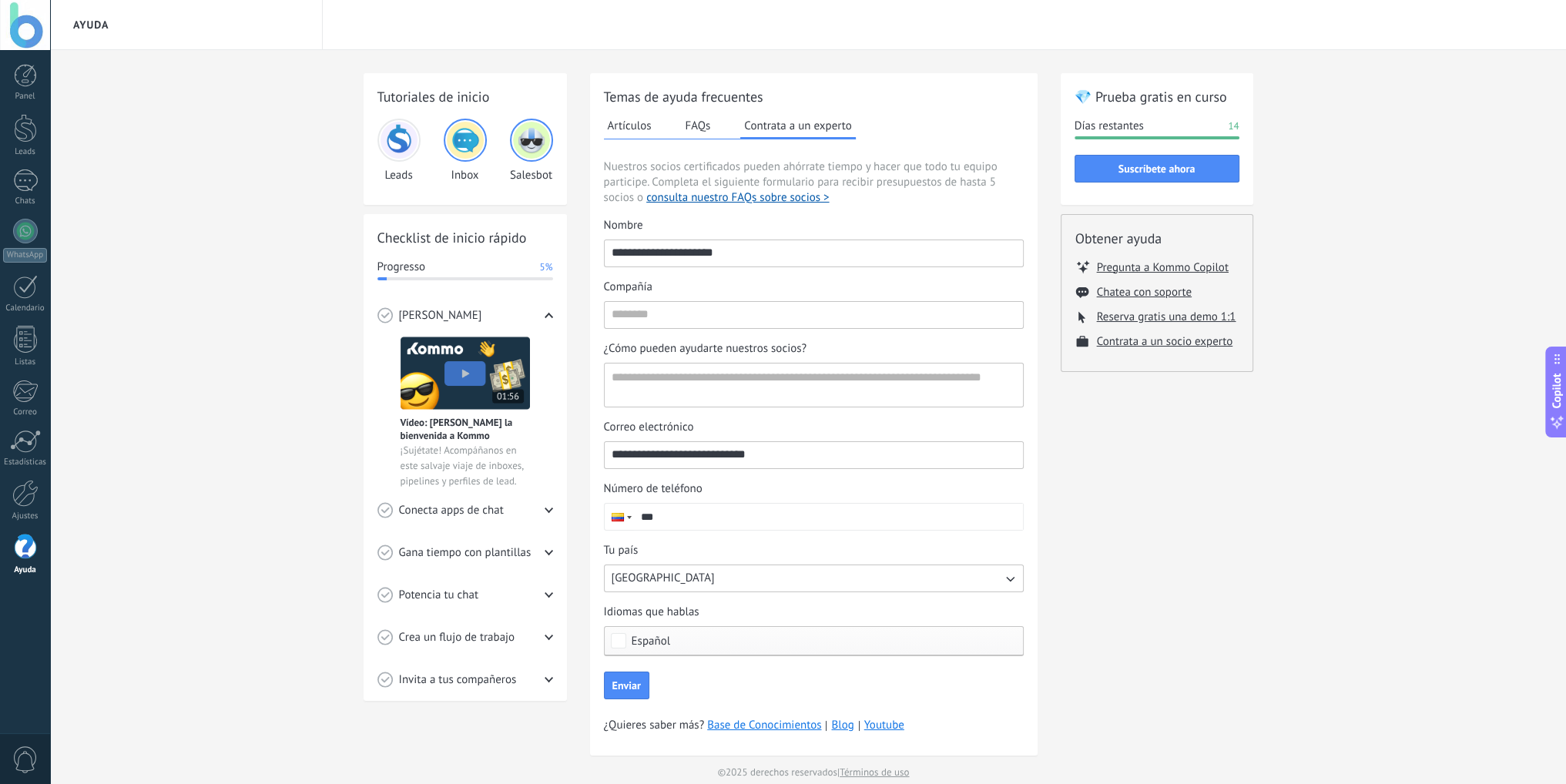
click at [1155, 283] on ul "Pregunta a Kommo Copilot Chatea con soporte Reserva gratis una demo 1:1 Contrat…" at bounding box center [1157, 303] width 163 height 89
click at [1155, 286] on button "Chatea con soporte" at bounding box center [1144, 292] width 95 height 14
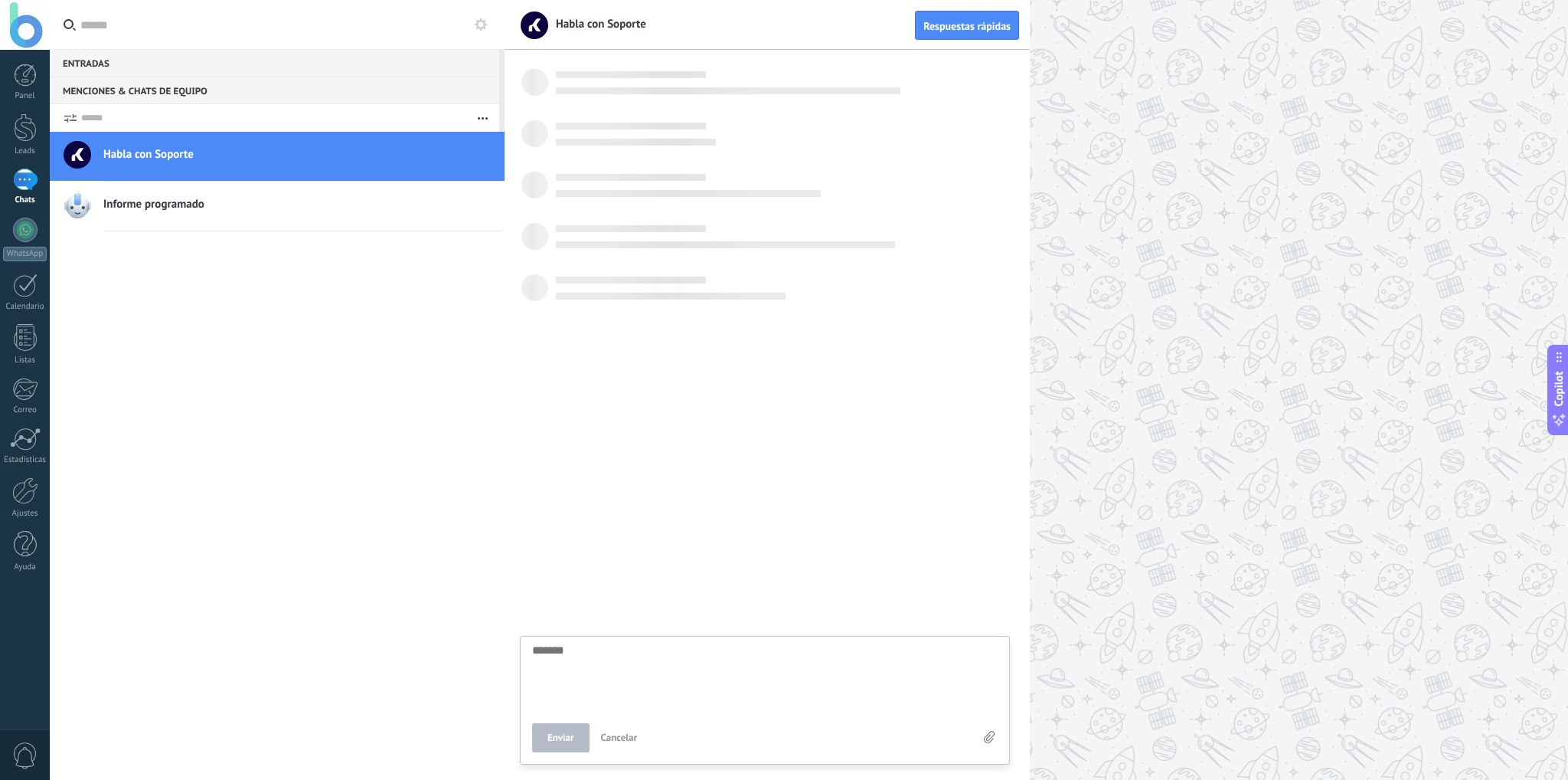
scroll to position [14, 0]
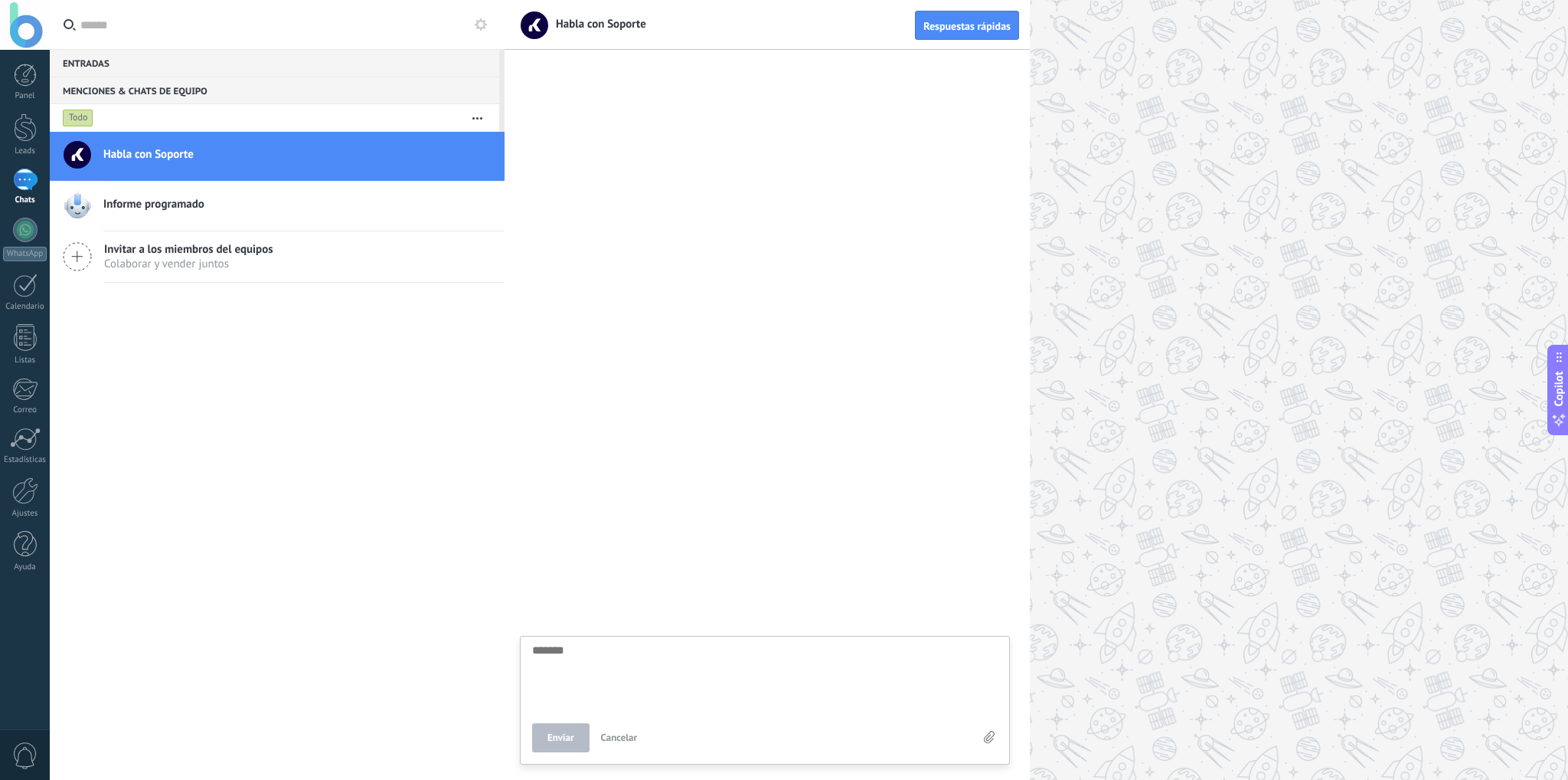
type textarea "*"
type textarea "**"
type textarea "***"
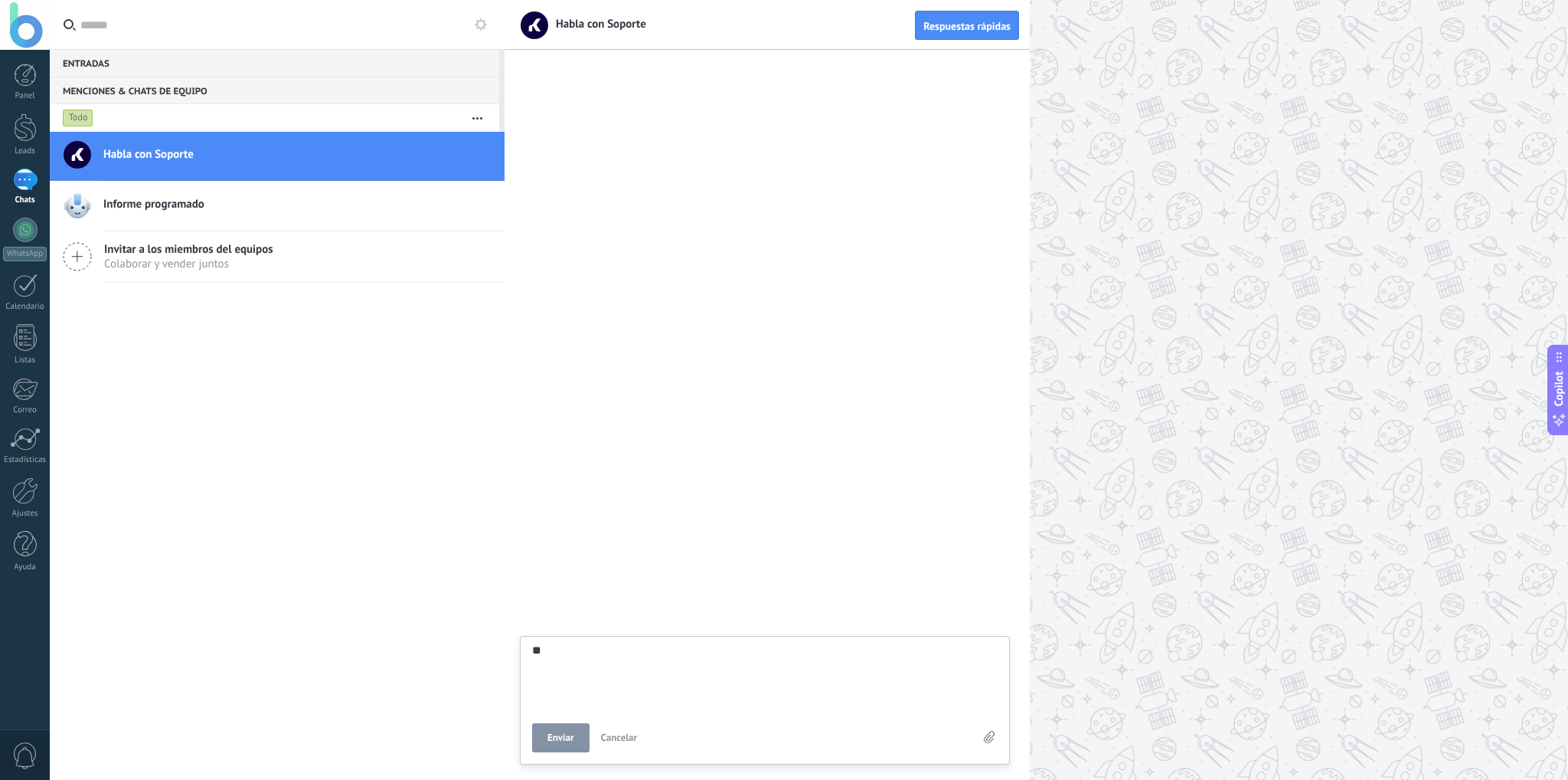
type textarea "***"
type textarea "****"
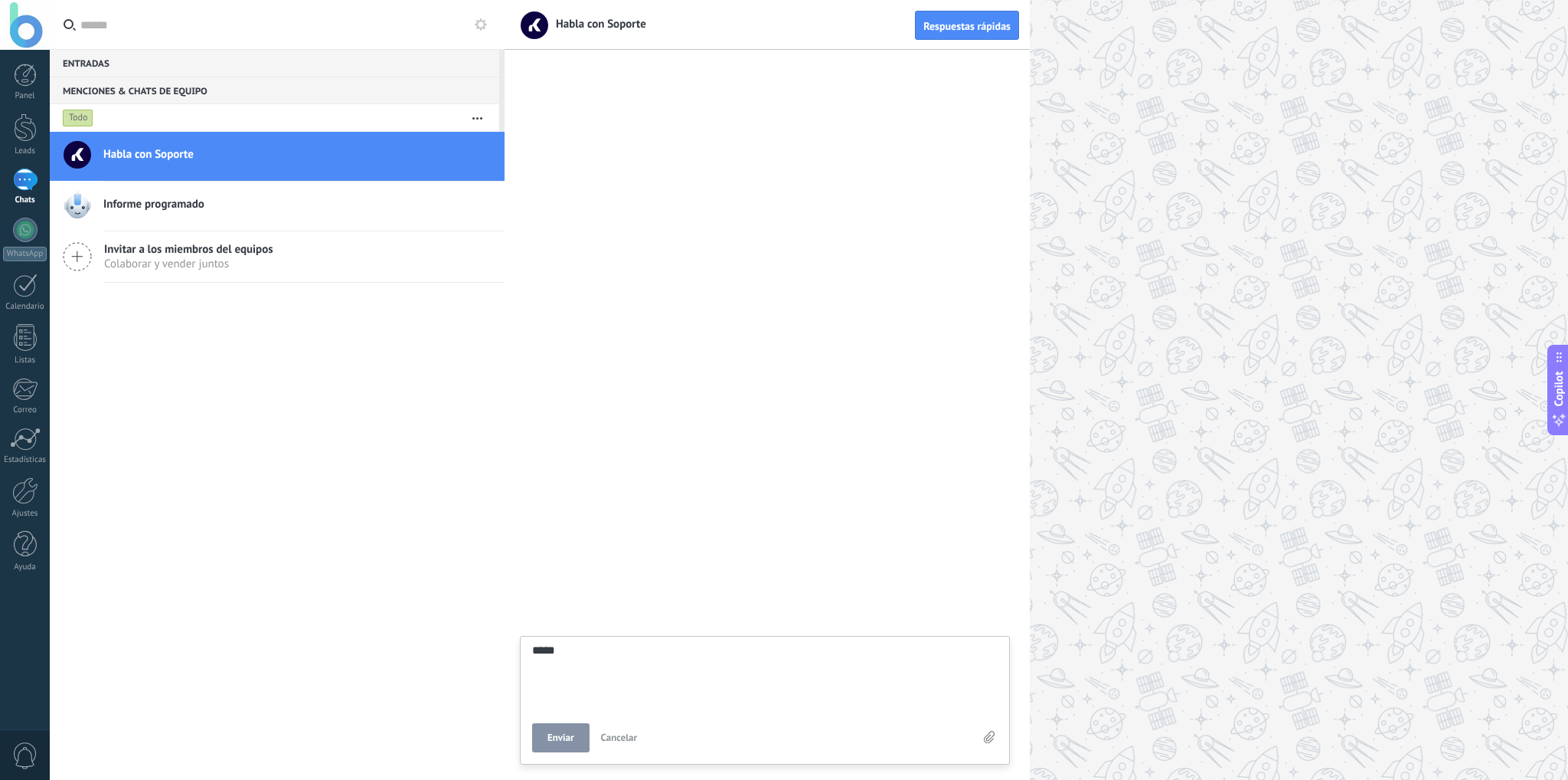
type textarea "****"
click at [573, 727] on button "Enviar" at bounding box center [560, 737] width 57 height 29
type textarea "*******"
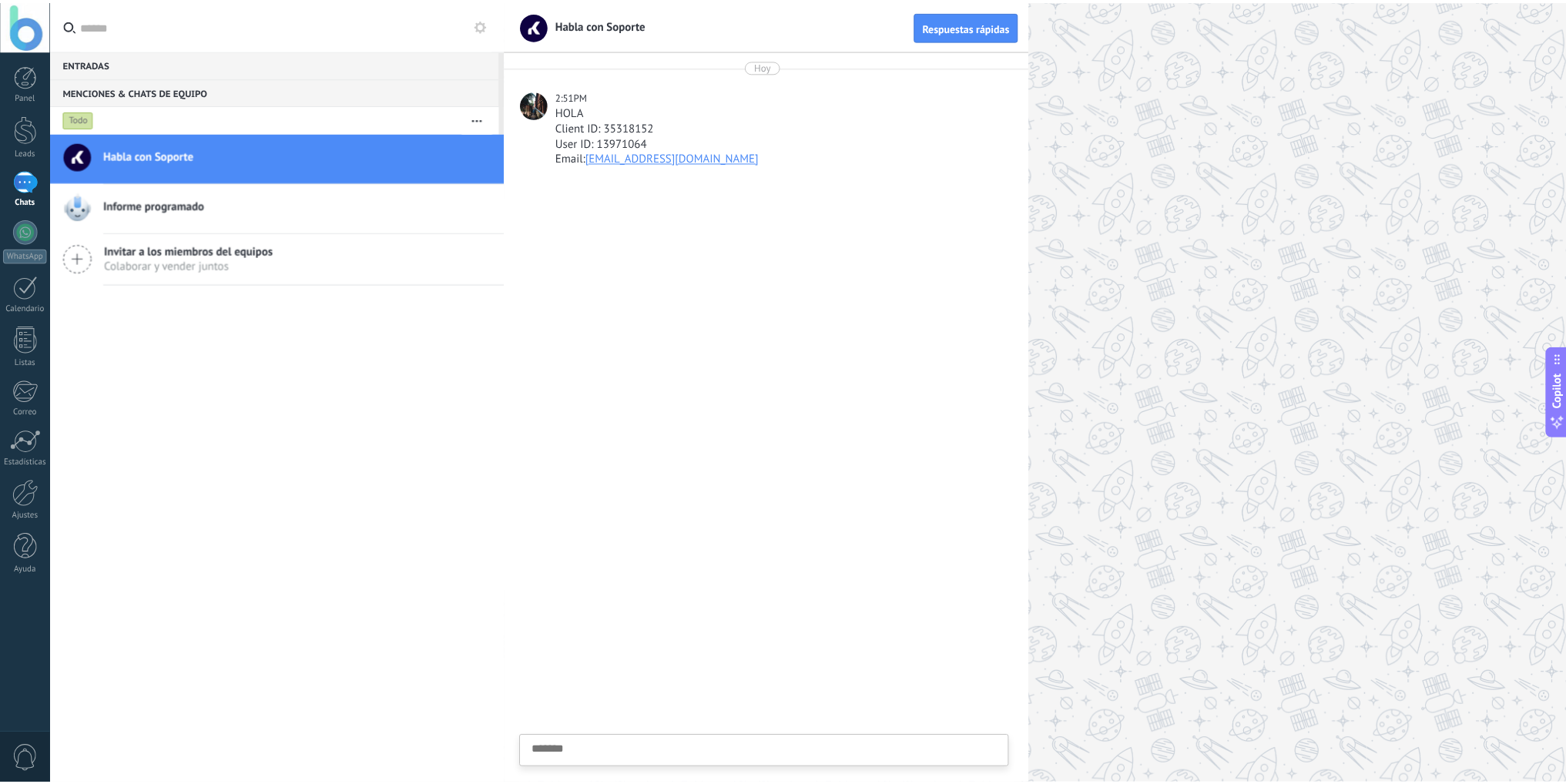
scroll to position [14, 0]
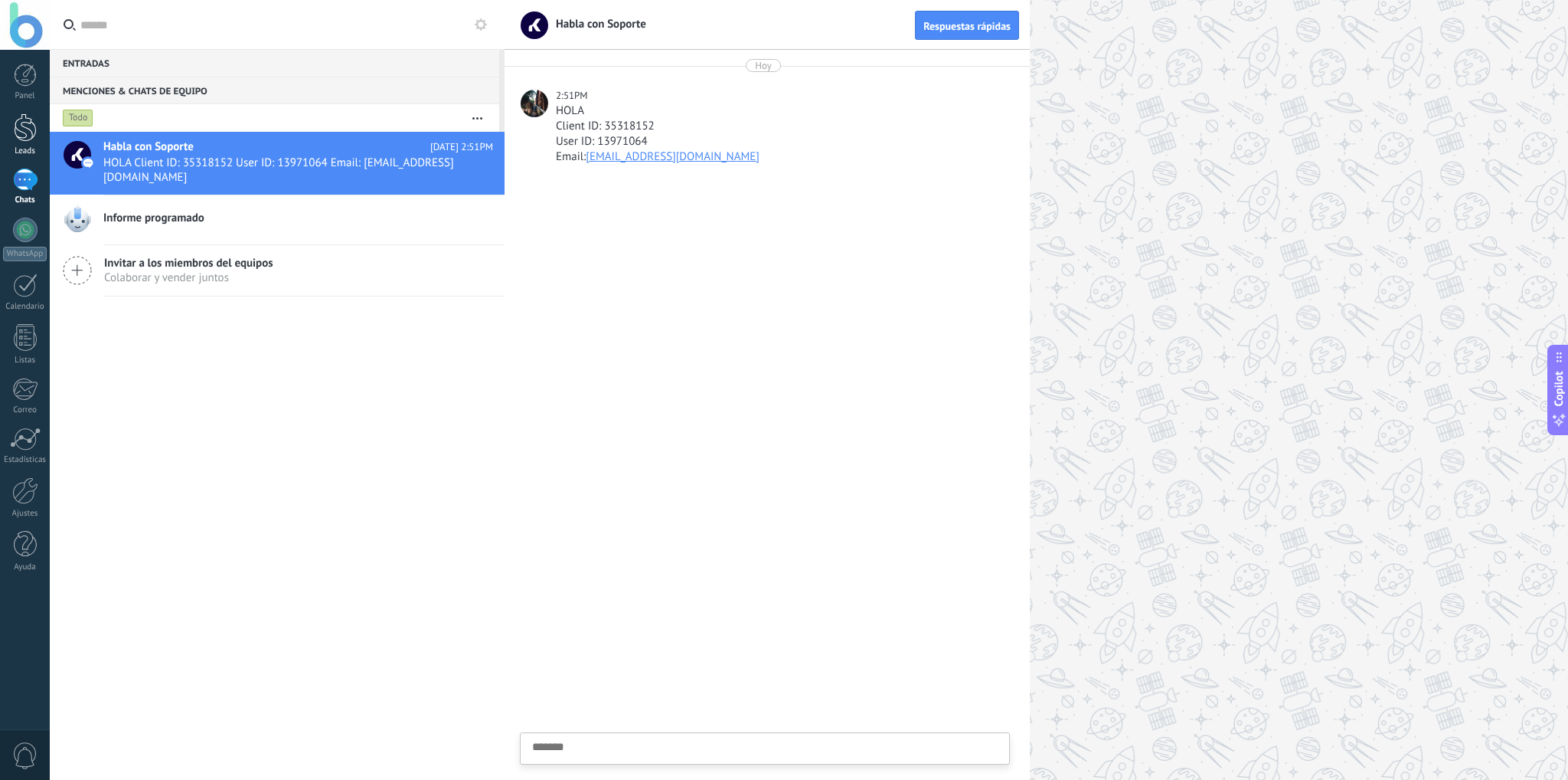
click at [28, 128] on div at bounding box center [25, 128] width 23 height 29
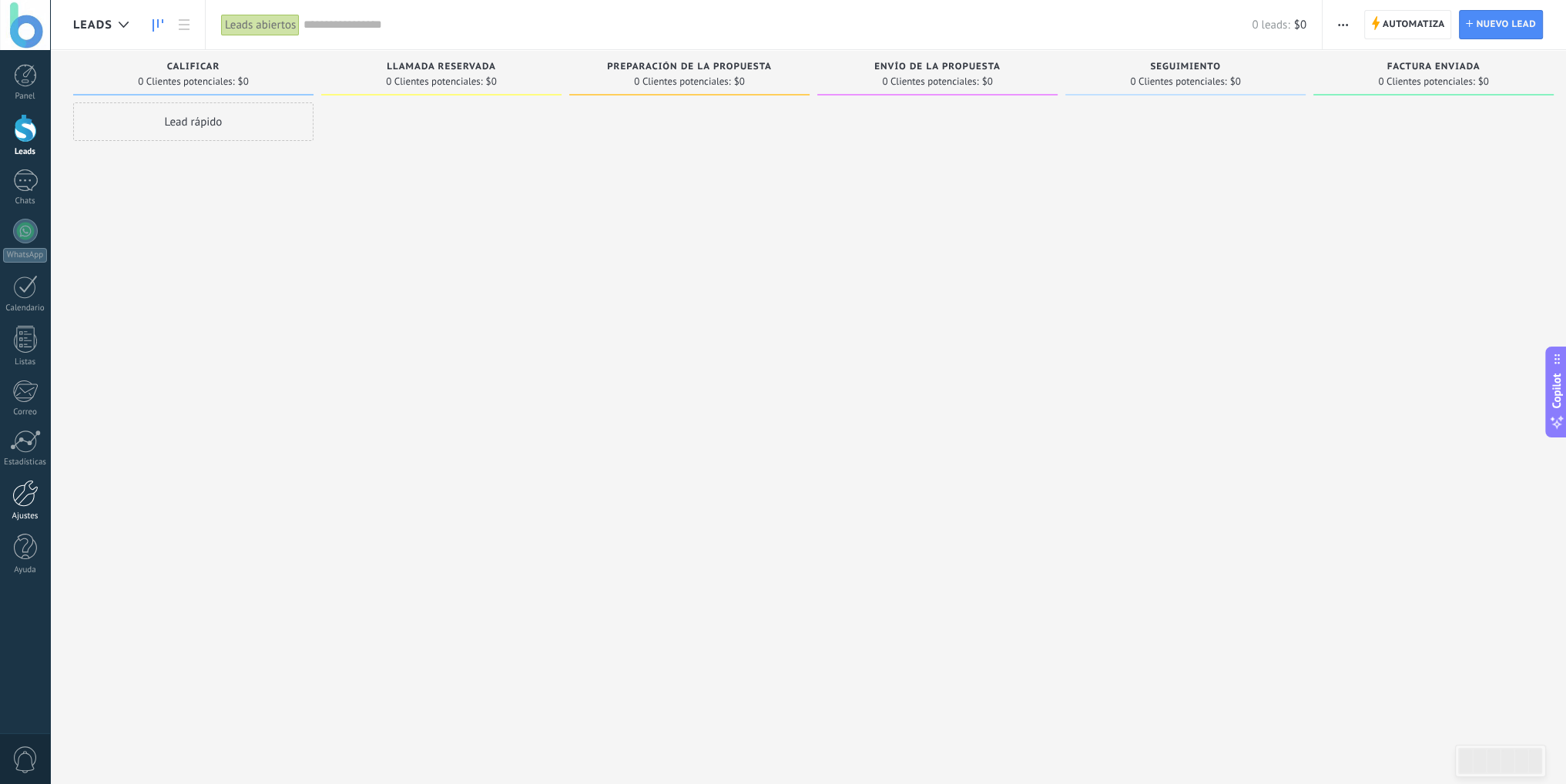
click at [24, 503] on div at bounding box center [25, 493] width 26 height 27
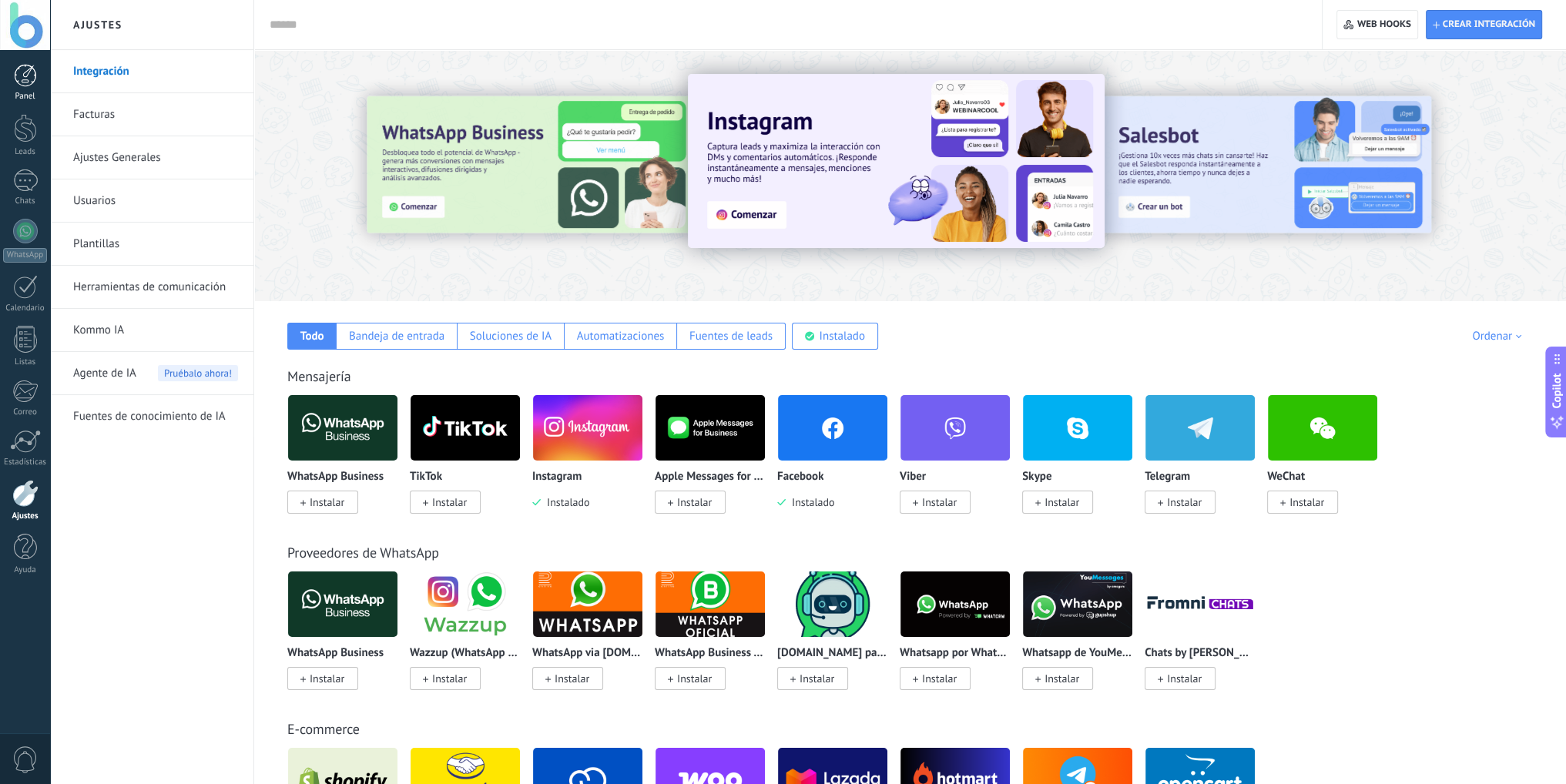
click at [30, 71] on div at bounding box center [25, 76] width 23 height 23
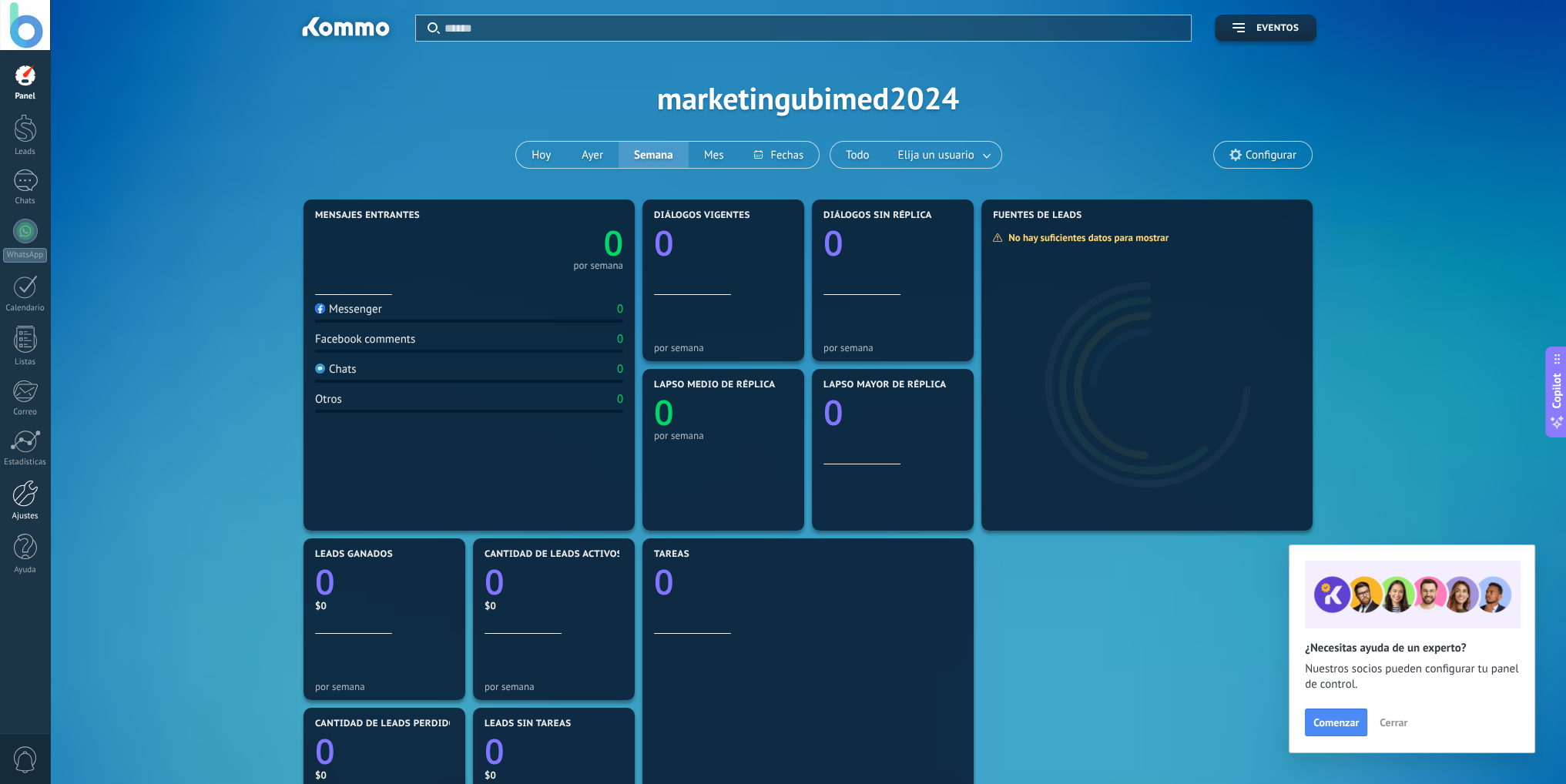
click at [12, 506] on div at bounding box center [25, 493] width 26 height 27
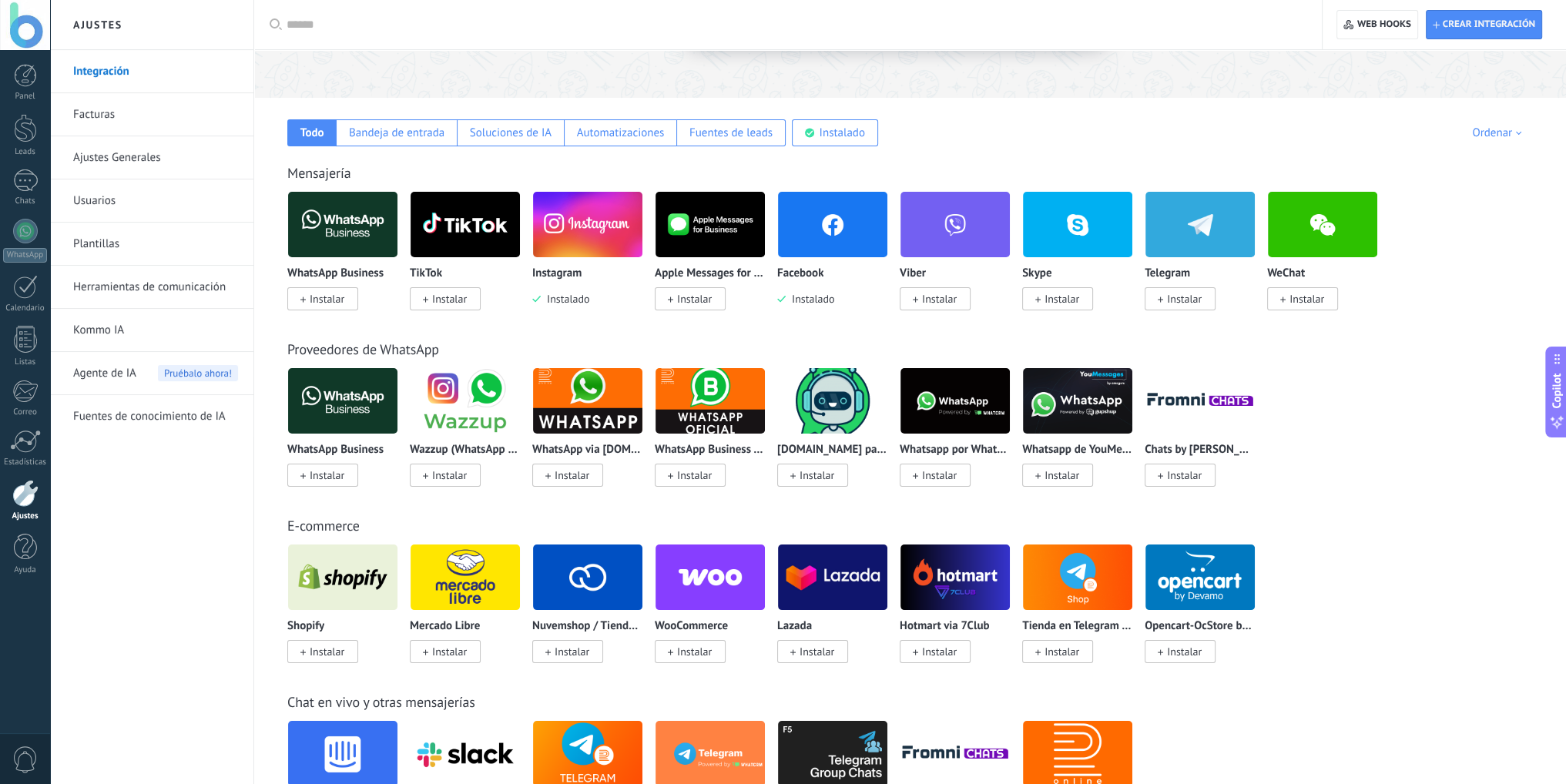
scroll to position [231, 0]
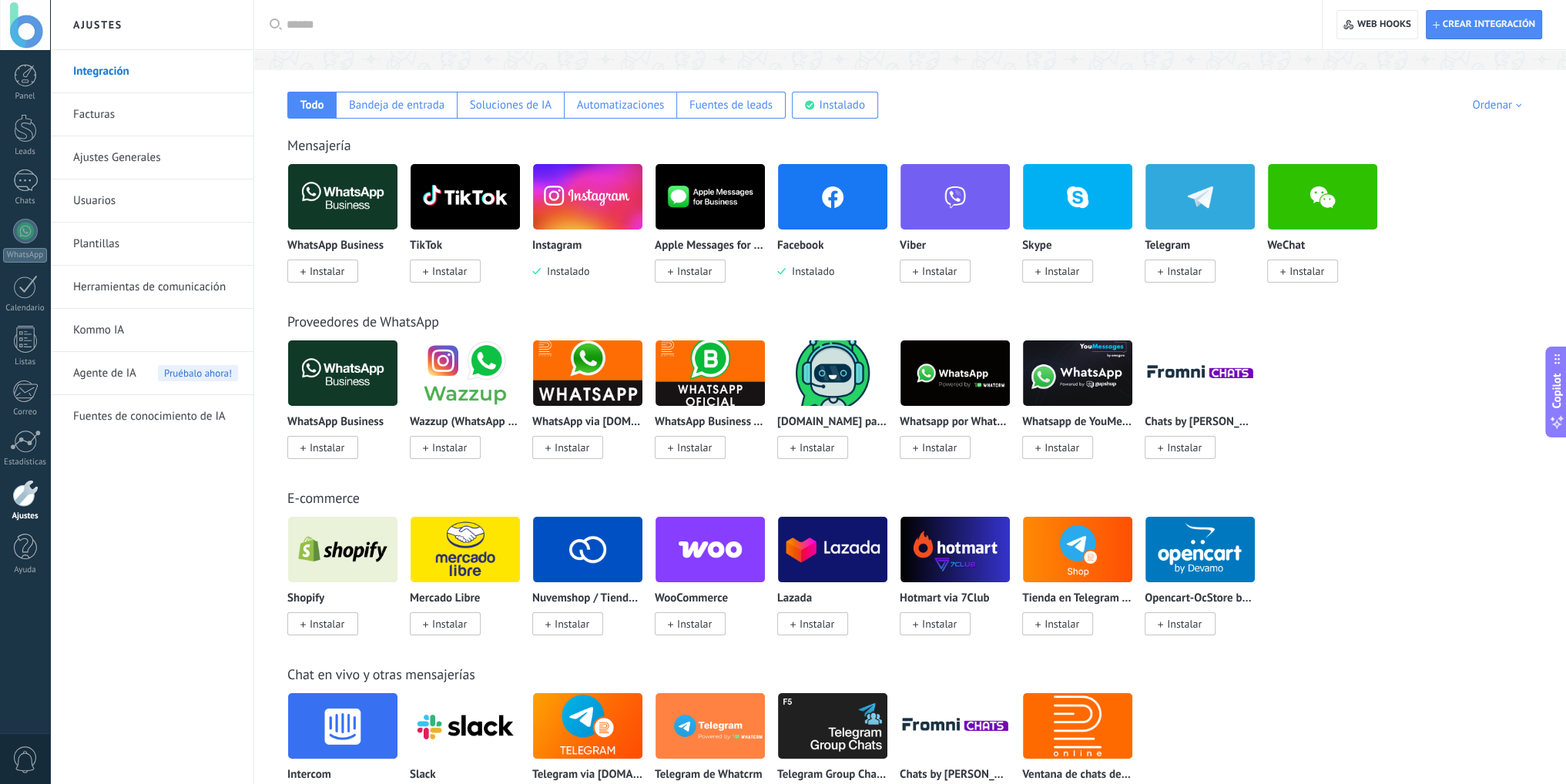
click at [1520, 103] on div "Ordenar" at bounding box center [1499, 105] width 55 height 14
click at [1290, 105] on div "Todo Bandeja de entrada Soluciones de IA Automatizaciones Fuentes de leads Inst…" at bounding box center [910, 94] width 1281 height 49
click at [19, 556] on div at bounding box center [25, 547] width 23 height 27
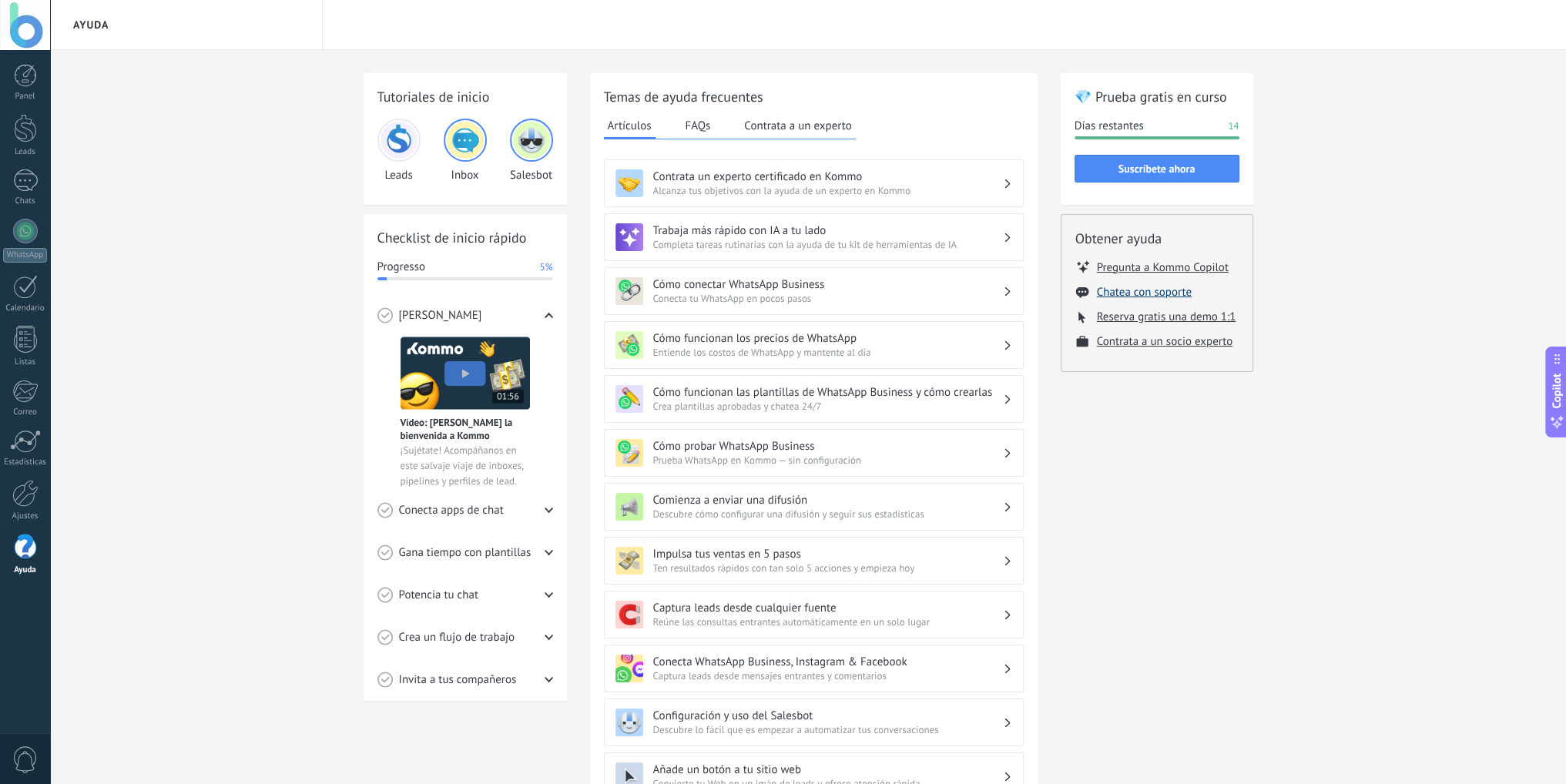
click at [1162, 297] on button "Chatea con soporte" at bounding box center [1144, 292] width 95 height 14
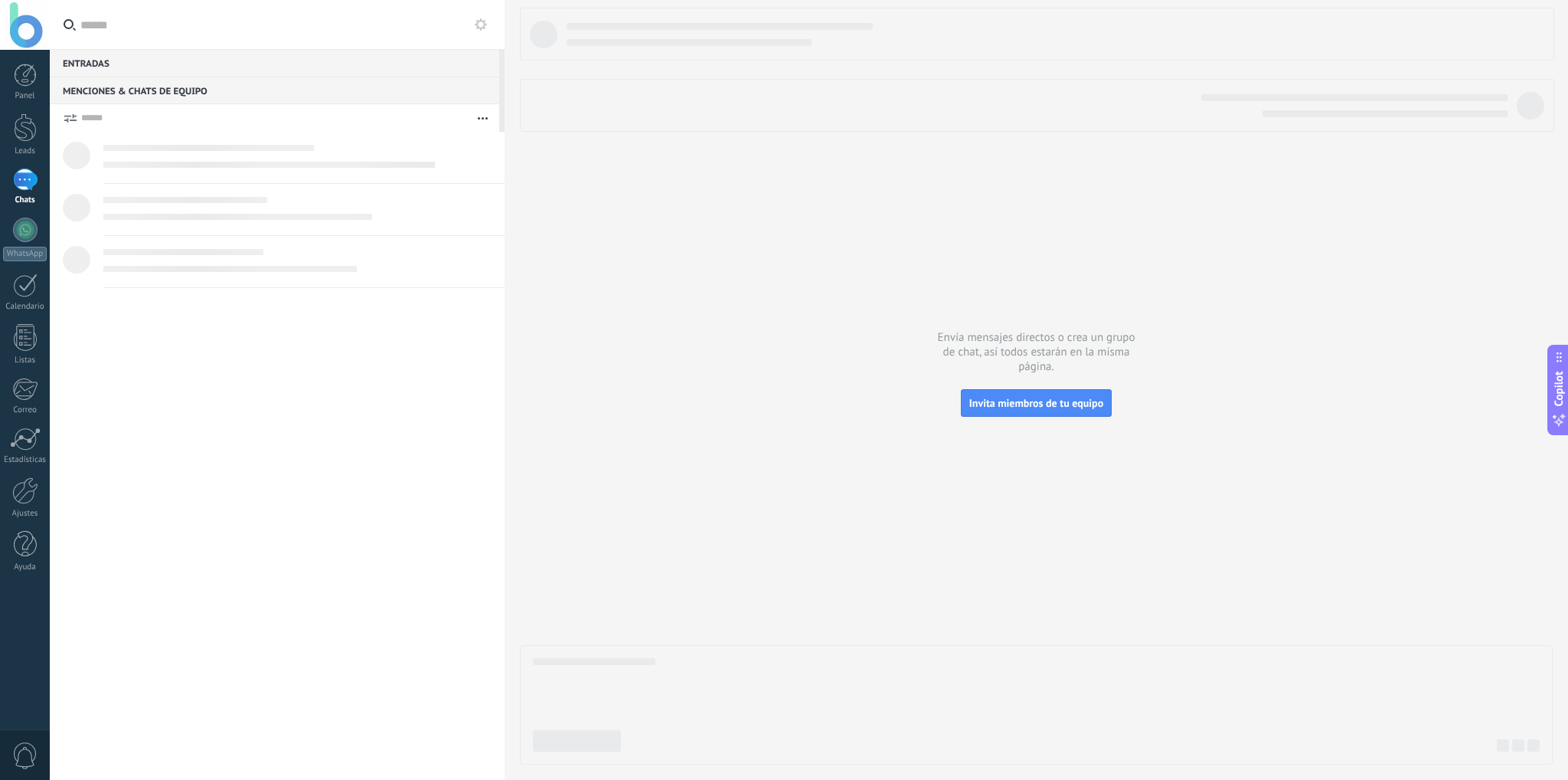
scroll to position [14, 0]
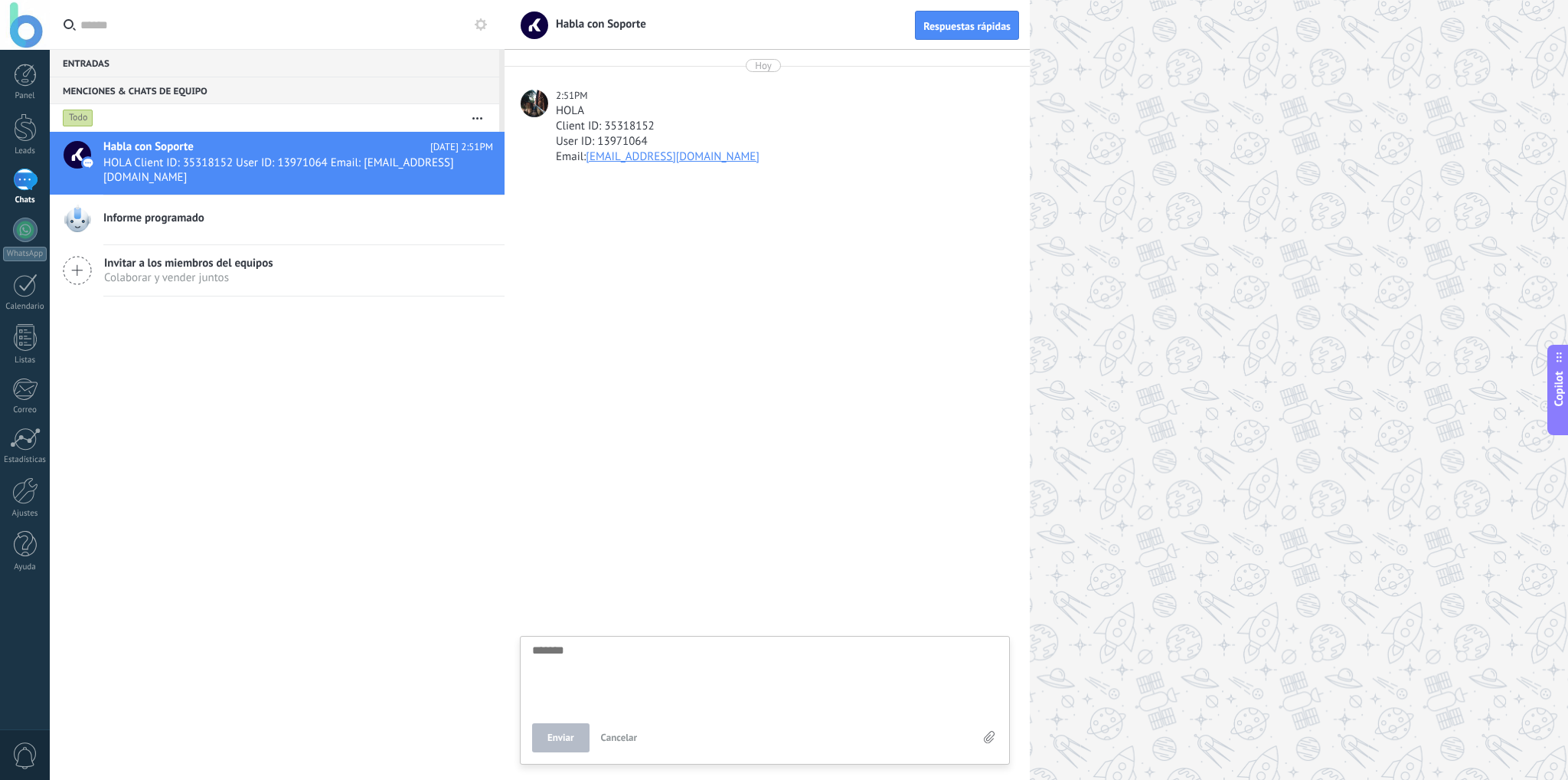
click at [598, 661] on textarea at bounding box center [764, 676] width 466 height 63
type textarea "*"
type textarea "**"
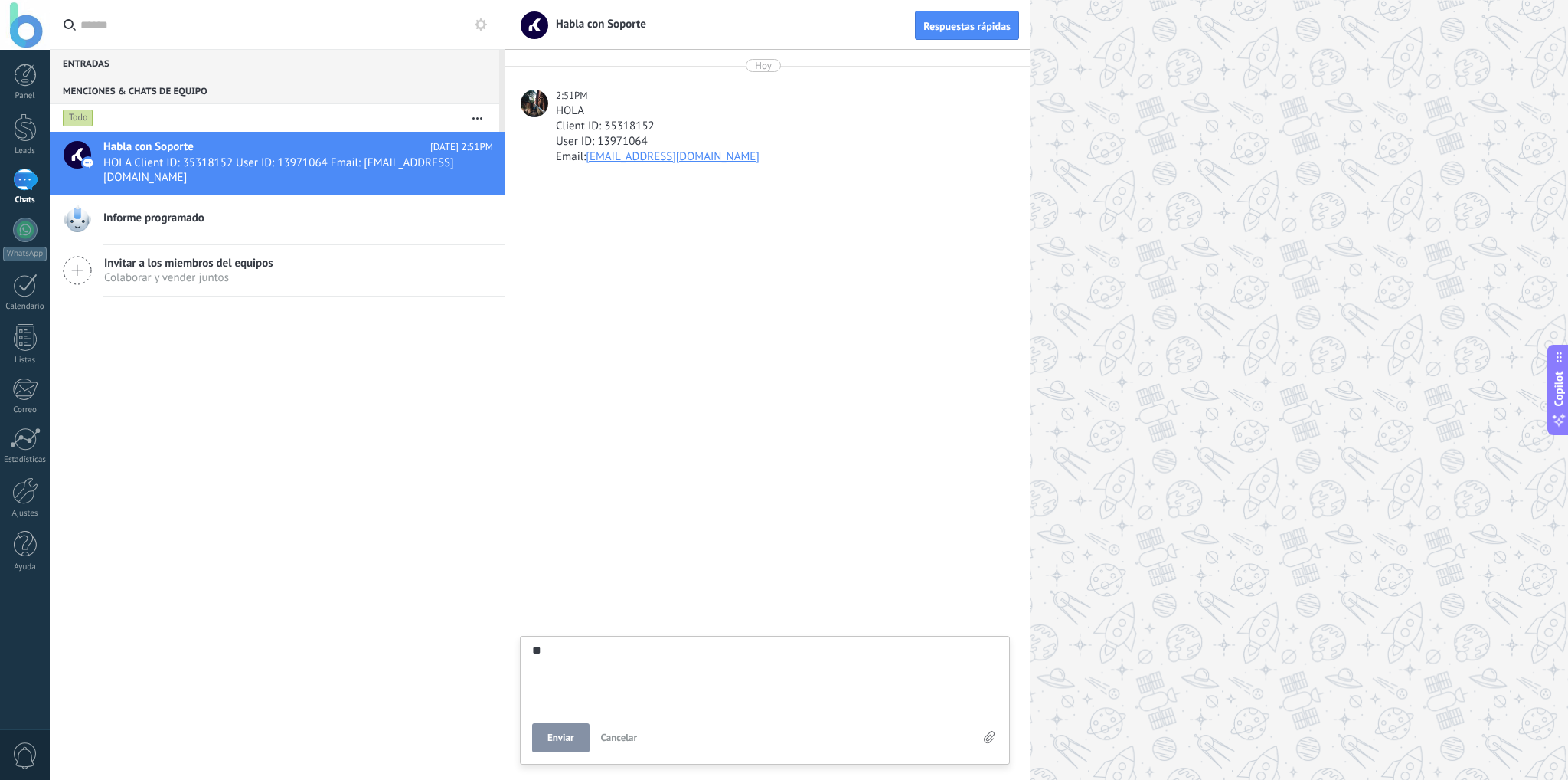
type textarea "***"
type textarea "****"
type textarea "*****"
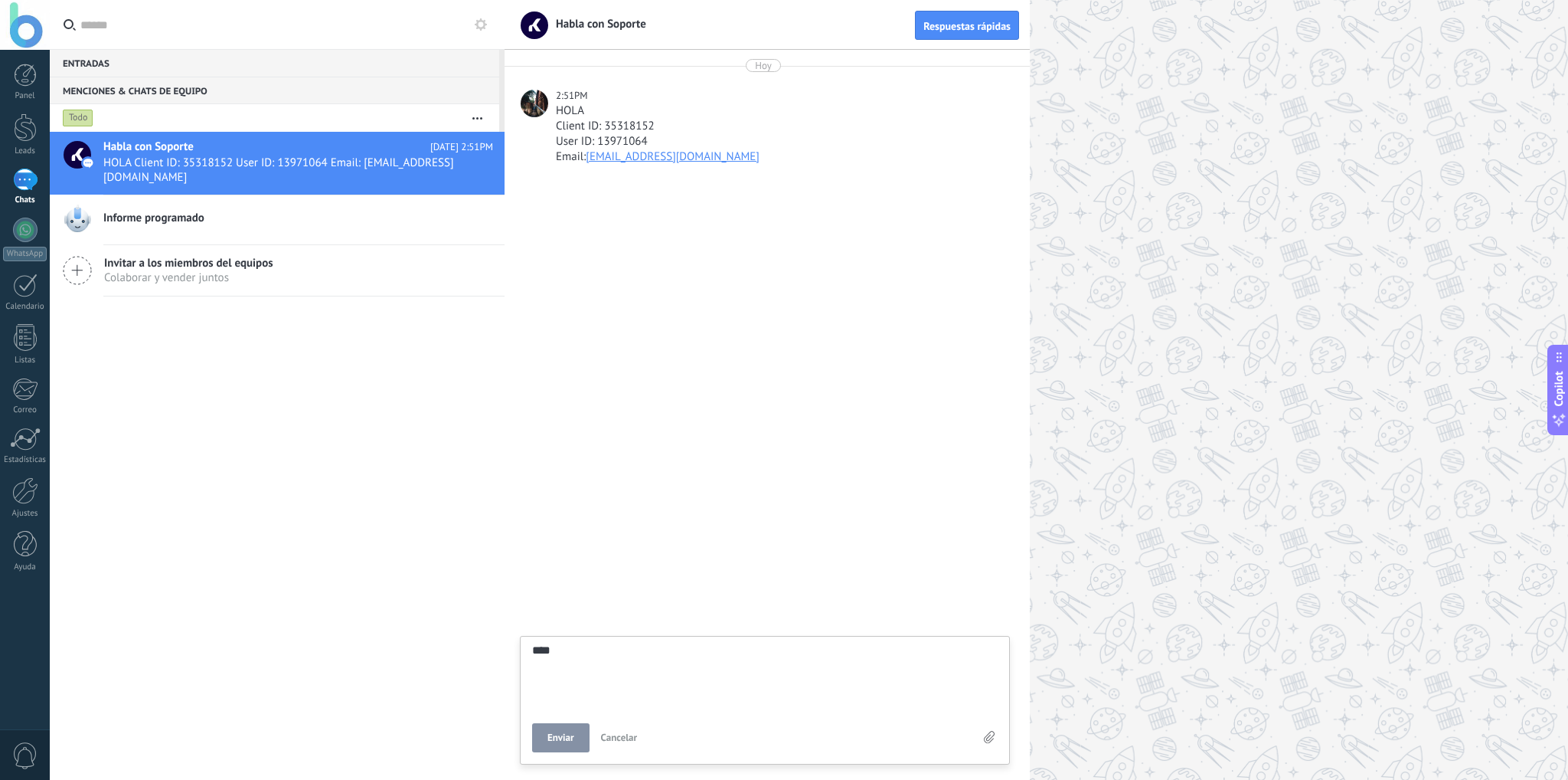
type textarea "*****"
type textarea "*******"
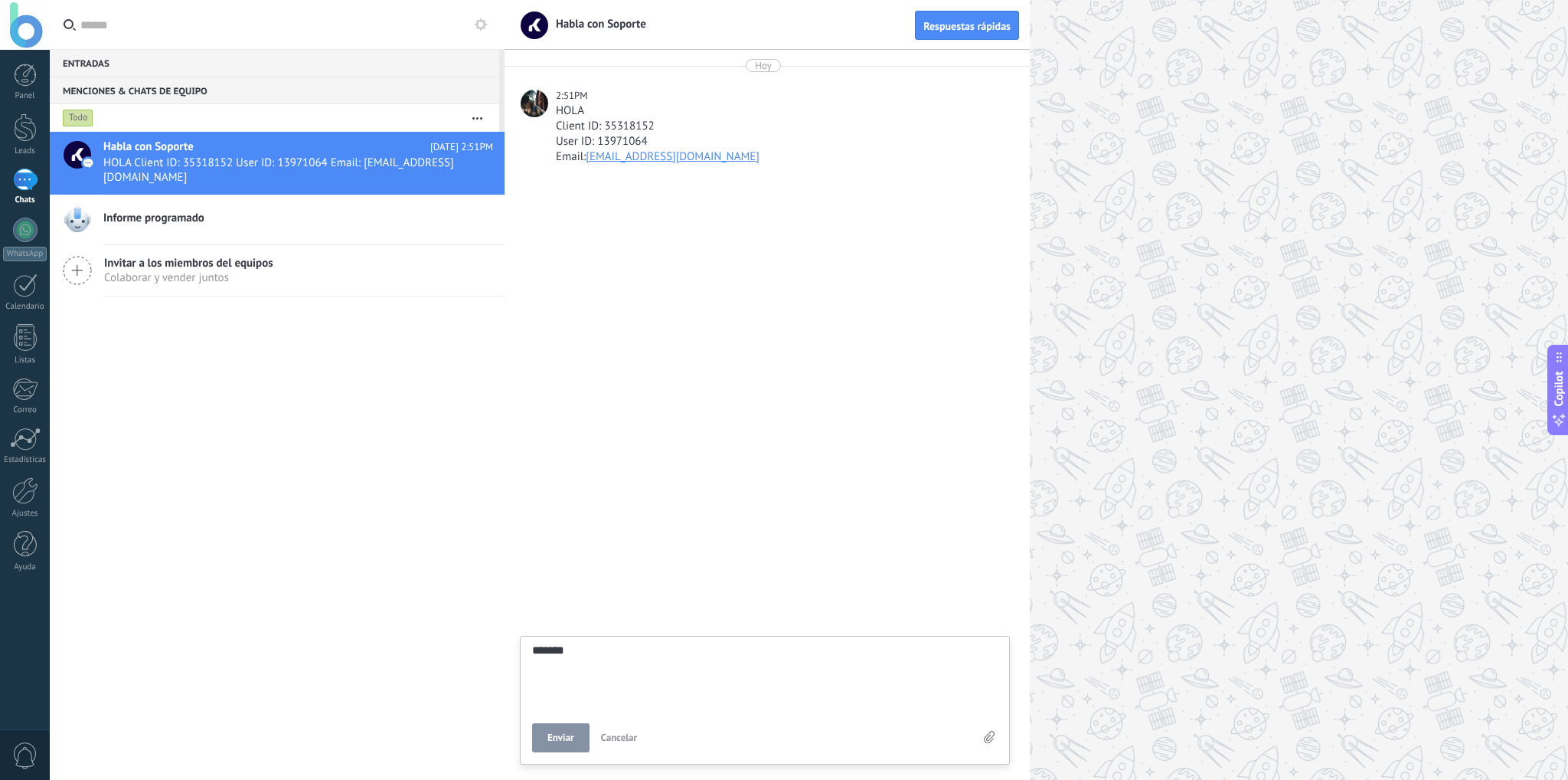
type textarea "********"
type textarea "*********"
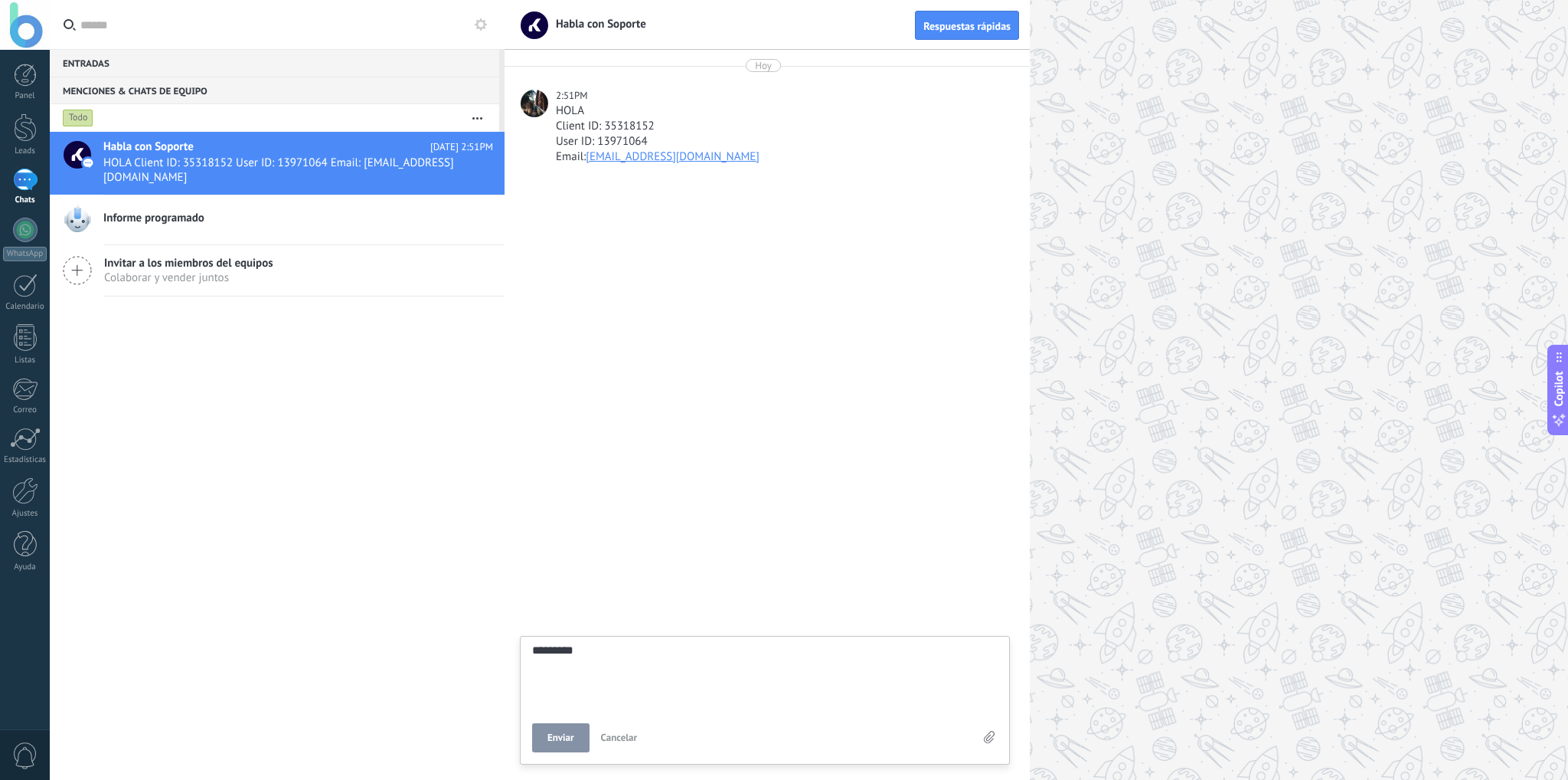
type textarea "*********"
type textarea "**********"
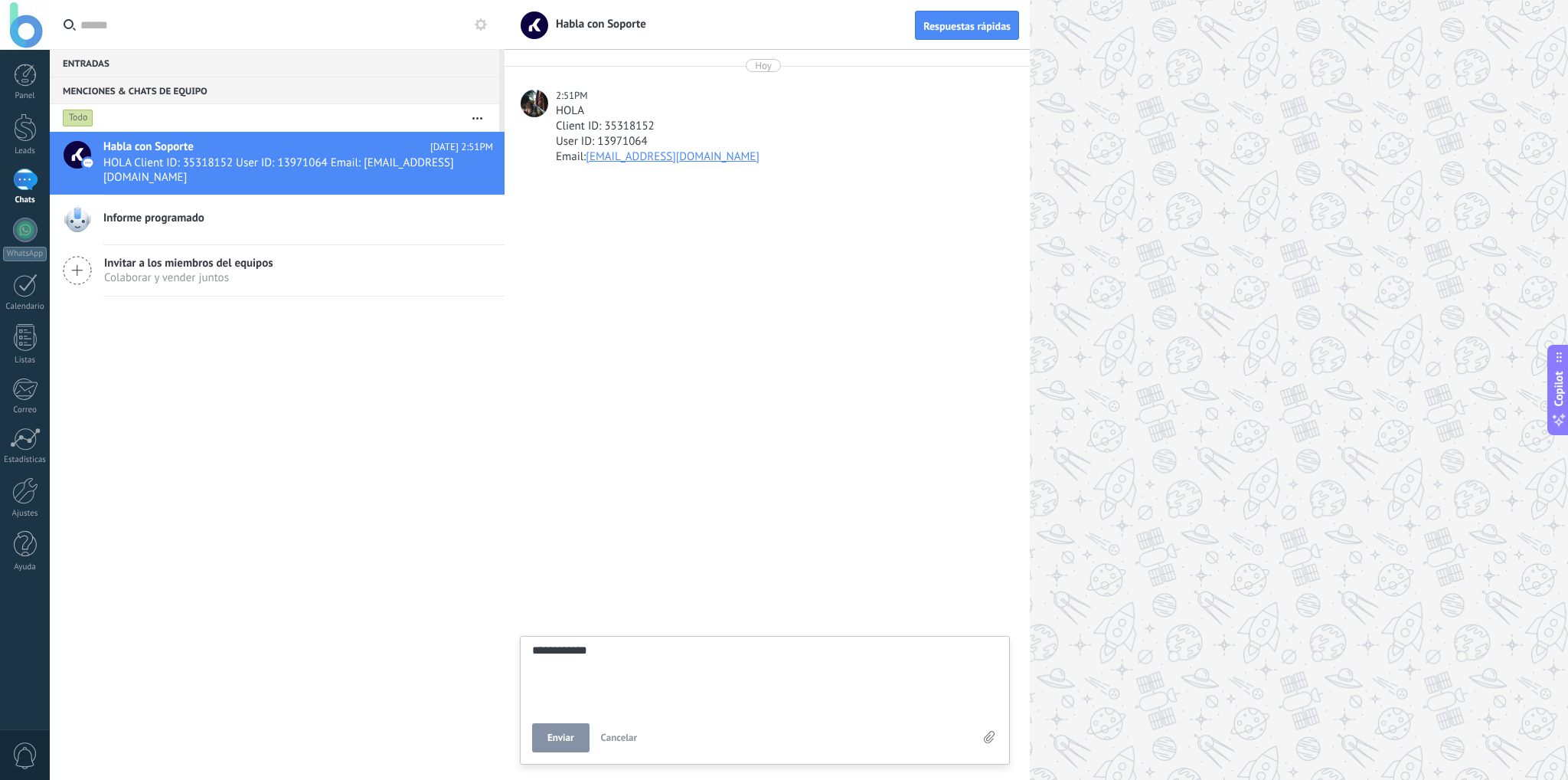
type textarea "**********"
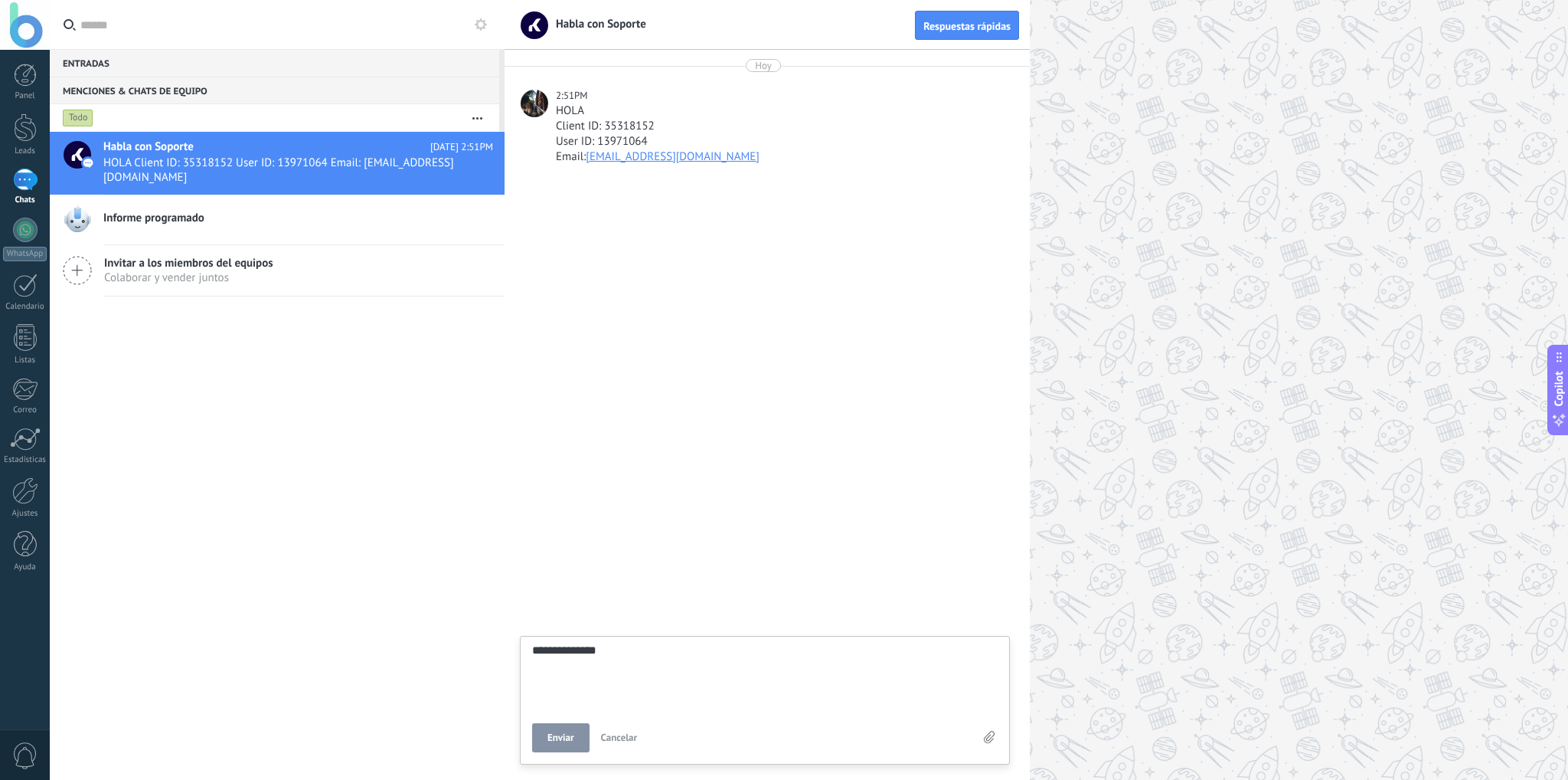
type textarea "**********"
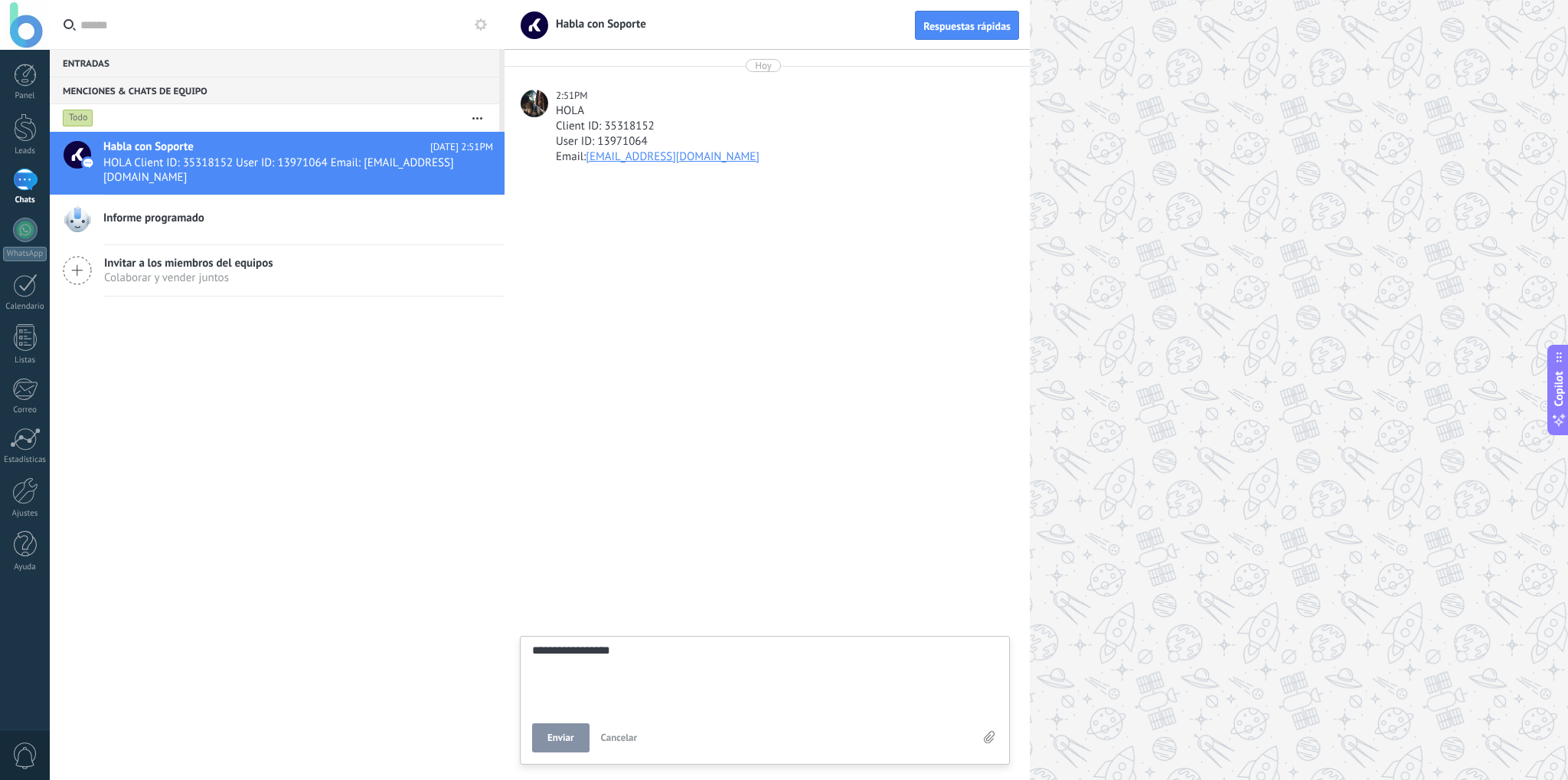
type textarea "**********"
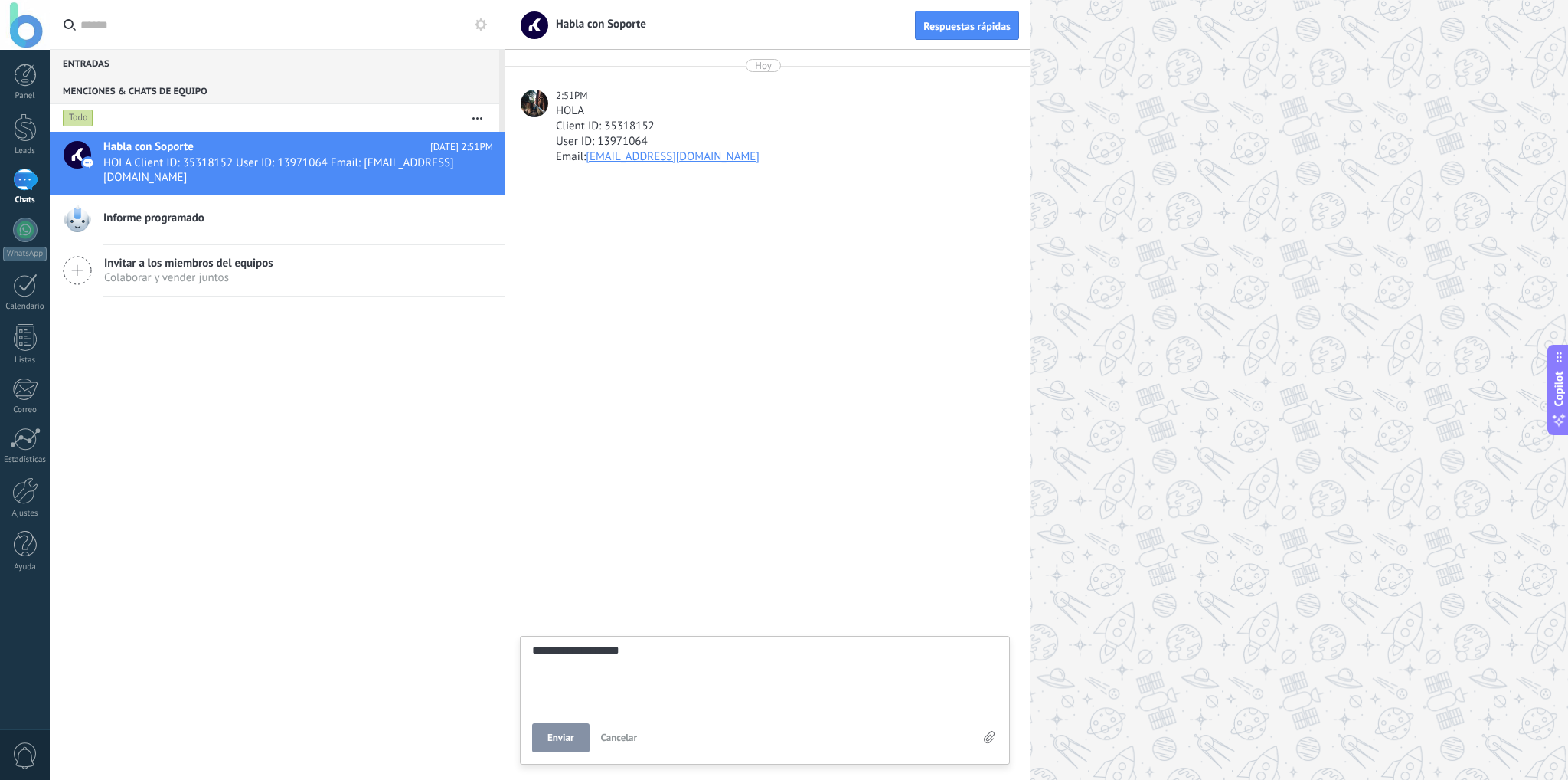
type textarea "**********"
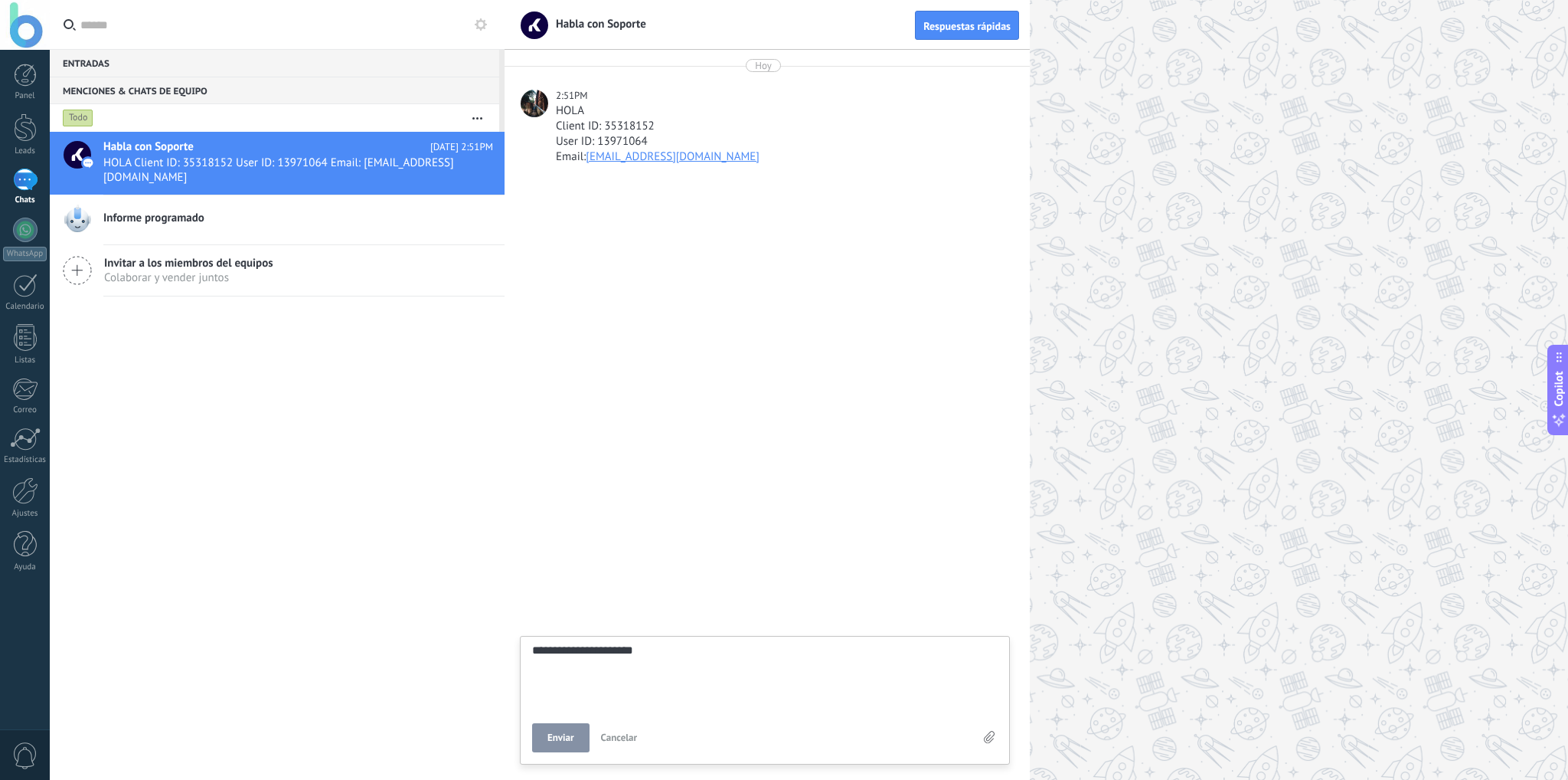
type textarea "**********"
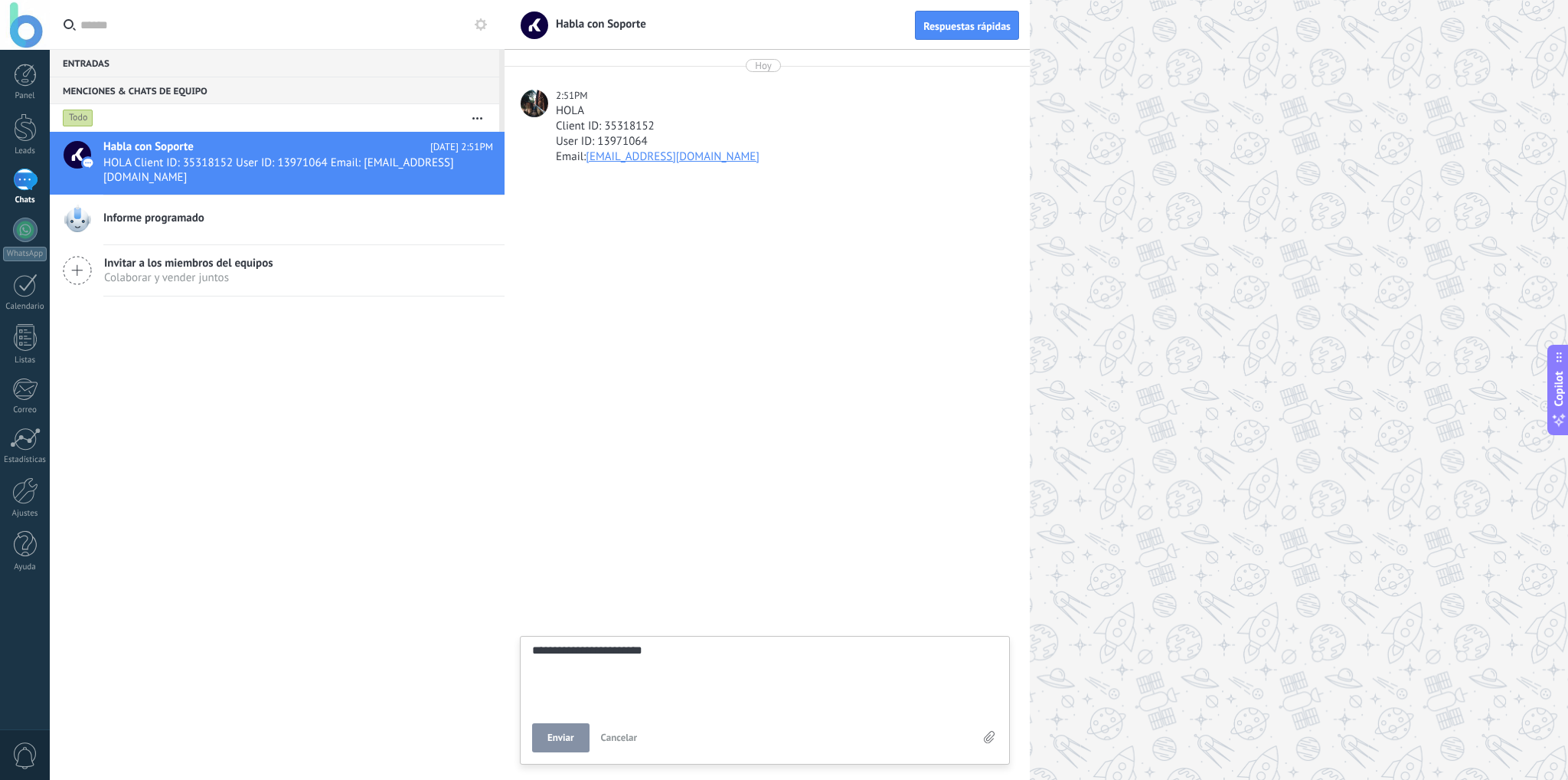
type textarea "**********"
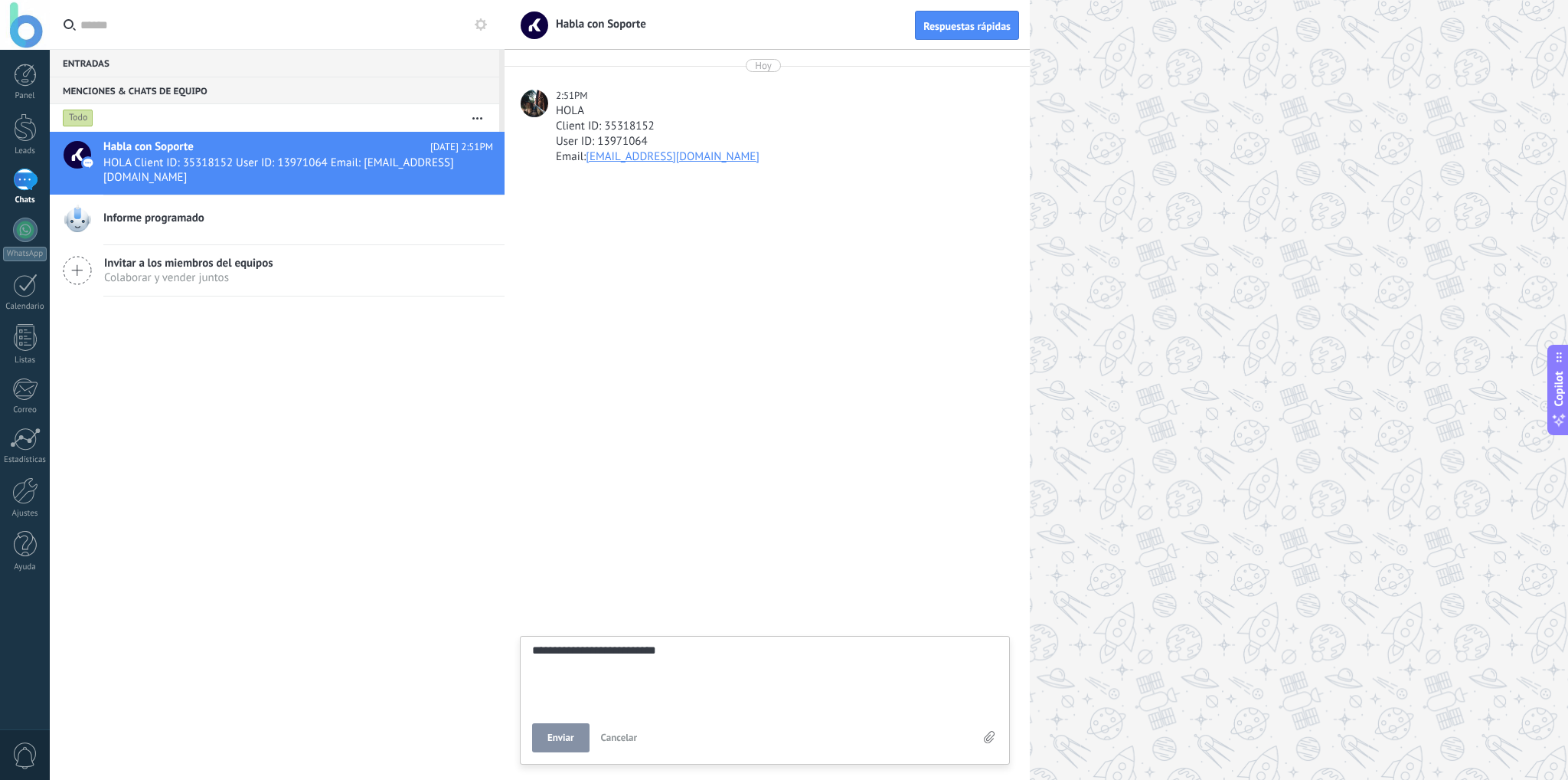
type textarea "**********"
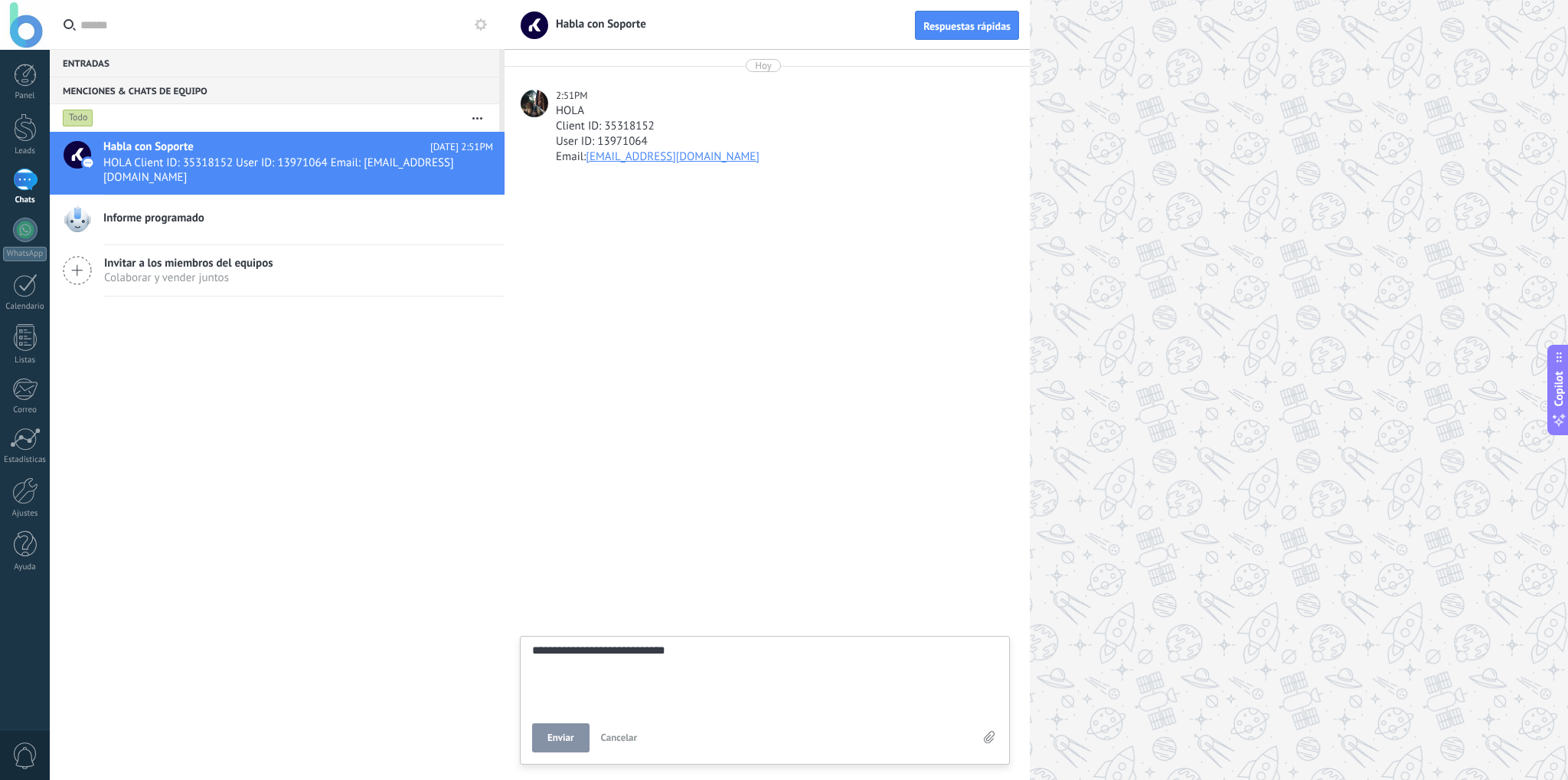
click at [570, 736] on span "Enviar" at bounding box center [561, 737] width 27 height 11
type textarea "*******"
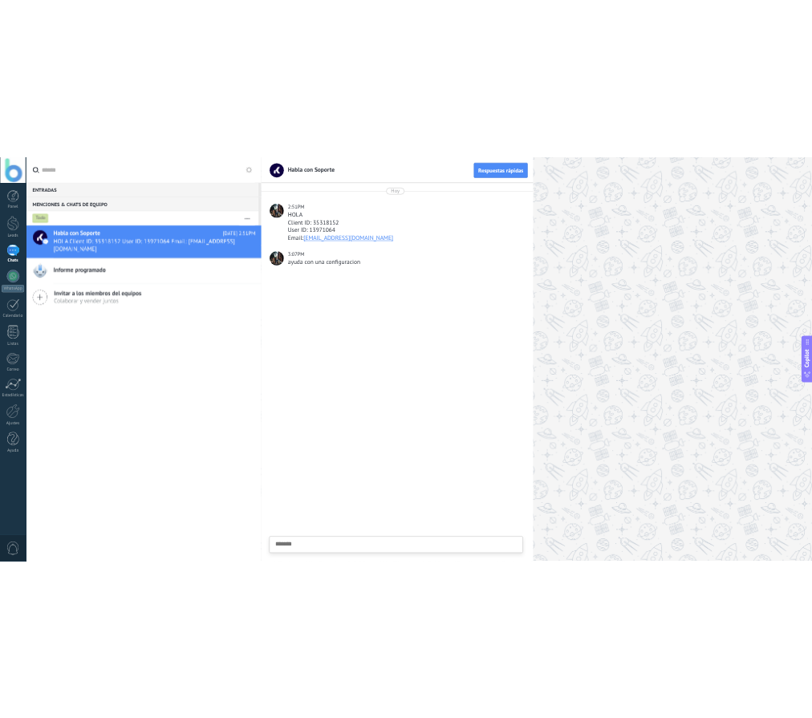
scroll to position [15, 0]
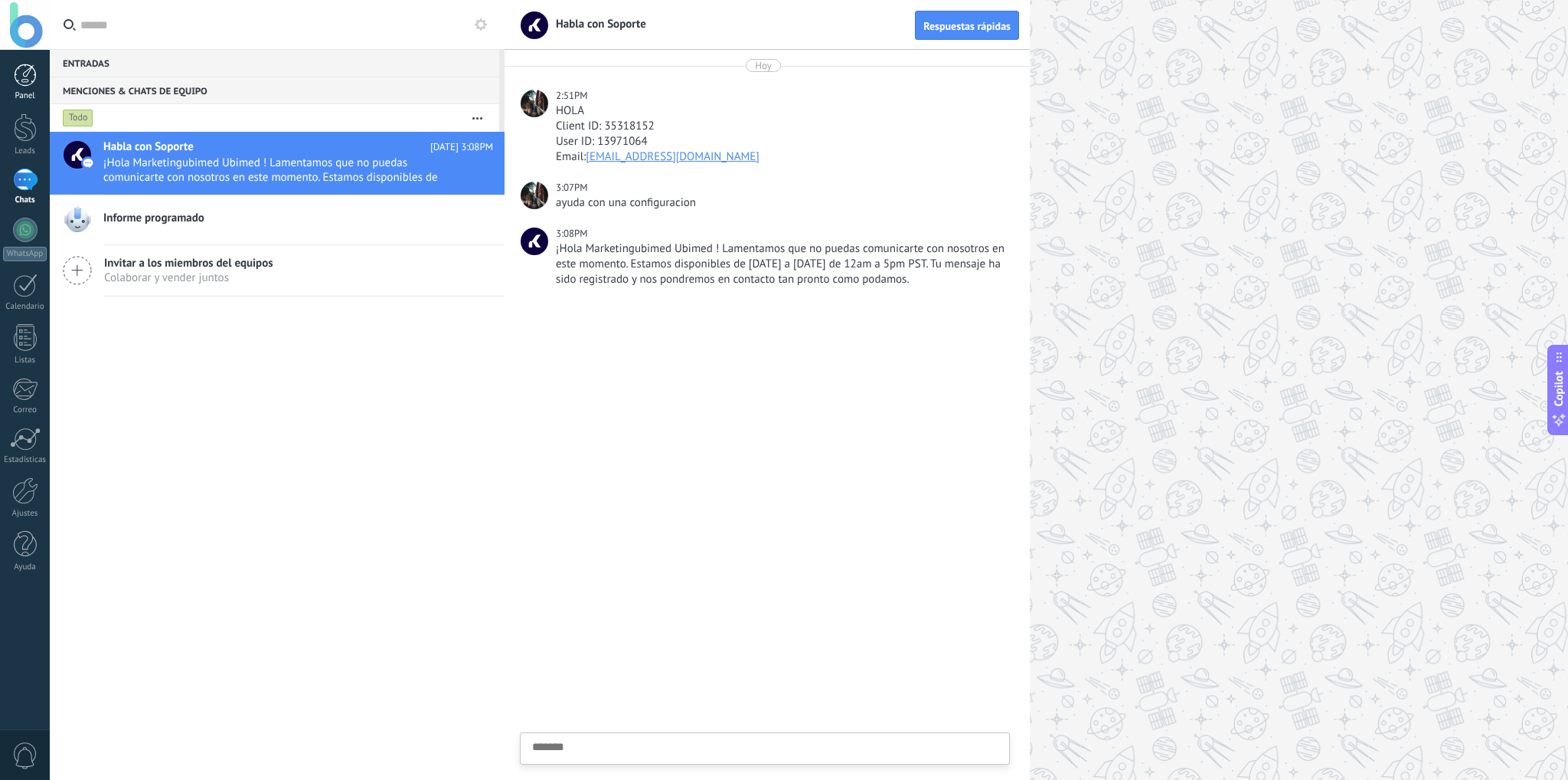
click at [29, 87] on link "Panel" at bounding box center [25, 82] width 50 height 37
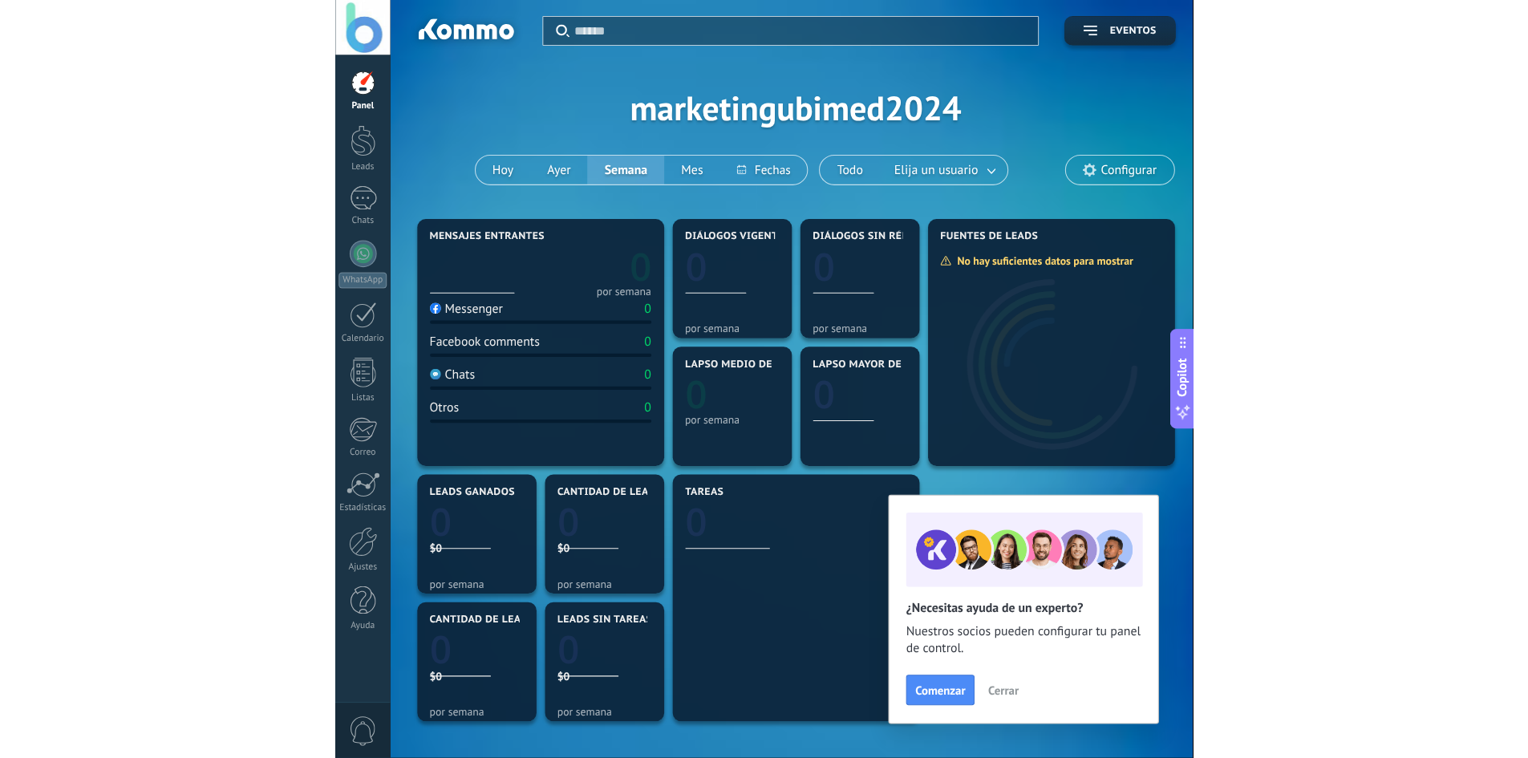
scroll to position [15, 0]
